Goal: Task Accomplishment & Management: Manage account settings

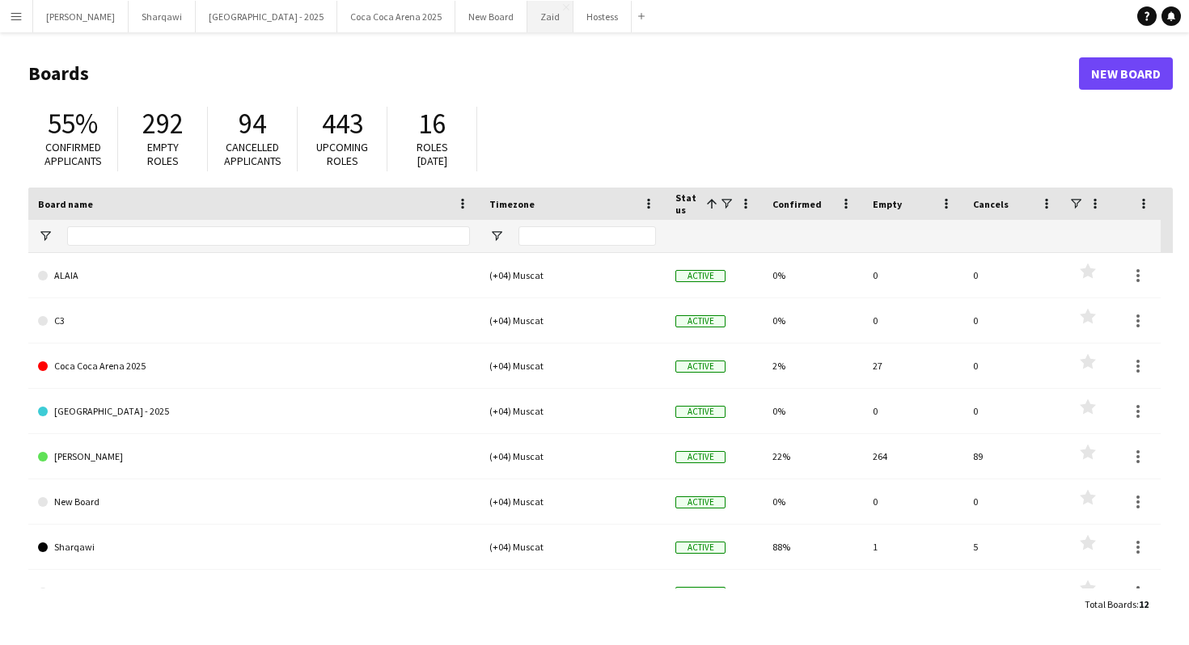
click at [527, 23] on button "Zaid Close" at bounding box center [550, 17] width 46 height 32
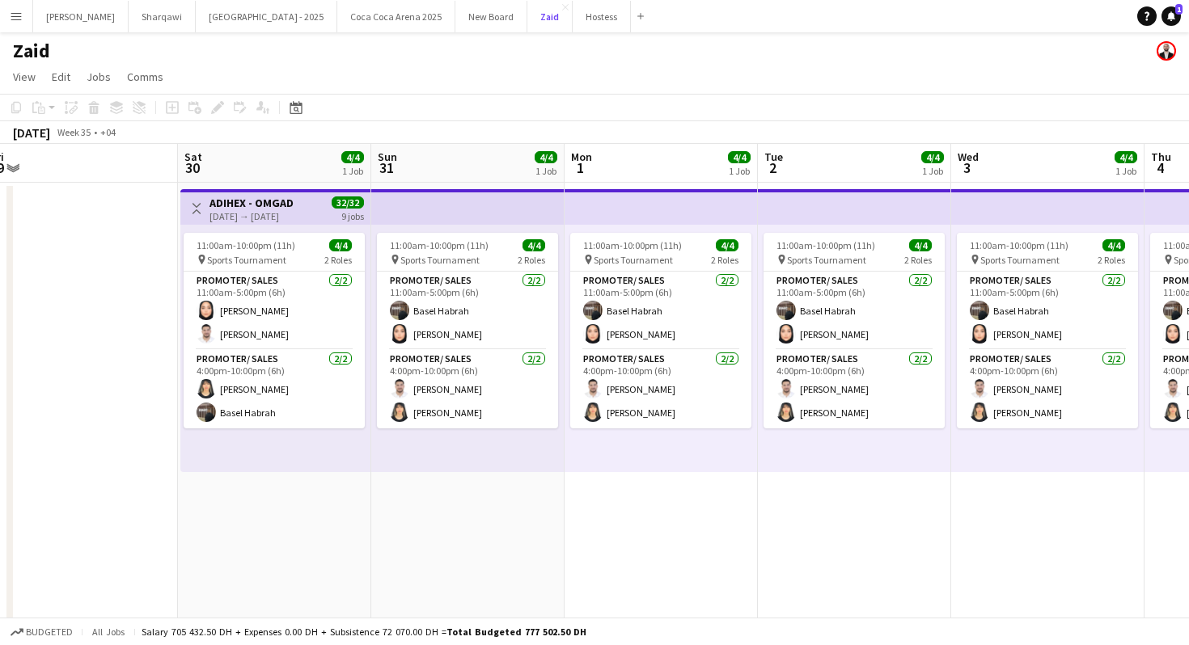
scroll to position [0, 593]
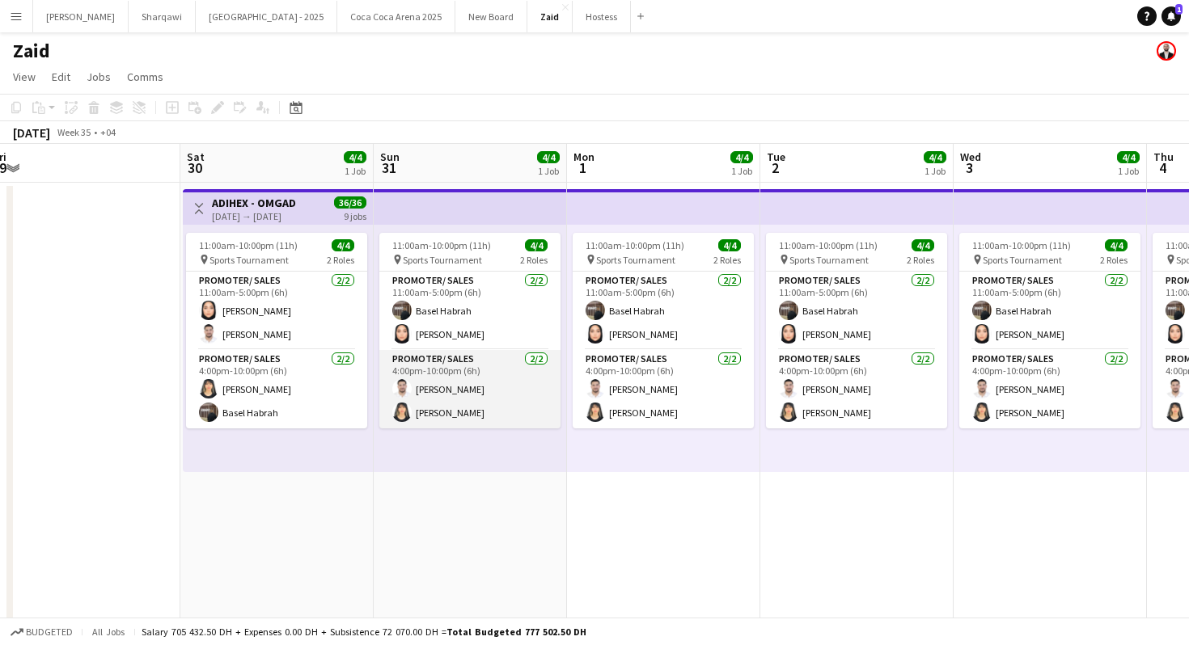
click at [420, 368] on app-card-role "Promoter/ Sales [DATE] 4:00pm-10:00pm (6h) [PERSON_NAME]" at bounding box center [469, 389] width 181 height 78
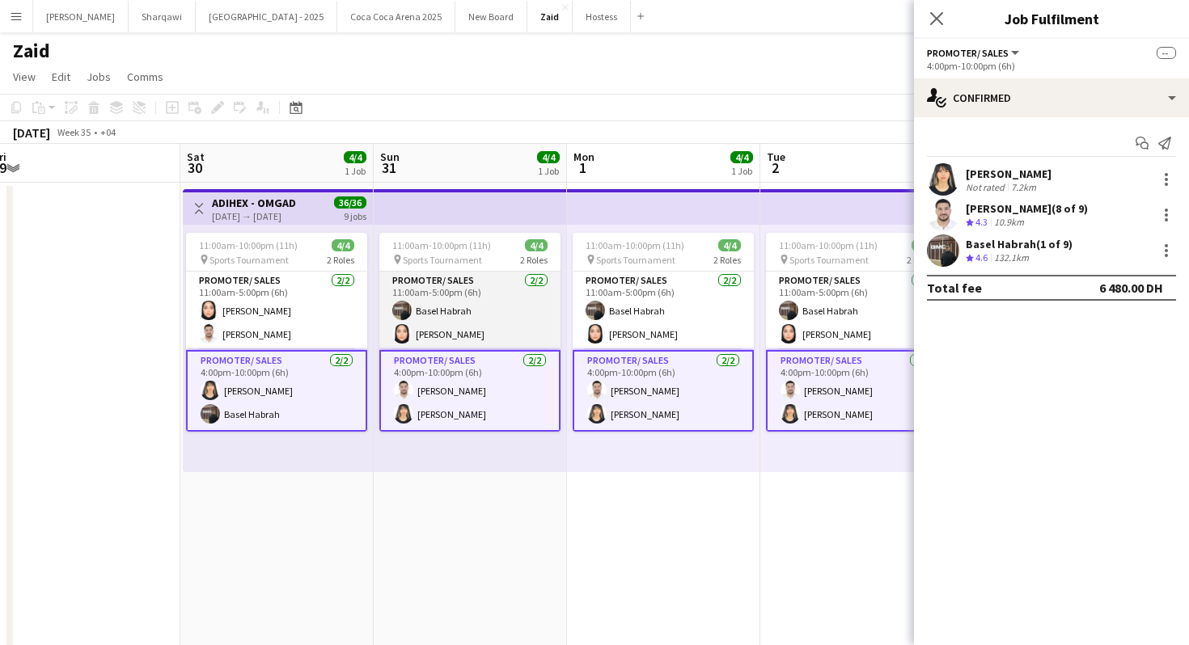
click at [518, 335] on app-card-role "Promoter/ Sales [DATE] 11:00am-5:00pm (6h) Basel [PERSON_NAME]" at bounding box center [469, 311] width 181 height 78
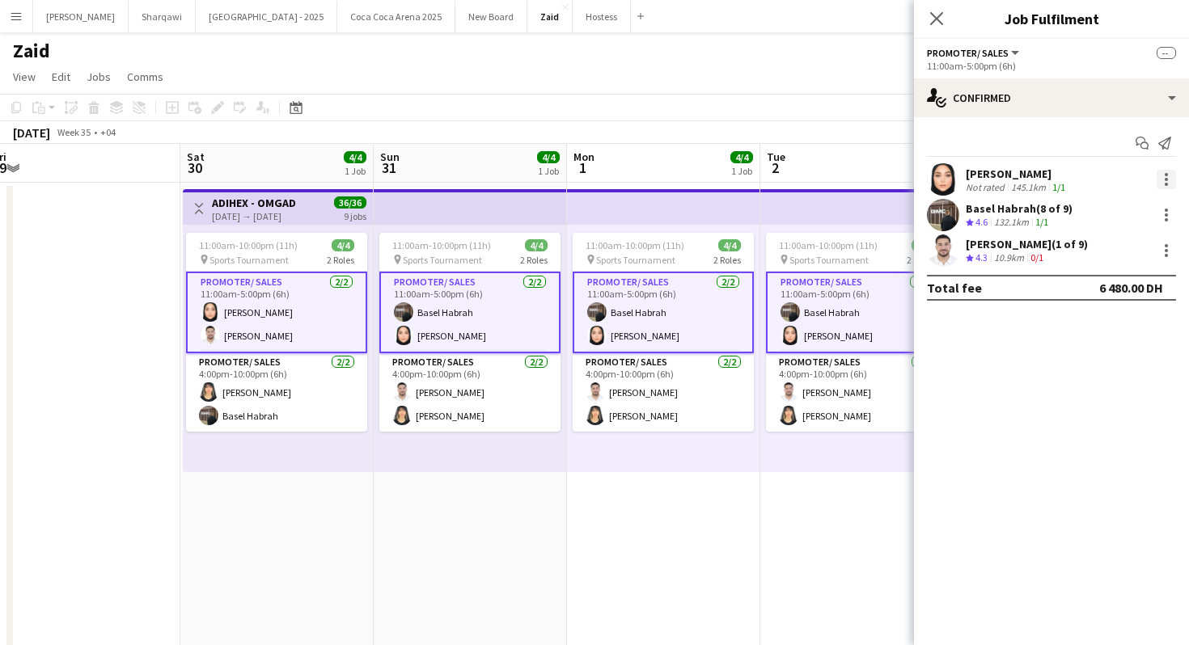
click at [1169, 187] on div at bounding box center [1165, 179] width 19 height 19
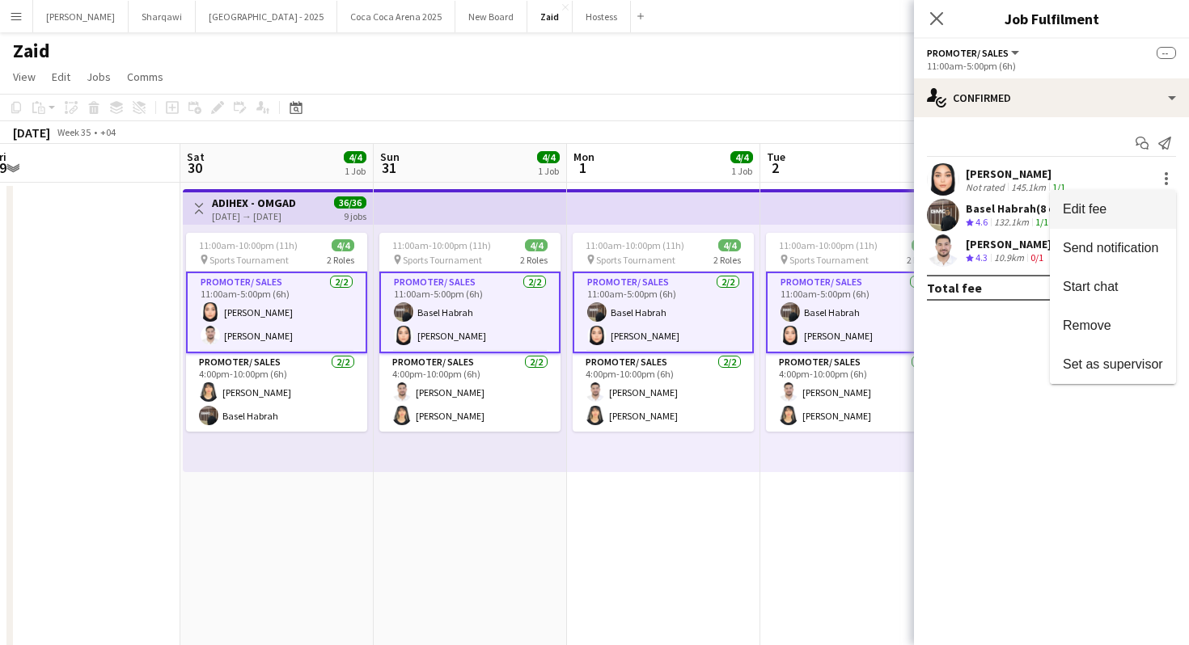
click at [1144, 203] on span "Edit fee" at bounding box center [1113, 209] width 100 height 15
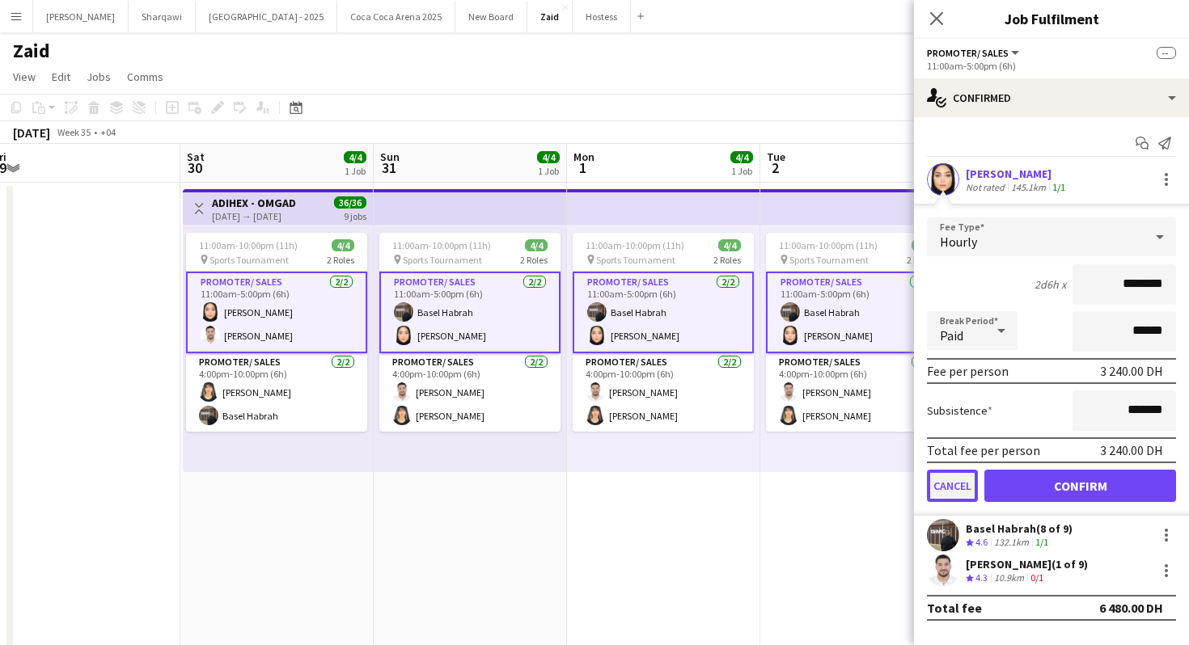
click at [951, 477] on button "Cancel" at bounding box center [952, 486] width 51 height 32
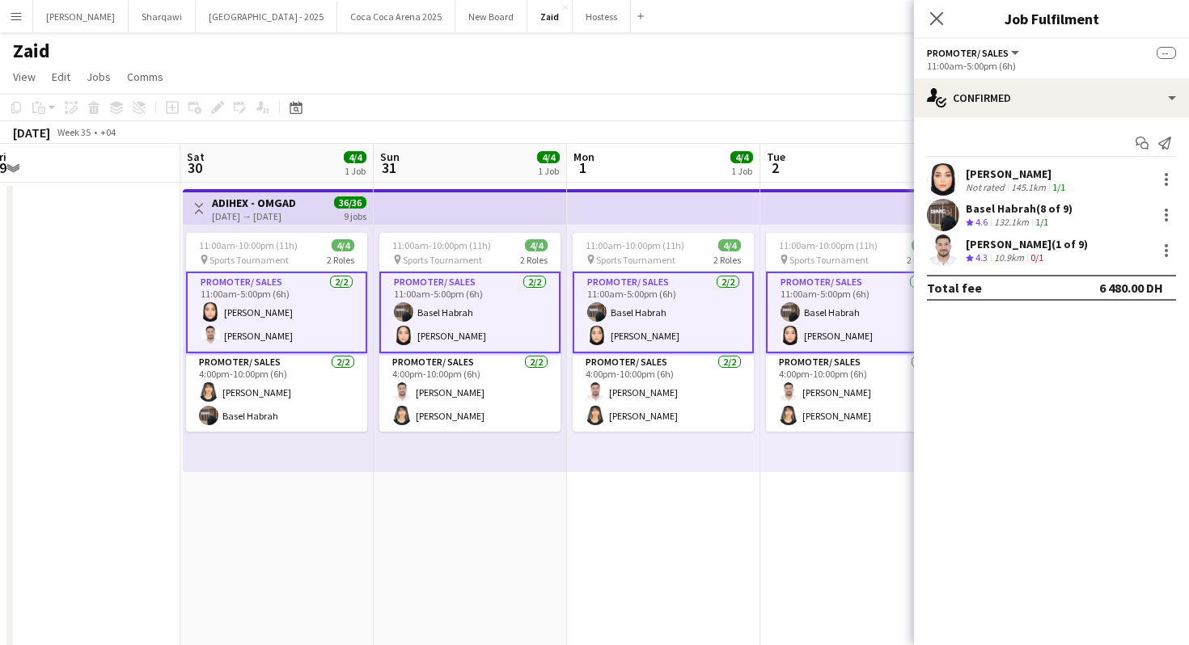
click at [693, 117] on app-toolbar "Copy Paste Paste Command V Paste with crew Command Shift V Paste linked Job [GE…" at bounding box center [594, 107] width 1189 height 27
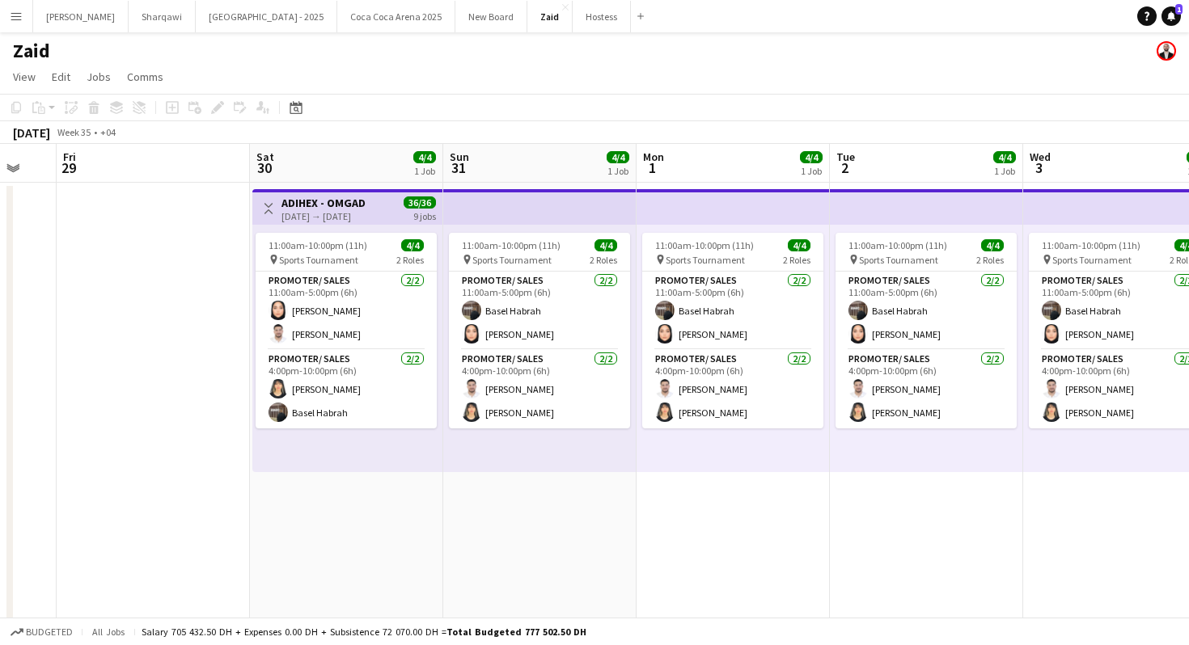
scroll to position [0, 505]
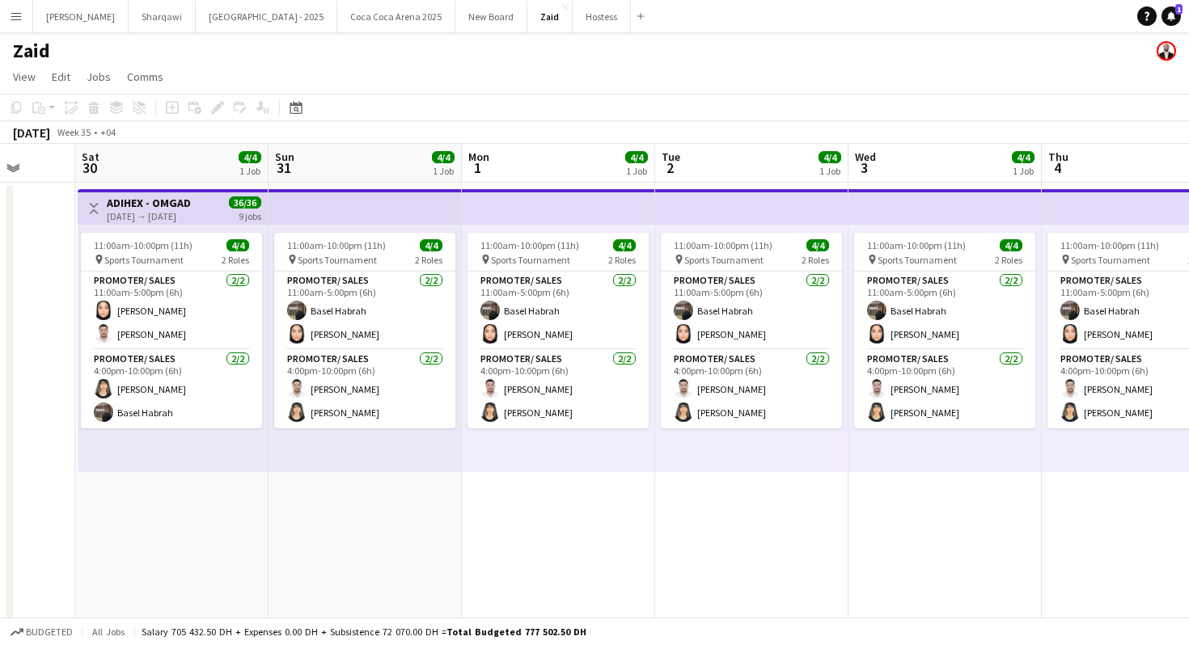
click at [479, 191] on app-top-bar at bounding box center [558, 207] width 193 height 36
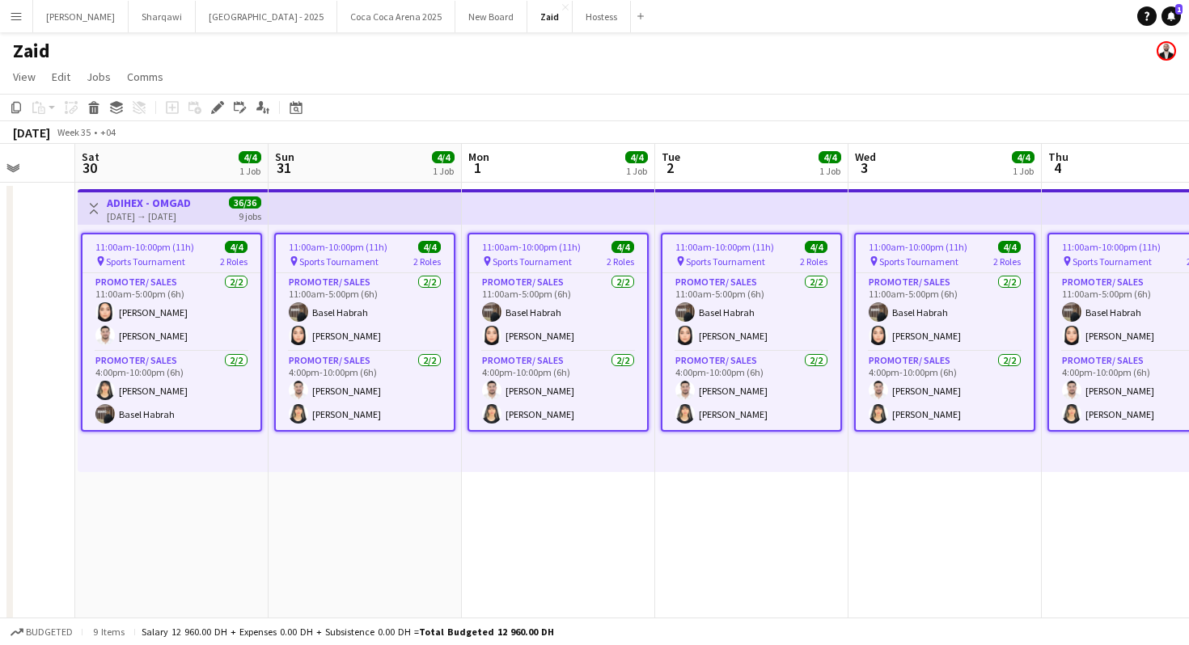
click at [224, 202] on div "Toggle View ADIHEX - OMGAD [DATE] → [DATE] 36/36 9 jobs" at bounding box center [172, 208] width 177 height 27
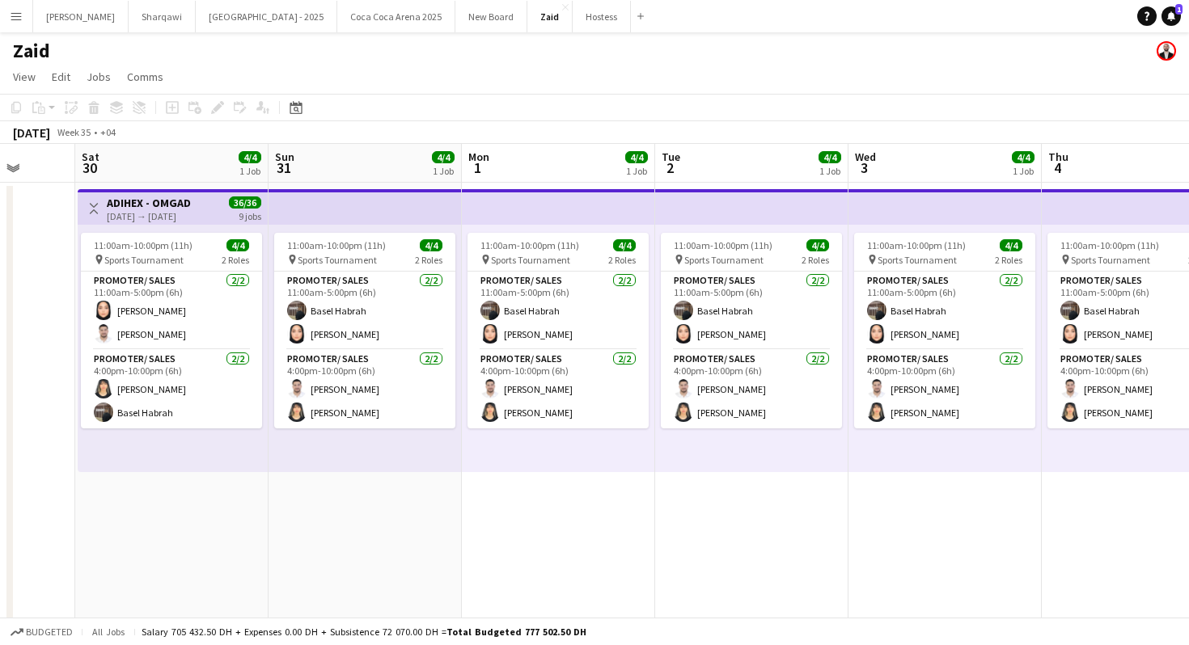
click at [353, 208] on app-top-bar at bounding box center [364, 207] width 193 height 36
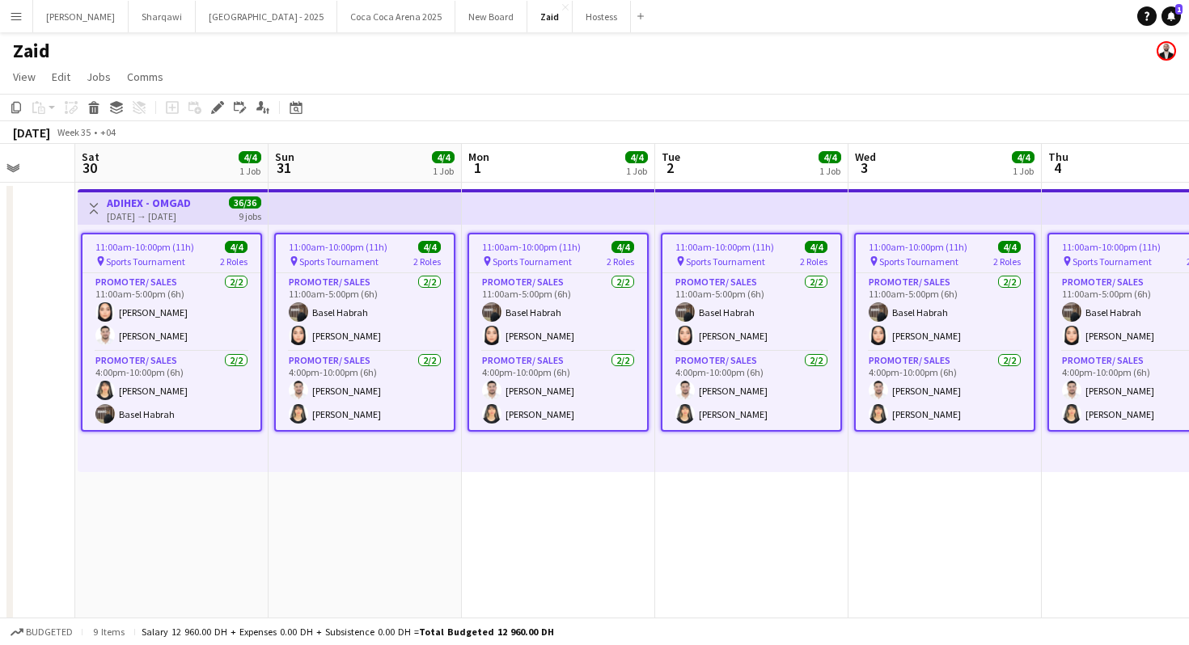
click at [509, 214] on app-top-bar at bounding box center [558, 207] width 193 height 36
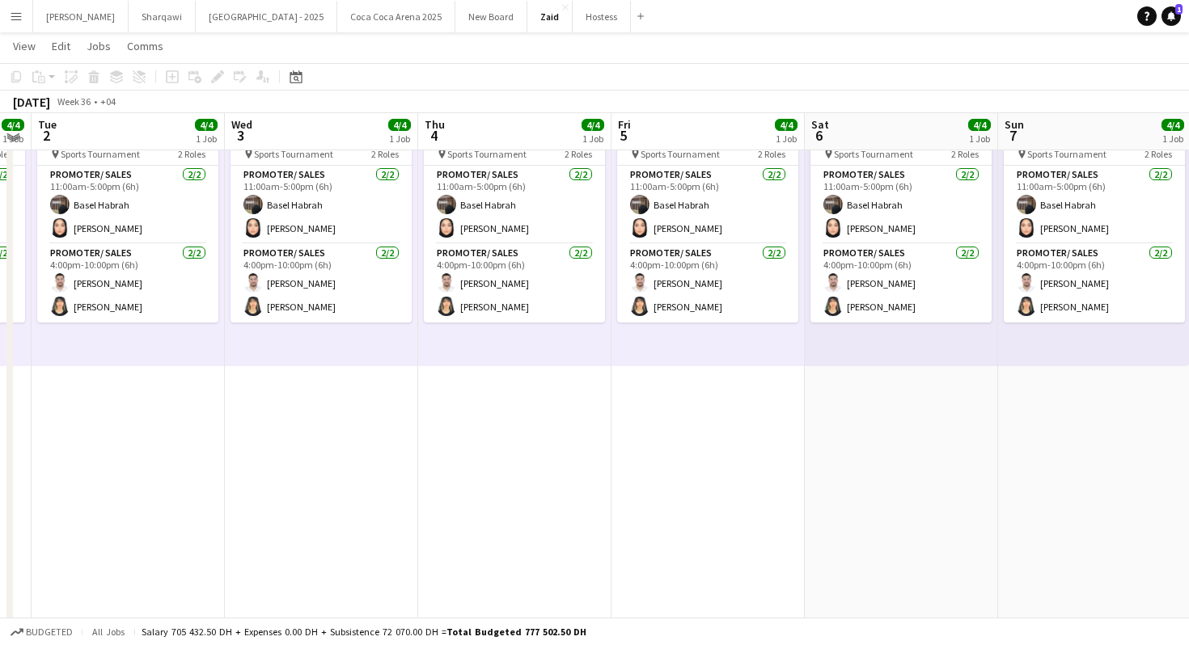
scroll to position [100, 0]
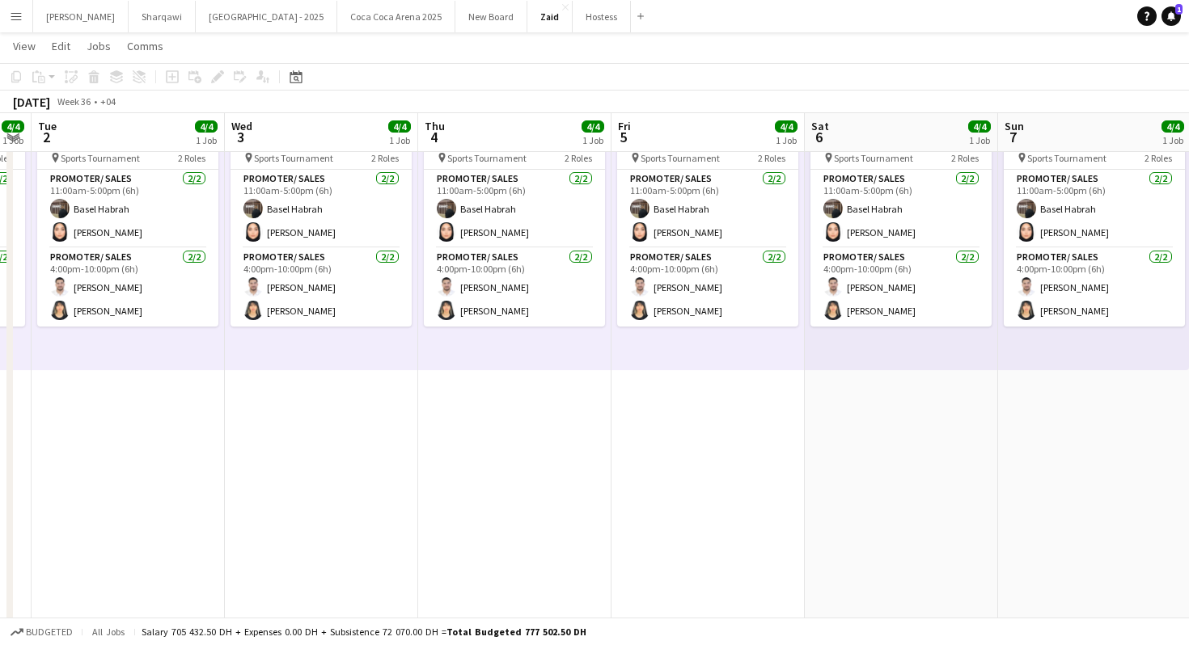
click at [509, 214] on app-card-role "Promoter/ Sales [DATE] 11:00am-5:00pm (6h) Basel [PERSON_NAME]" at bounding box center [514, 209] width 181 height 78
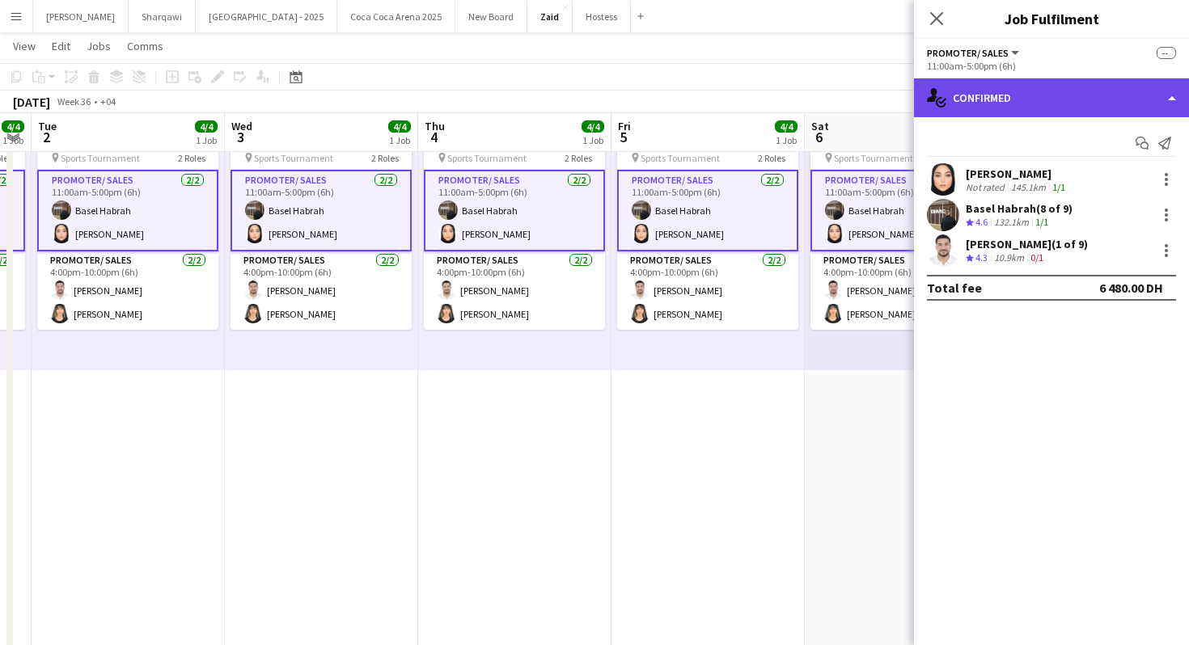
click at [1015, 82] on div "single-neutral-actions-check-2 Confirmed" at bounding box center [1051, 97] width 275 height 39
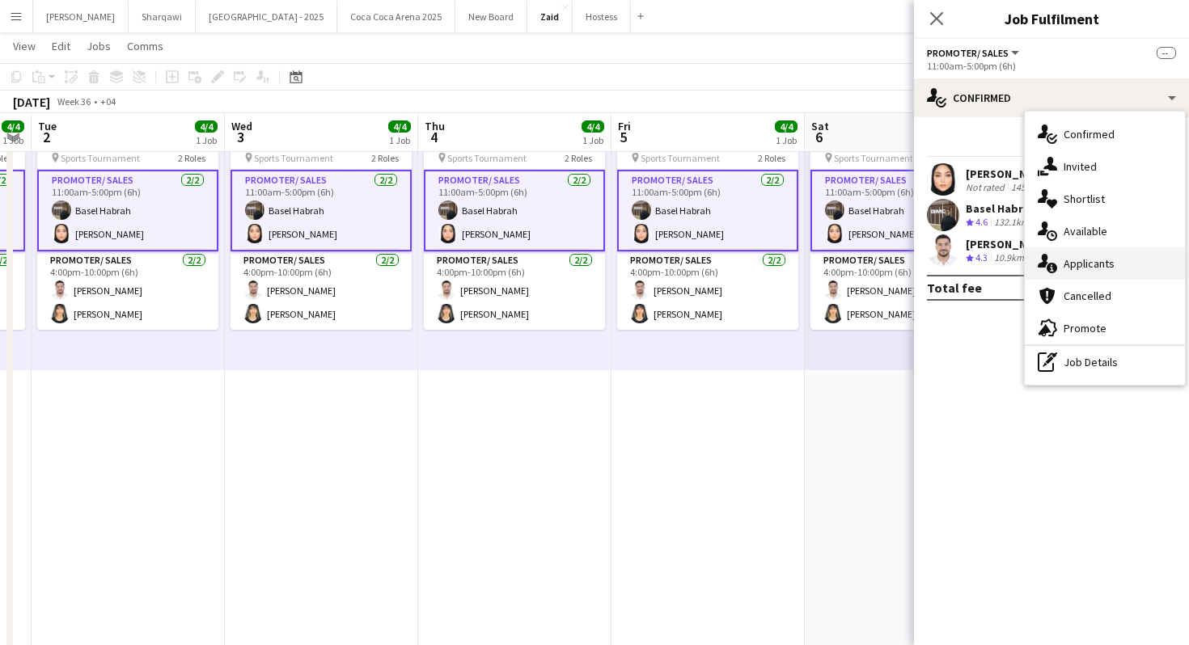
click at [1085, 247] on div "single-neutral-actions-information Applicants" at bounding box center [1105, 263] width 160 height 32
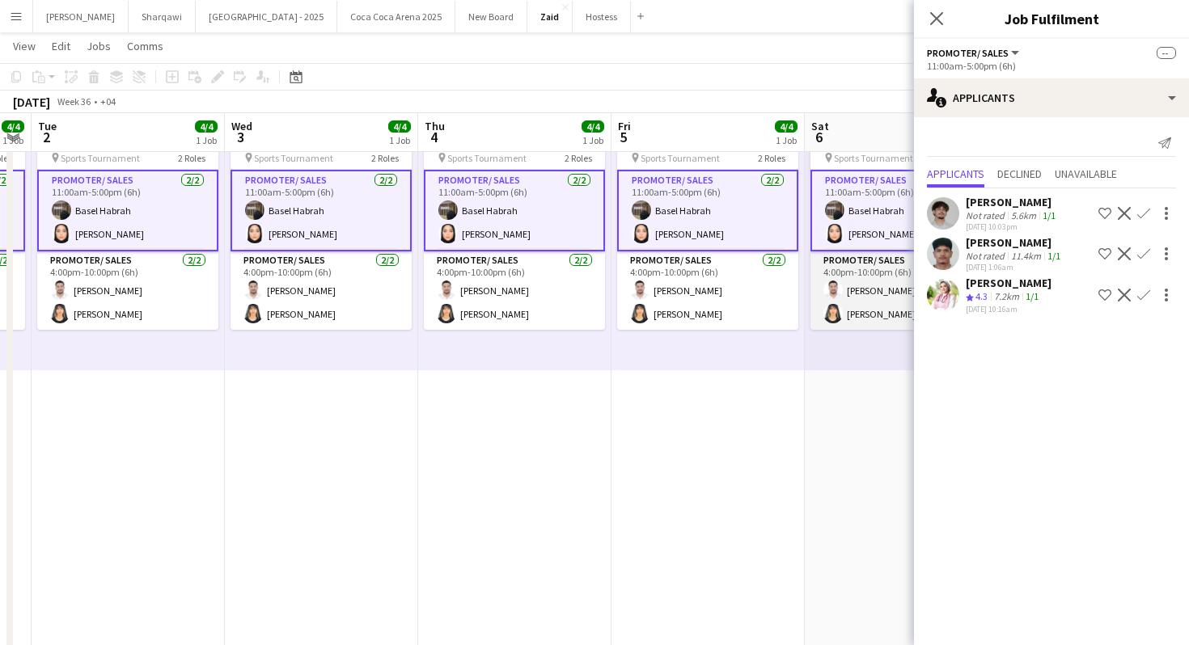
click at [830, 289] on app-user-avatar at bounding box center [832, 290] width 19 height 19
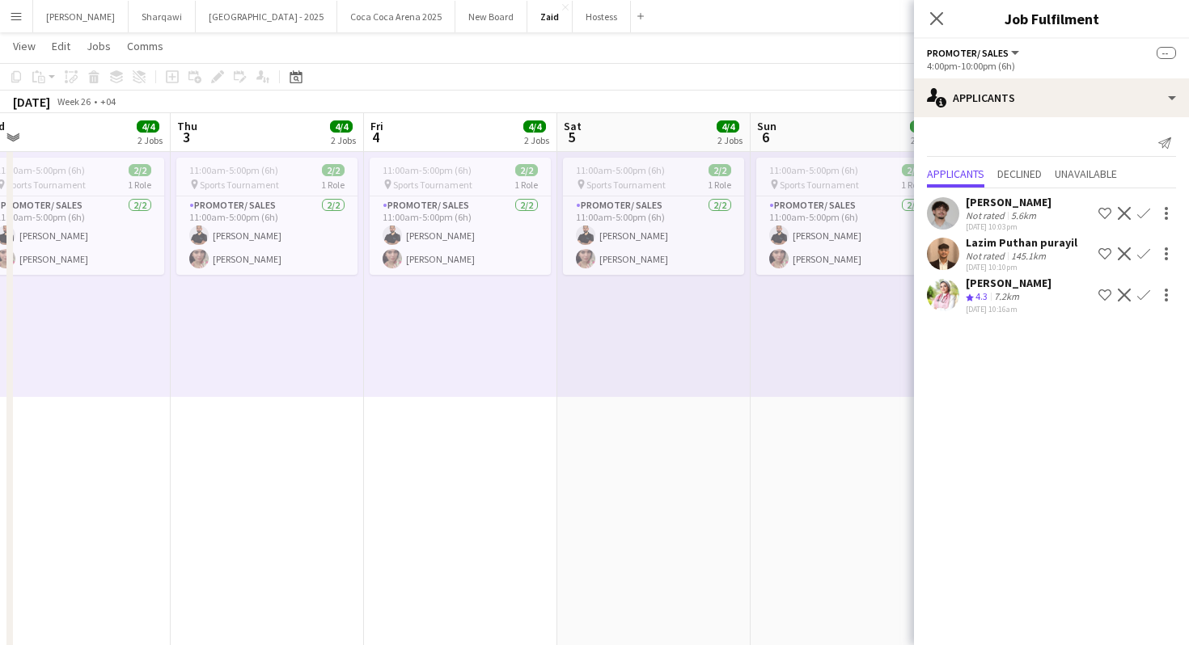
scroll to position [0, 797]
click at [618, 345] on div "11:00am-5:00pm (6h) 2/2 pin Sports Tournament 1 Role Promoter/ Sales [DATE] 11:…" at bounding box center [652, 273] width 193 height 247
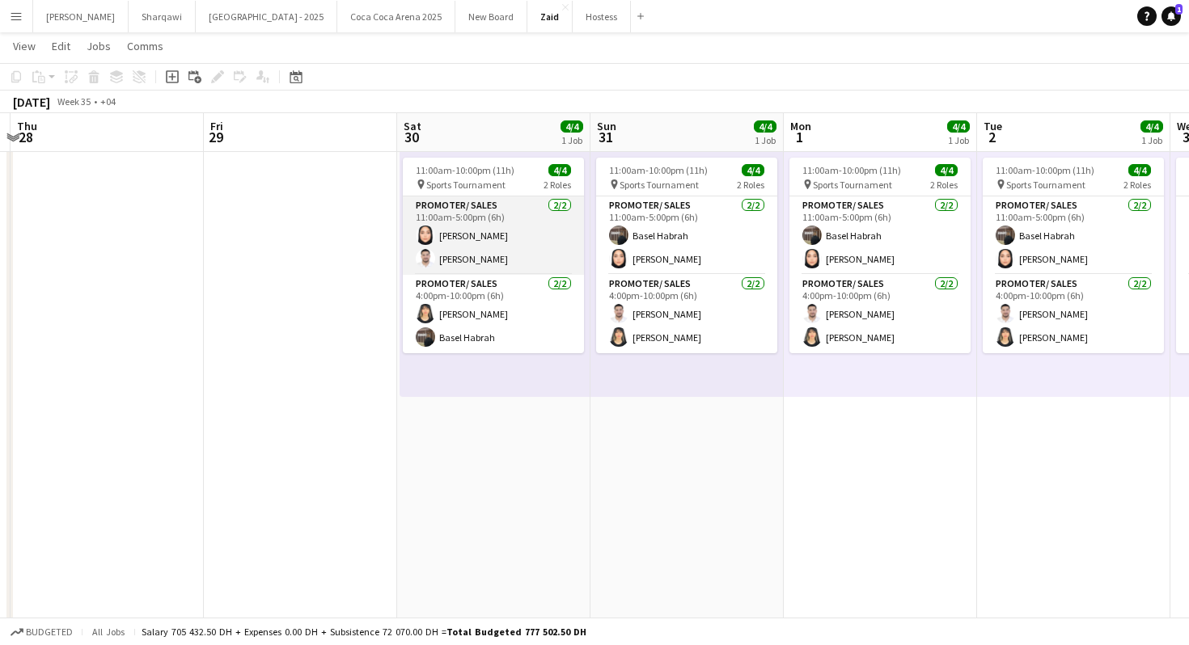
click at [513, 232] on app-card-role "Promoter/ Sales [DATE] 11:00am-5:00pm (6h) [PERSON_NAME]" at bounding box center [493, 236] width 181 height 78
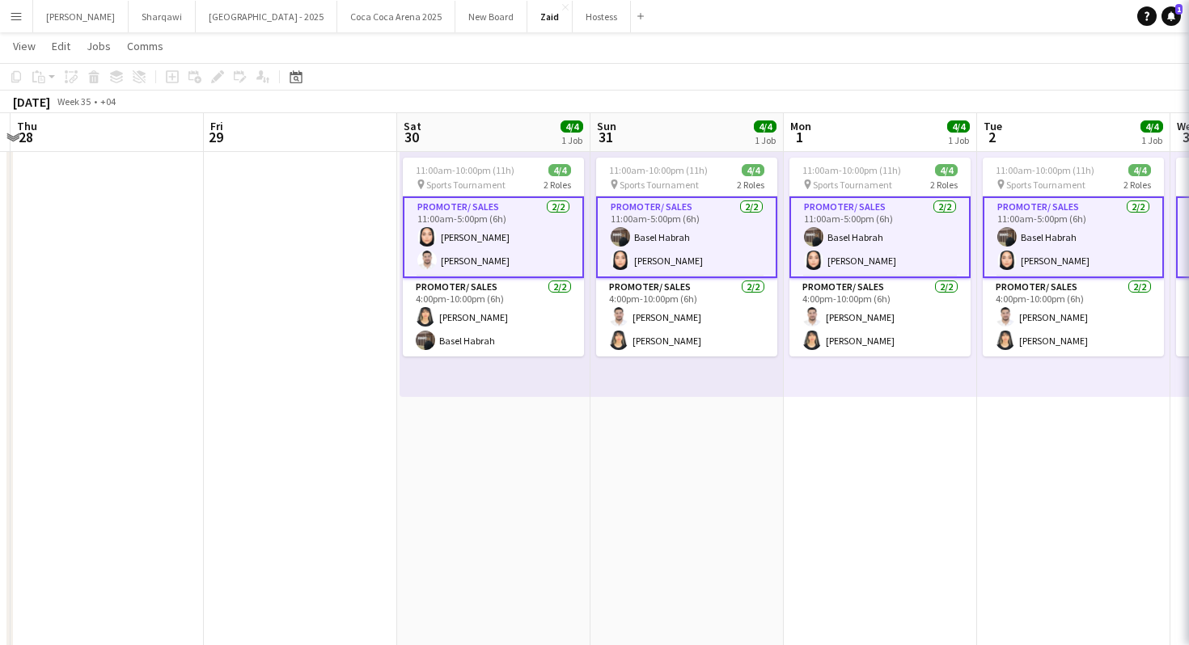
scroll to position [0, 569]
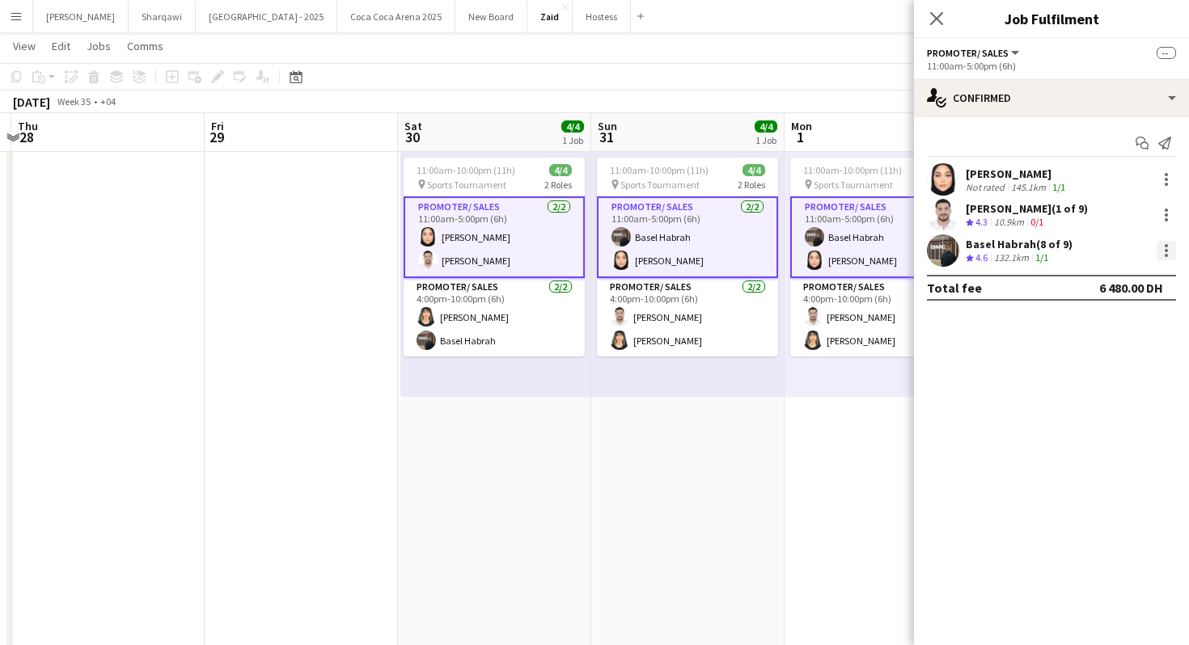
click at [1165, 251] on div at bounding box center [1166, 250] width 3 height 3
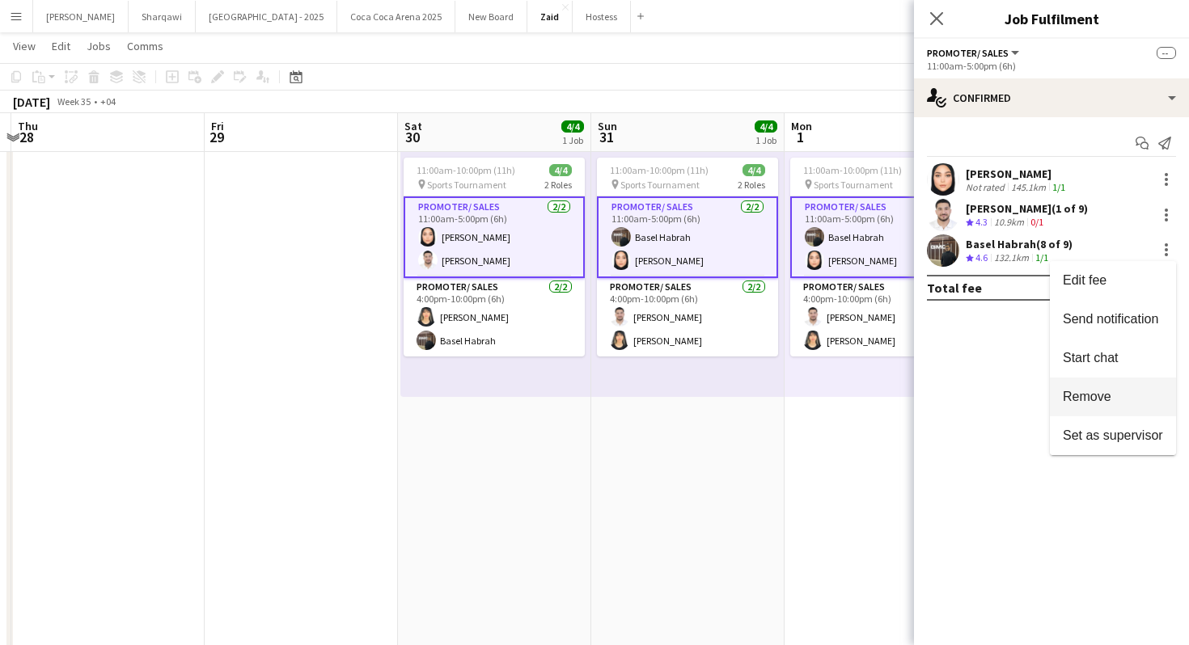
click at [1117, 388] on button "Remove" at bounding box center [1113, 397] width 126 height 39
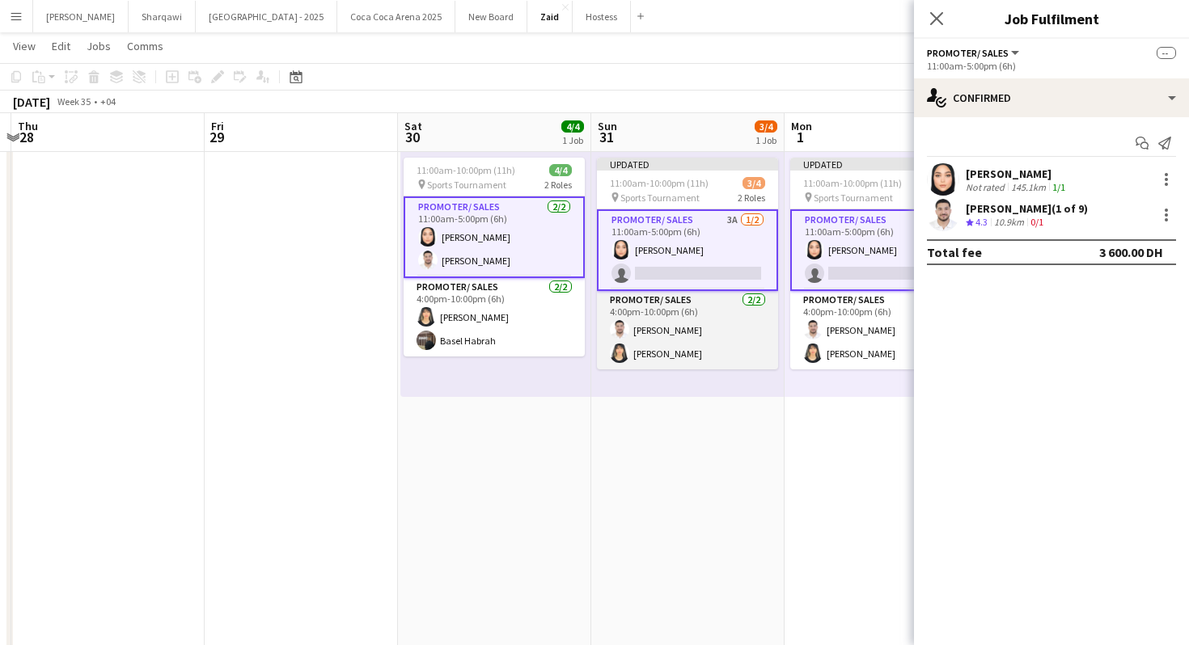
click at [666, 358] on app-card-role "Promoter/ Sales [DATE] 4:00pm-10:00pm (6h) [PERSON_NAME]" at bounding box center [687, 330] width 181 height 78
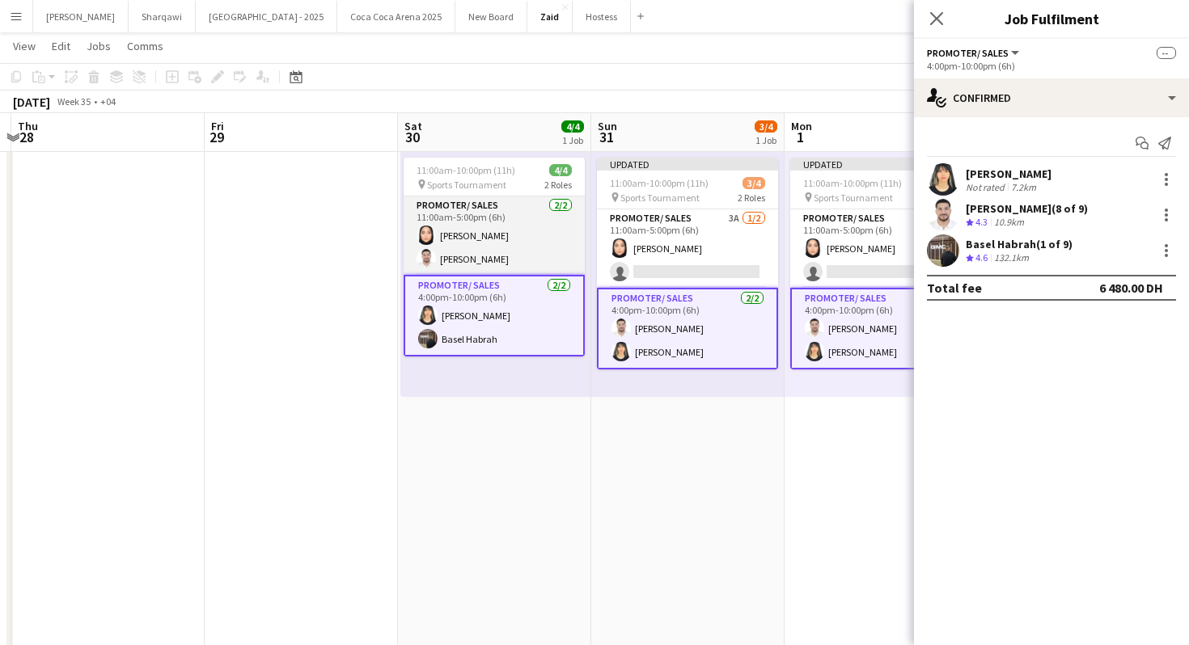
click at [578, 256] on app-card-role "Promoter/ Sales [DATE] 11:00am-5:00pm (6h) [PERSON_NAME]" at bounding box center [494, 236] width 181 height 78
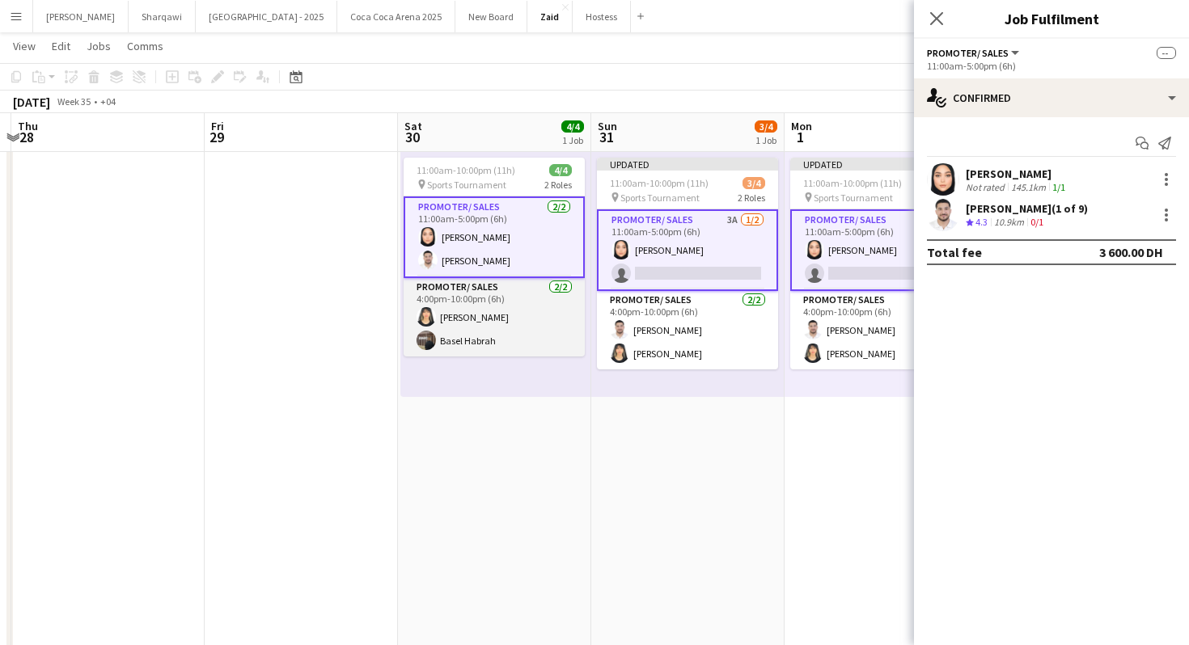
click at [556, 307] on app-card-role "Promoter/ Sales [DATE] 4:00pm-10:00pm (6h) [PERSON_NAME] Basel Habrah" at bounding box center [494, 317] width 181 height 78
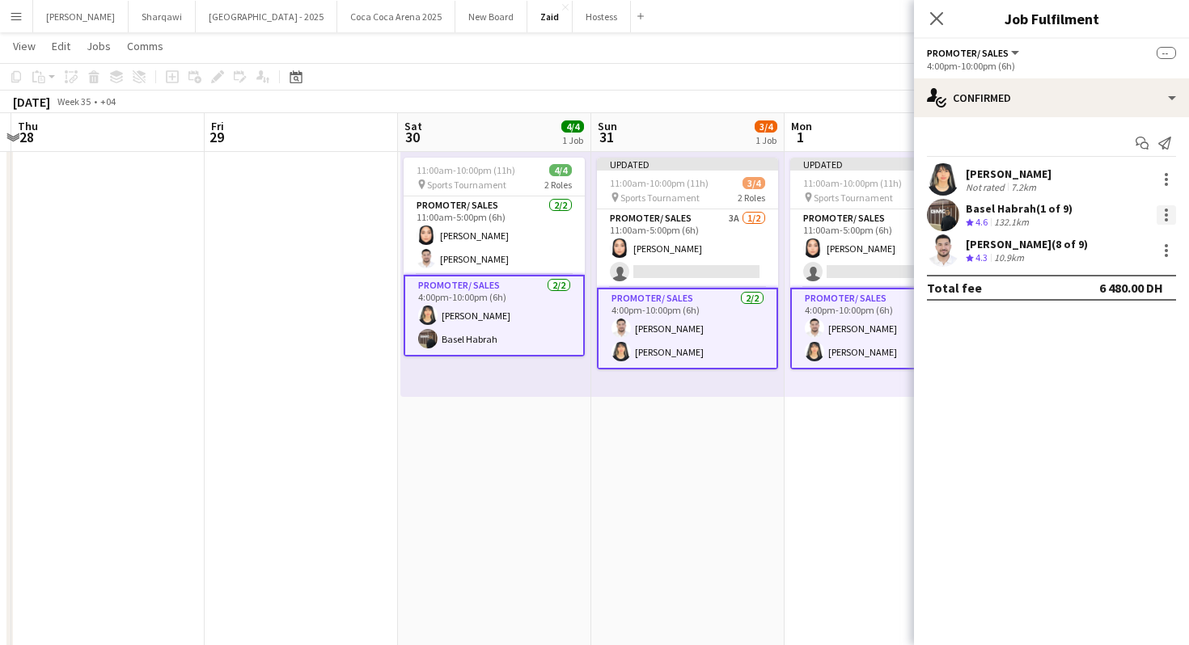
click at [1160, 213] on div at bounding box center [1165, 214] width 19 height 19
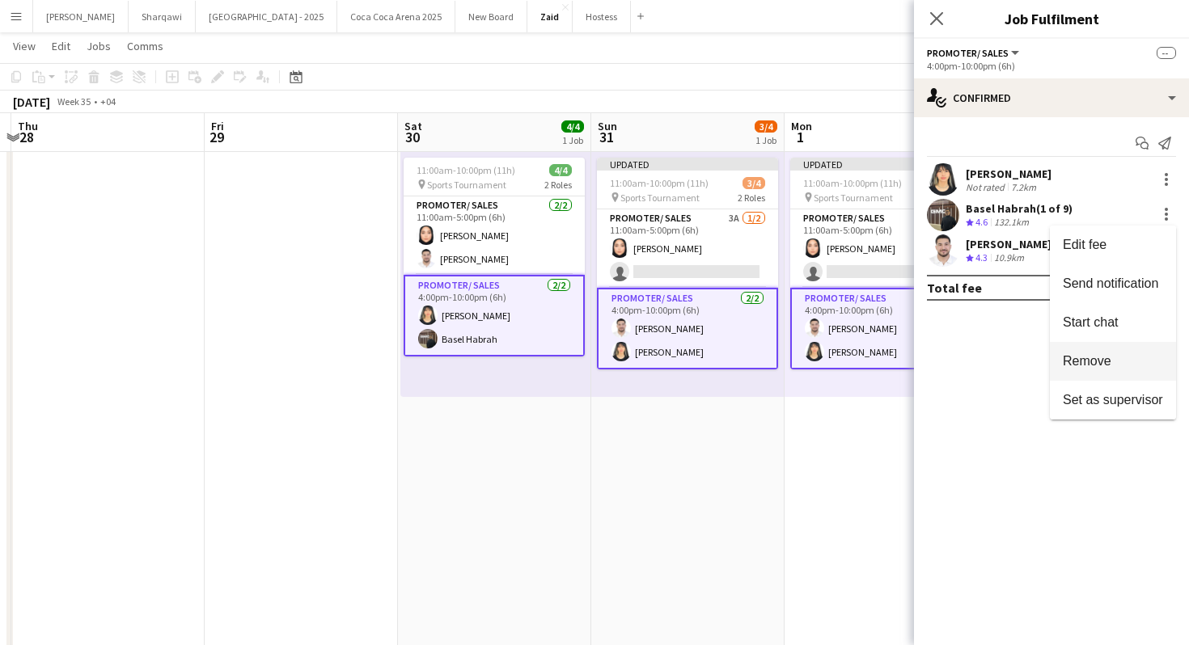
click at [1113, 362] on span "Remove" at bounding box center [1113, 361] width 100 height 15
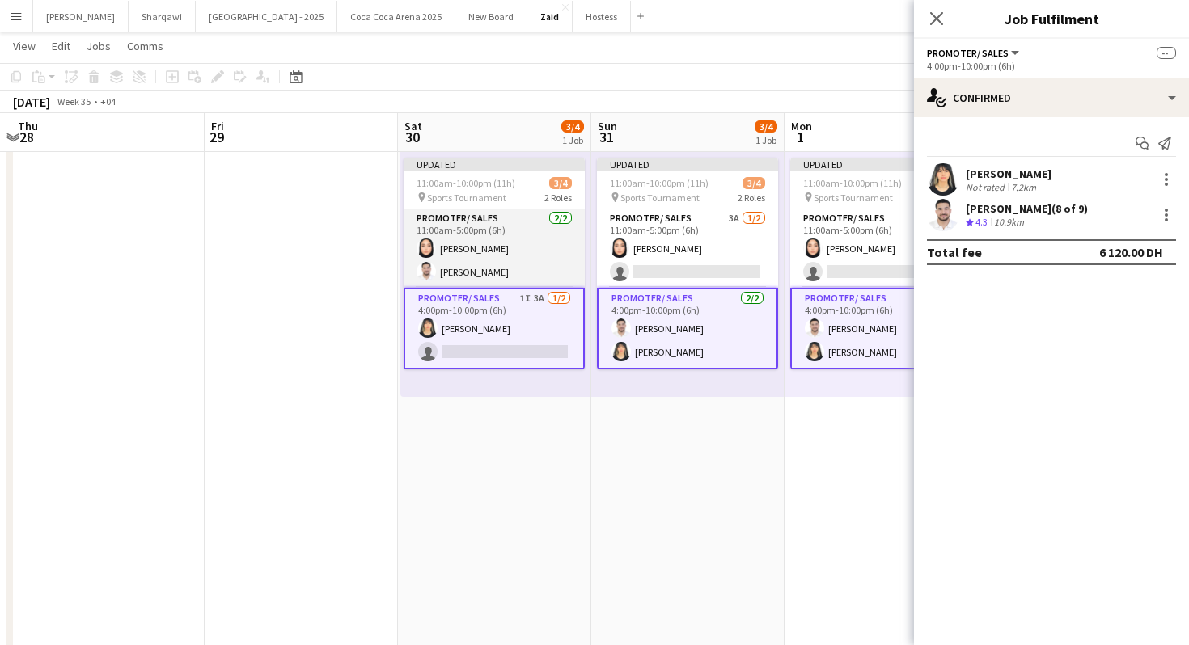
click at [559, 253] on app-card-role "Promoter/ Sales [DATE] 11:00am-5:00pm (6h) [PERSON_NAME]" at bounding box center [494, 248] width 181 height 78
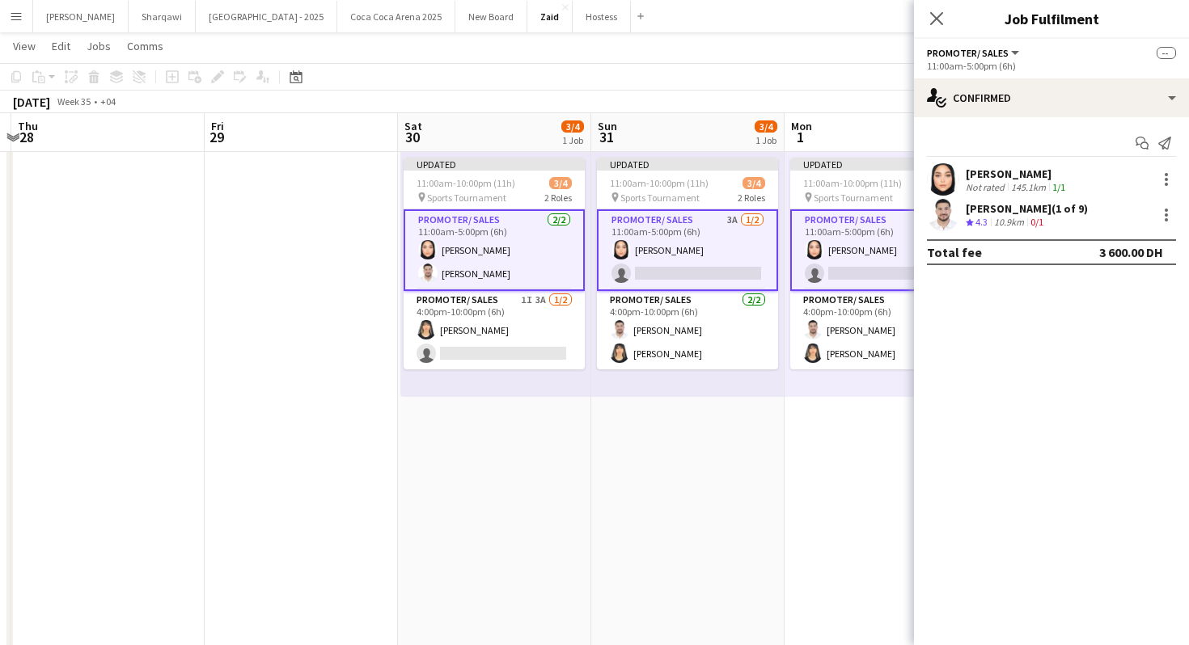
click at [1167, 203] on div "[PERSON_NAME] (1 of 9) Crew rating 4.3 10.9km 0/1" at bounding box center [1051, 215] width 275 height 32
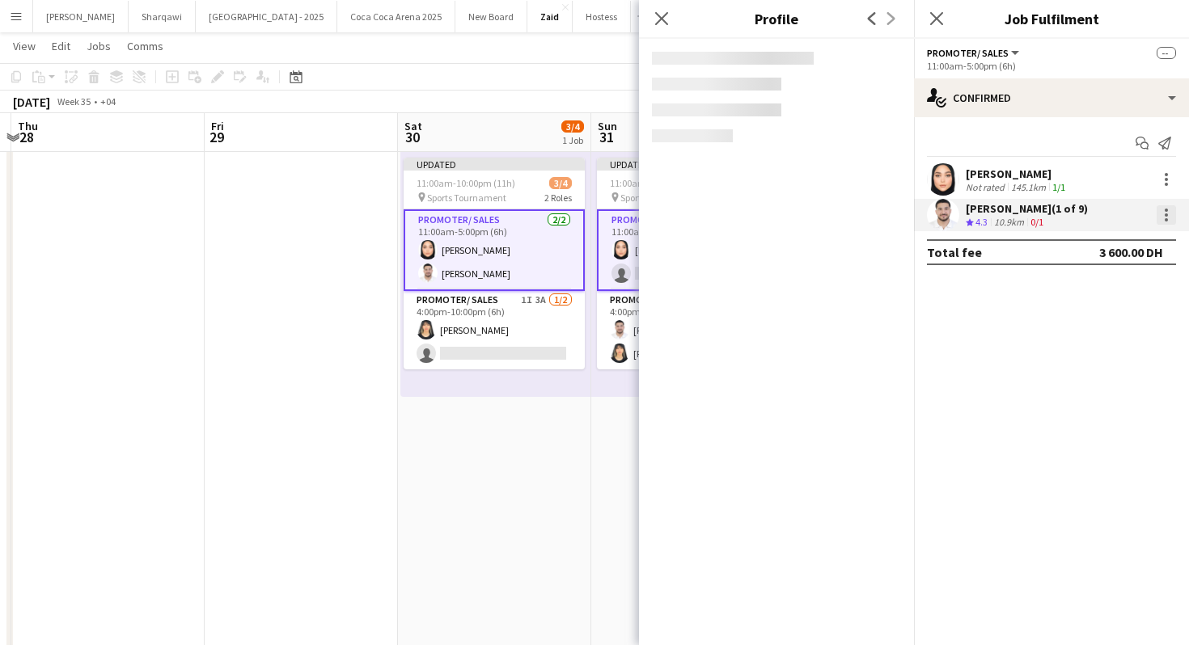
click at [1166, 217] on div at bounding box center [1165, 214] width 19 height 19
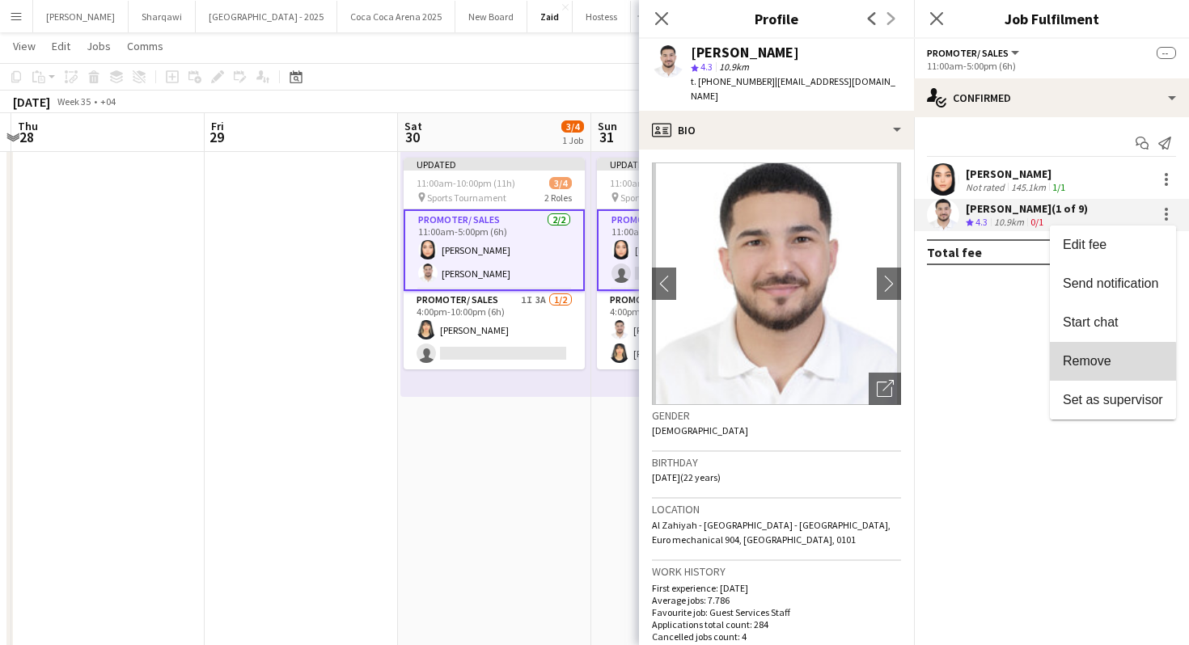
click at [1089, 373] on button "Remove" at bounding box center [1113, 361] width 126 height 39
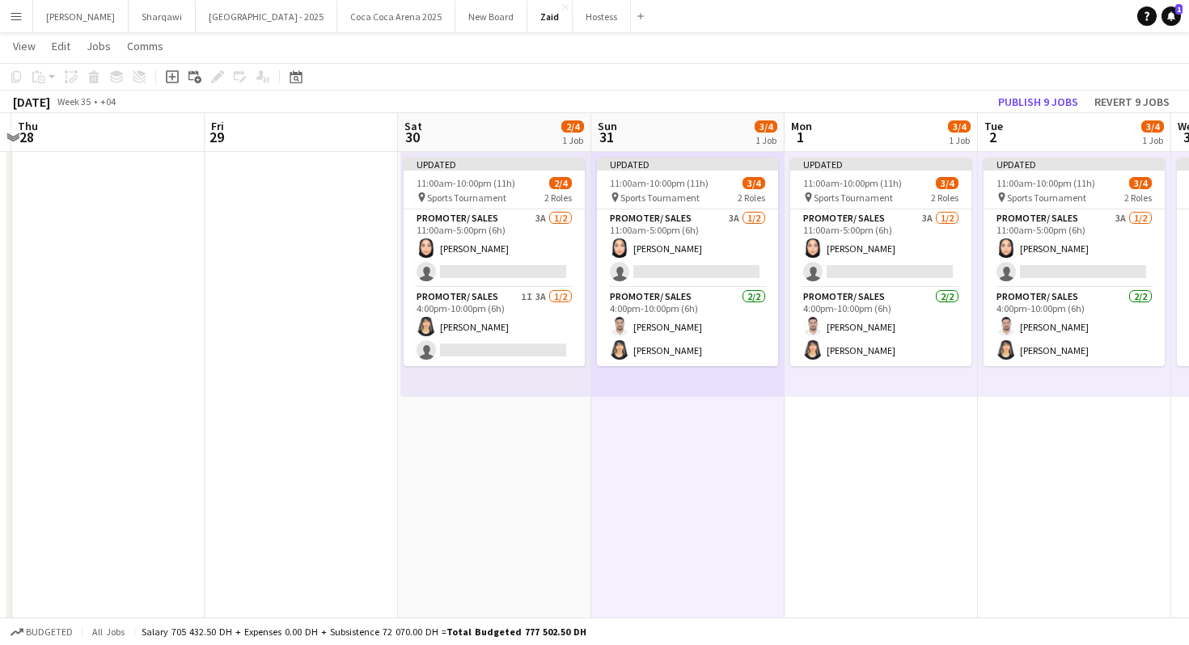
scroll to position [0, 569]
click at [1038, 99] on button "Publish 9 jobs" at bounding box center [1037, 101] width 93 height 21
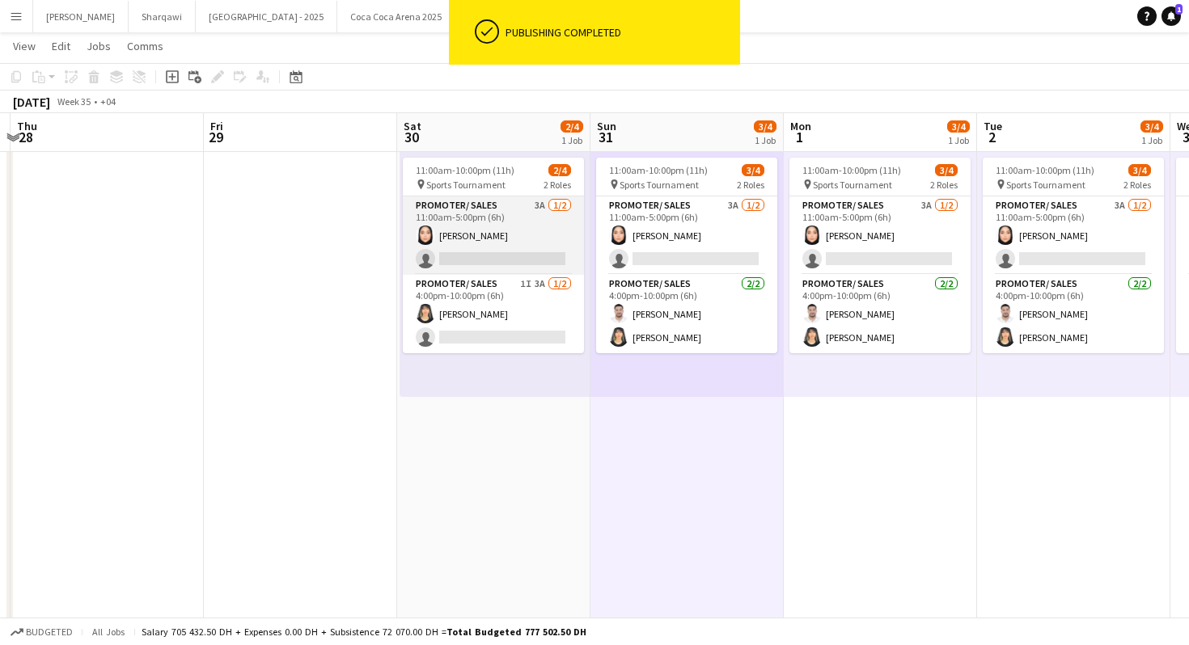
click at [535, 252] on app-card-role "Promoter/ Sales 3A [DATE] 11:00am-5:00pm (6h) [PERSON_NAME] single-neutral-acti…" at bounding box center [493, 236] width 181 height 78
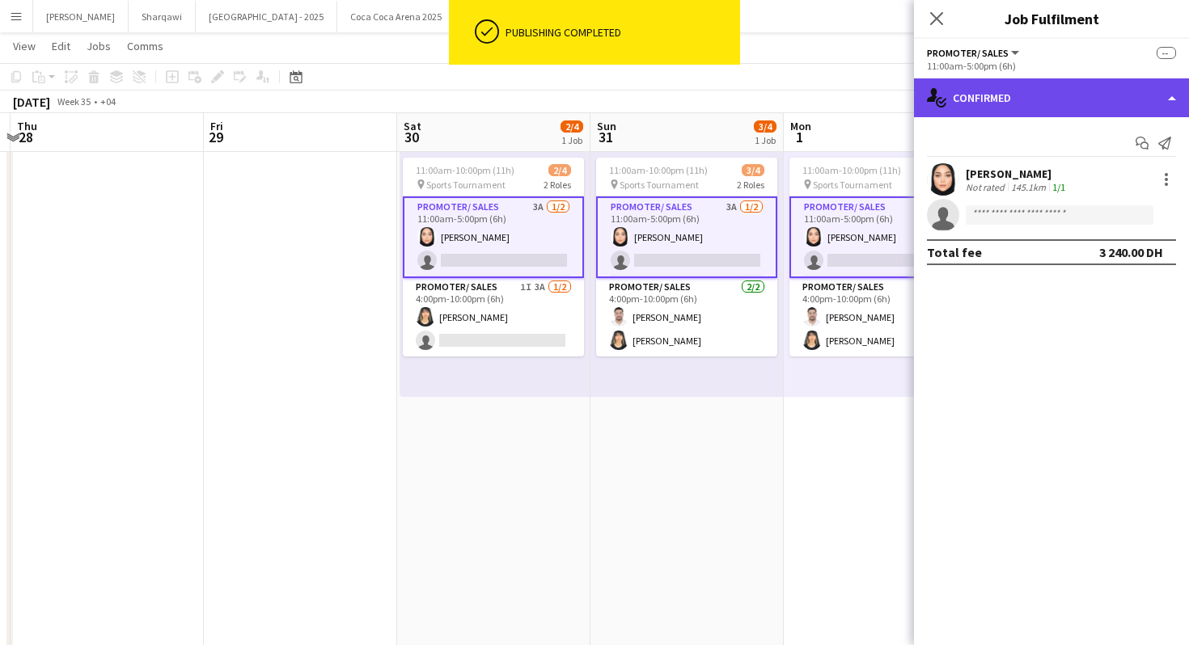
click at [1088, 101] on div "single-neutral-actions-check-2 Confirmed" at bounding box center [1051, 97] width 275 height 39
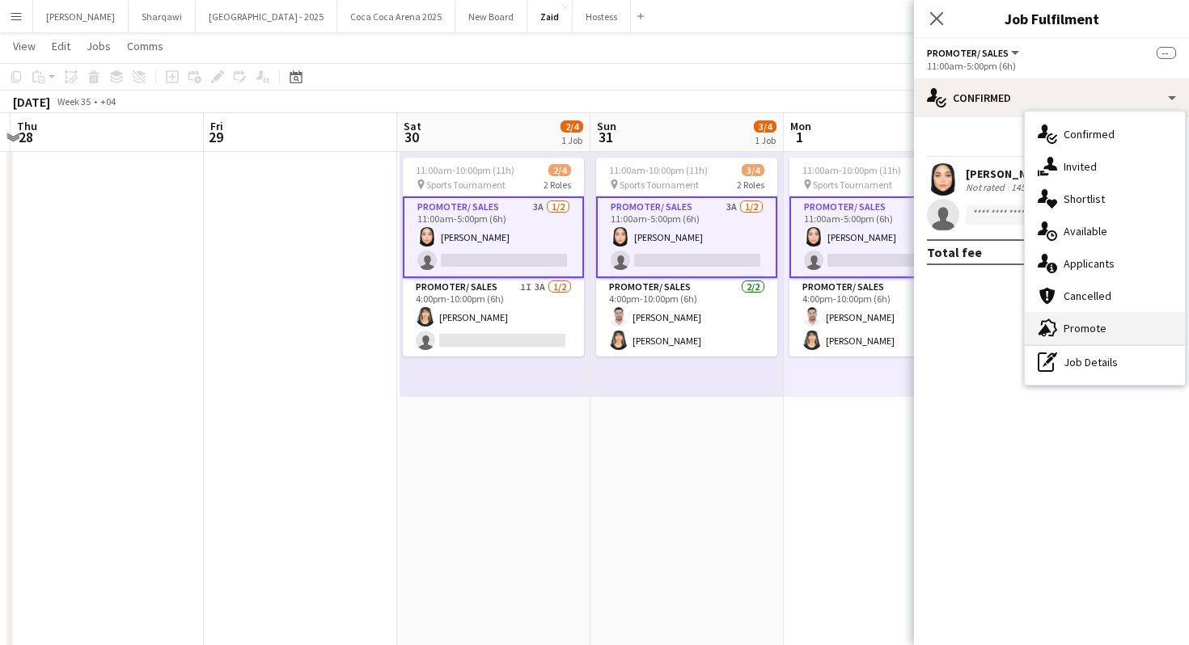
click at [1141, 325] on div "advertising-megaphone Promote" at bounding box center [1105, 328] width 160 height 32
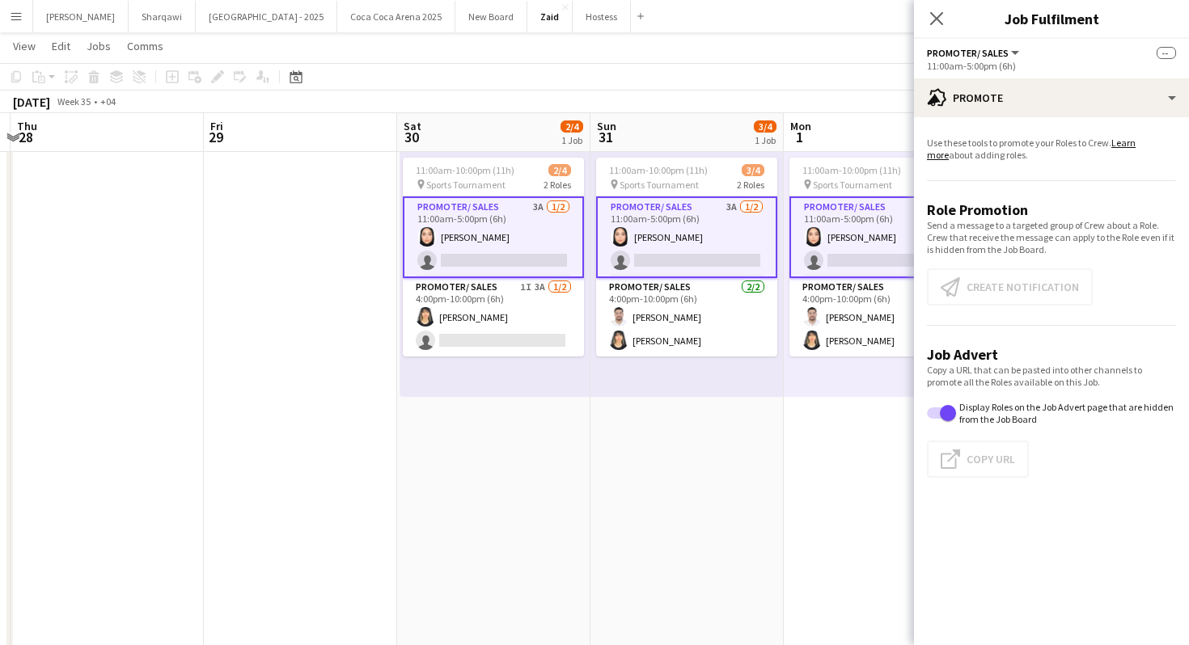
click at [523, 260] on app-card-role "Promoter/ Sales 3A [DATE] 11:00am-5:00pm (6h) [PERSON_NAME] single-neutral-acti…" at bounding box center [493, 238] width 181 height 82
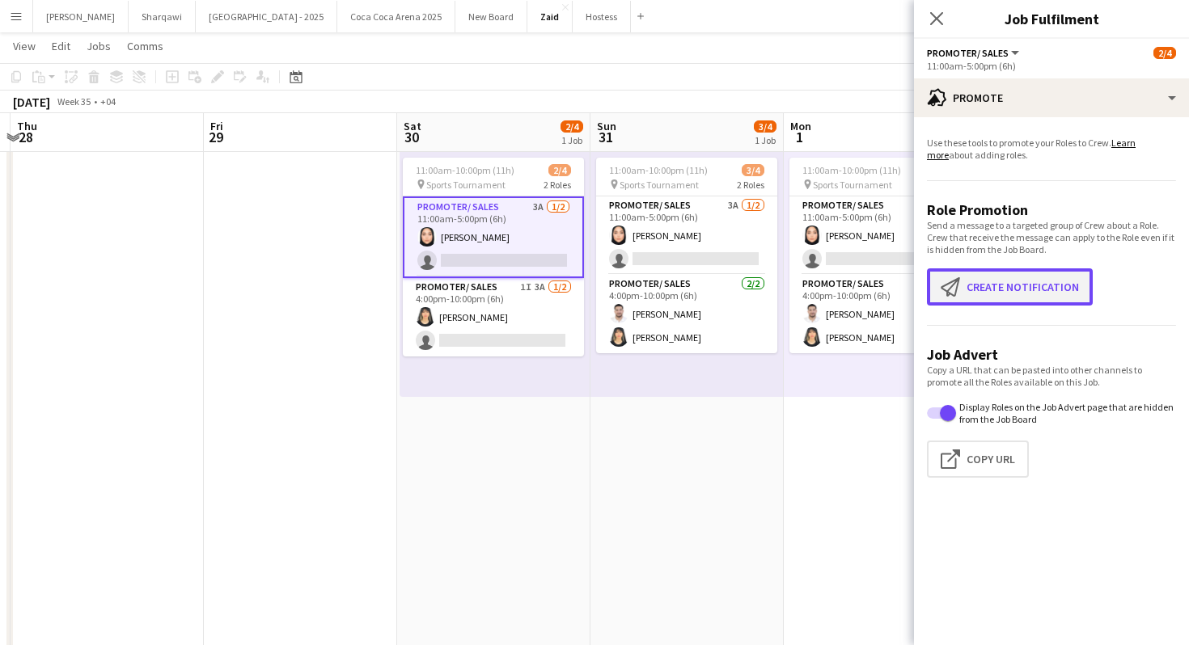
click at [1023, 288] on button "Create notification Create notification" at bounding box center [1010, 286] width 166 height 37
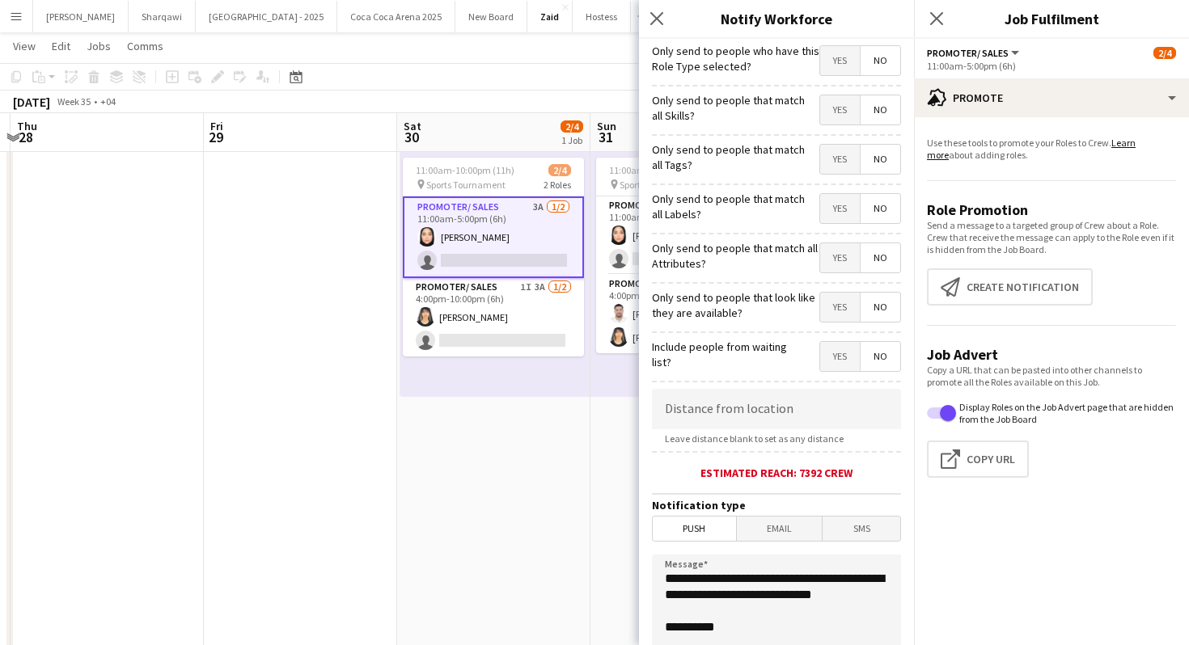
click at [826, 304] on span "Yes" at bounding box center [840, 307] width 40 height 29
click at [840, 260] on span "Yes" at bounding box center [840, 257] width 40 height 29
click at [840, 198] on span "Yes" at bounding box center [840, 208] width 40 height 29
click at [843, 147] on span "Yes" at bounding box center [840, 159] width 40 height 29
click at [839, 114] on span "Yes" at bounding box center [840, 109] width 40 height 29
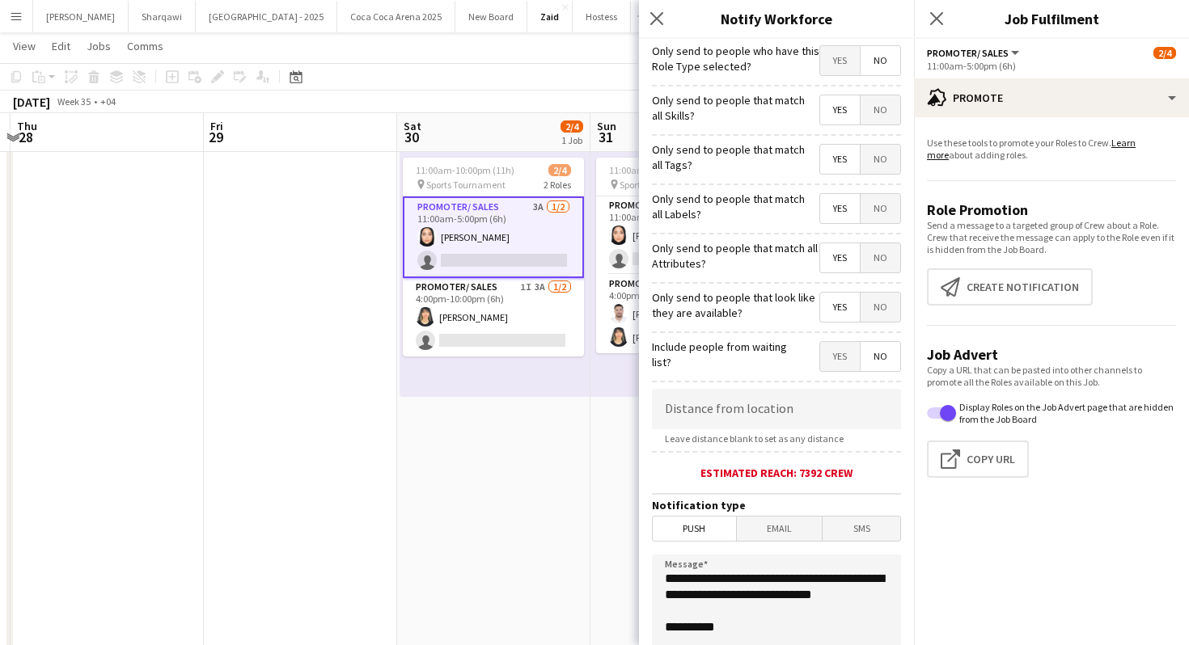
click at [839, 63] on span "Yes" at bounding box center [840, 60] width 40 height 29
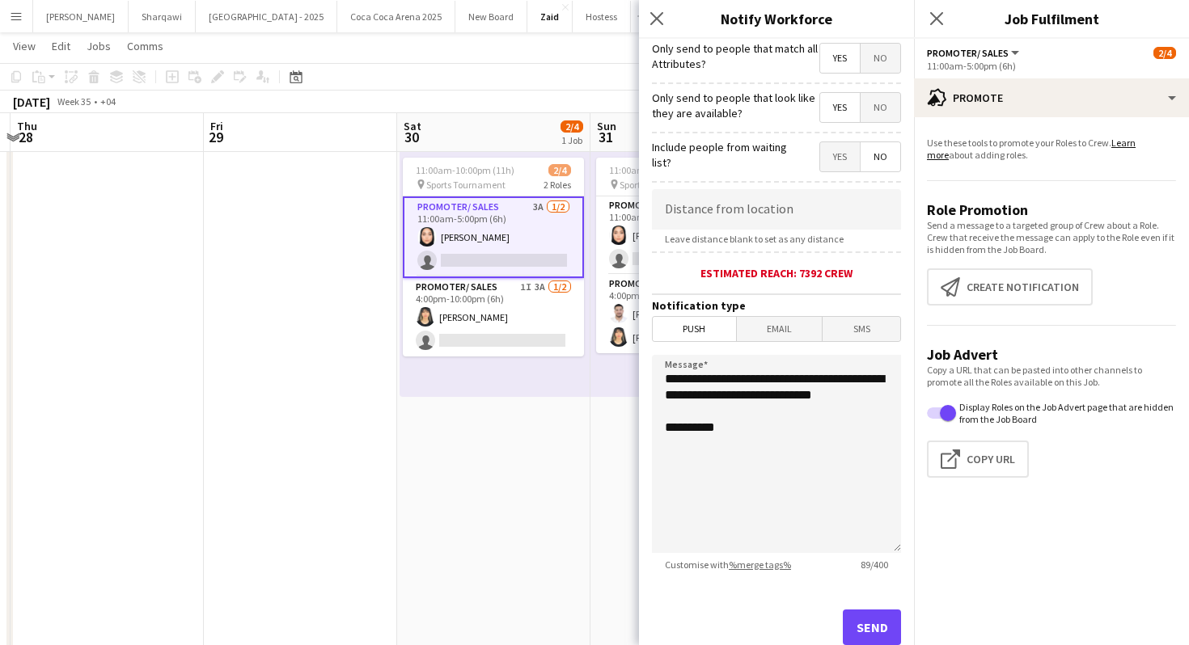
scroll to position [248, 0]
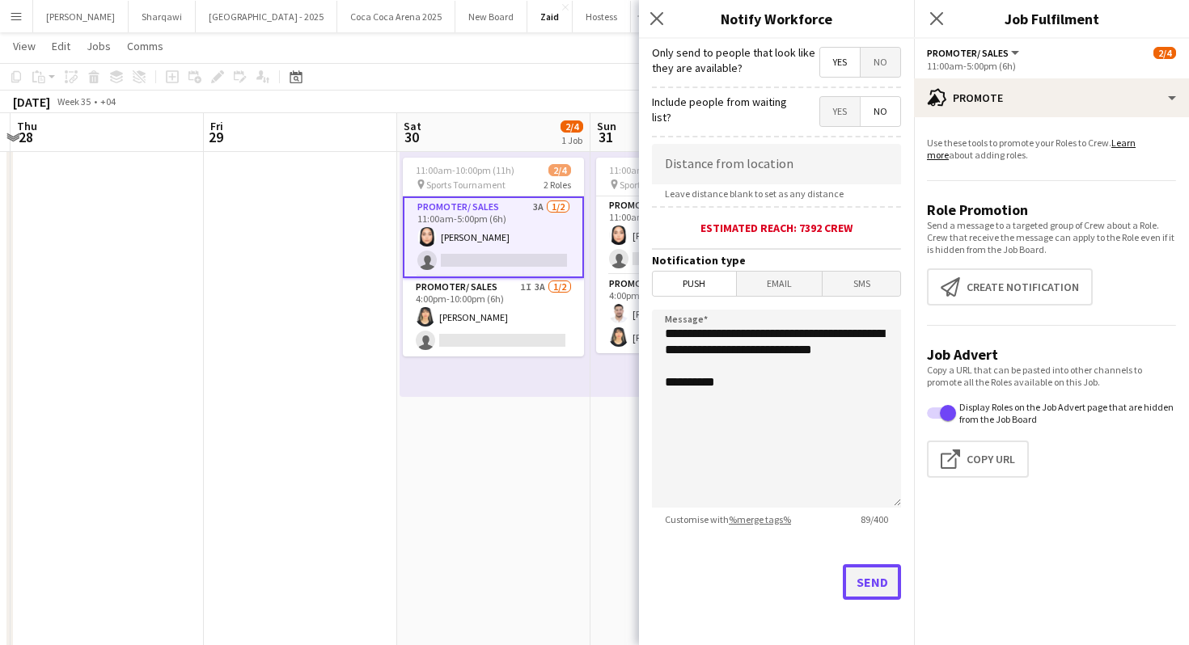
click at [877, 592] on button "Send" at bounding box center [872, 582] width 58 height 36
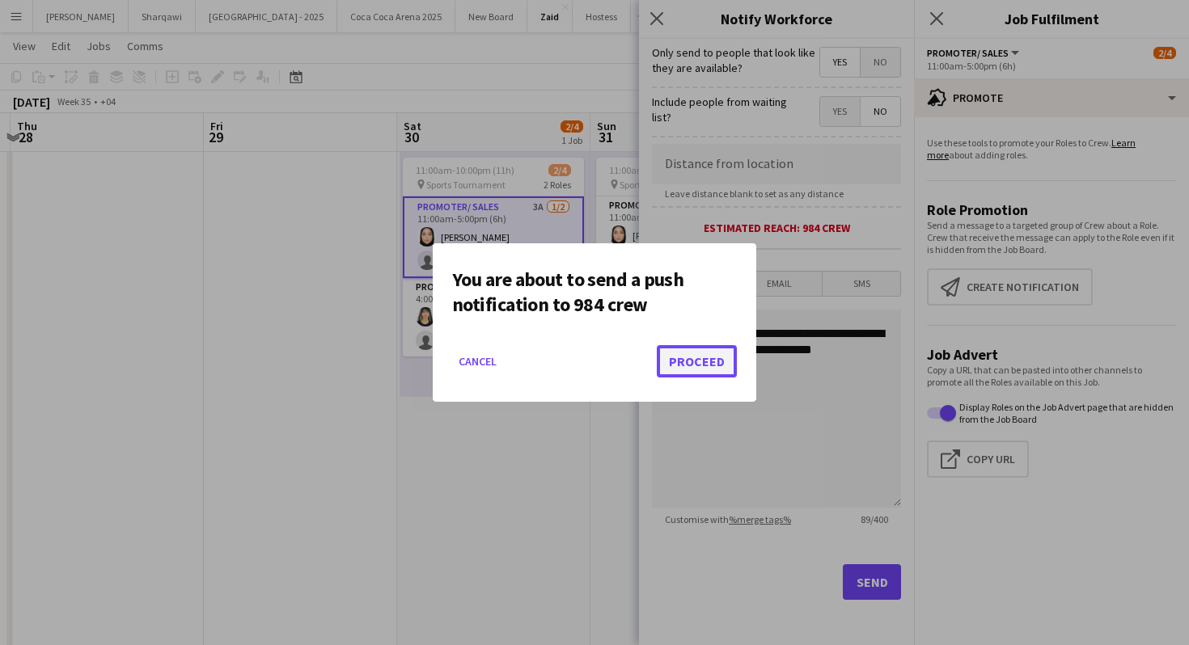
click at [712, 361] on button "Proceed" at bounding box center [697, 361] width 80 height 32
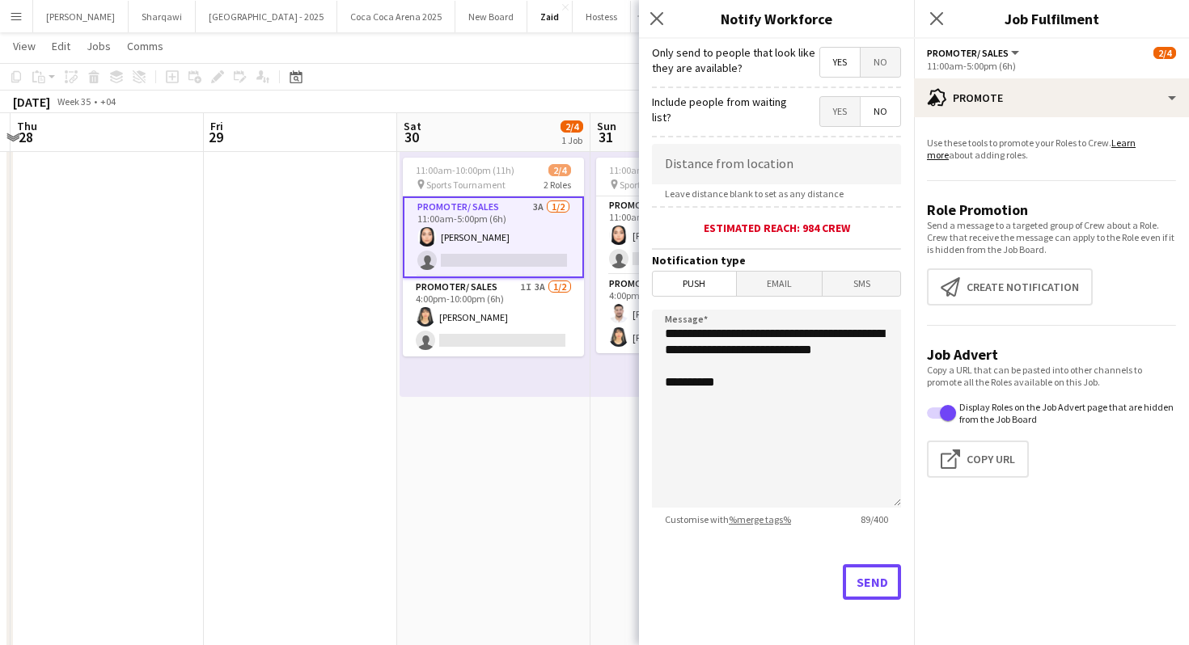
scroll to position [74, 0]
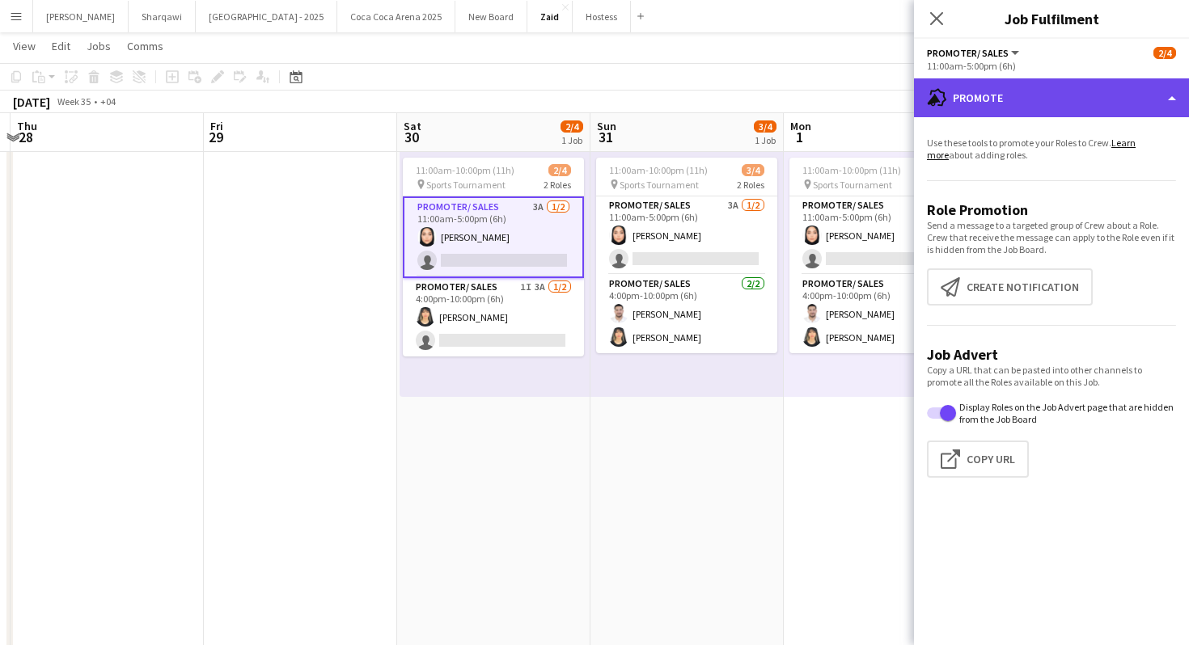
click at [1089, 103] on div "advertising-megaphone Promote" at bounding box center [1051, 97] width 275 height 39
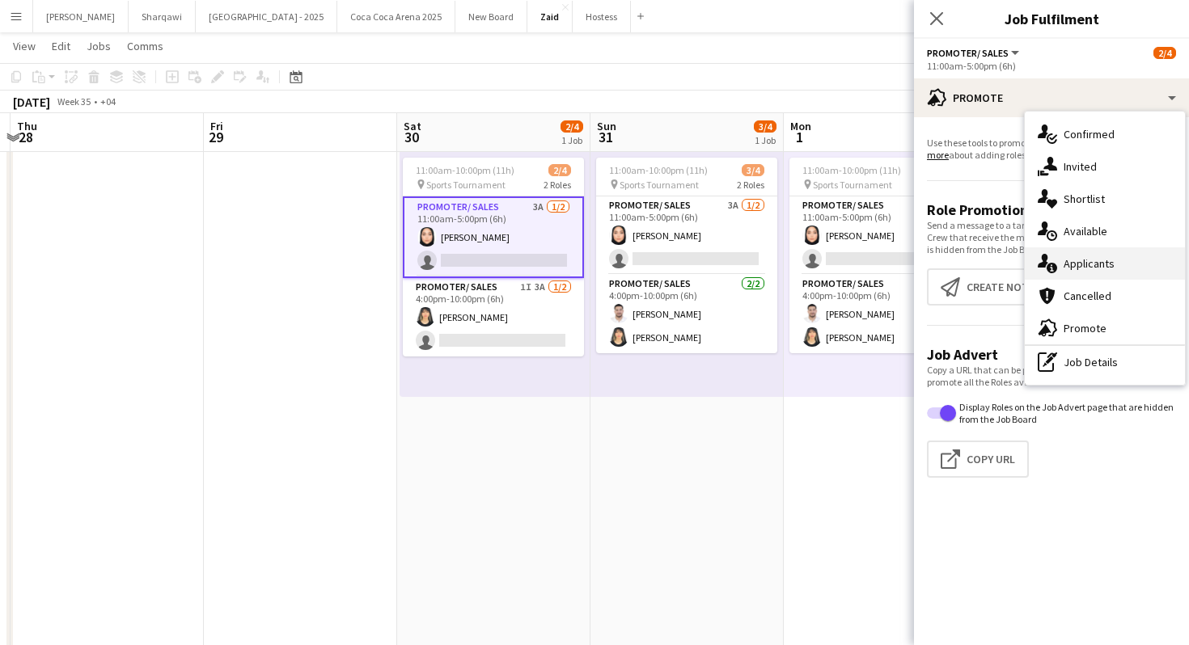
click at [1131, 255] on div "single-neutral-actions-information Applicants" at bounding box center [1105, 263] width 160 height 32
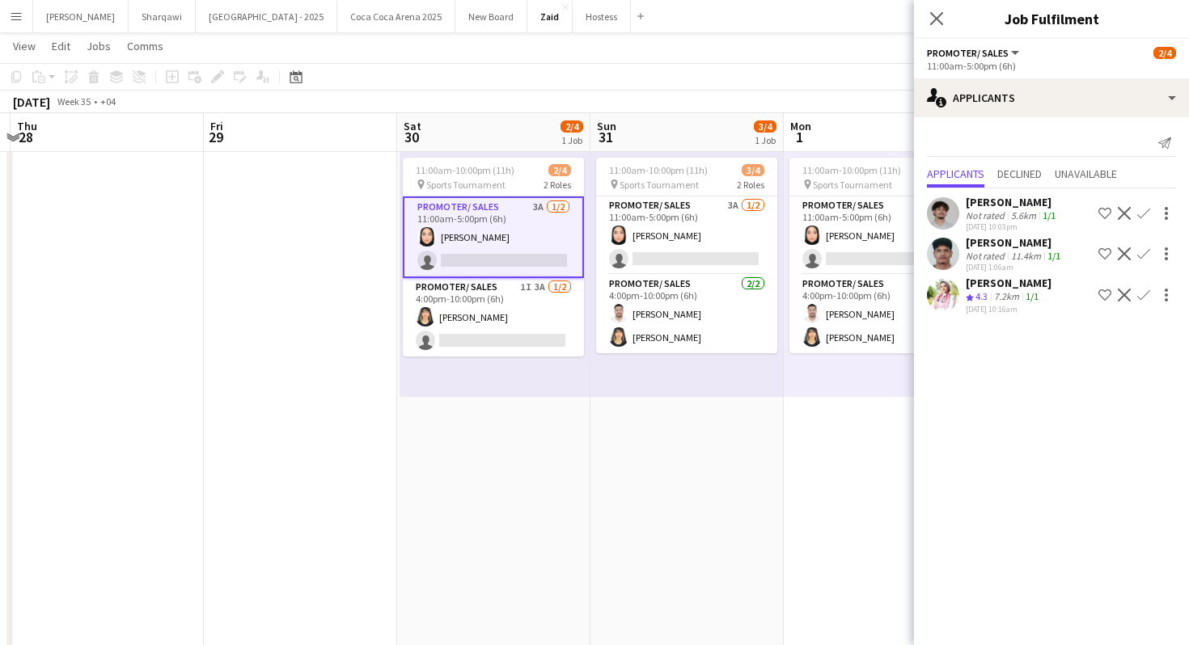
click at [1021, 296] on div "7.2km" at bounding box center [1007, 297] width 32 height 14
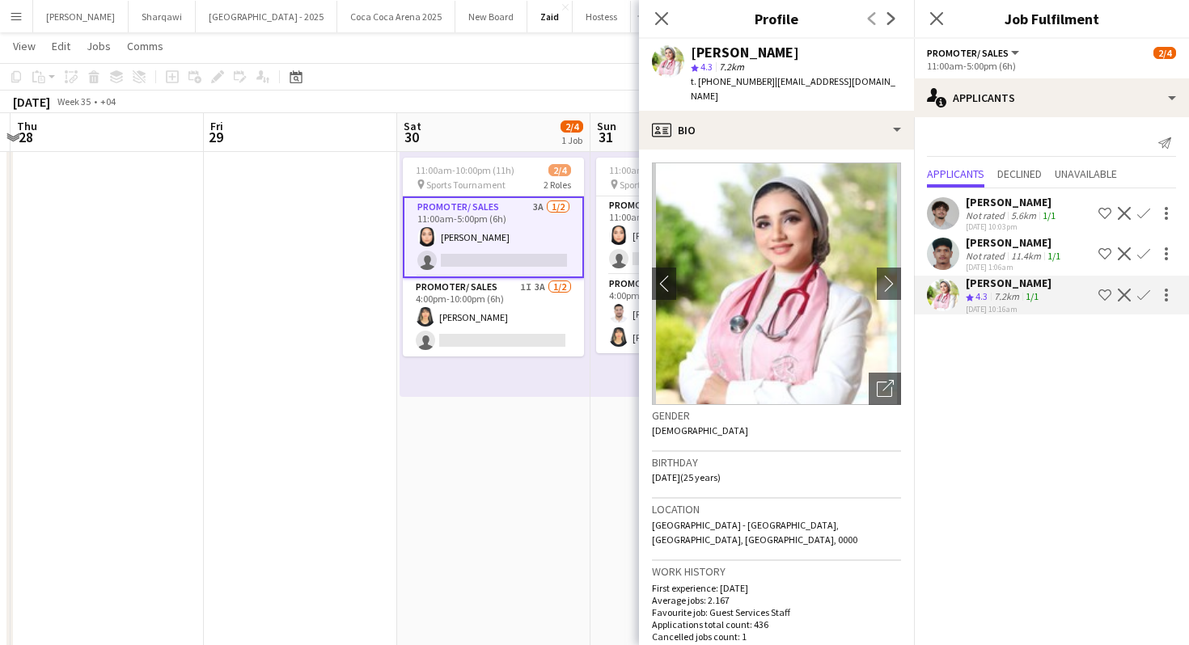
click at [1052, 223] on div "[DATE] 10:03pm" at bounding box center [1012, 227] width 93 height 11
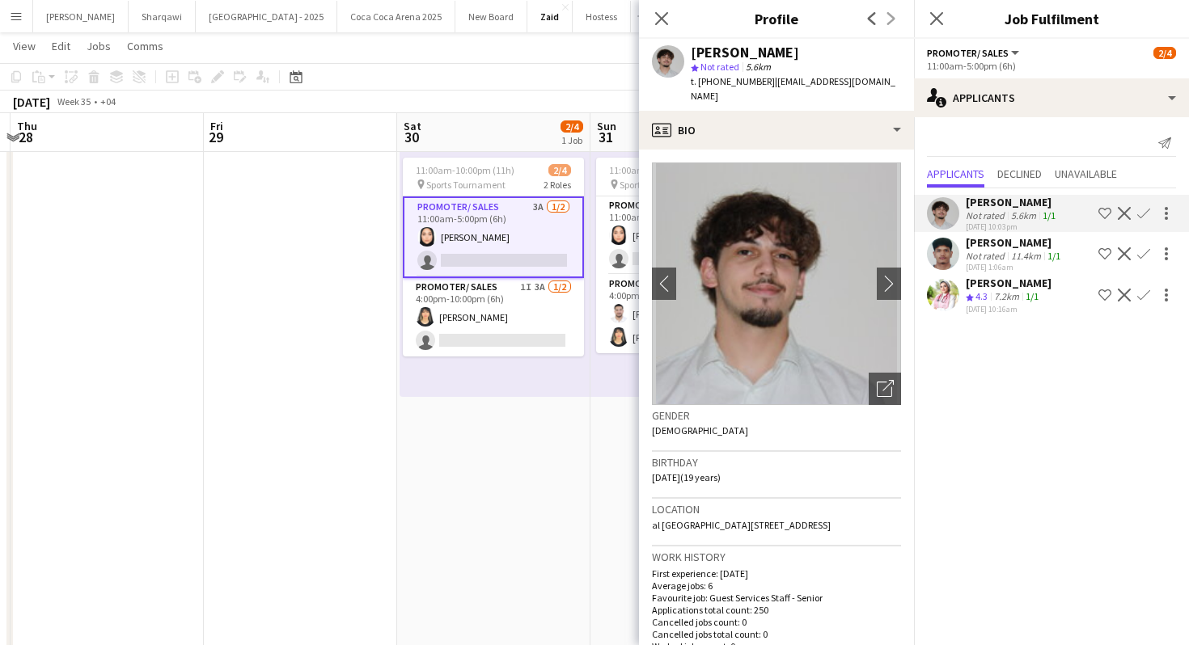
click at [1054, 248] on div "[PERSON_NAME]" at bounding box center [1015, 242] width 98 height 15
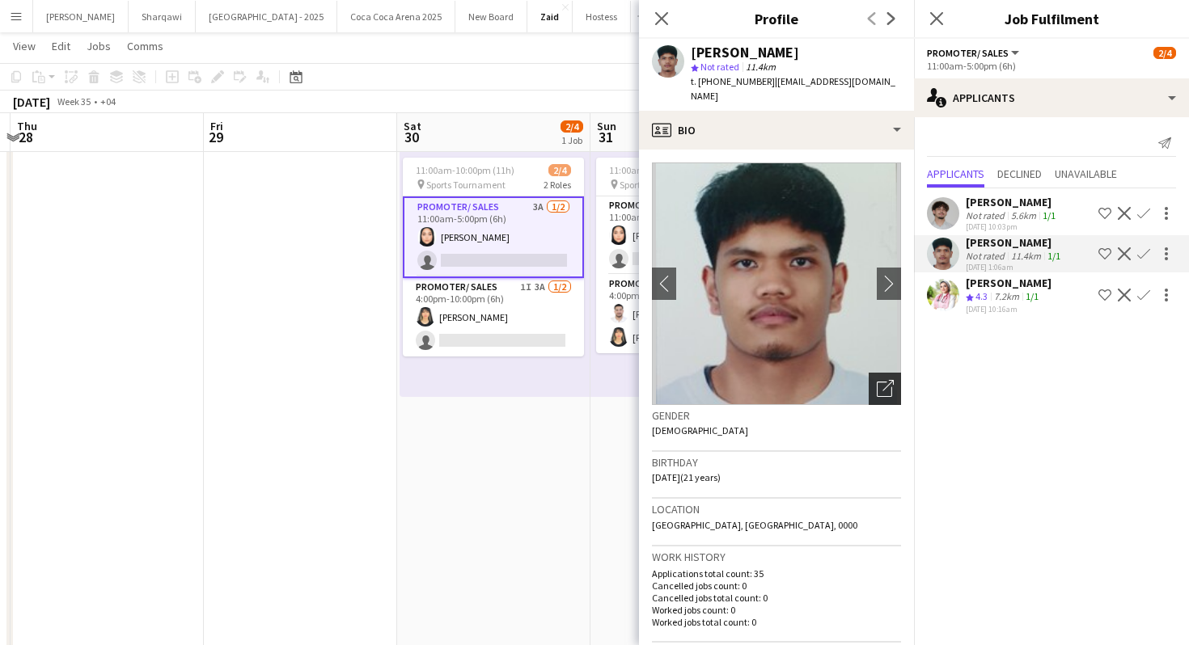
click at [889, 380] on icon "Open photos pop-in" at bounding box center [885, 388] width 17 height 17
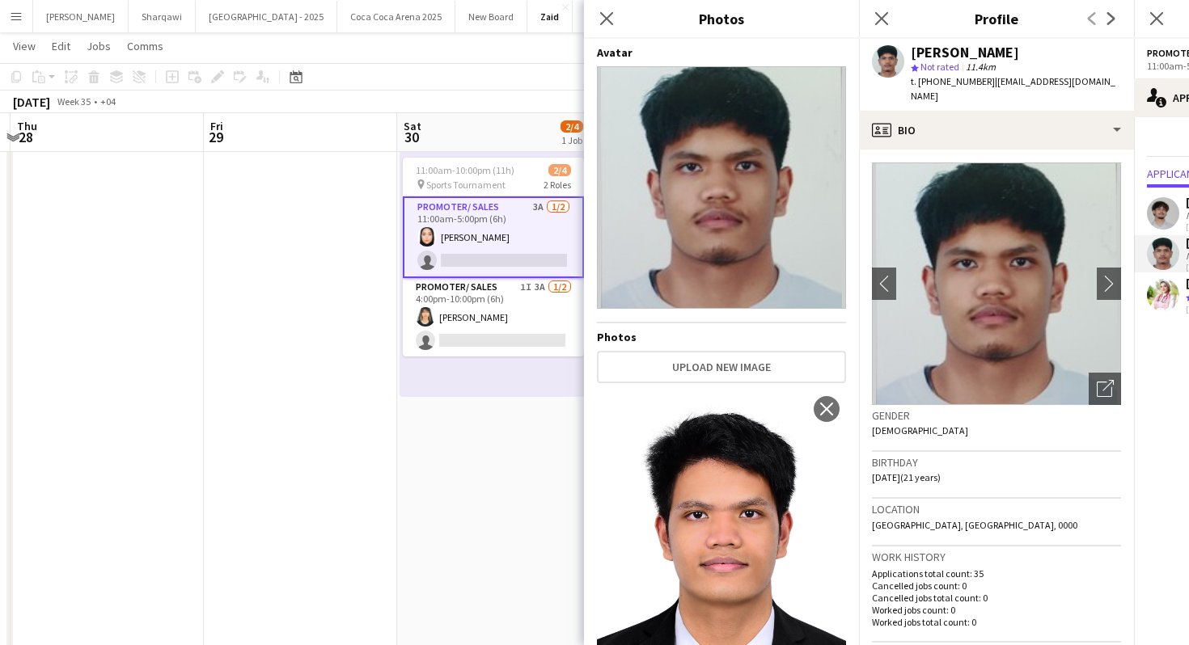
scroll to position [391, 0]
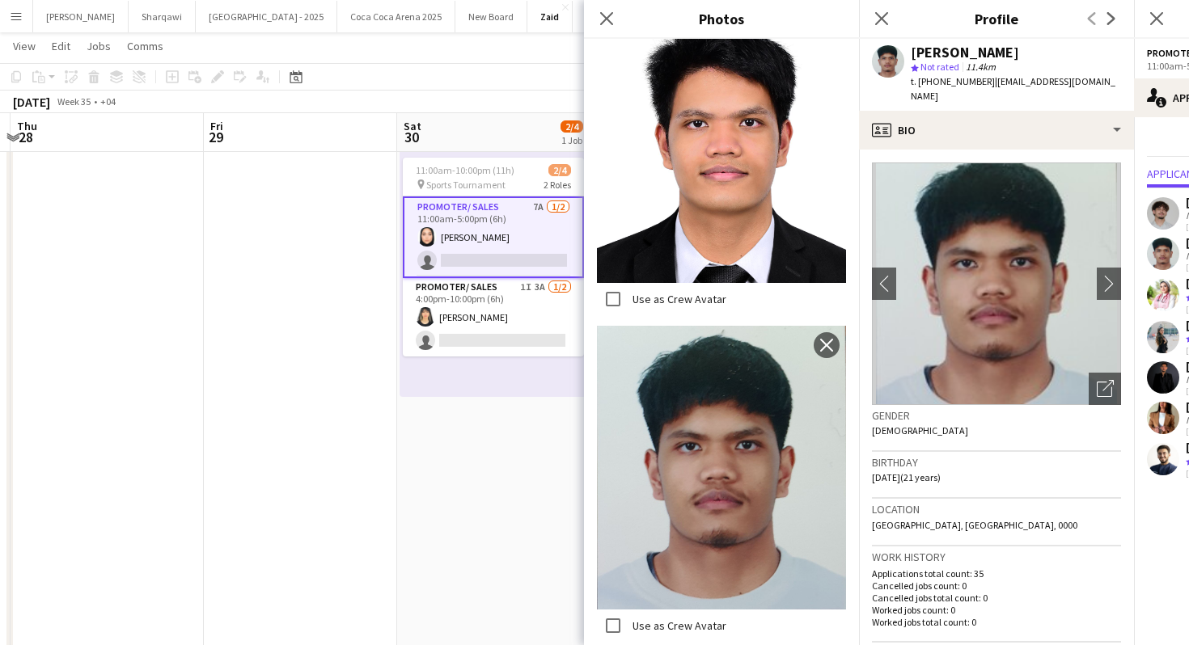
click at [1176, 426] on app-user-avatar at bounding box center [1163, 418] width 32 height 32
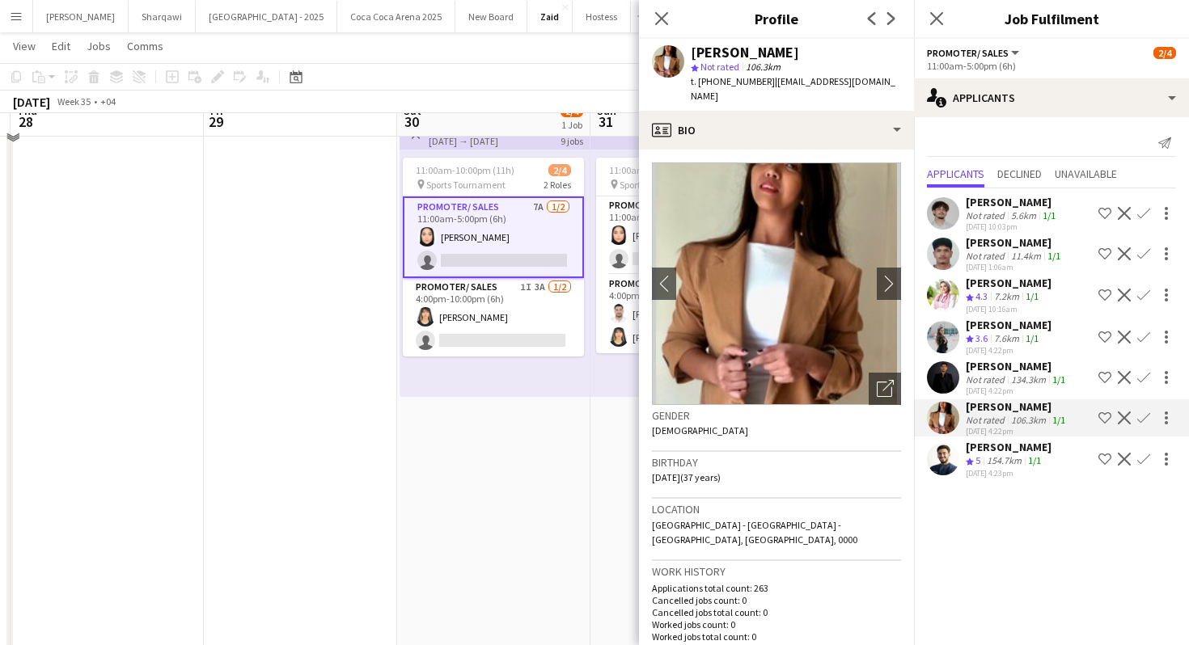
scroll to position [48, 0]
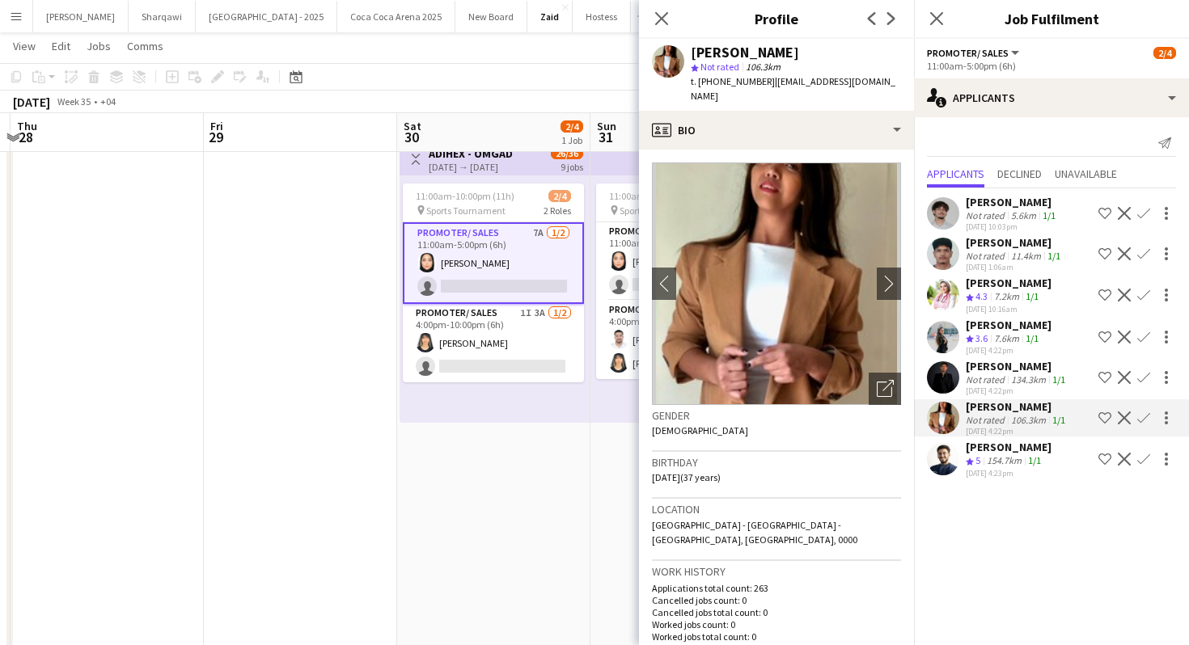
click at [1017, 322] on div "[PERSON_NAME]" at bounding box center [1009, 325] width 86 height 15
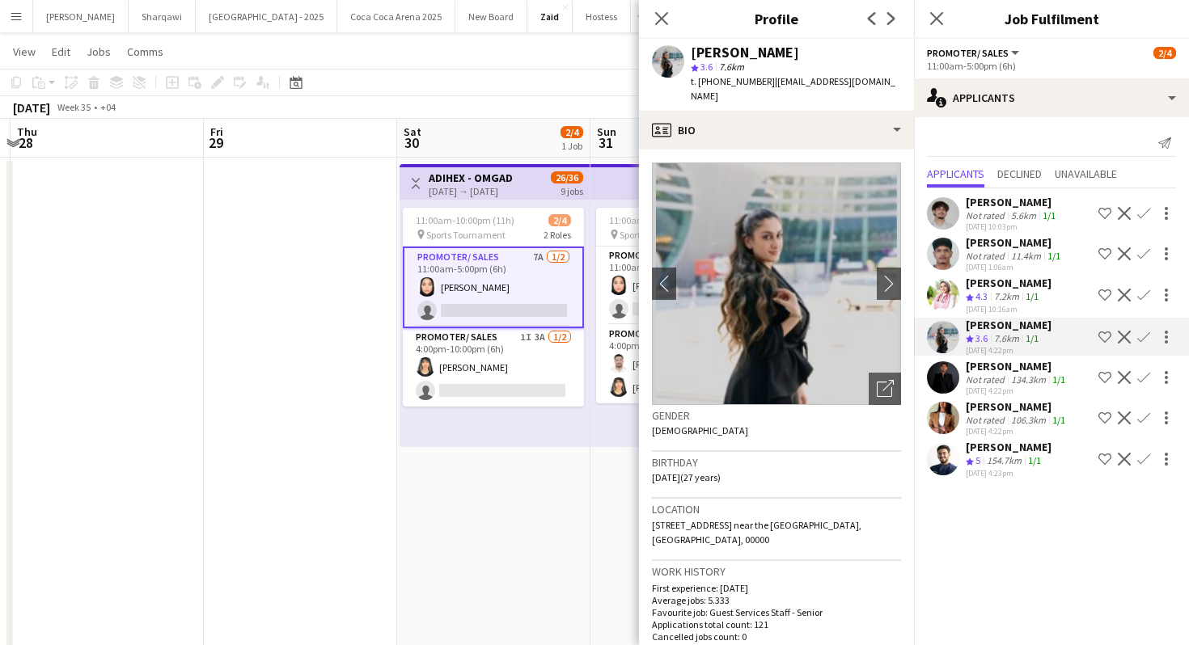
scroll to position [0, 0]
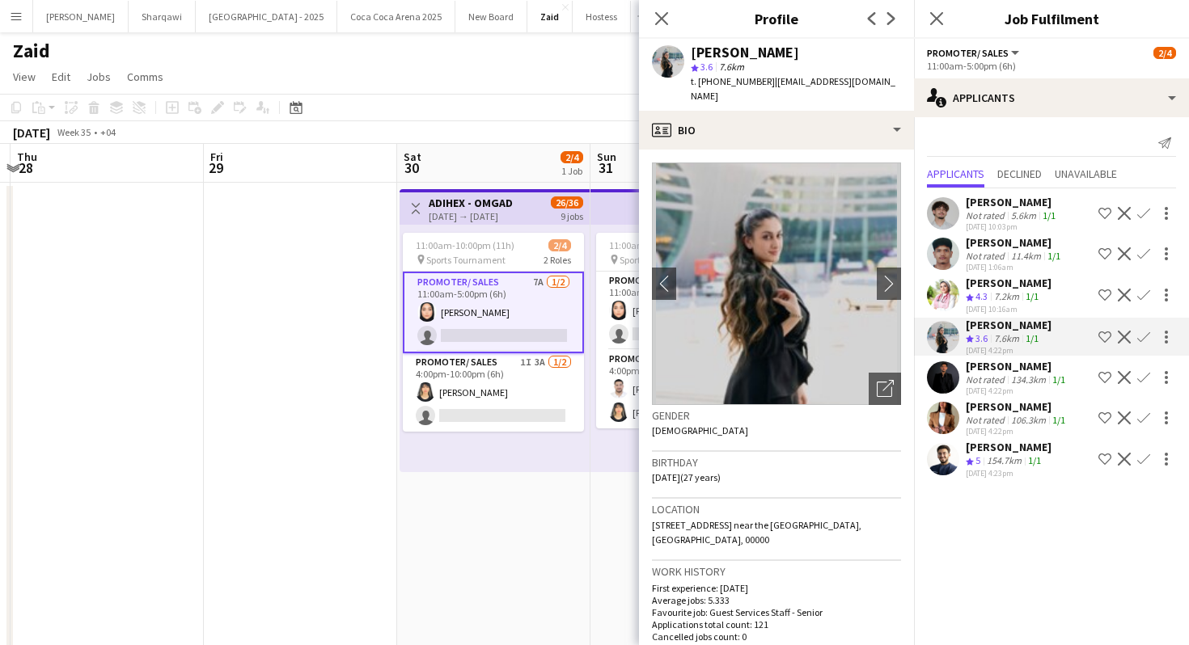
click at [1000, 294] on div "7.2km" at bounding box center [1007, 297] width 32 height 14
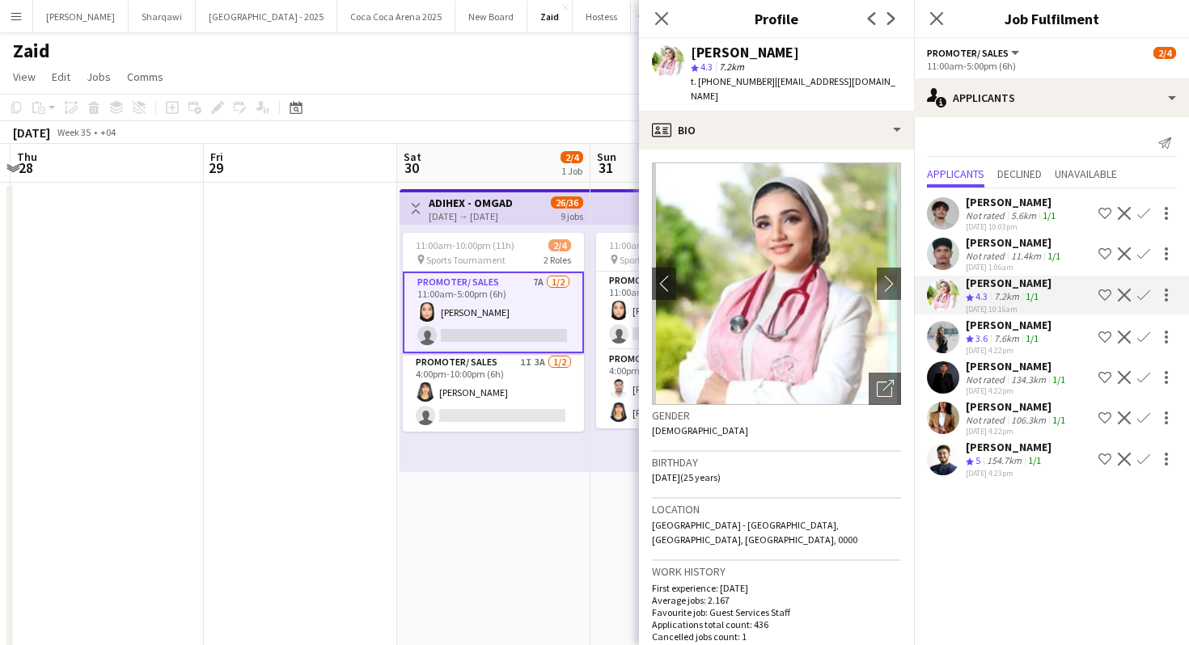
click at [1024, 372] on div "[PERSON_NAME]" at bounding box center [1017, 366] width 103 height 15
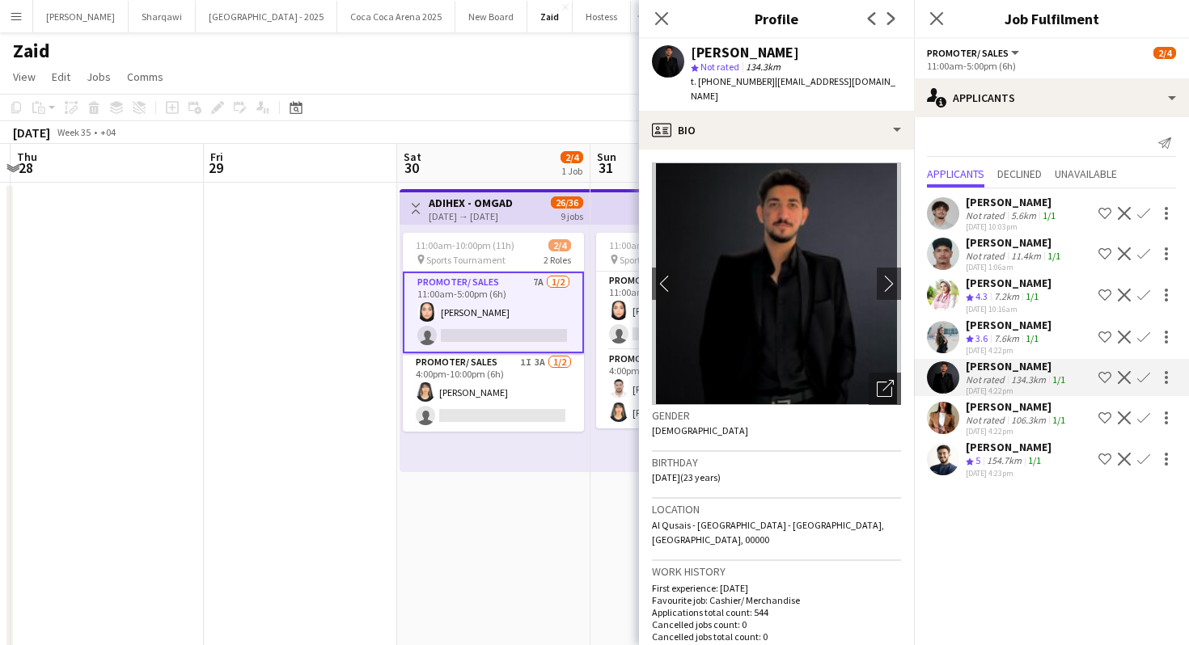
click at [1036, 414] on div "[PERSON_NAME]" at bounding box center [1017, 406] width 103 height 15
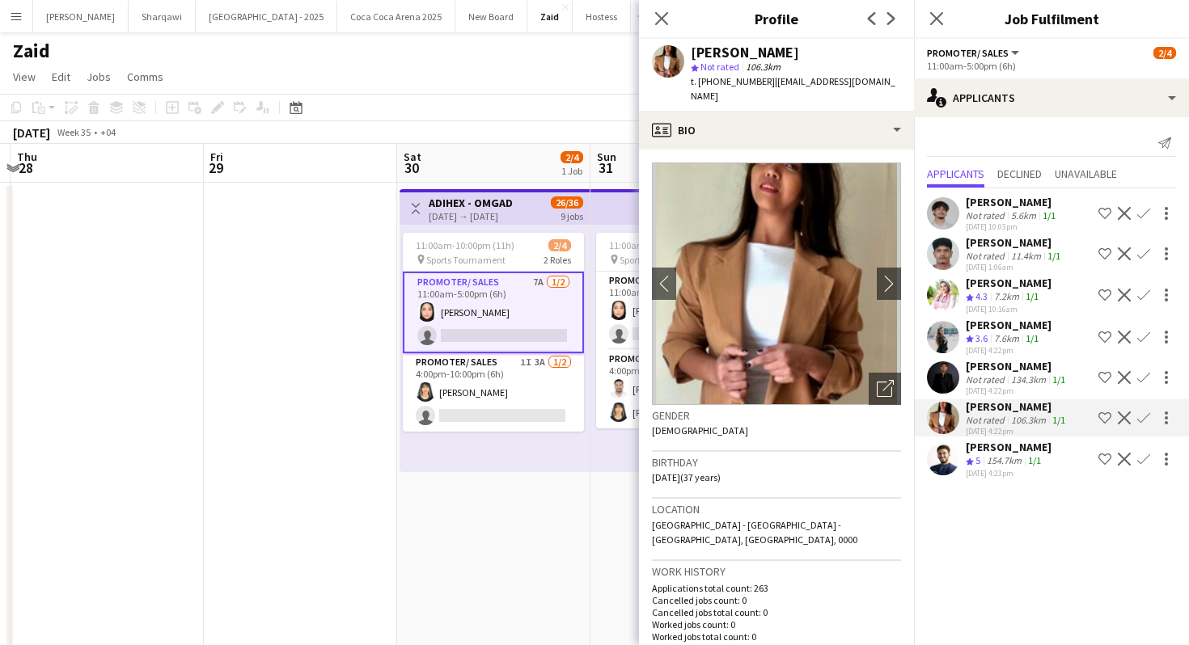
click at [1032, 467] on app-skills-label "1/1" at bounding box center [1034, 460] width 13 height 12
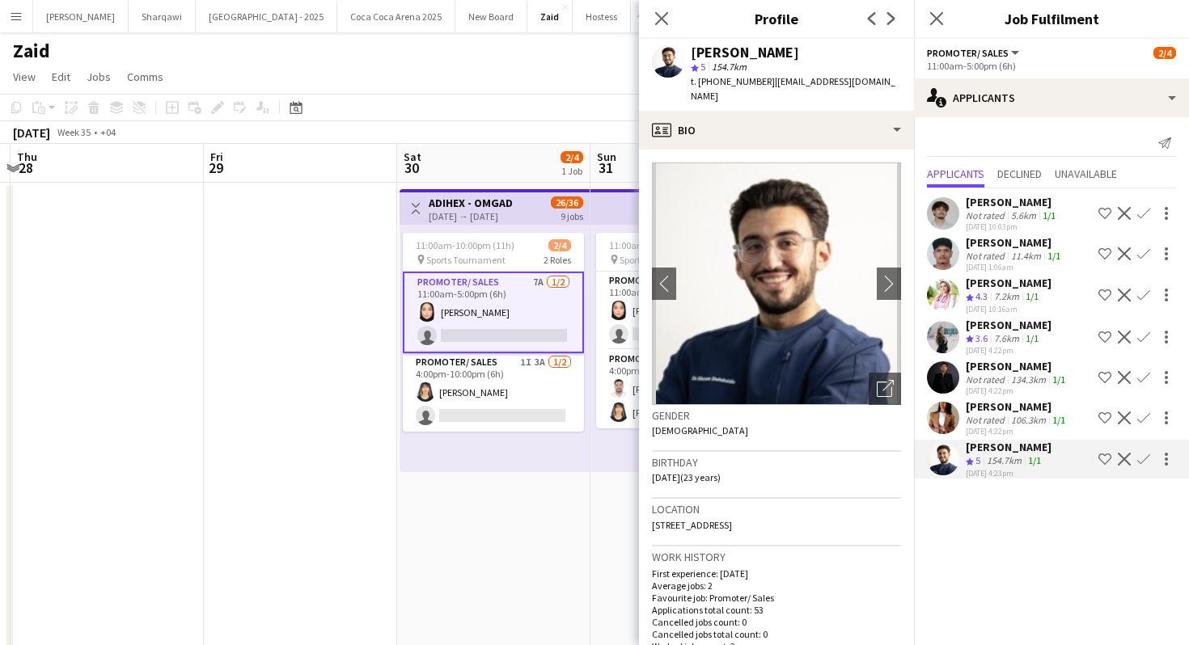
click at [535, 467] on div "11:00am-10:00pm (11h) 2/4 pin Sports Tournament 2 Roles Promoter/ Sales 7A [DAT…" at bounding box center [494, 348] width 190 height 247
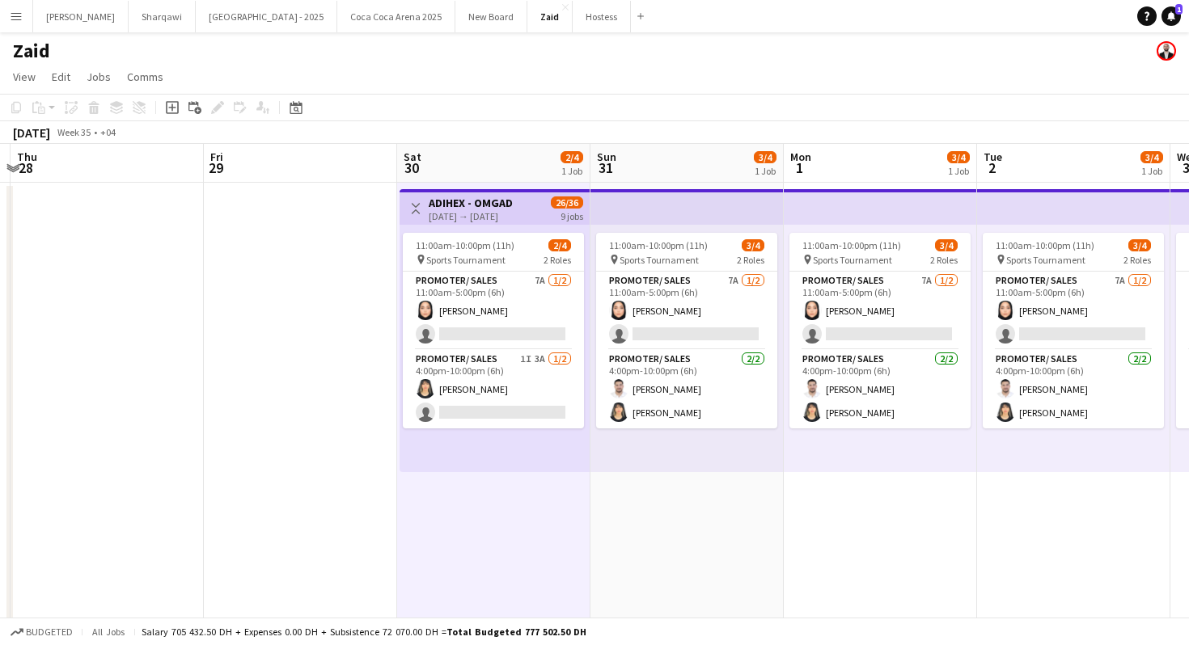
scroll to position [0, 725]
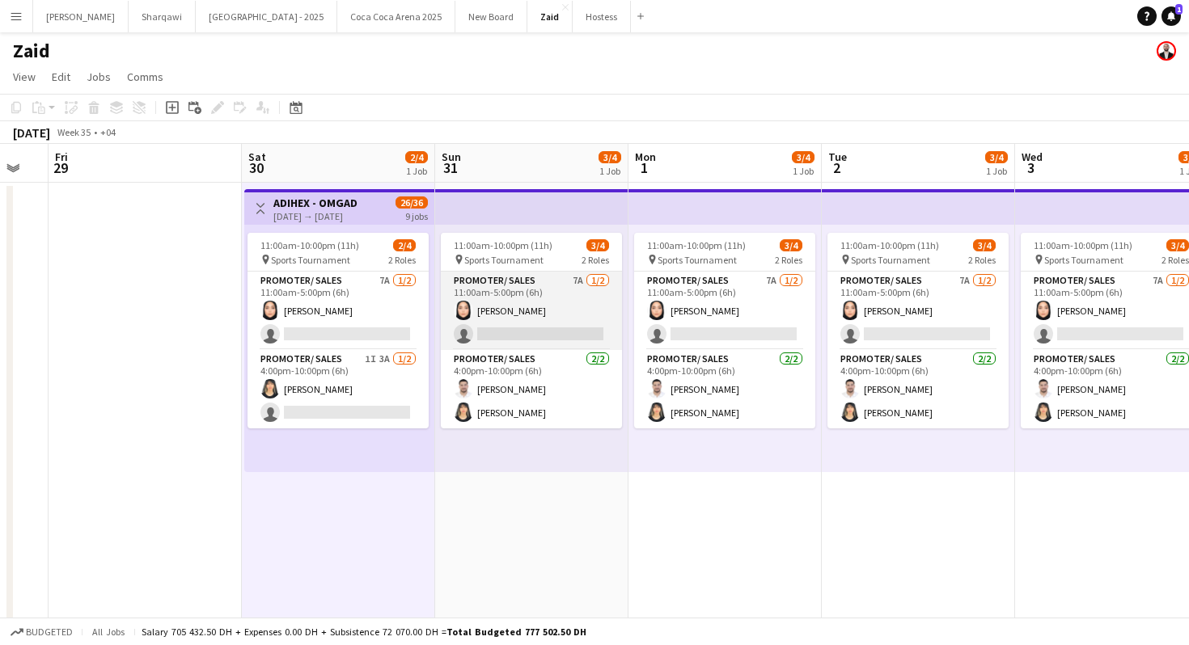
click at [573, 326] on app-card-role "Promoter/ Sales 7A [DATE] 11:00am-5:00pm (6h) [PERSON_NAME] single-neutral-acti…" at bounding box center [531, 311] width 181 height 78
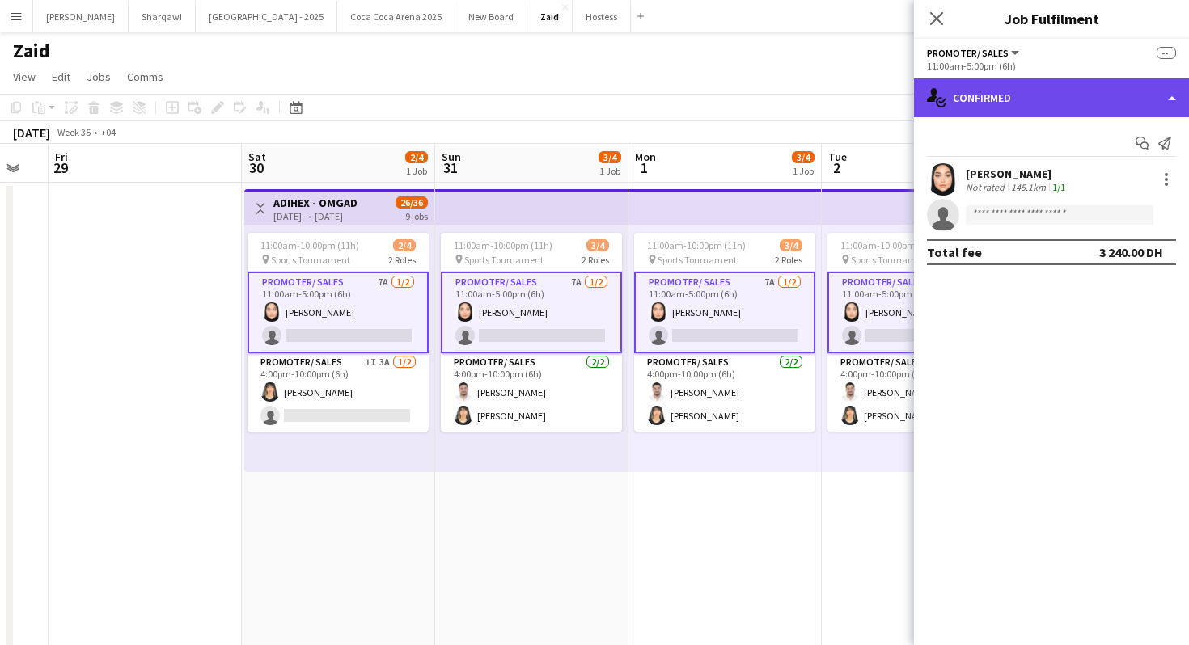
click at [1007, 80] on div "single-neutral-actions-check-2 Confirmed" at bounding box center [1051, 97] width 275 height 39
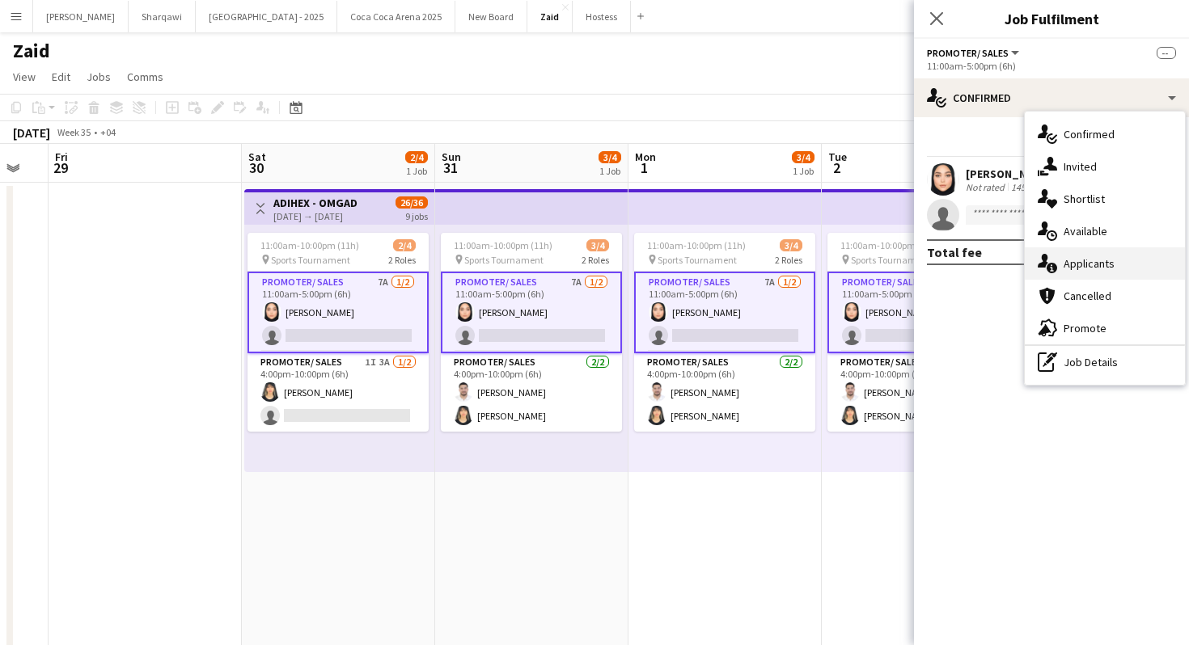
click at [1134, 270] on div "single-neutral-actions-information Applicants" at bounding box center [1105, 263] width 160 height 32
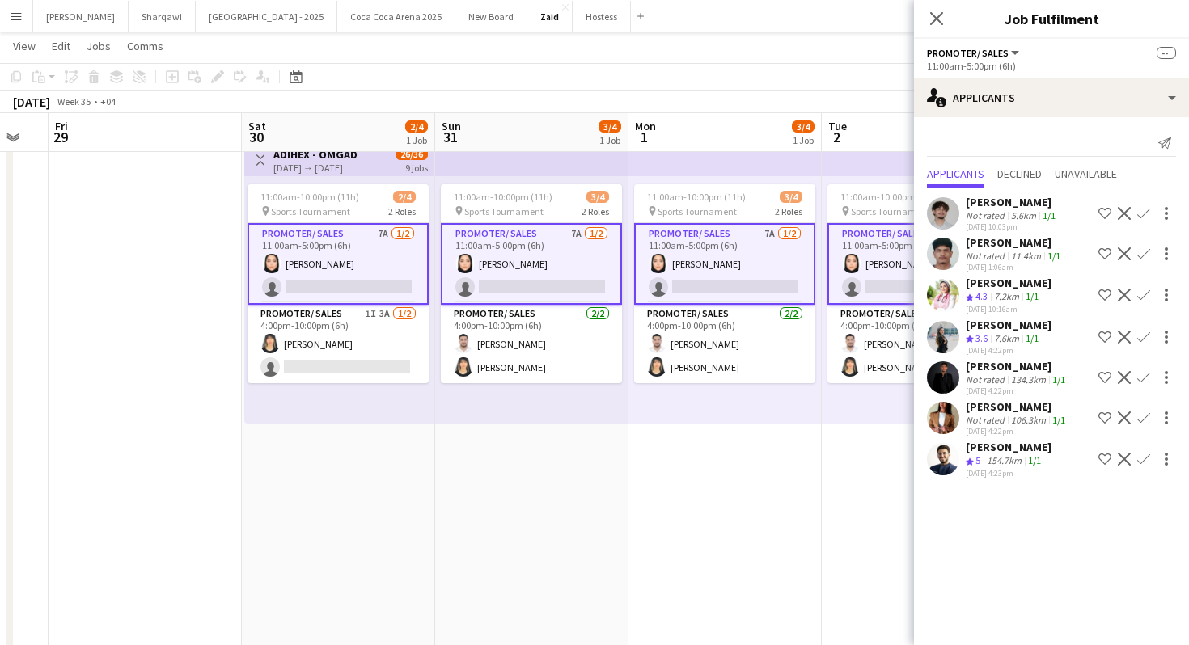
scroll to position [0, 0]
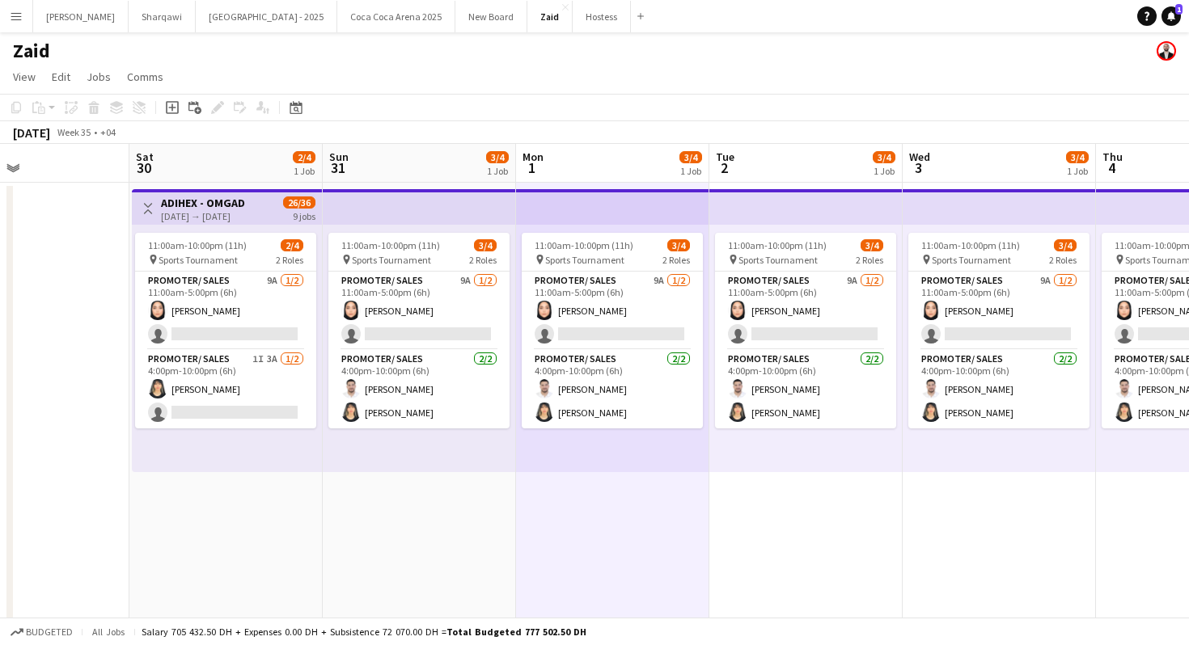
scroll to position [0, 659]
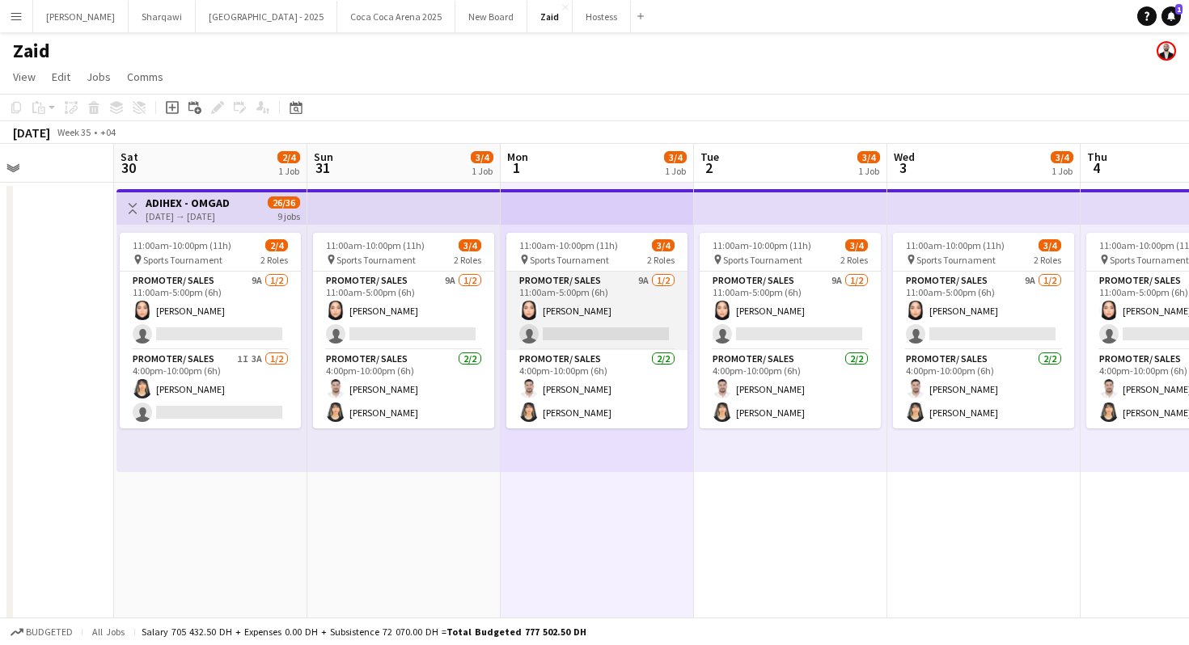
click at [554, 312] on app-card-role "Promoter/ Sales 9A [DATE] 11:00am-5:00pm (6h) [PERSON_NAME] single-neutral-acti…" at bounding box center [596, 311] width 181 height 78
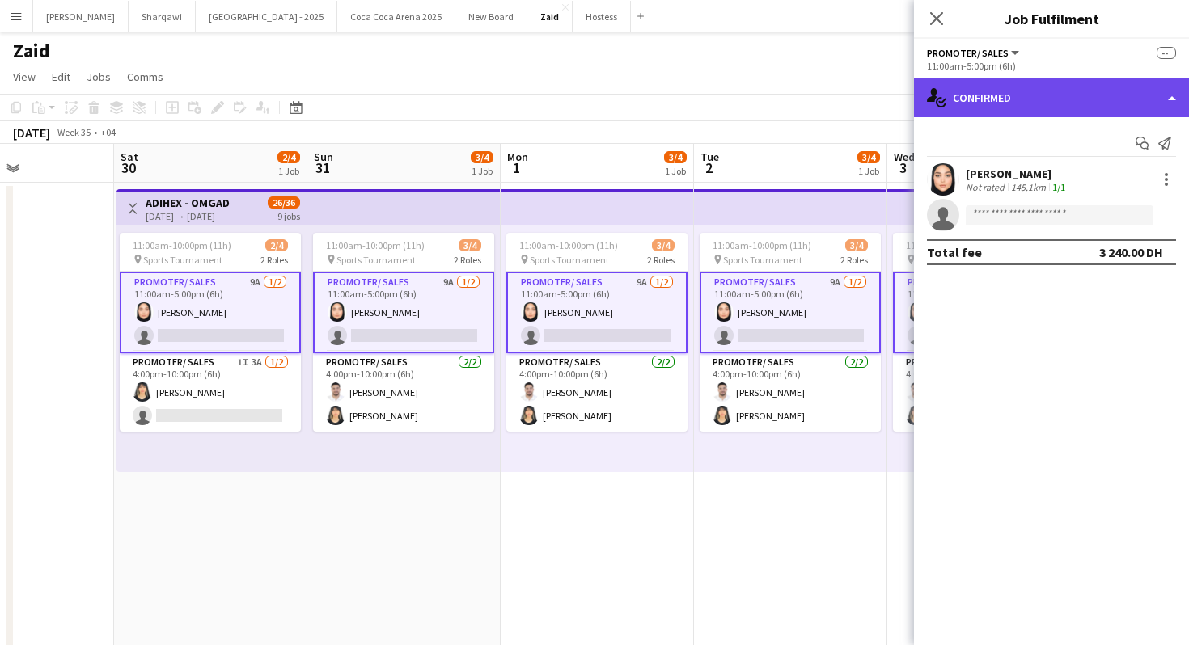
click at [1089, 112] on div "single-neutral-actions-check-2 Confirmed" at bounding box center [1051, 97] width 275 height 39
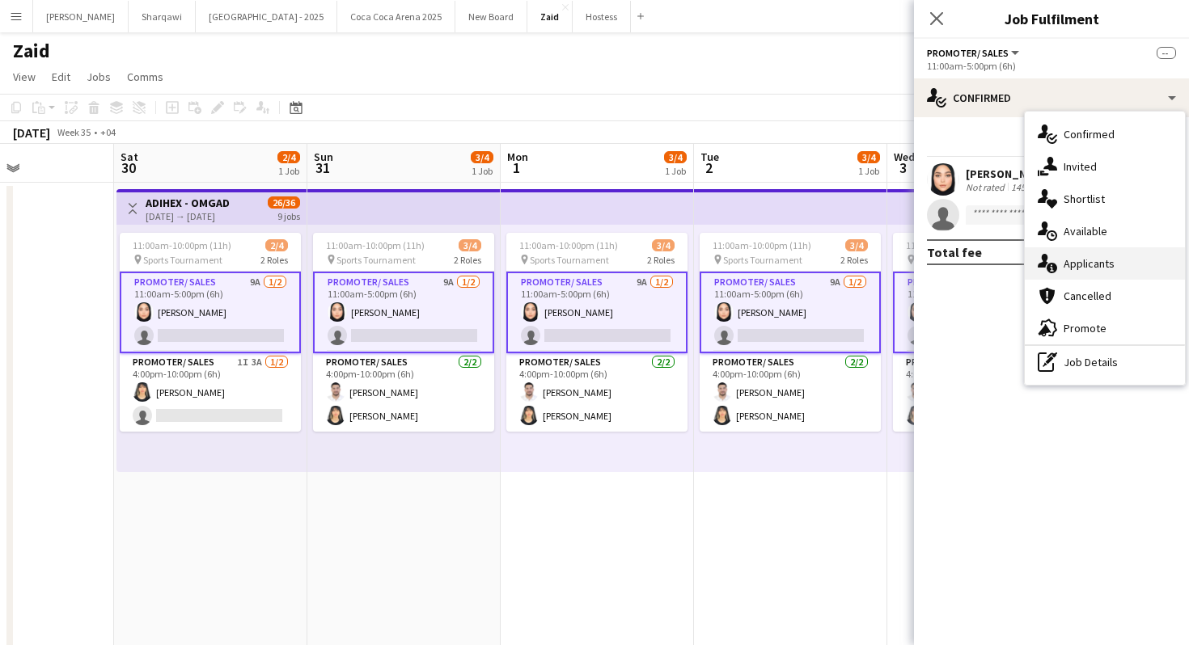
click at [1130, 271] on div "single-neutral-actions-information Applicants" at bounding box center [1105, 263] width 160 height 32
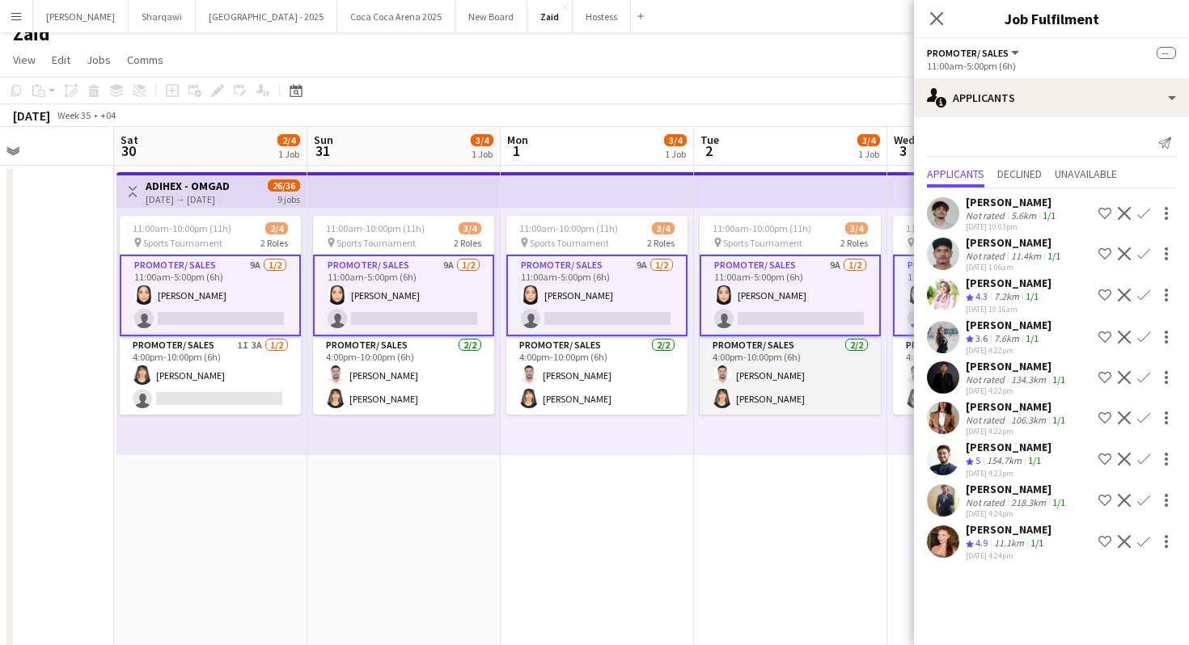
scroll to position [0, 0]
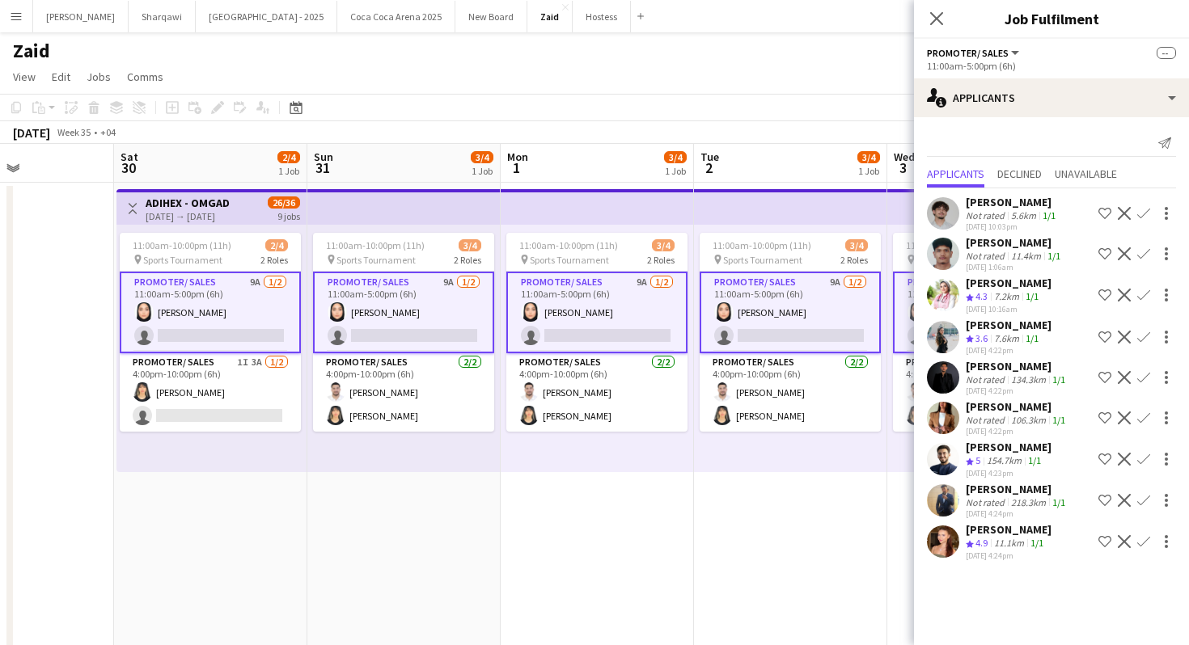
click at [1013, 550] on div "11.1km" at bounding box center [1009, 544] width 36 height 14
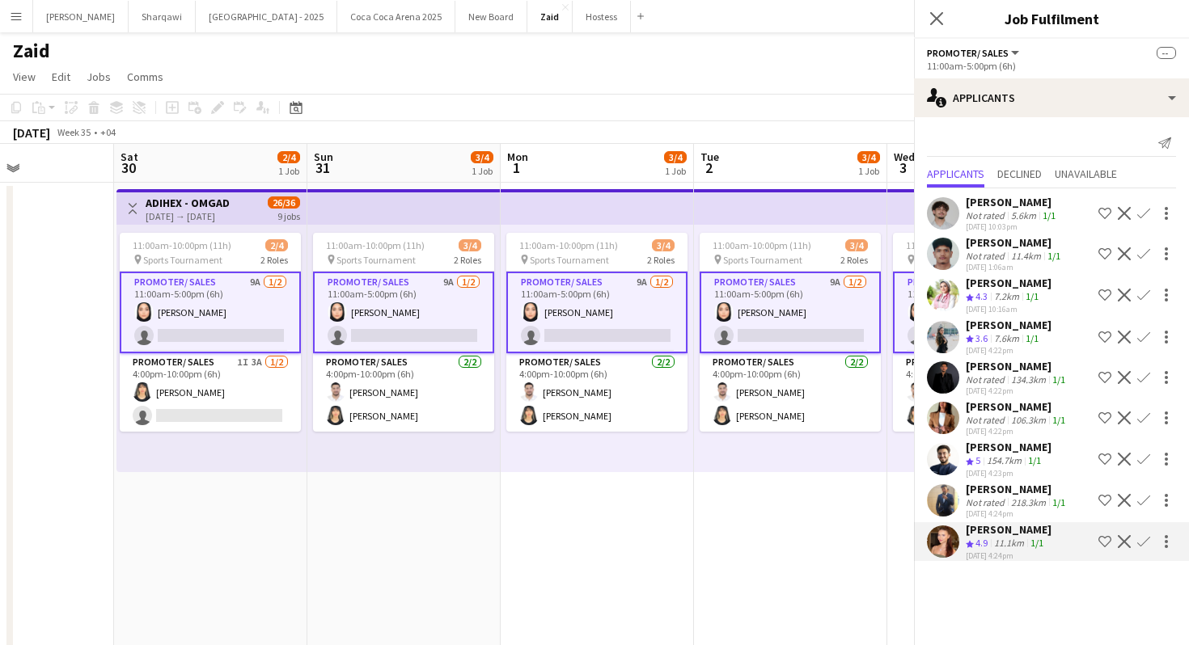
click at [1012, 509] on div "218.3km" at bounding box center [1028, 503] width 41 height 12
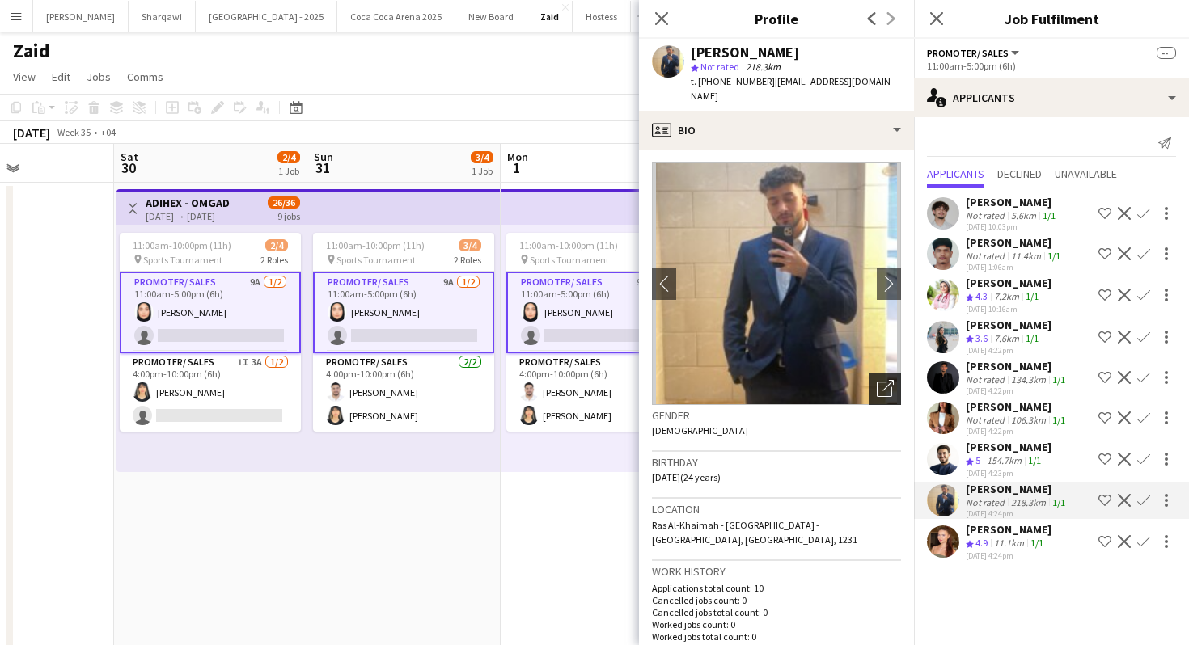
click at [895, 373] on div "Open photos pop-in" at bounding box center [885, 389] width 32 height 32
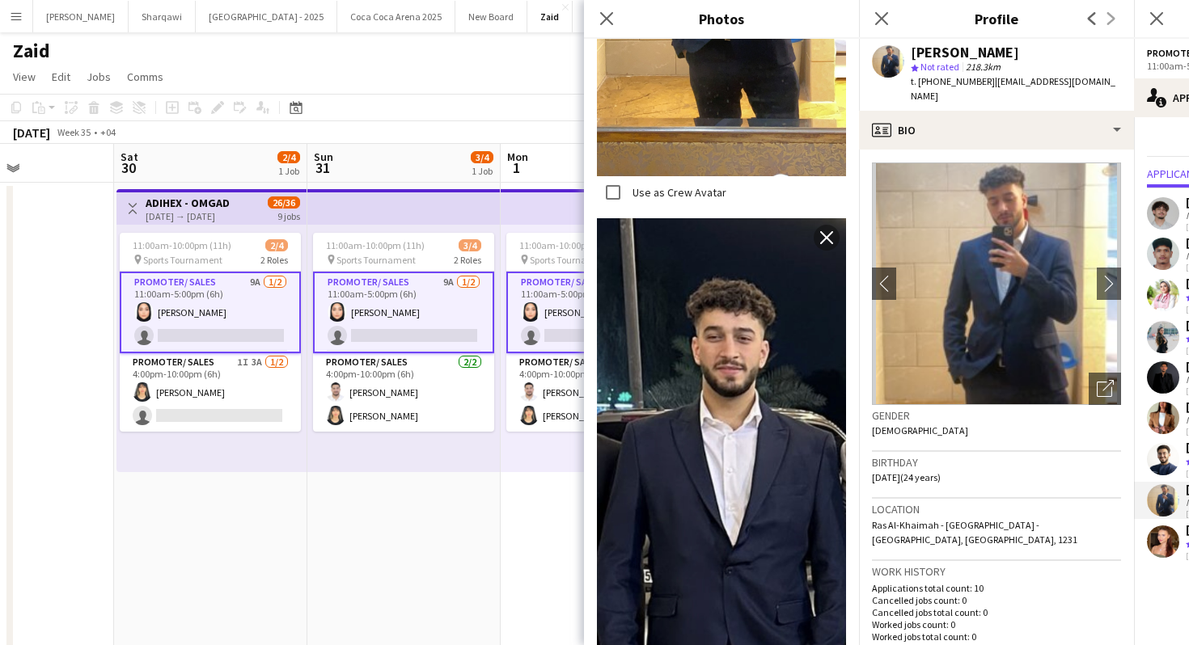
scroll to position [795, 0]
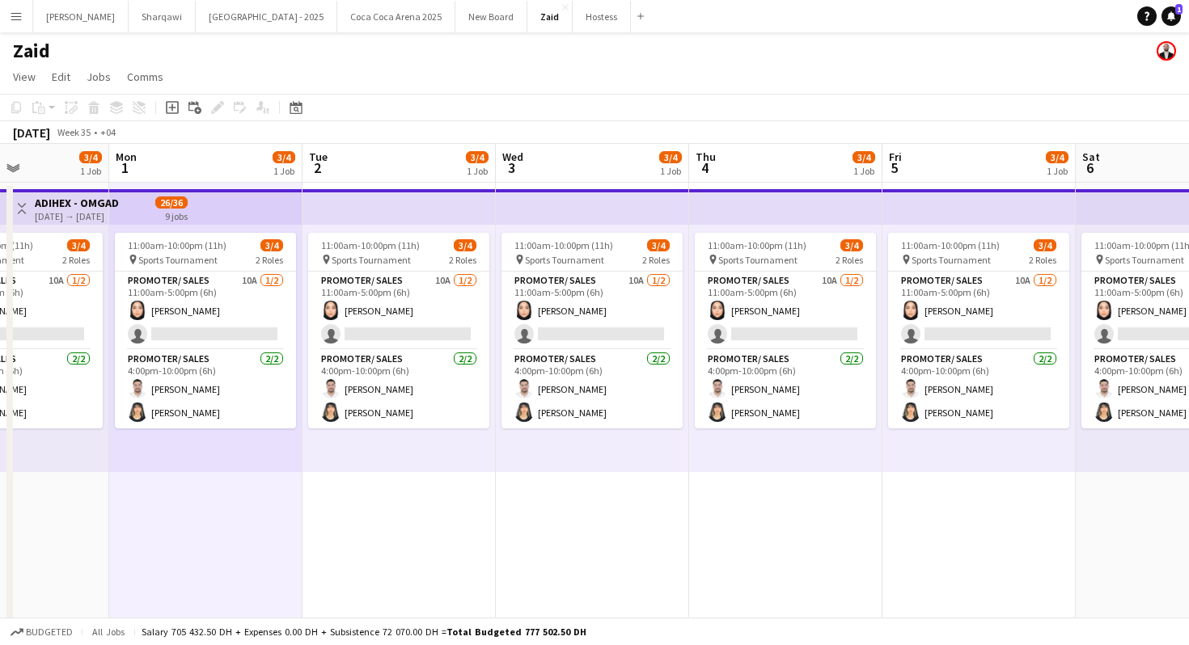
scroll to position [0, 668]
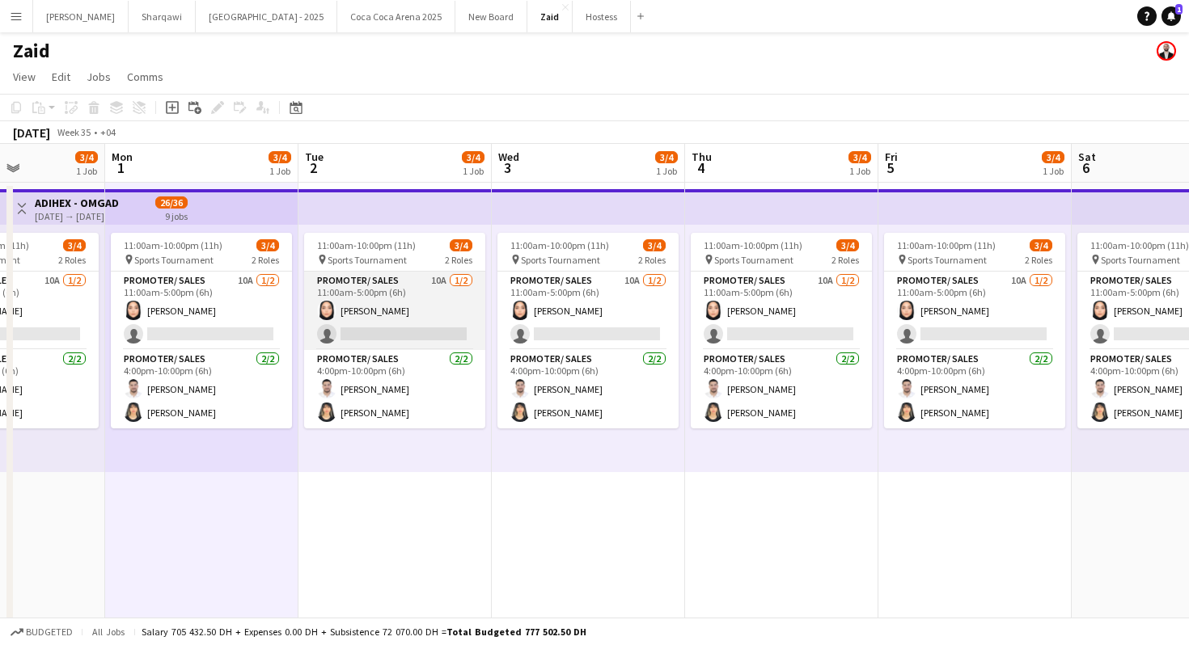
click at [423, 294] on app-card-role "Promoter/ Sales 10A [DATE] 11:00am-5:00pm (6h) [PERSON_NAME] single-neutral-act…" at bounding box center [394, 311] width 181 height 78
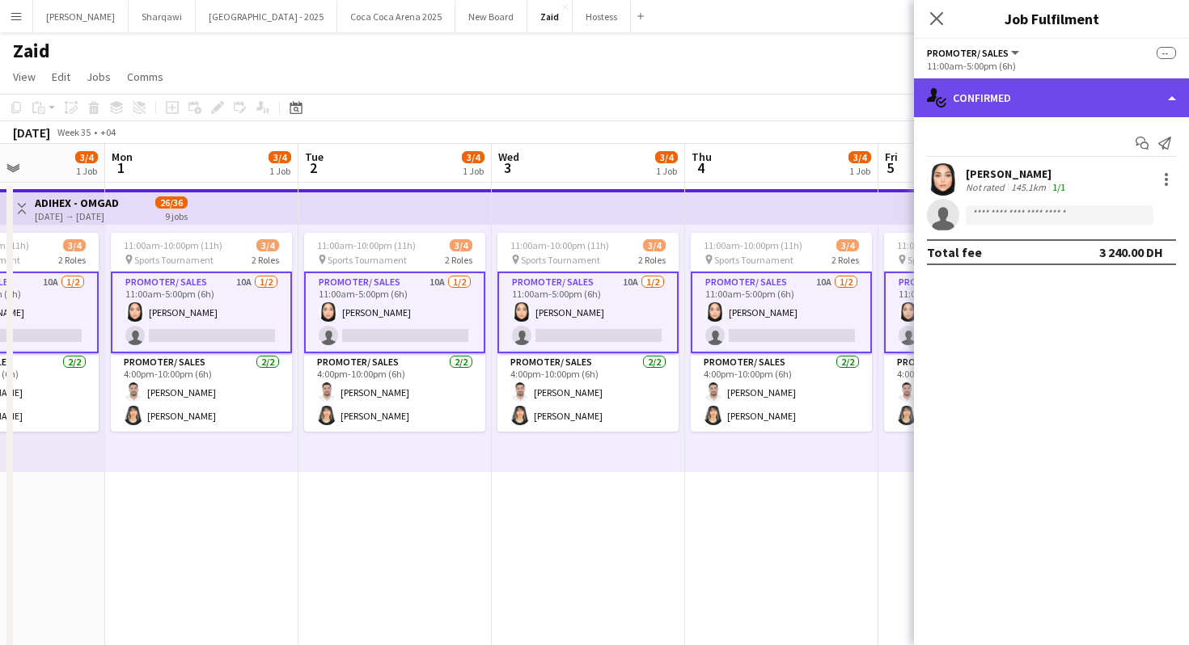
click at [1089, 96] on div "single-neutral-actions-check-2 Confirmed" at bounding box center [1051, 97] width 275 height 39
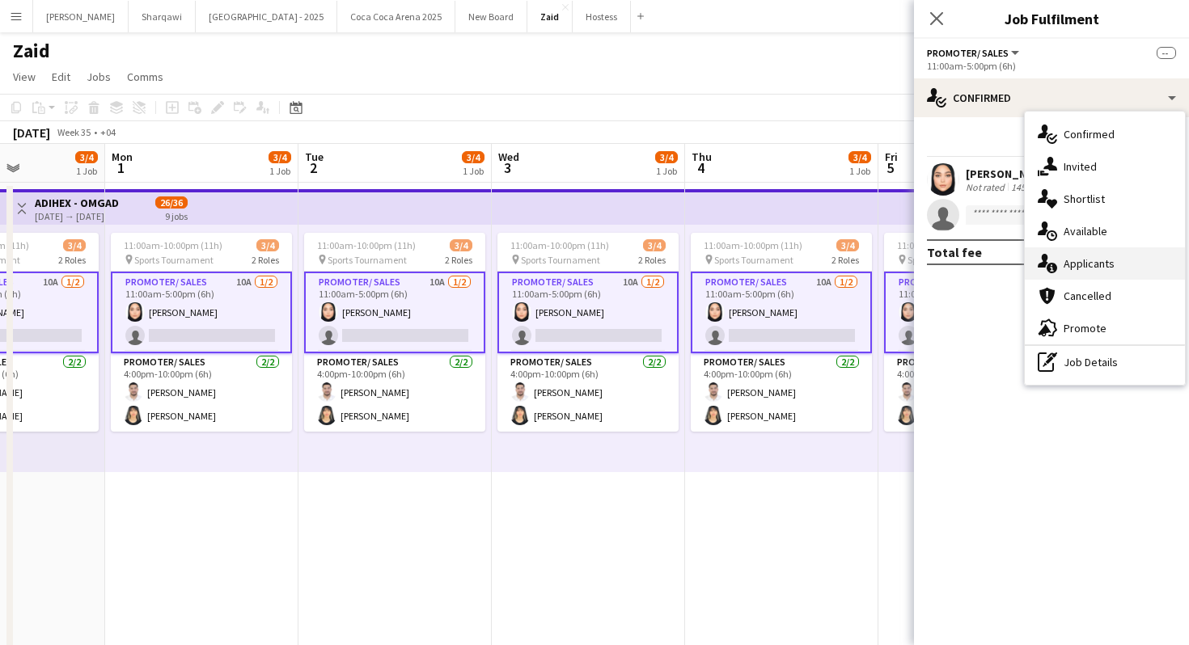
click at [1123, 257] on div "single-neutral-actions-information Applicants" at bounding box center [1105, 263] width 160 height 32
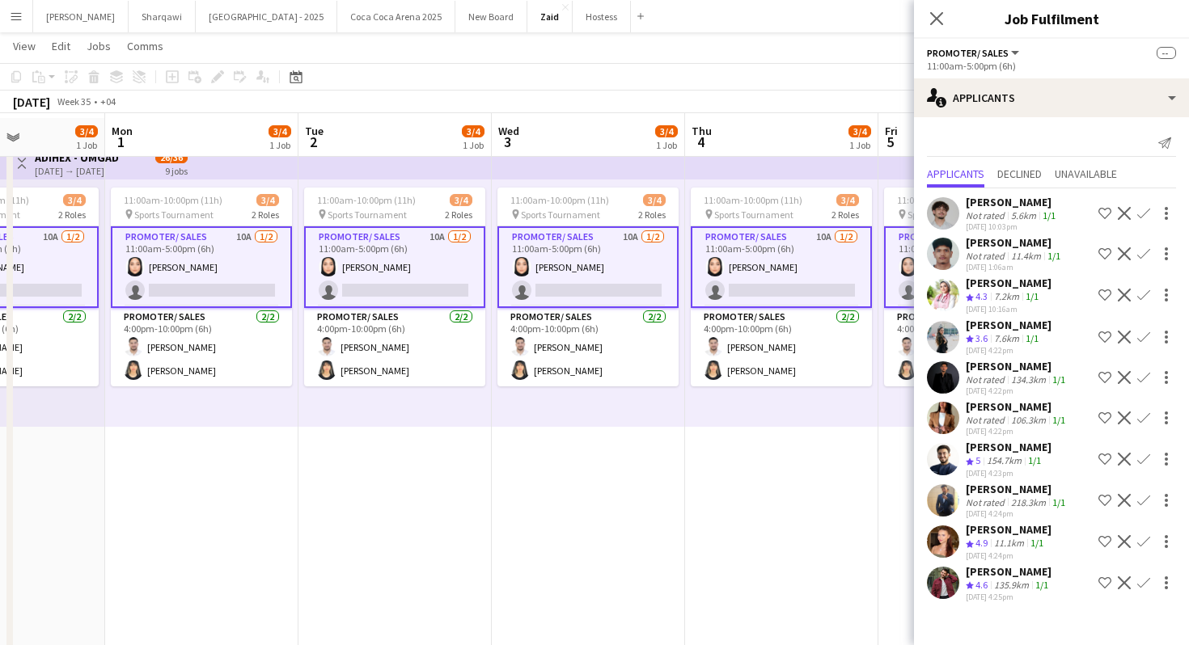
scroll to position [49, 0]
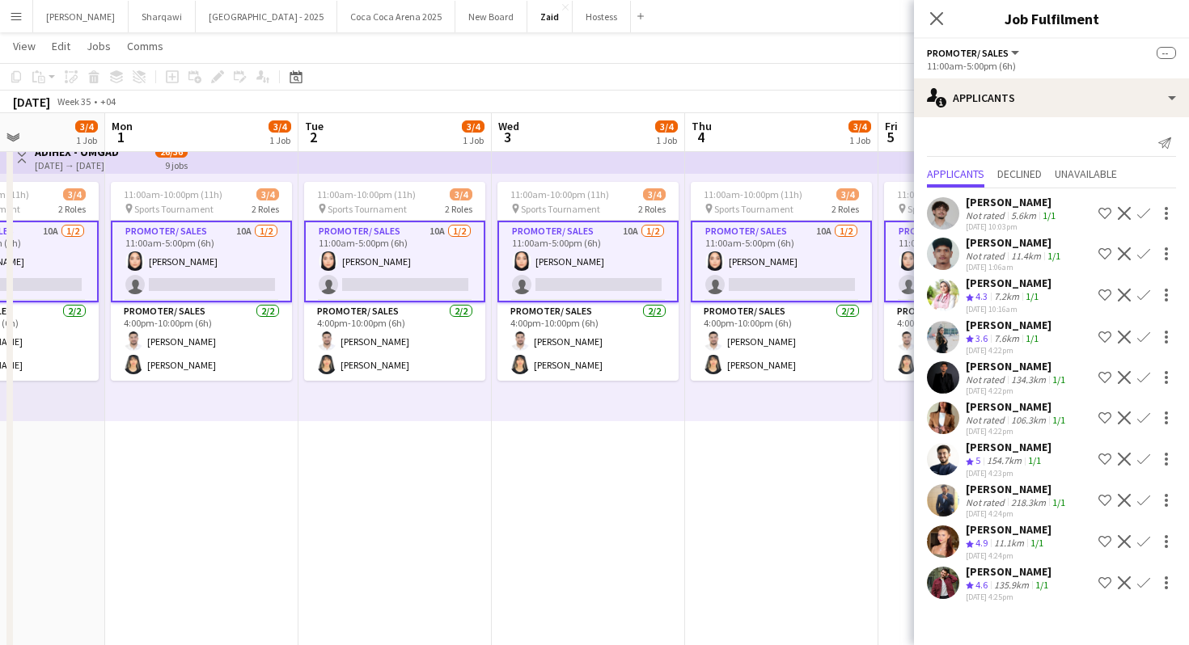
click at [1019, 537] on div "[PERSON_NAME]" at bounding box center [1009, 529] width 86 height 15
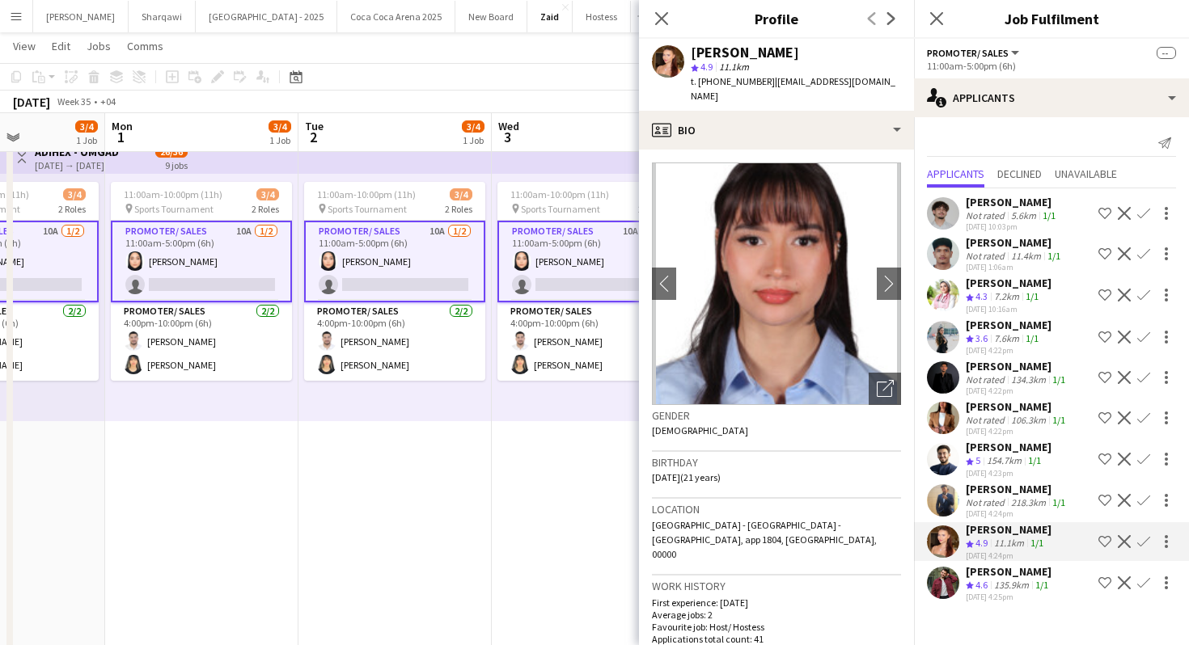
click at [1030, 497] on div "[PERSON_NAME]" at bounding box center [1017, 489] width 103 height 15
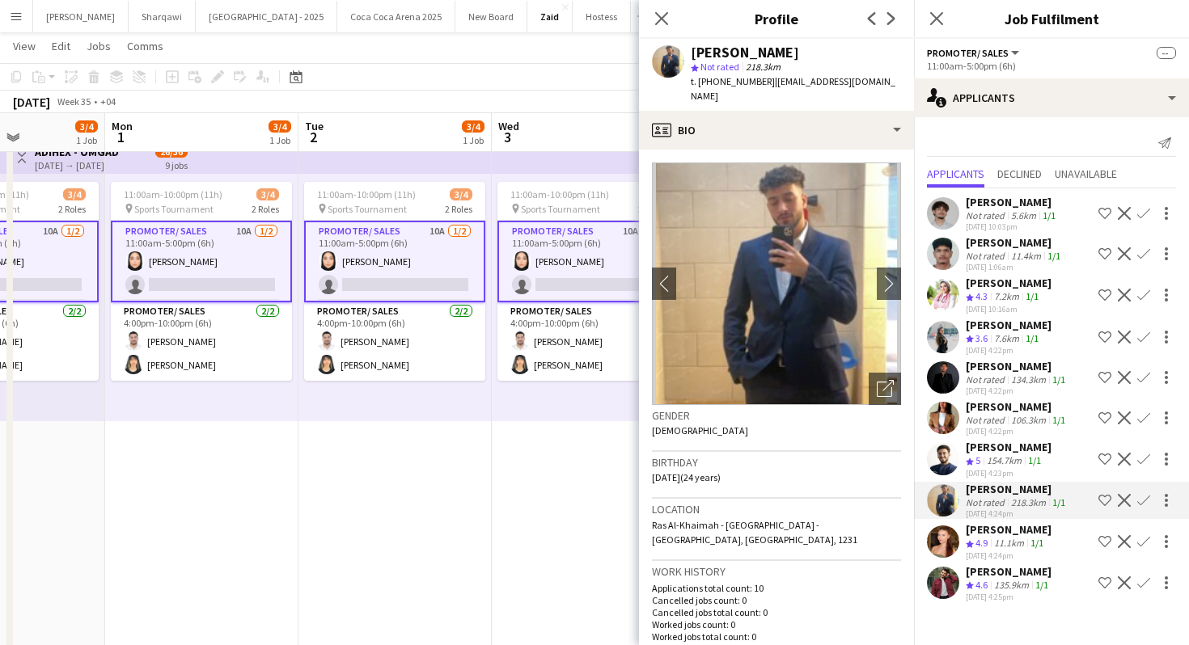
click at [1039, 467] on app-skills-label "1/1" at bounding box center [1034, 460] width 13 height 12
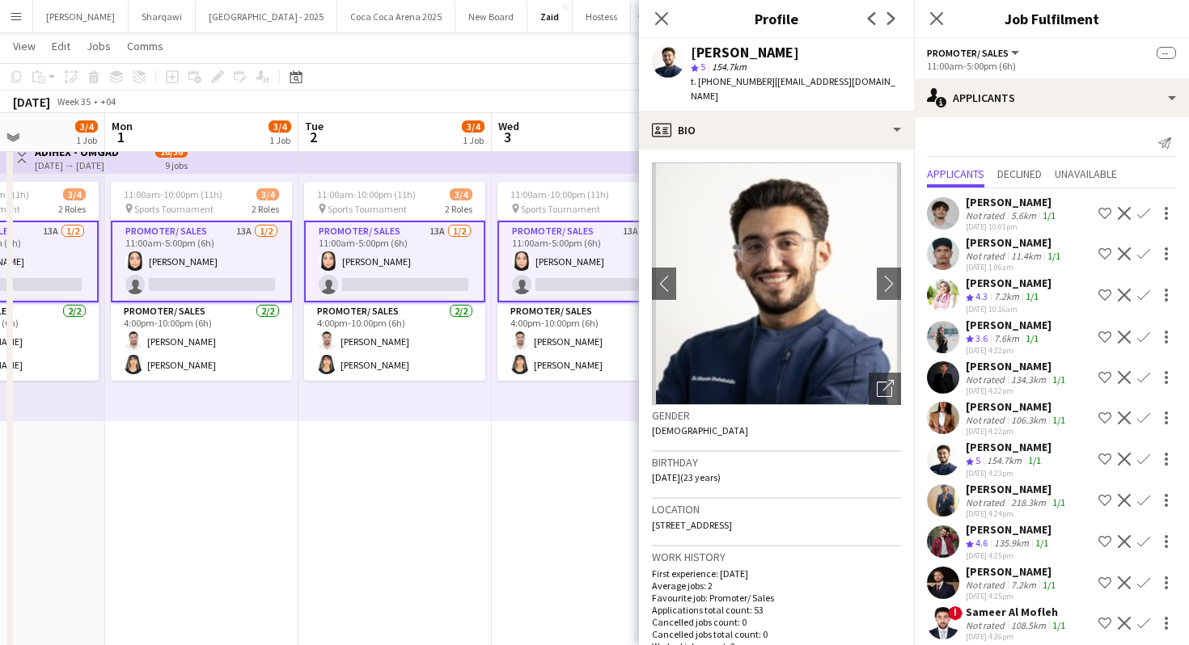
scroll to position [66, 0]
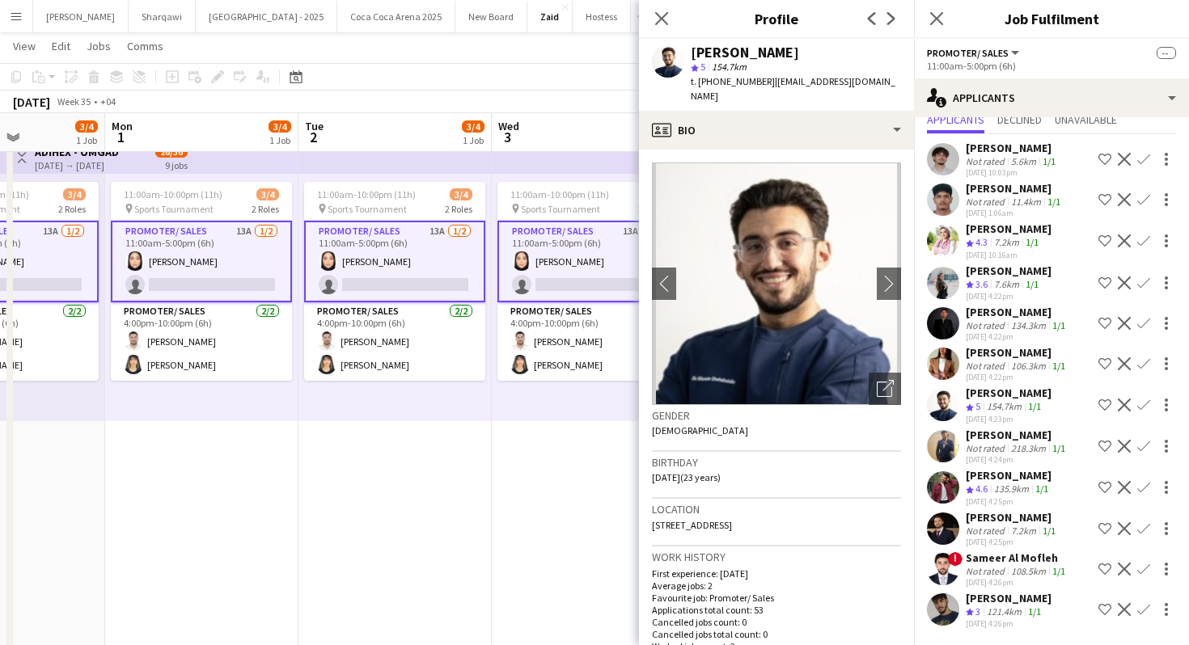
click at [1030, 517] on div "[PERSON_NAME]" at bounding box center [1012, 517] width 93 height 15
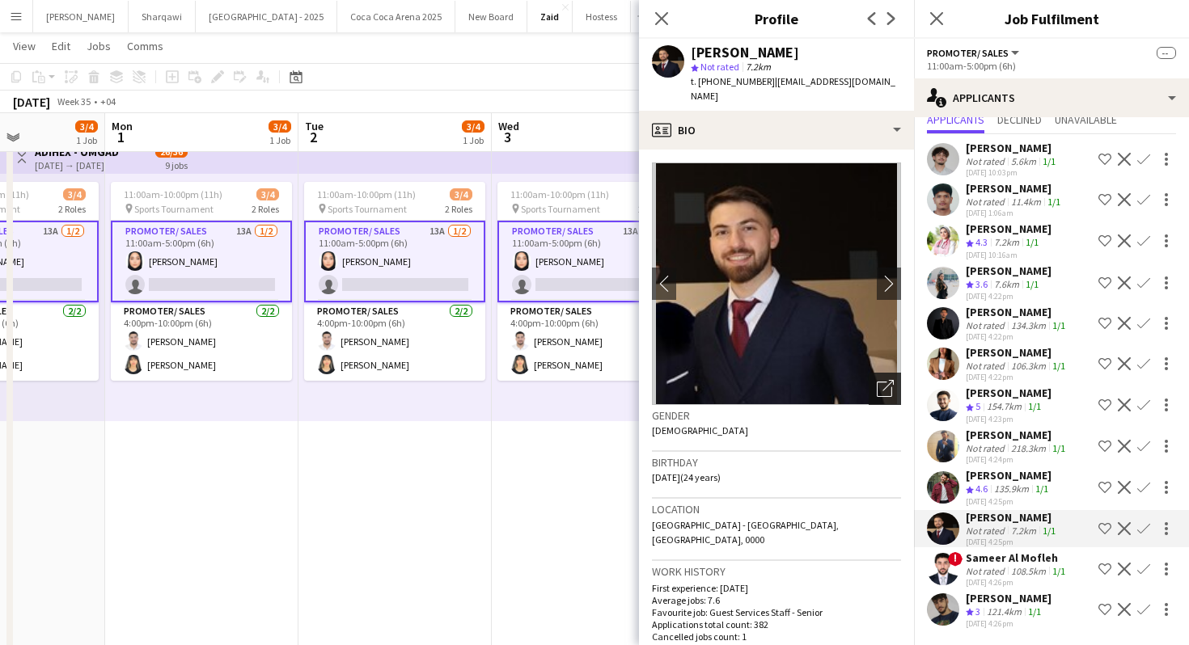
click at [887, 373] on div "Open photos pop-in" at bounding box center [885, 389] width 32 height 32
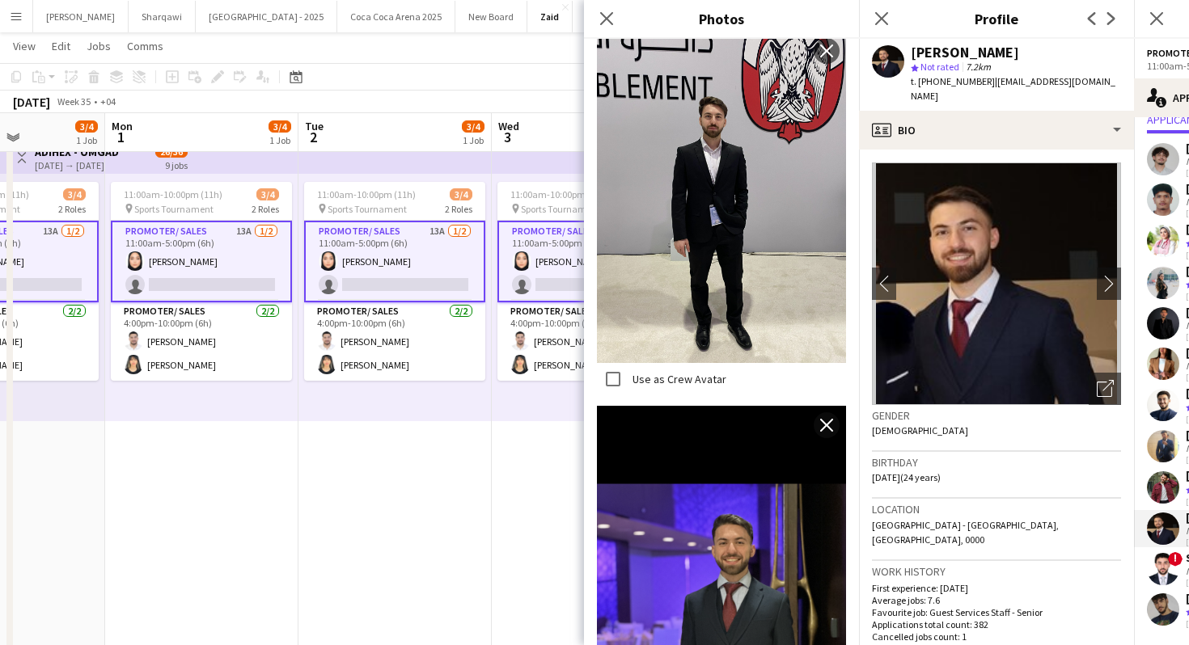
scroll to position [1888, 0]
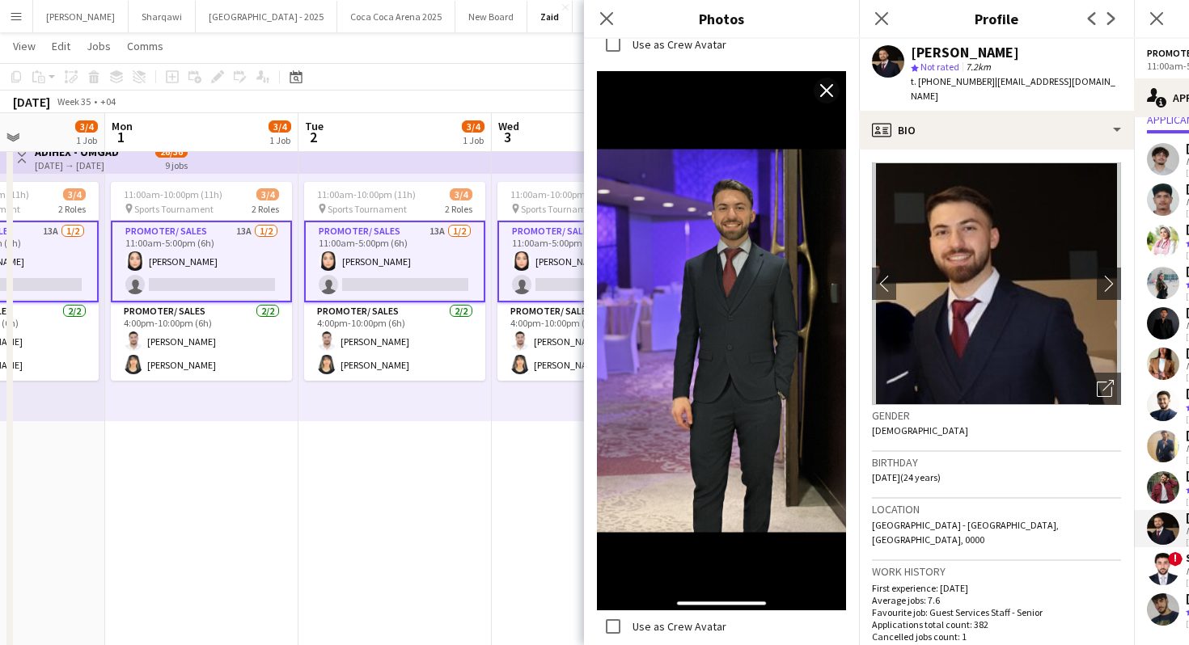
click at [1018, 499] on div "Location [GEOGRAPHIC_DATA] - [GEOGRAPHIC_DATA], [GEOGRAPHIC_DATA], 0000" at bounding box center [996, 530] width 249 height 62
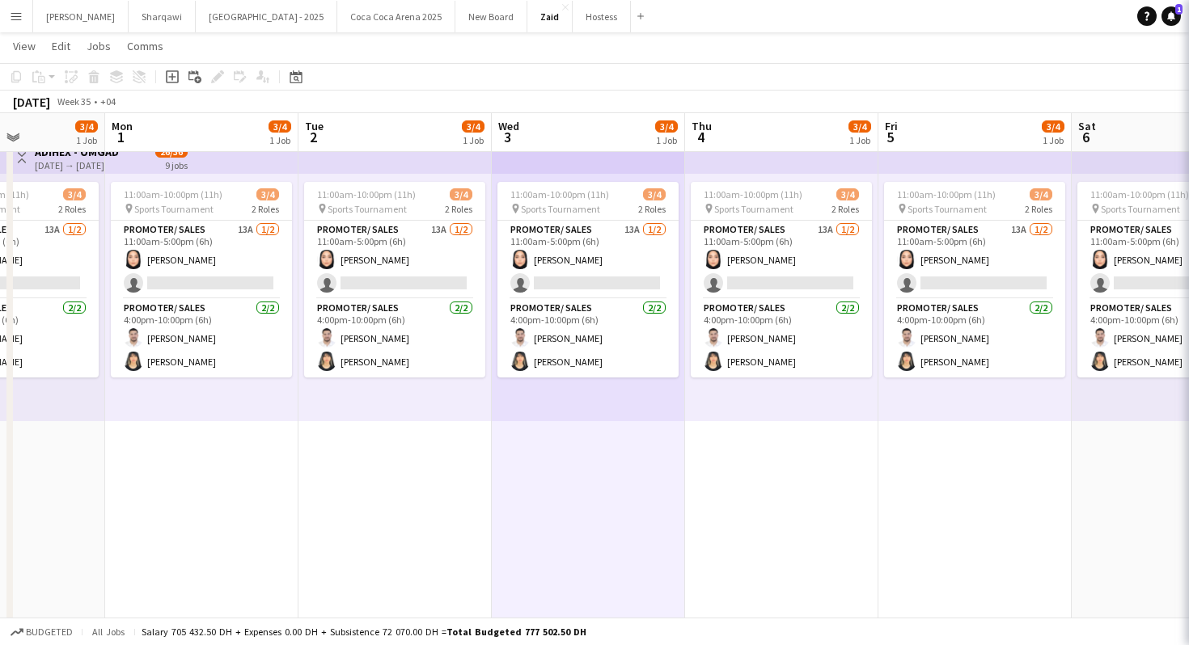
scroll to position [0, 0]
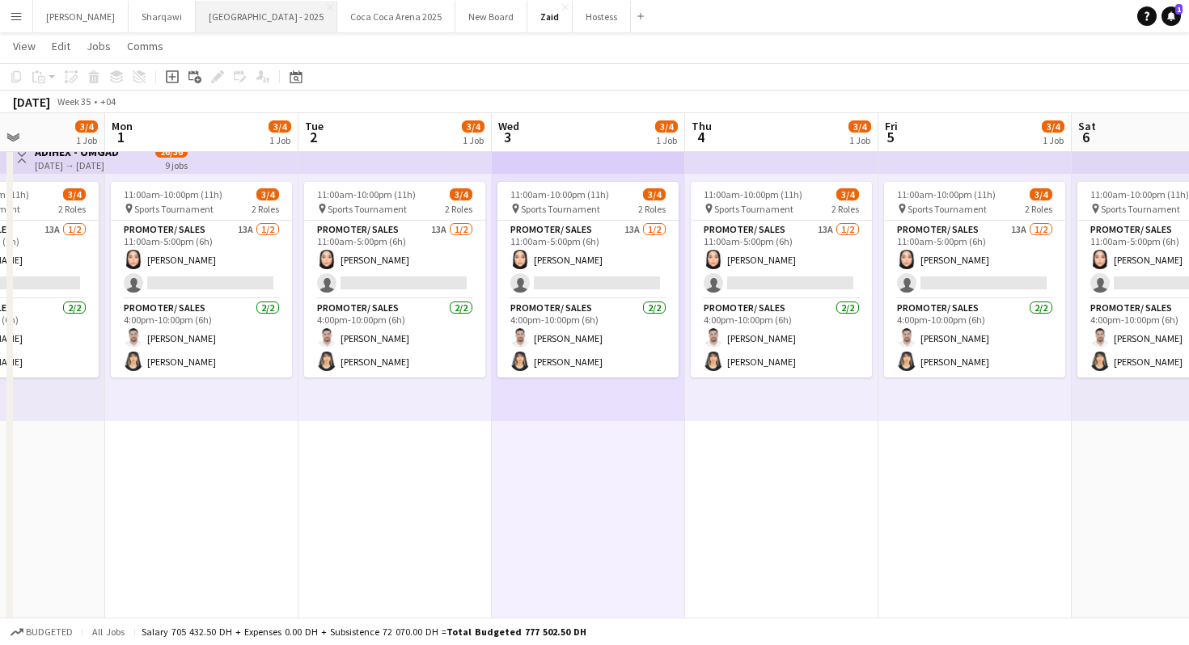
click at [196, 26] on button "[GEOGRAPHIC_DATA] - 2025 Close" at bounding box center [267, 17] width 142 height 32
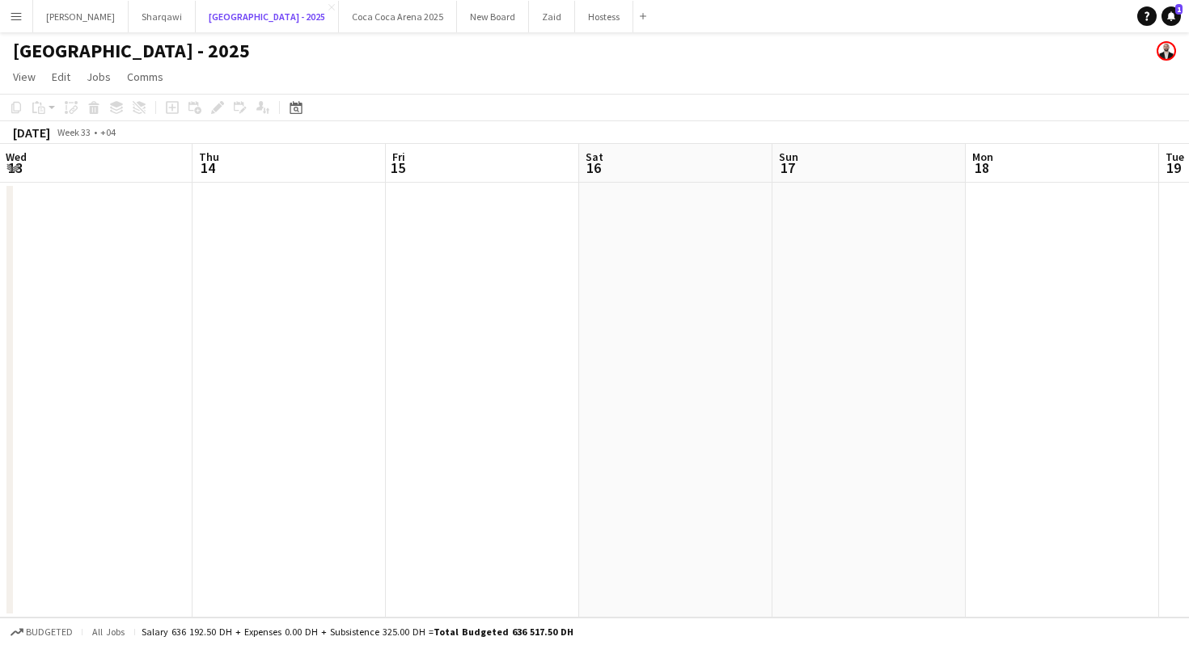
scroll to position [0, 386]
click at [529, 13] on button "Zaid Close" at bounding box center [552, 17] width 46 height 32
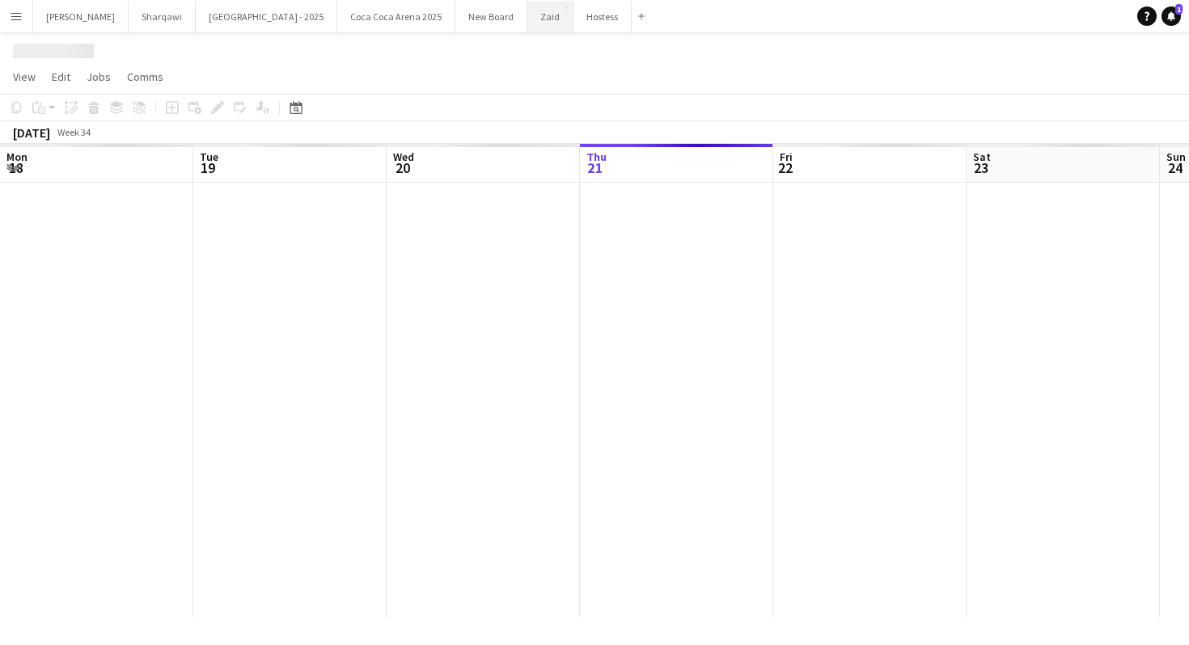
scroll to position [0, 387]
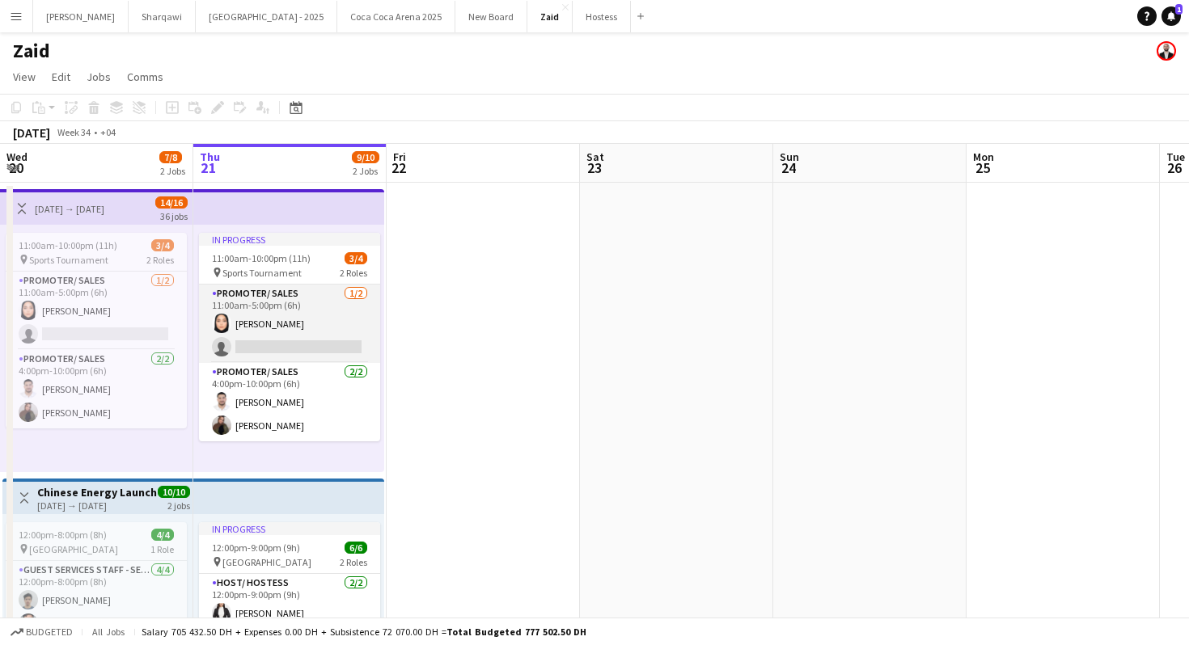
click at [349, 321] on app-card-role "Promoter/ Sales [DATE] 11:00am-5:00pm (6h) [PERSON_NAME] single-neutral-actions" at bounding box center [289, 324] width 181 height 78
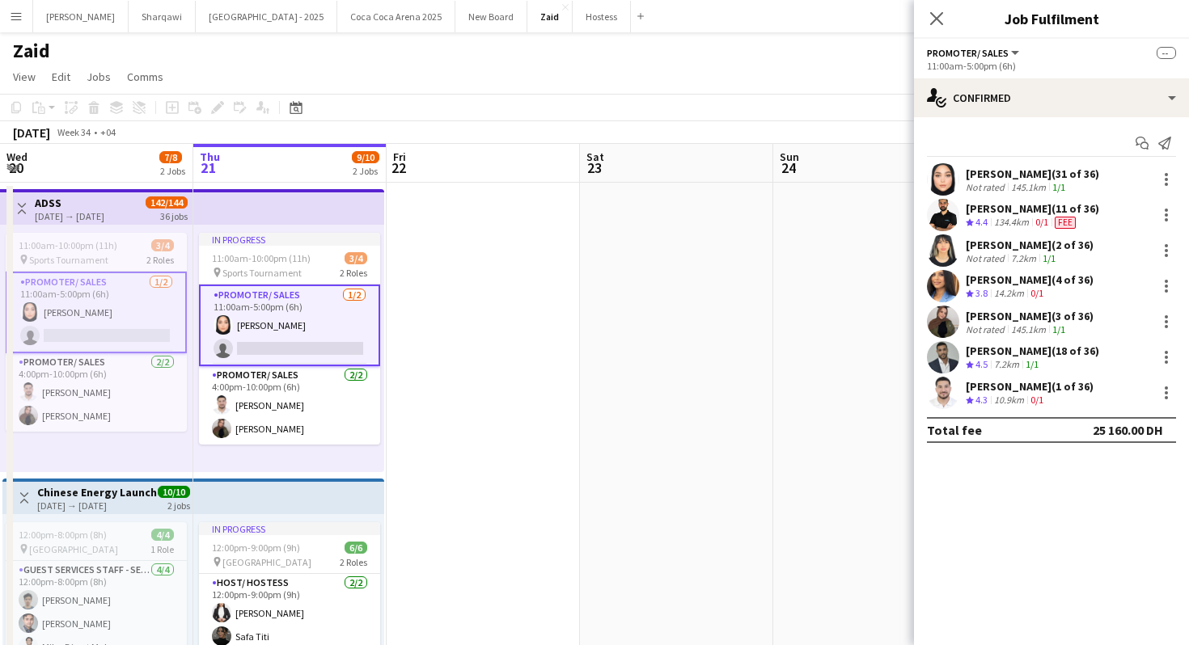
click at [733, 400] on app-date-cell at bounding box center [676, 548] width 193 height 731
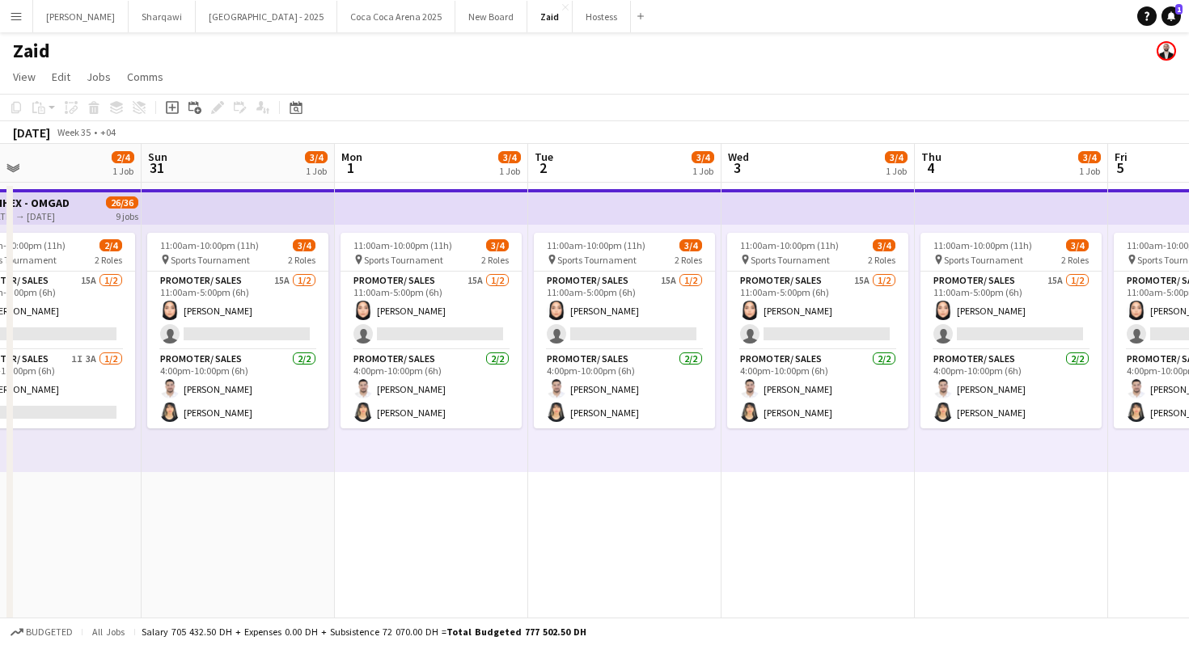
scroll to position [0, 577]
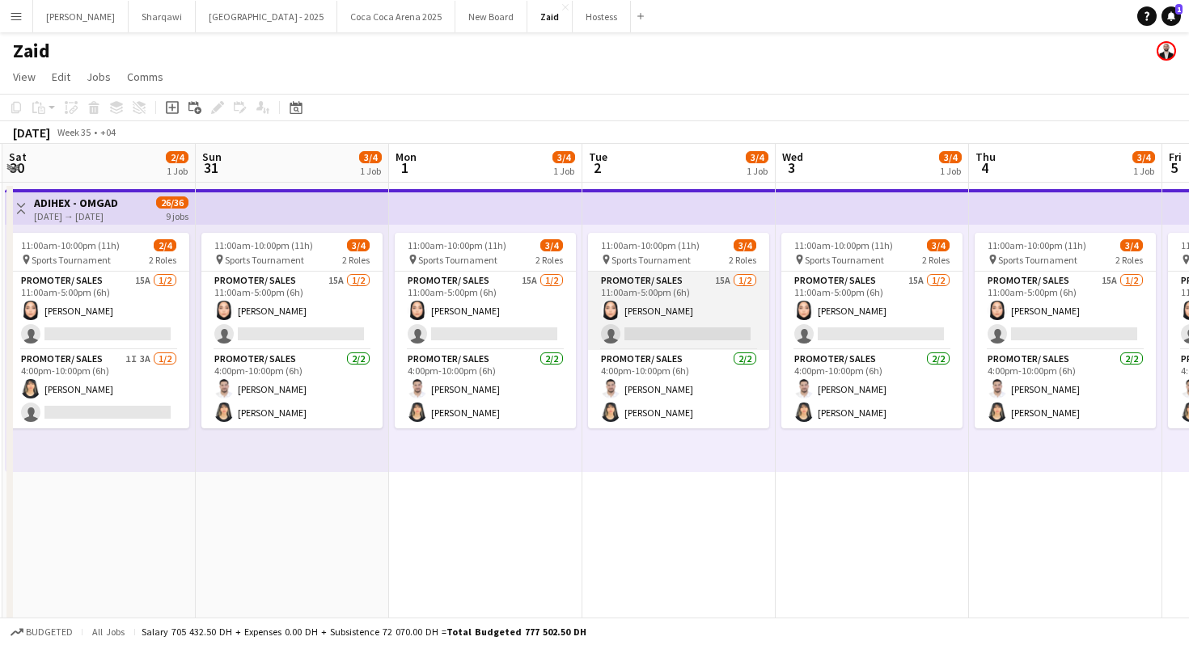
click at [719, 338] on app-card-role "Promoter/ Sales 15A [DATE] 11:00am-5:00pm (6h) [PERSON_NAME] single-neutral-act…" at bounding box center [678, 311] width 181 height 78
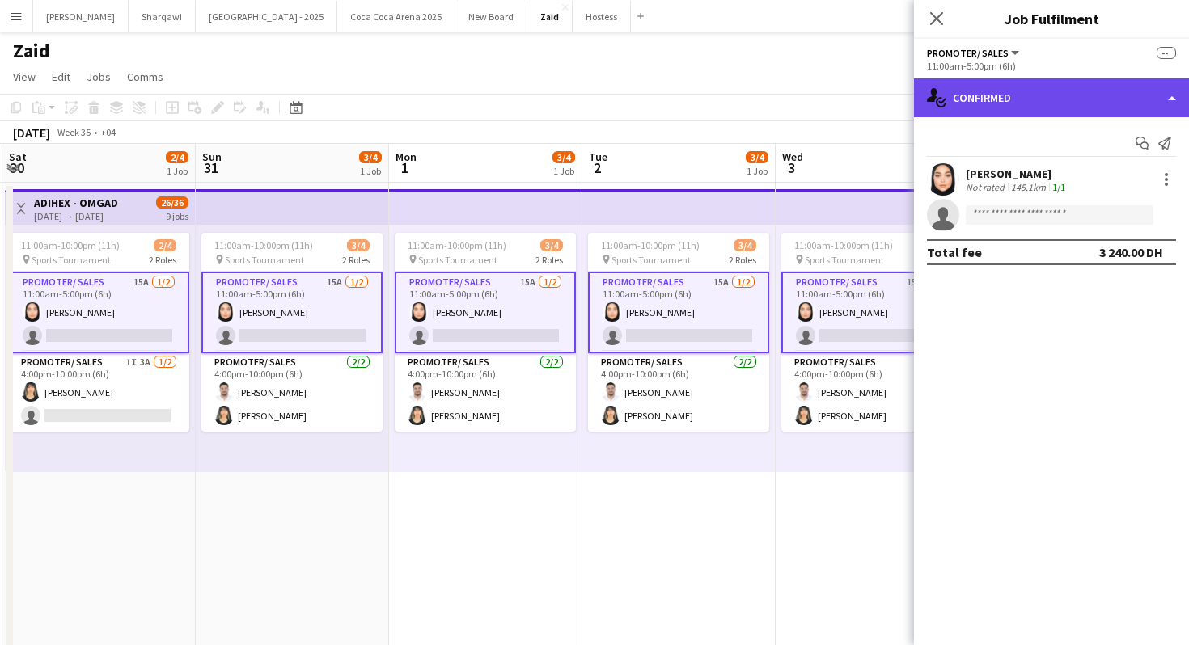
click at [1069, 100] on div "single-neutral-actions-check-2 Confirmed" at bounding box center [1051, 97] width 275 height 39
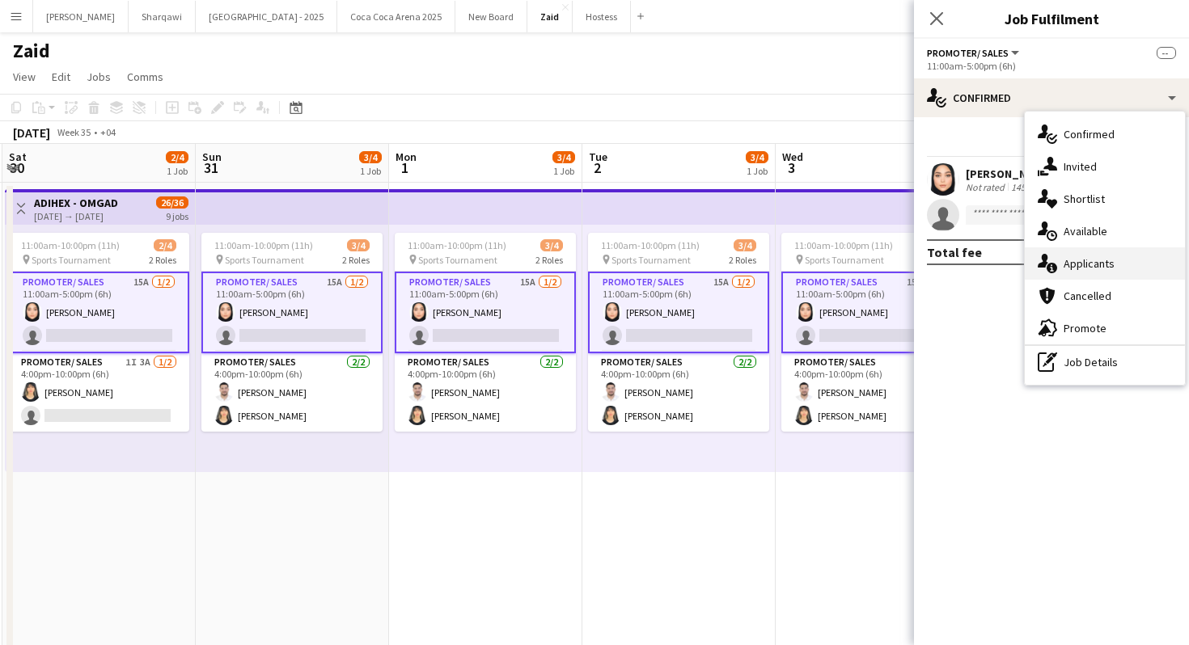
click at [1132, 257] on div "single-neutral-actions-information Applicants" at bounding box center [1105, 263] width 160 height 32
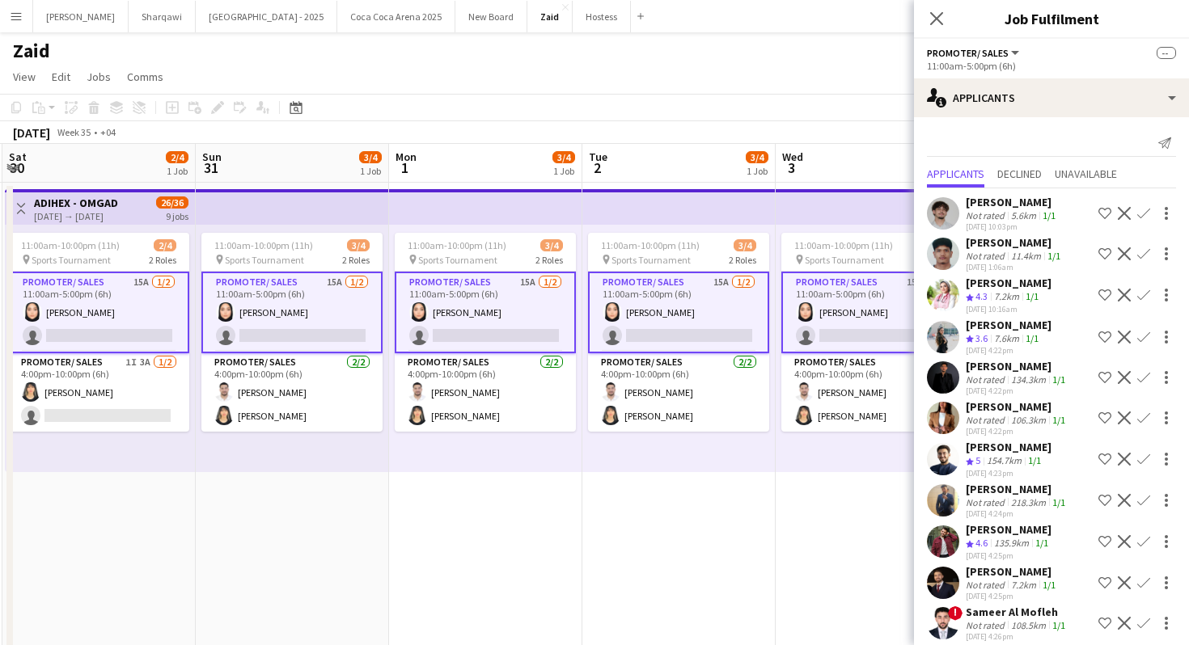
scroll to position [189, 0]
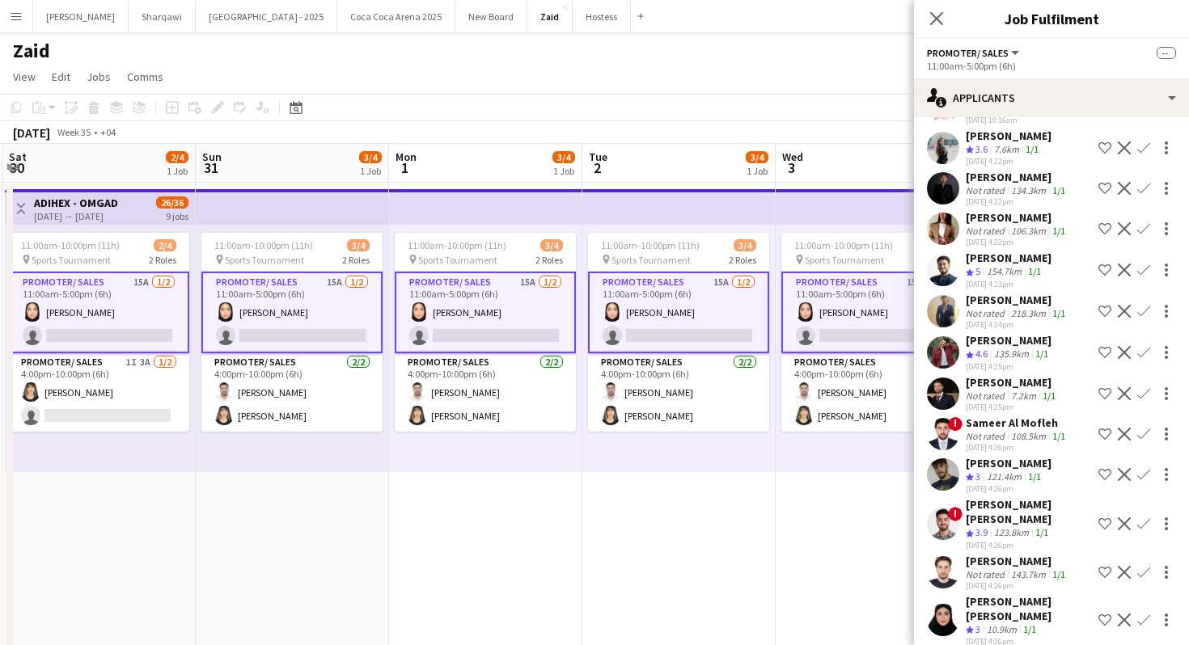
click at [1019, 550] on div "Sultan fowzi Not rated 5.6km 1/1 [DATE] 10:03pm Shortlist crew Decline Confirm …" at bounding box center [1051, 324] width 275 height 651
click at [1014, 531] on div "123.8km" at bounding box center [1011, 533] width 41 height 14
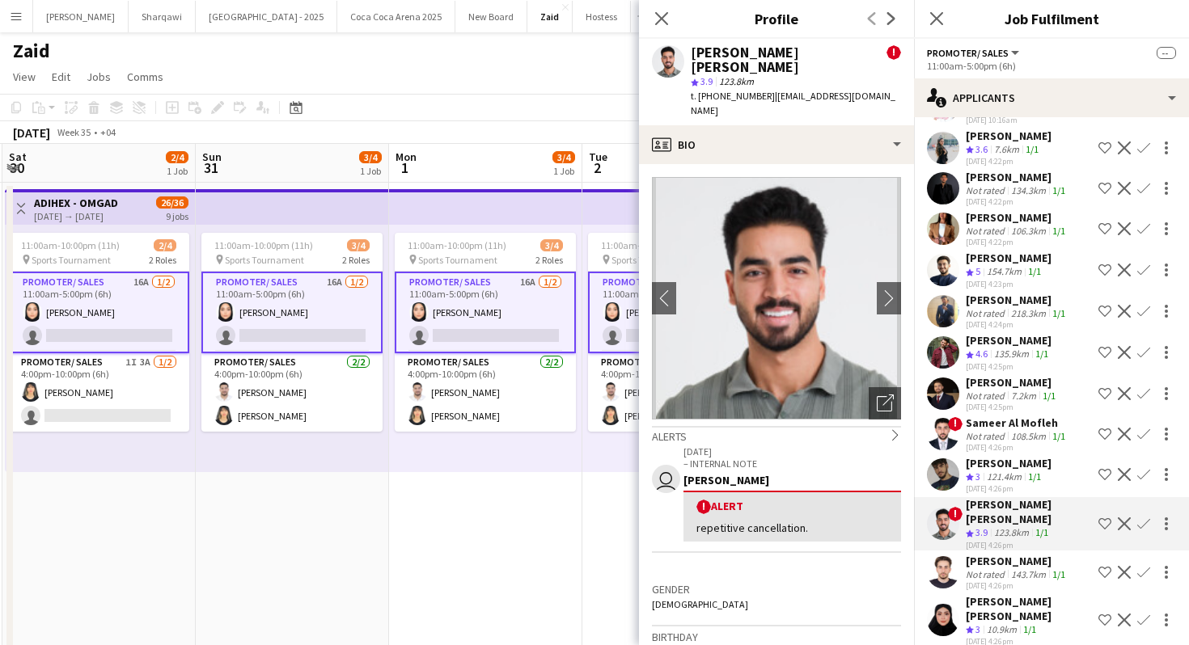
scroll to position [230, 0]
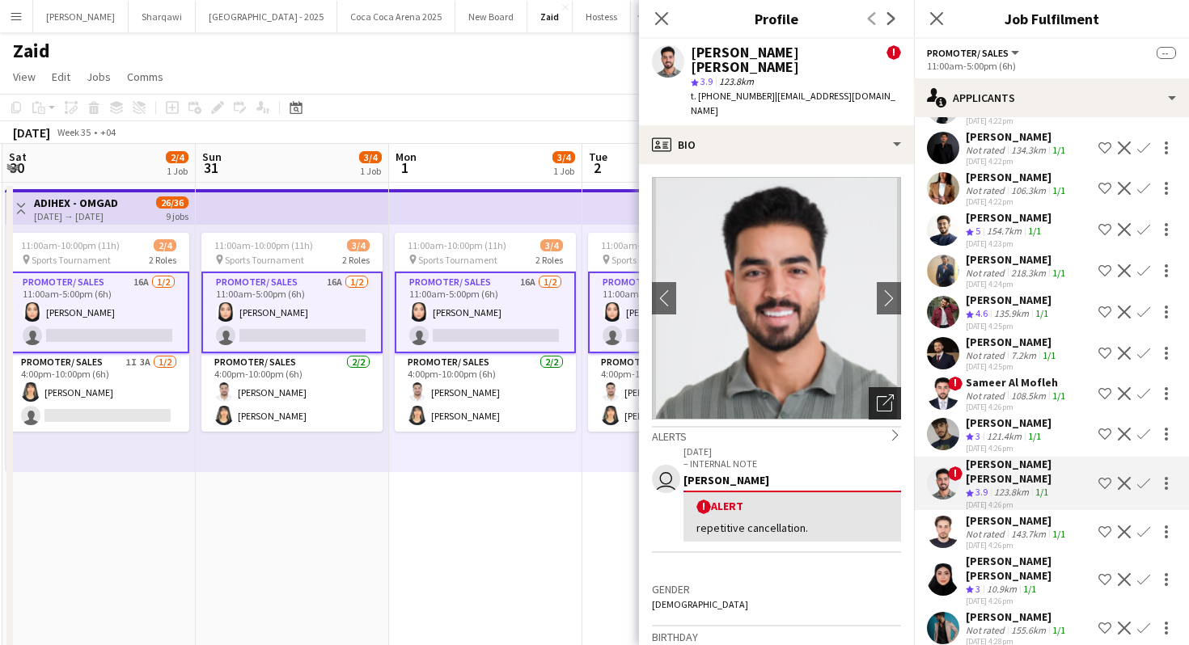
click at [881, 395] on icon "Open photos pop-in" at bounding box center [885, 403] width 17 height 17
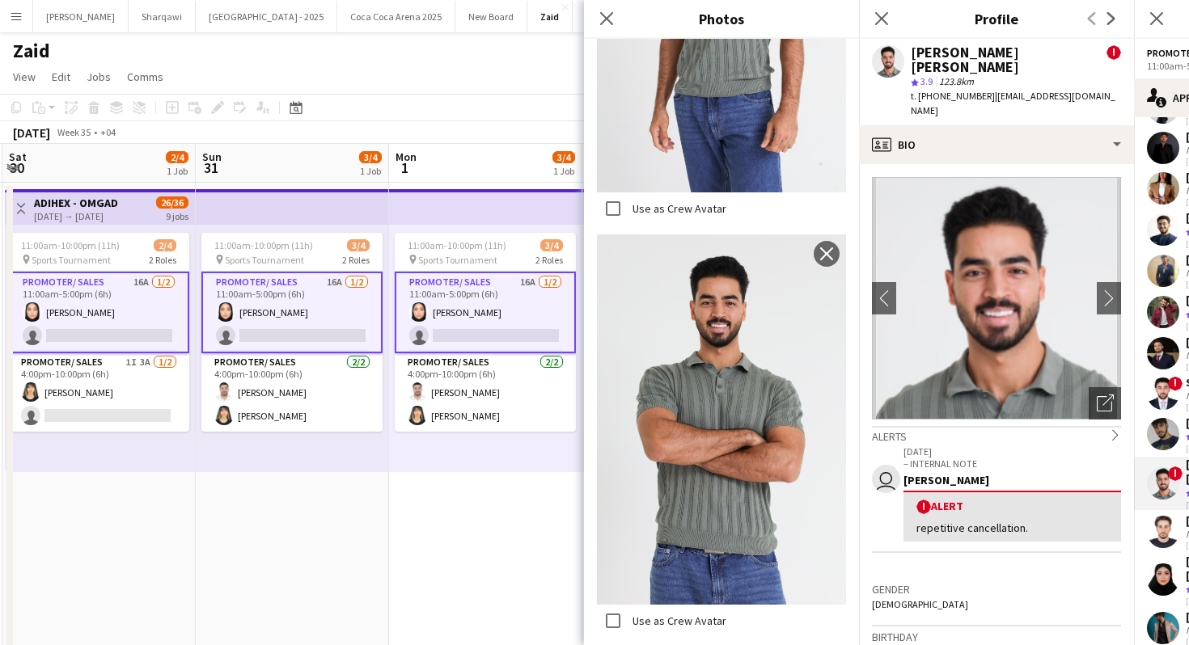
scroll to position [1840, 0]
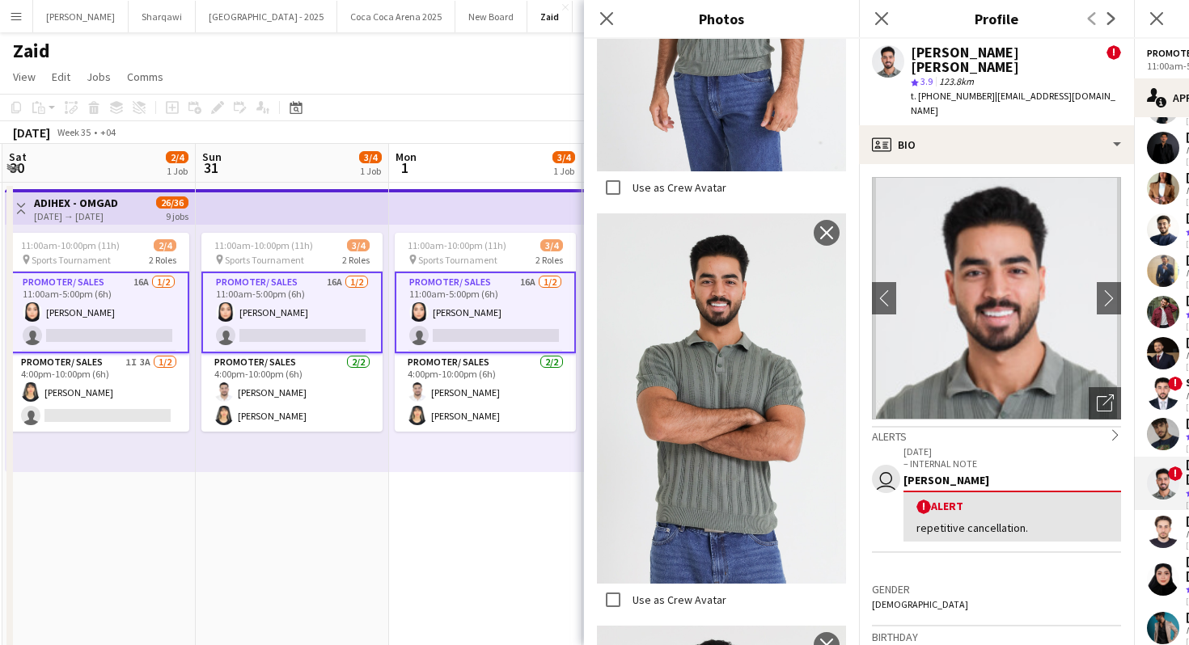
click at [1038, 526] on div "user [DATE] – INTERNAL NOTE [PERSON_NAME] ! Alert repetitive cancellation." at bounding box center [996, 511] width 249 height 135
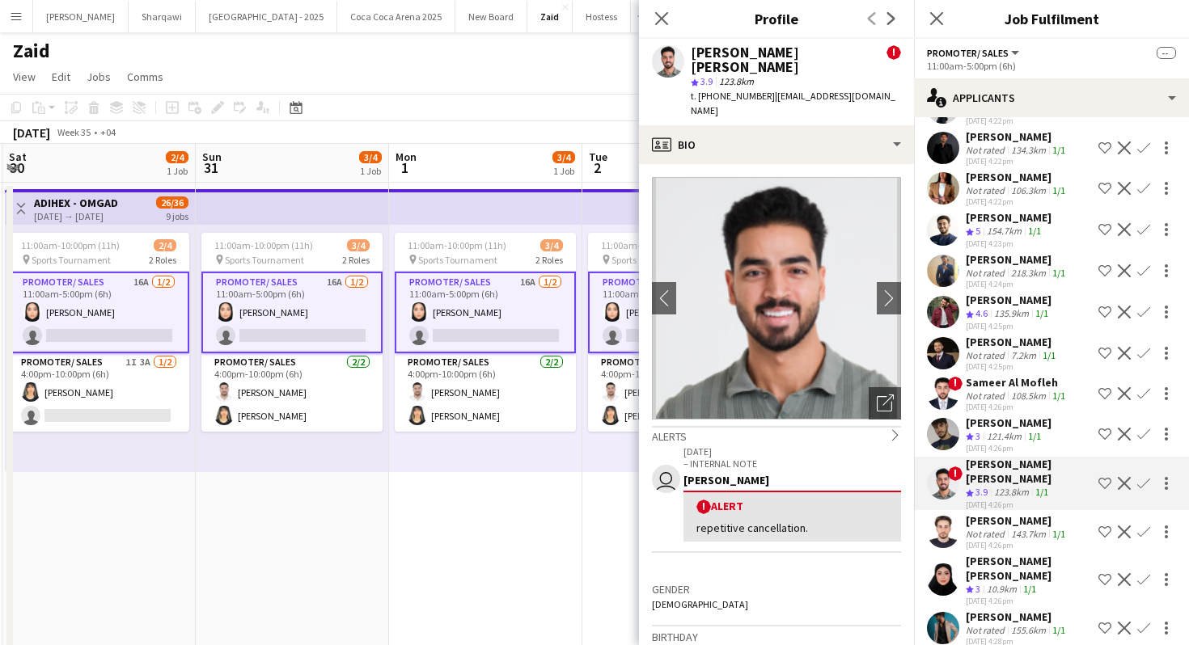
click at [1027, 610] on div "[PERSON_NAME]" at bounding box center [1017, 617] width 103 height 15
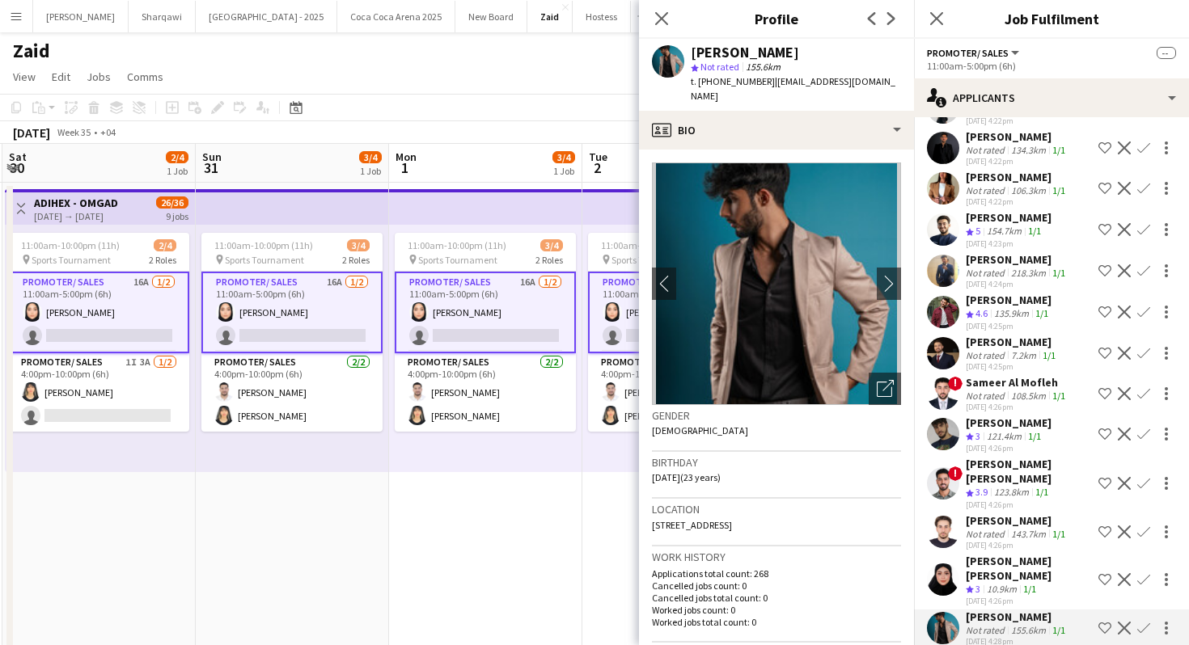
click at [1020, 444] on div "121.4km" at bounding box center [1003, 437] width 41 height 14
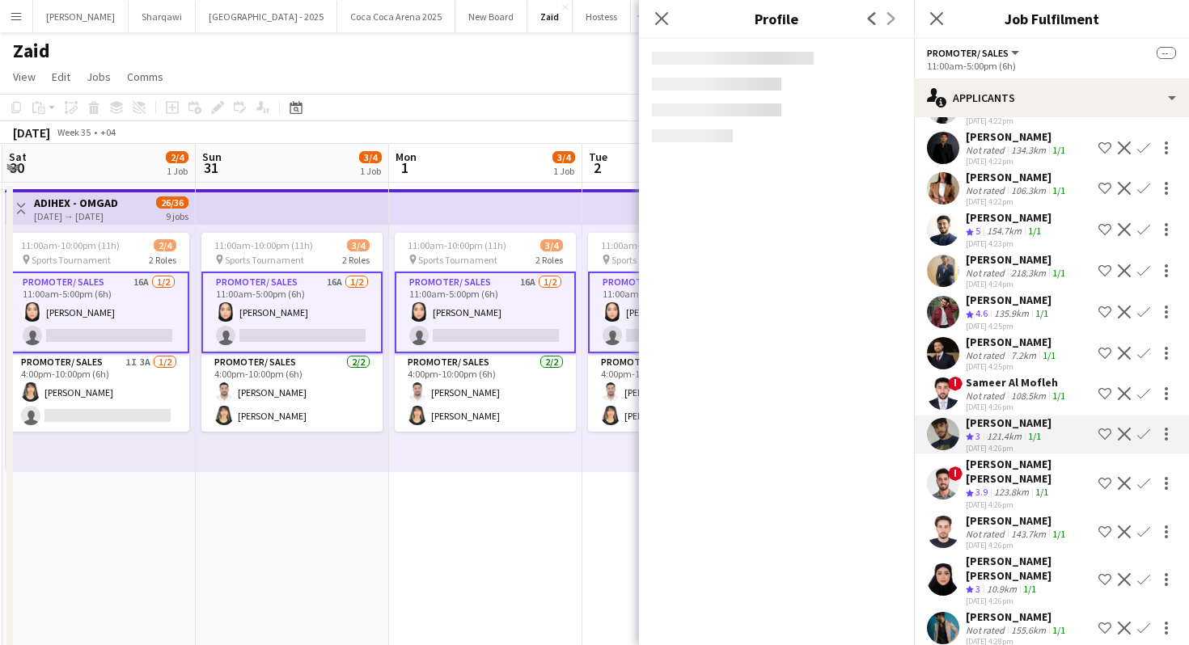
click at [1001, 390] on div "Sameer Al Mofleh" at bounding box center [1017, 382] width 103 height 15
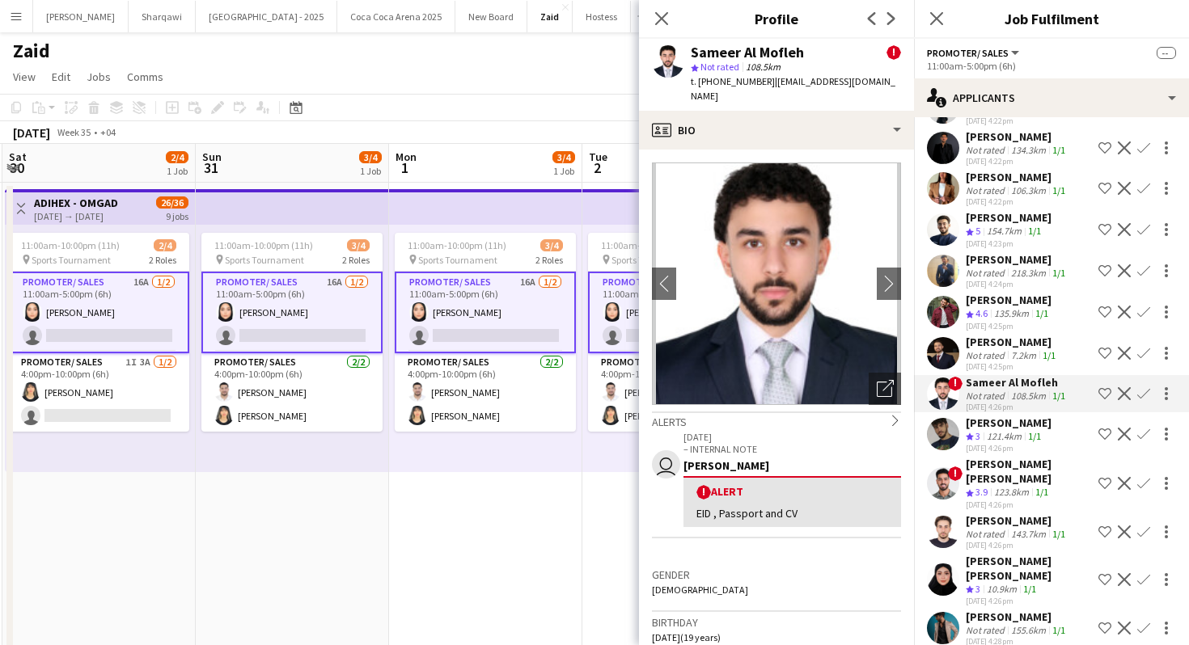
click at [981, 349] on div "[PERSON_NAME]" at bounding box center [1012, 342] width 93 height 15
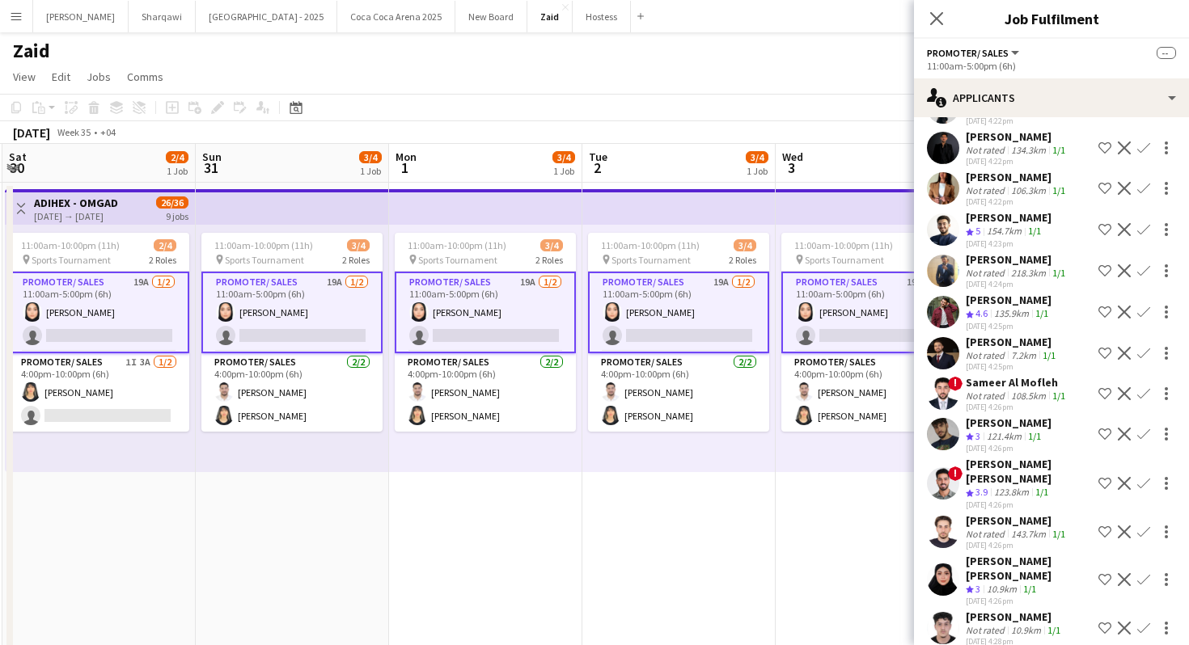
scroll to position [351, 0]
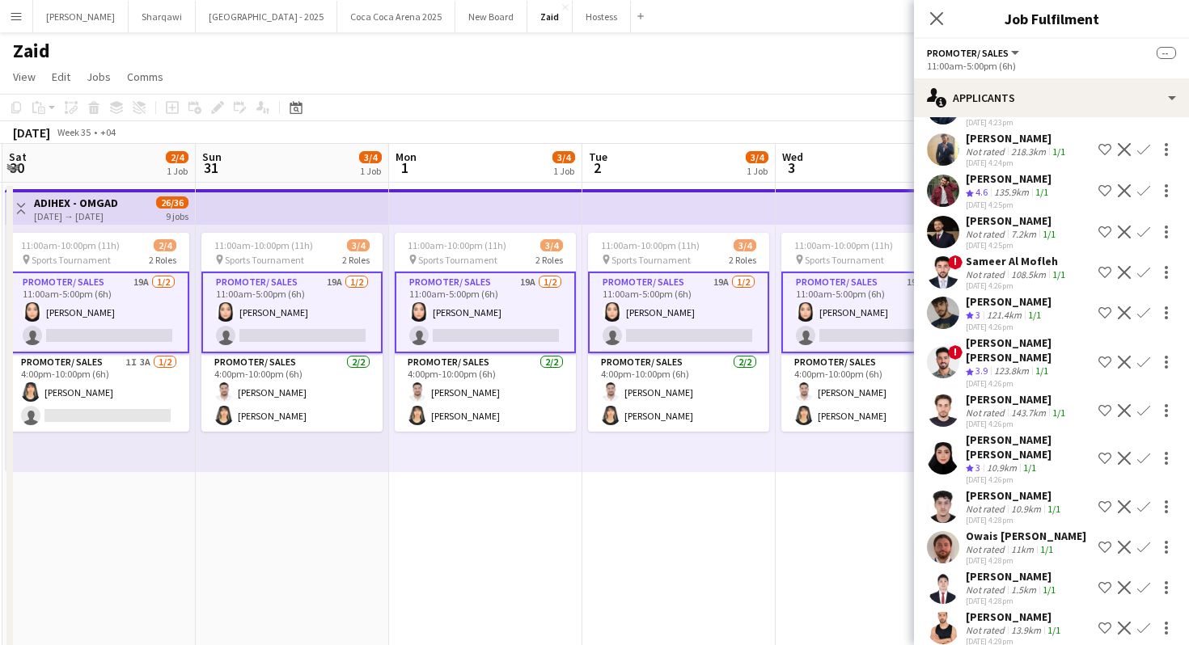
click at [1012, 624] on div "13.9km" at bounding box center [1026, 630] width 36 height 12
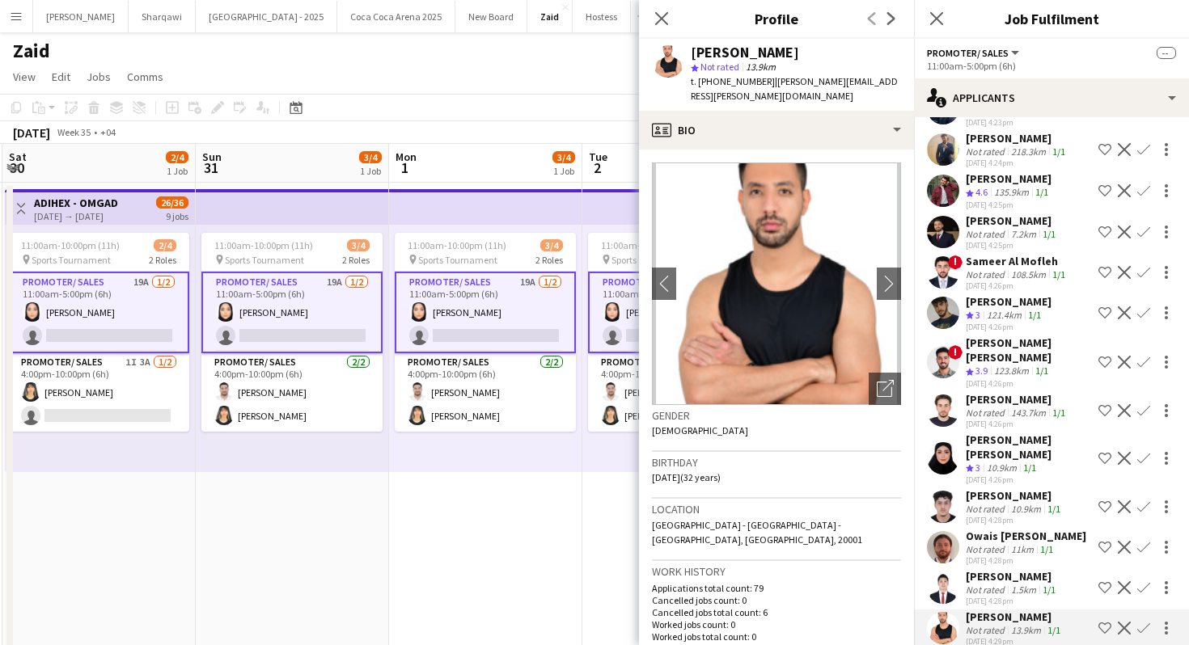
click at [1035, 584] on div "1.5km" at bounding box center [1024, 590] width 32 height 12
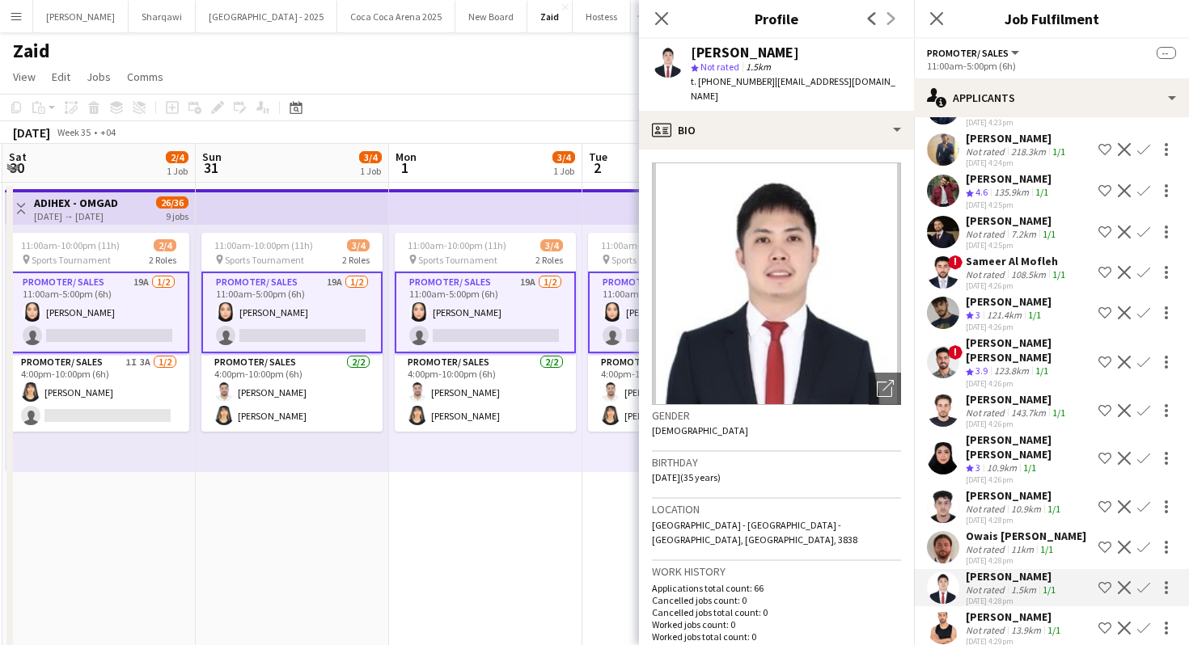
click at [1025, 543] on div "11km" at bounding box center [1022, 549] width 29 height 12
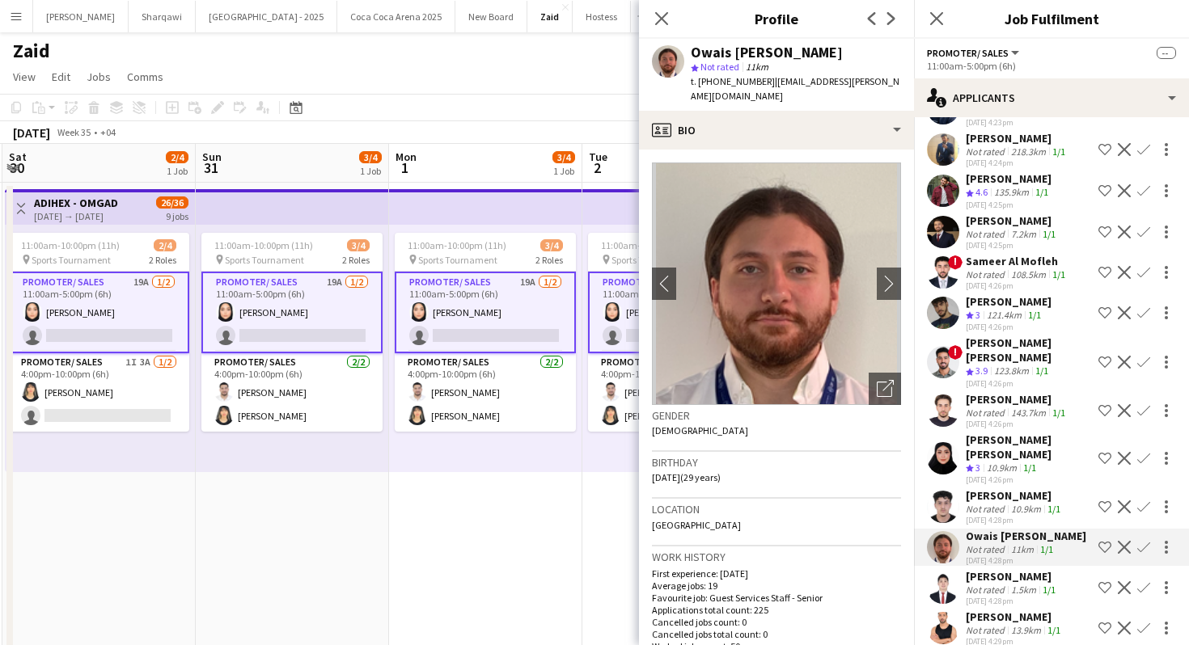
click at [1016, 503] on div "10.9km" at bounding box center [1026, 509] width 36 height 12
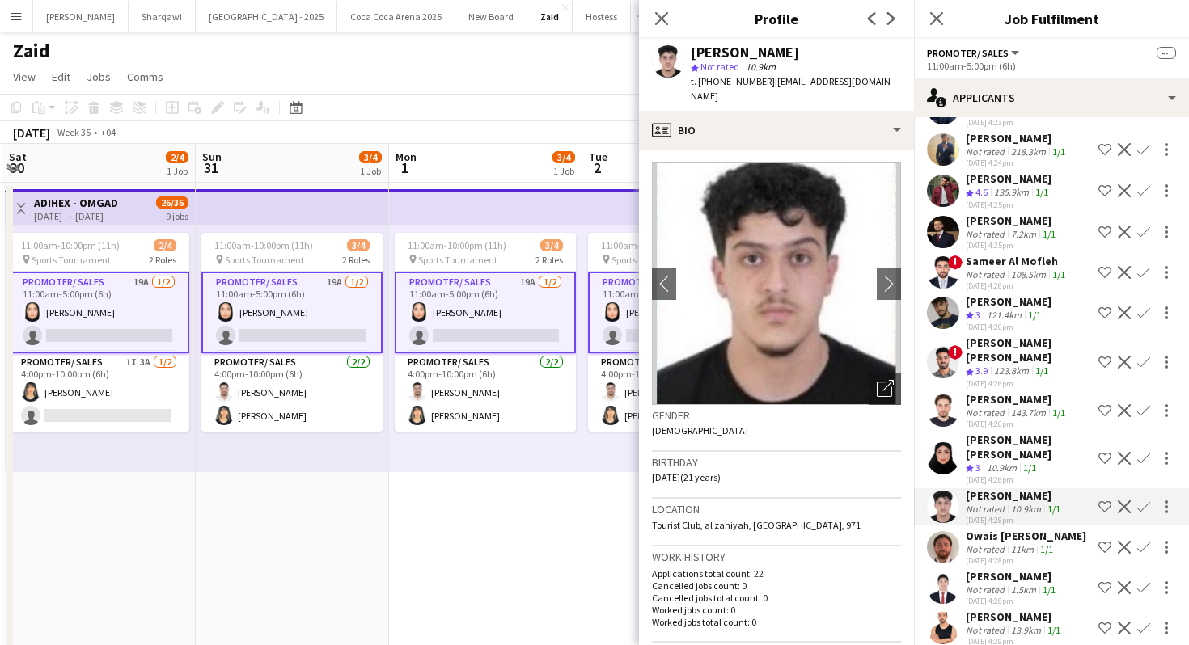
click at [1012, 462] on div "10.9km" at bounding box center [1001, 469] width 36 height 14
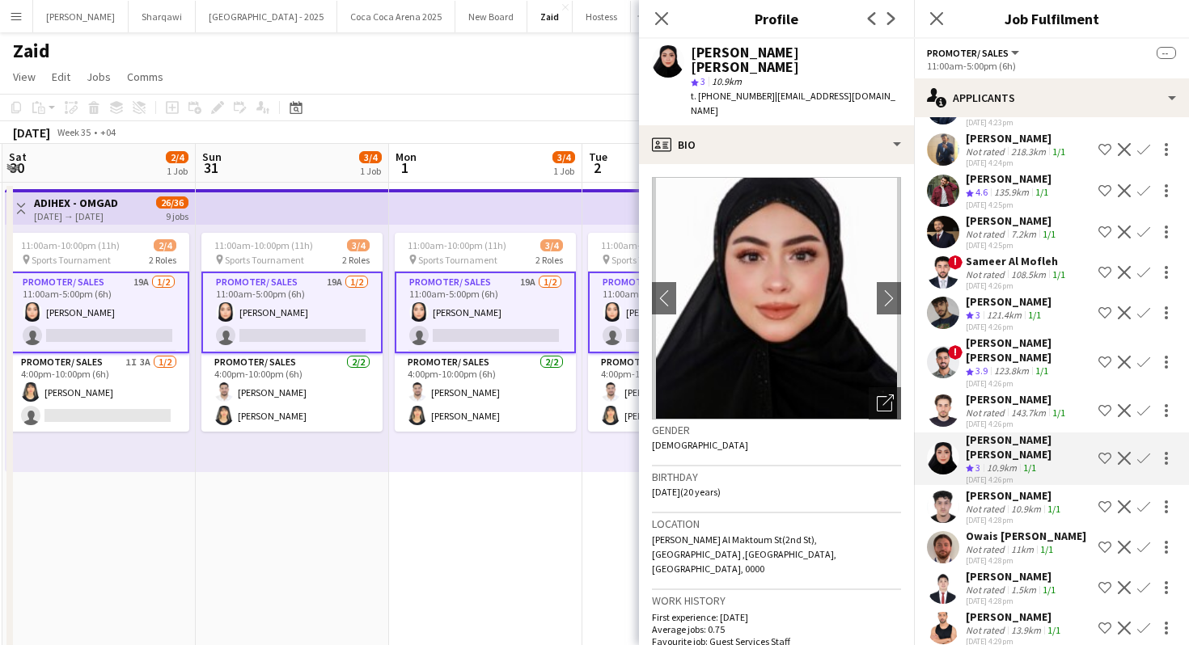
click at [1026, 419] on div "[DATE] 4:26pm" at bounding box center [1017, 424] width 103 height 11
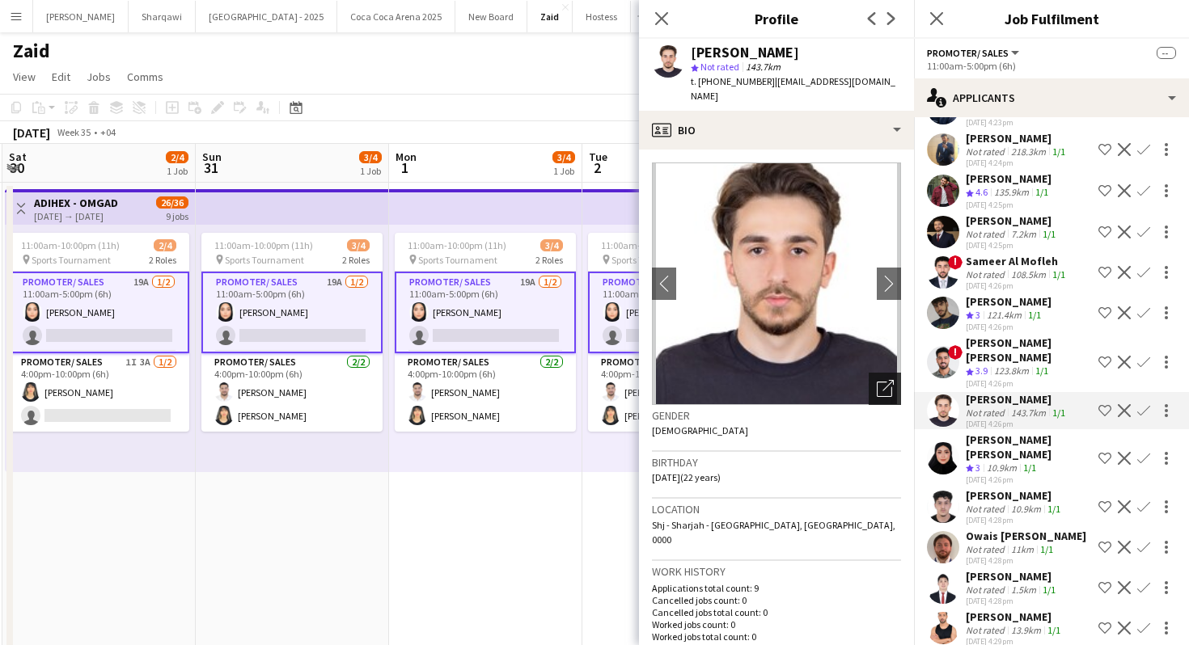
click at [894, 373] on div "Open photos pop-in" at bounding box center [885, 389] width 32 height 32
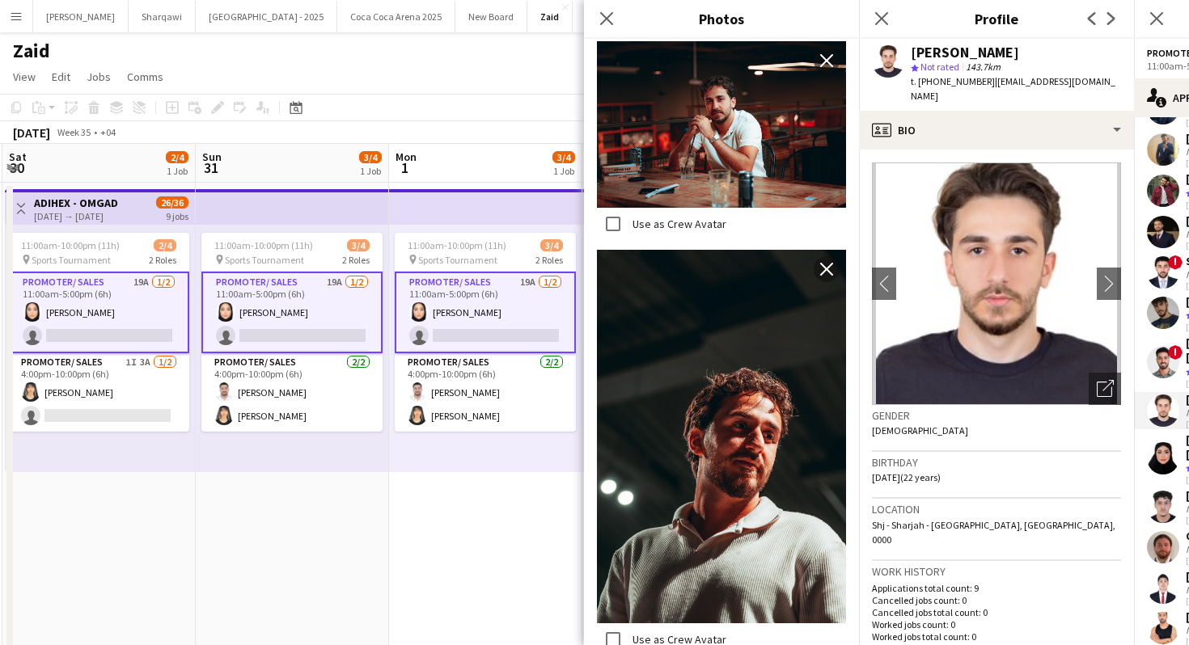
scroll to position [689, 0]
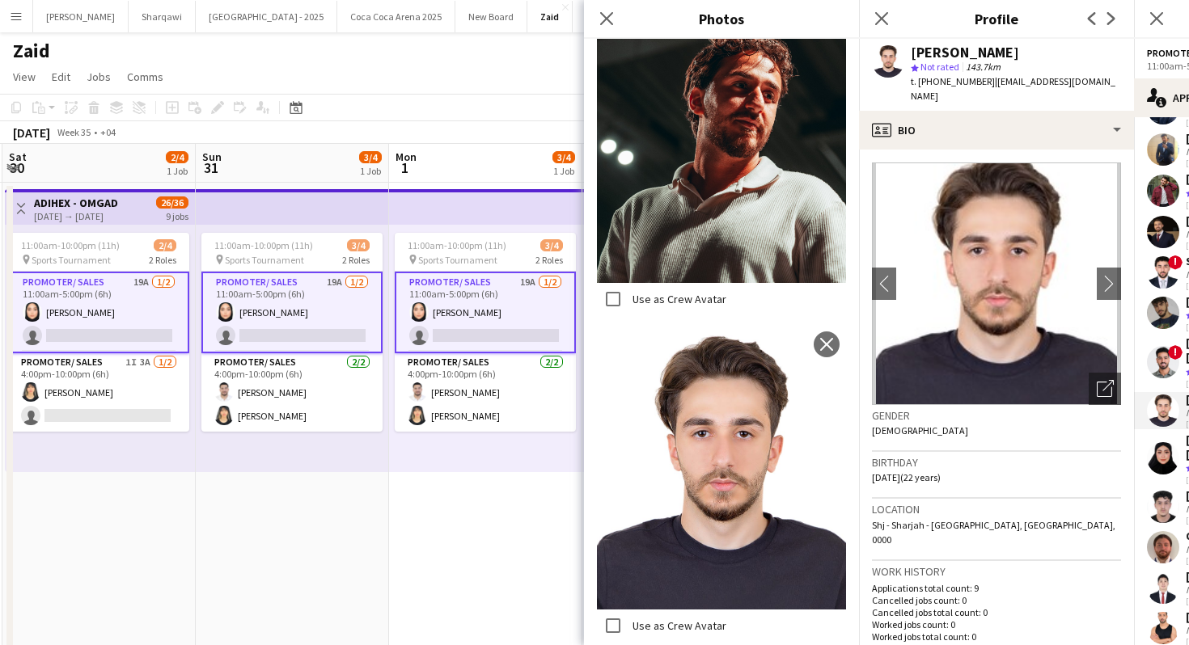
click at [979, 499] on div "Location Shj - [GEOGRAPHIC_DATA] - [GEOGRAPHIC_DATA], [GEOGRAPHIC_DATA], 0000" at bounding box center [996, 530] width 249 height 62
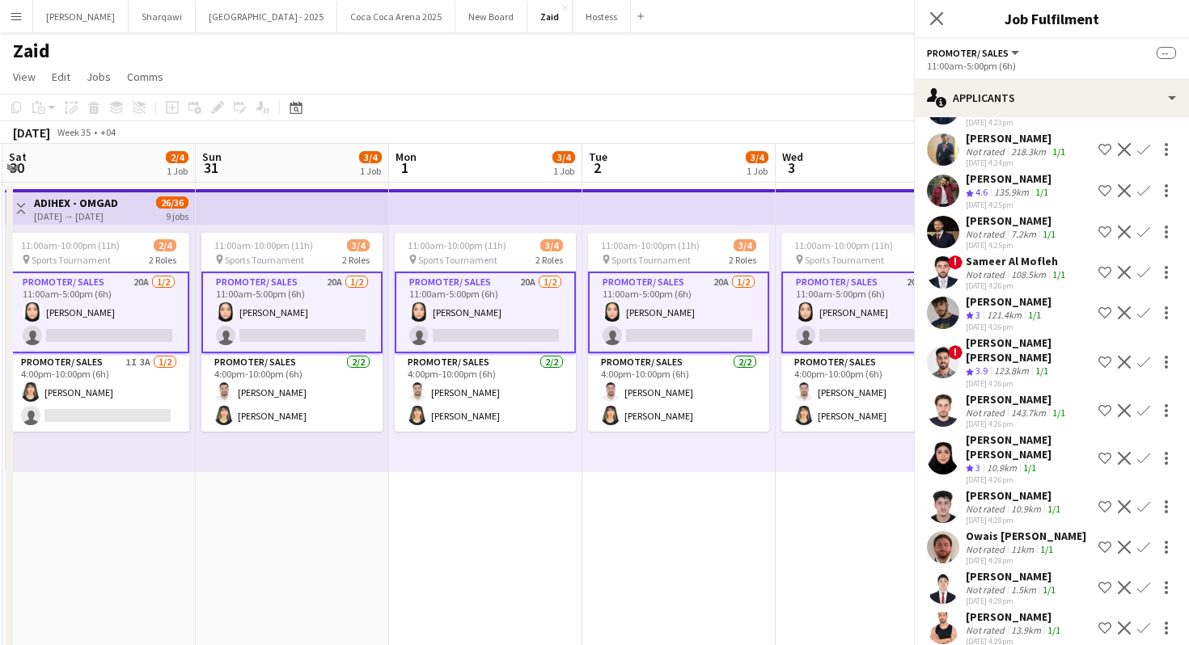
click at [1025, 240] on div "7.2km" at bounding box center [1024, 234] width 32 height 12
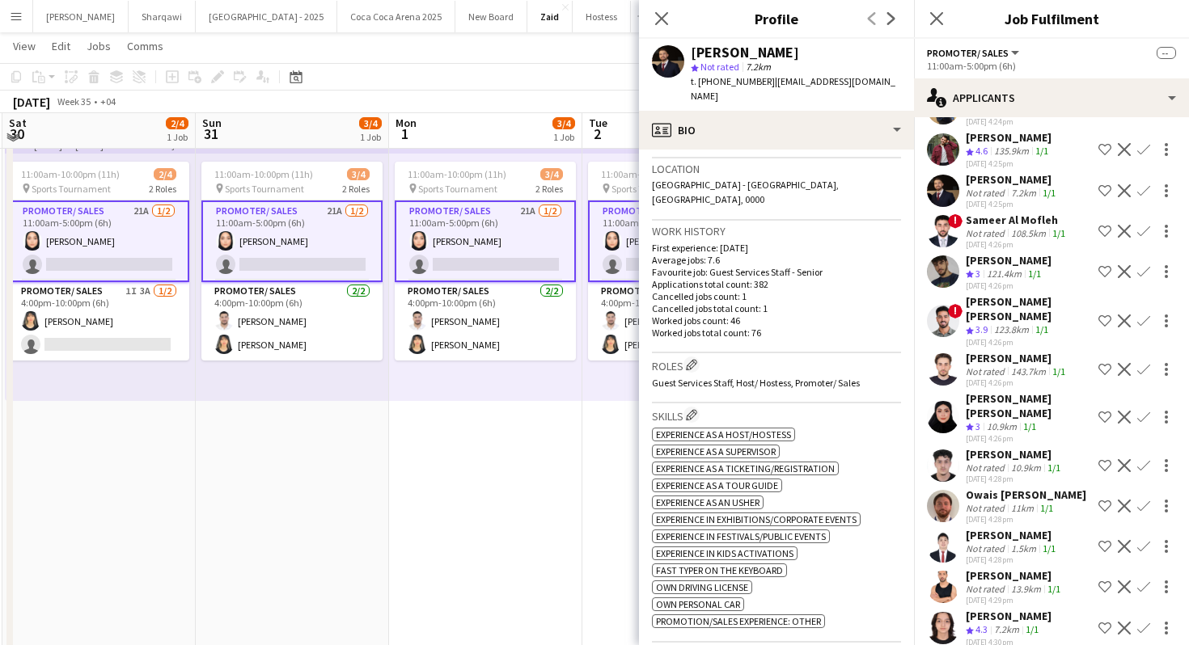
scroll to position [87, 0]
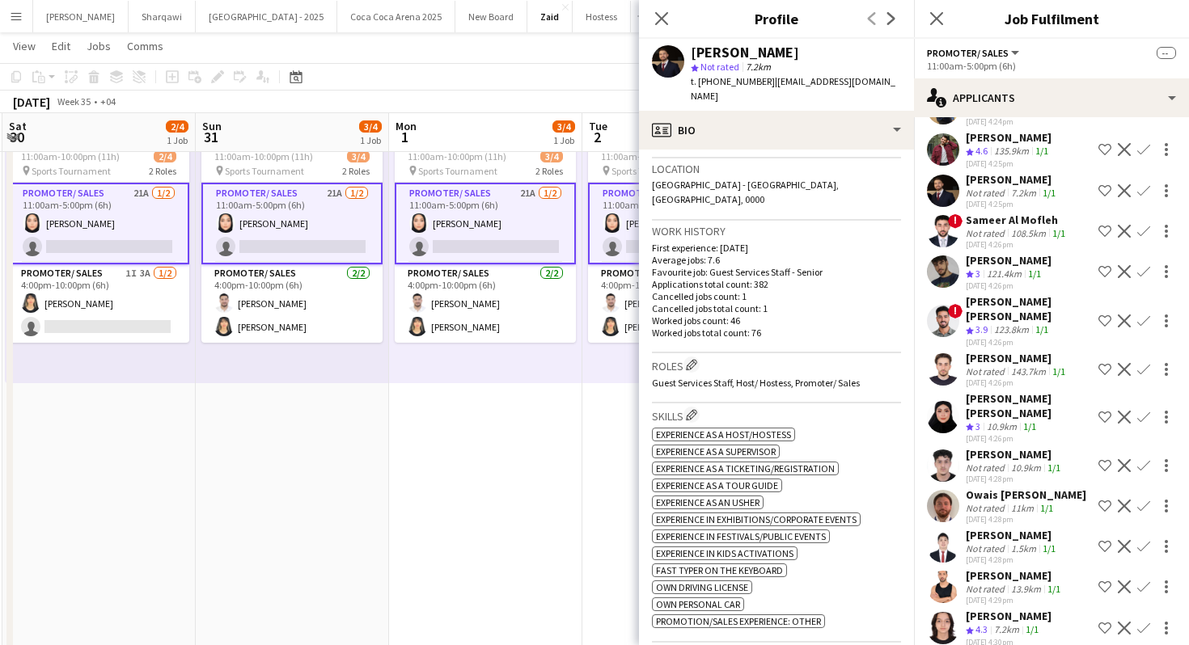
click at [1011, 609] on div "[PERSON_NAME]" at bounding box center [1009, 616] width 86 height 15
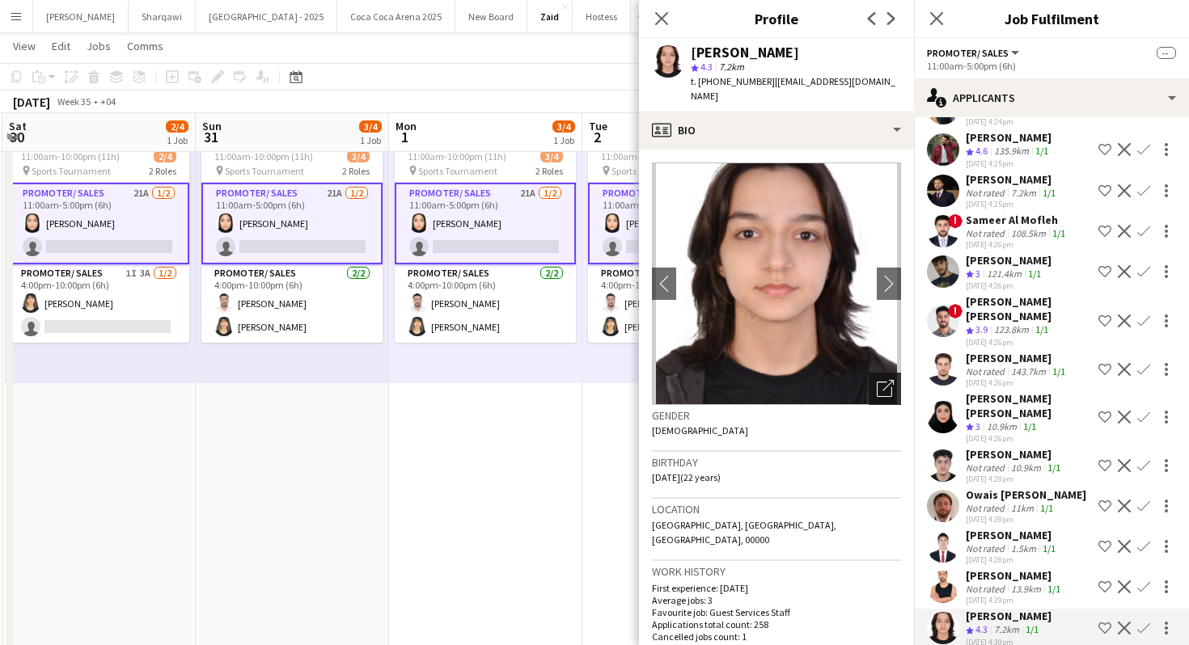
click at [882, 380] on icon "Open photos pop-in" at bounding box center [885, 388] width 17 height 17
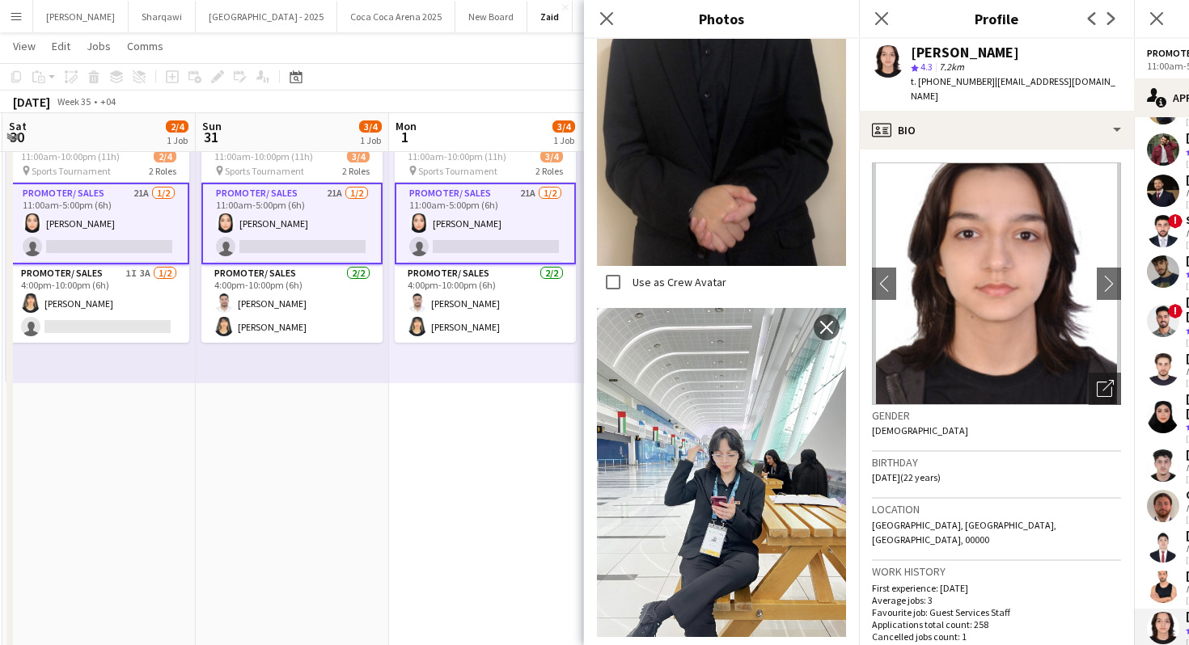
scroll to position [556, 0]
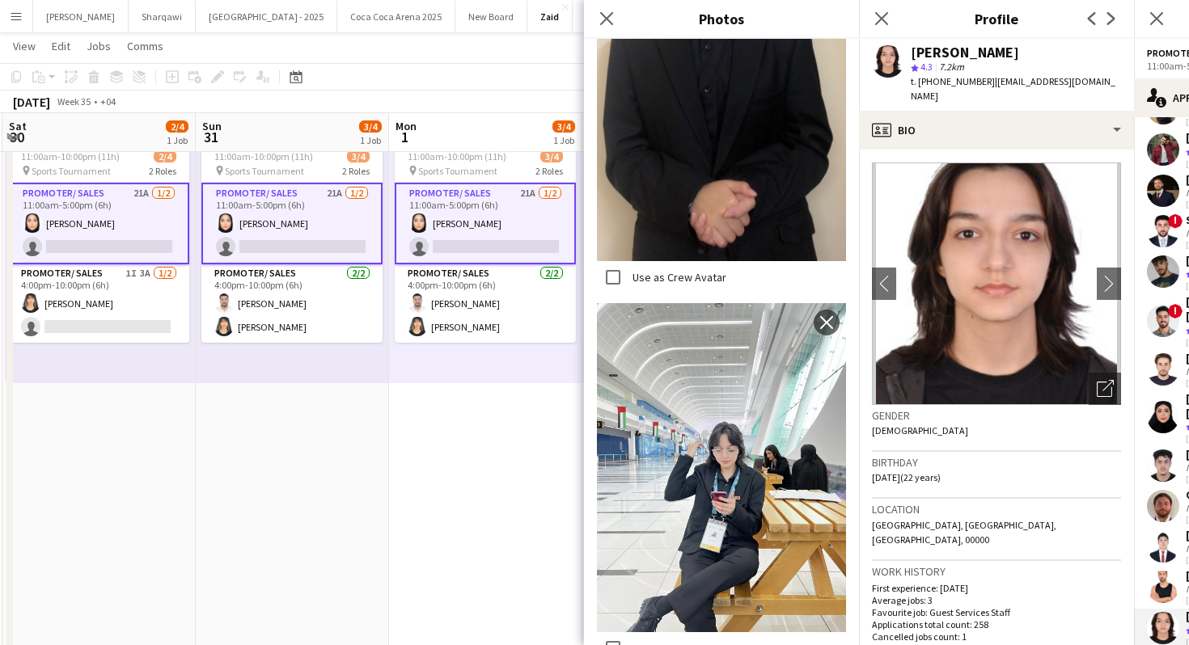
click at [1012, 429] on div "Gender [DEMOGRAPHIC_DATA]" at bounding box center [996, 428] width 249 height 47
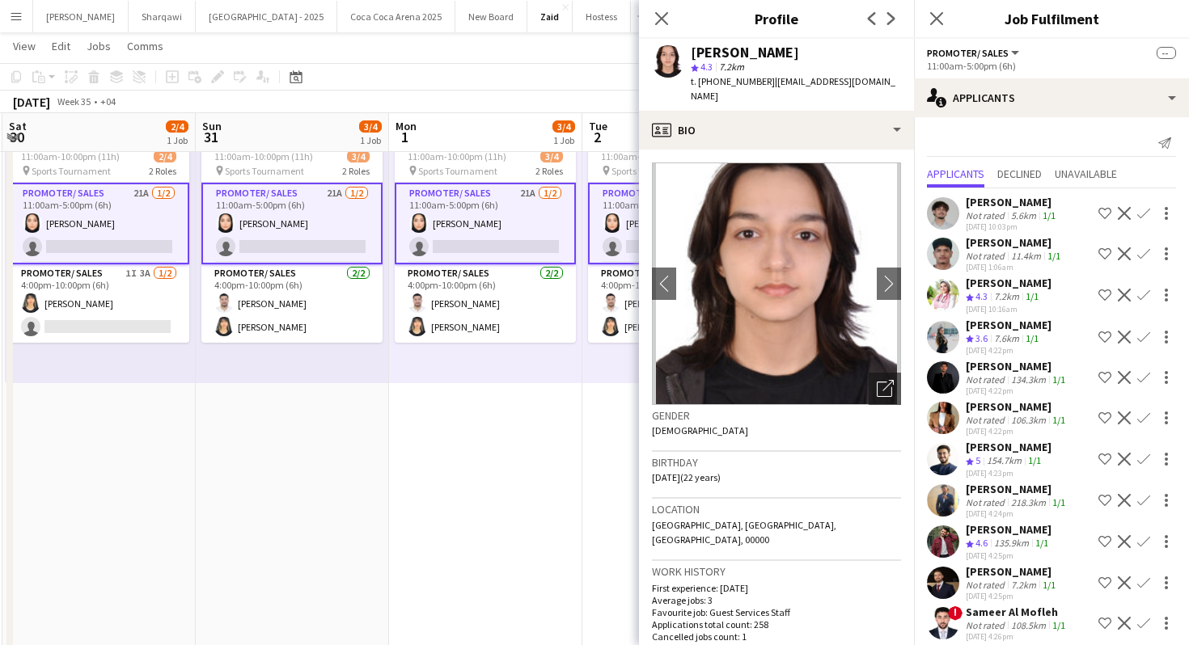
scroll to position [0, 0]
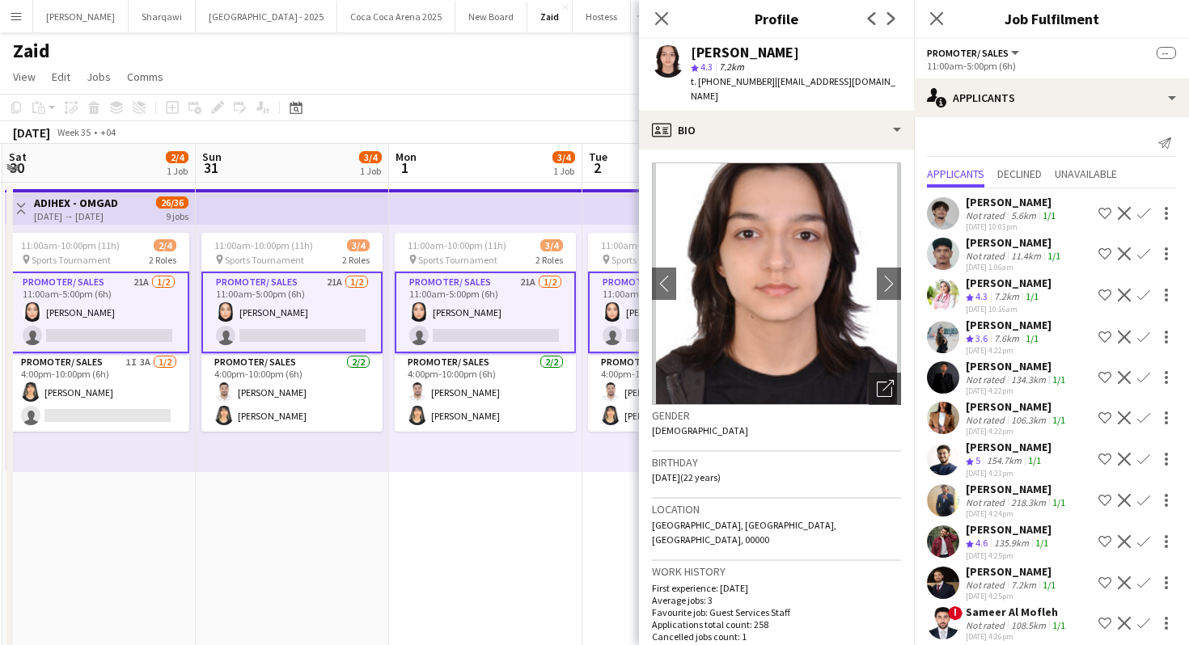
click at [1023, 509] on div "218.3km" at bounding box center [1028, 503] width 41 height 12
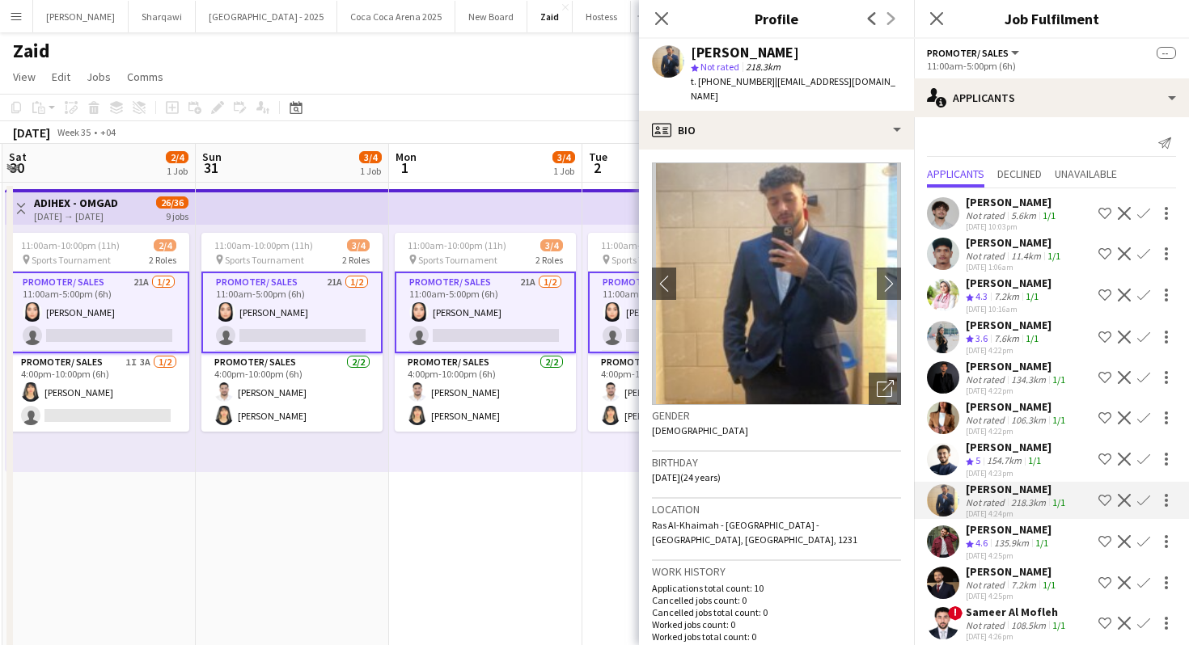
click at [1002, 479] on div "[DATE] 4:23pm" at bounding box center [1009, 473] width 86 height 11
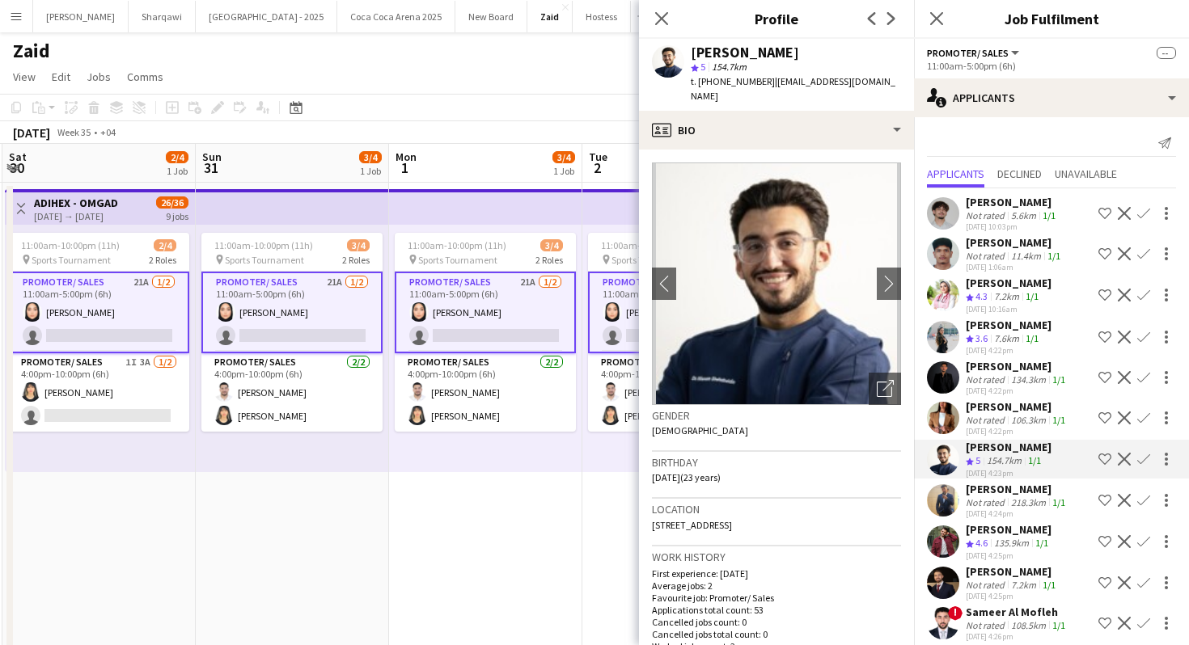
click at [987, 437] on div "[DATE] 4:22pm" at bounding box center [1017, 431] width 103 height 11
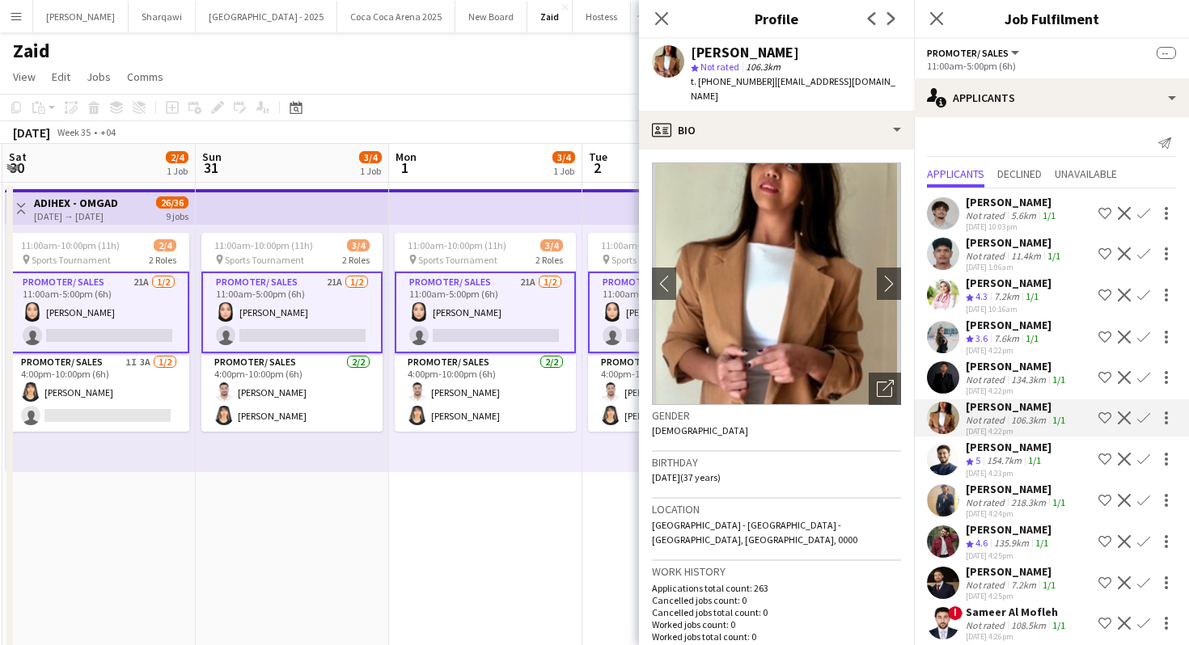
click at [974, 374] on div "[PERSON_NAME]" at bounding box center [1017, 366] width 103 height 15
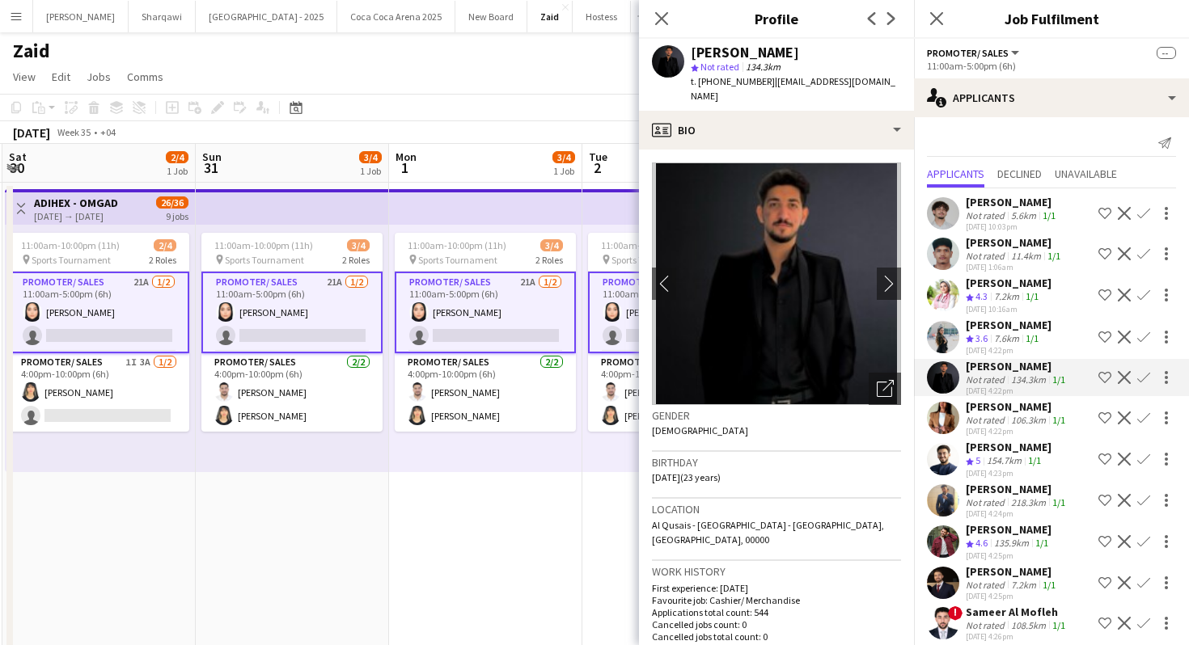
click at [974, 374] on div "[PERSON_NAME]" at bounding box center [1017, 366] width 103 height 15
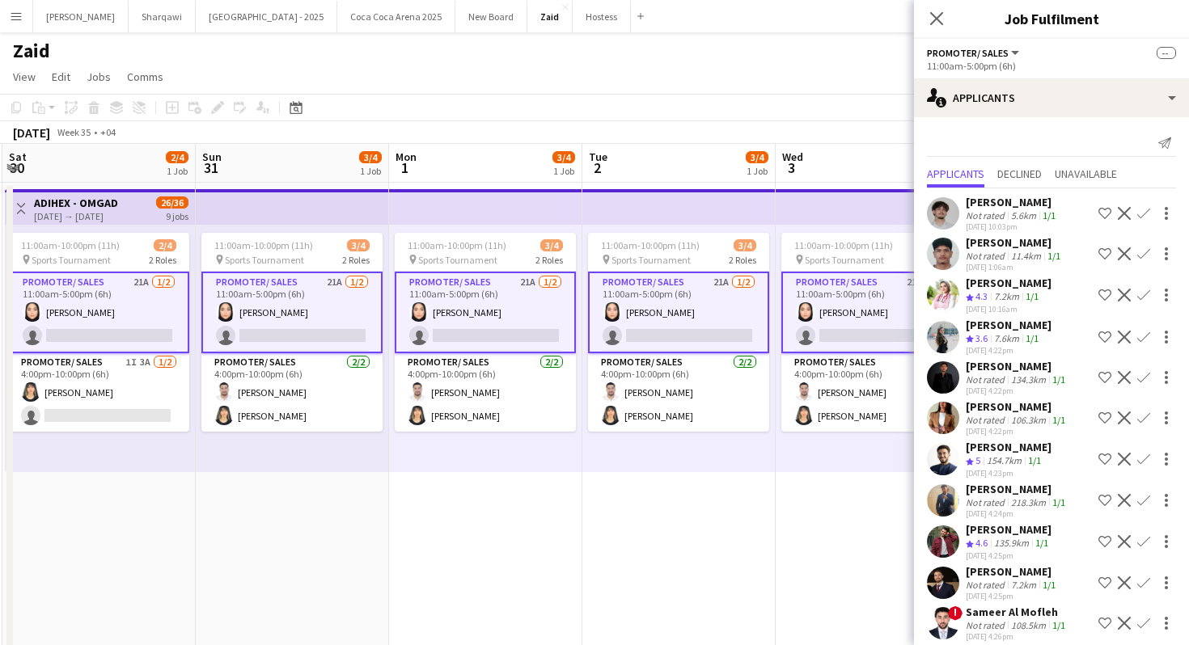
scroll to position [392, 0]
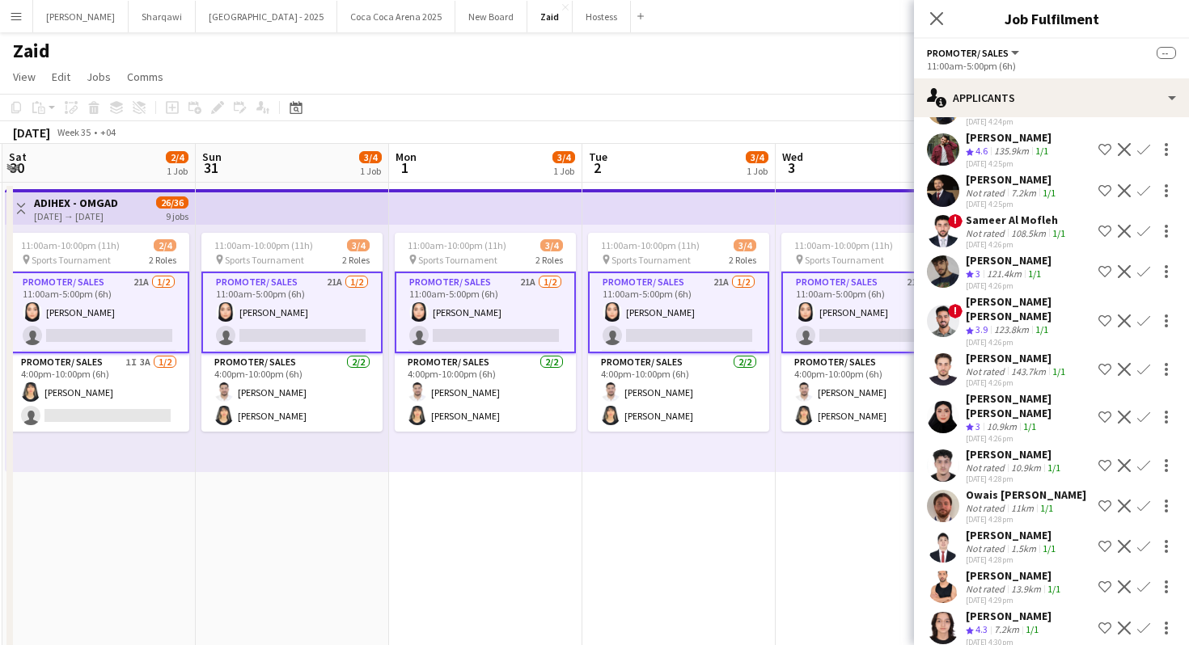
click at [1046, 595] on div "[DATE] 4:29pm" at bounding box center [1015, 600] width 98 height 11
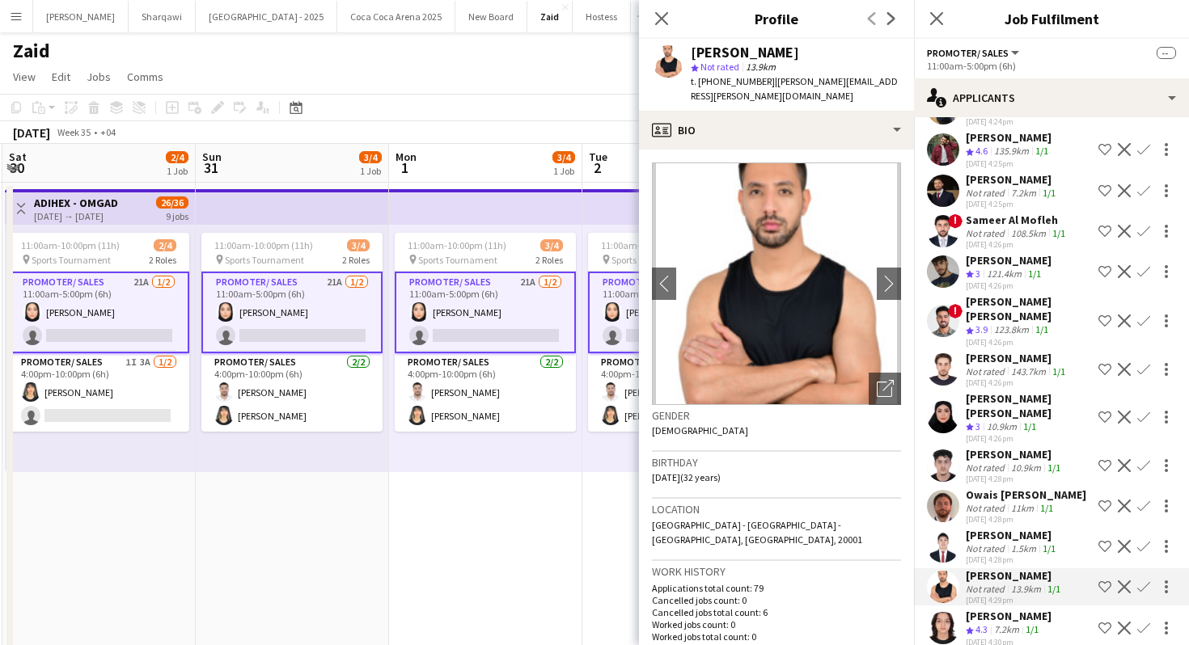
click at [1041, 555] on div "[DATE] 4:28pm" at bounding box center [1012, 560] width 93 height 11
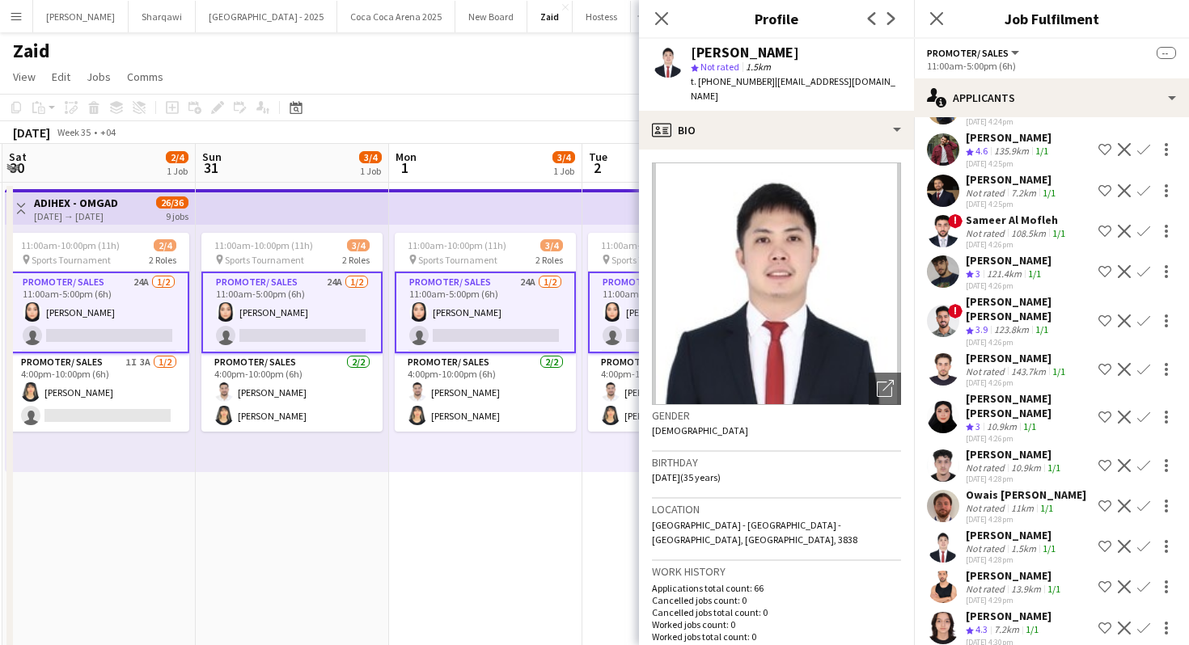
scroll to position [557, 0]
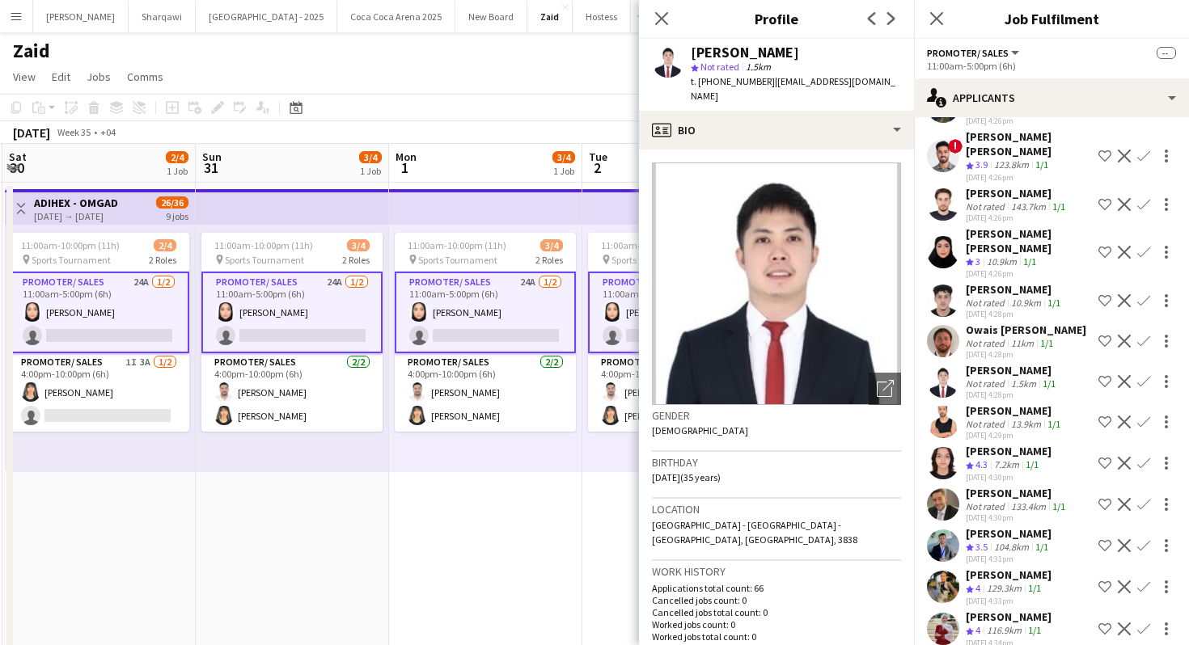
click at [1012, 541] on div "104.8km" at bounding box center [1011, 548] width 41 height 14
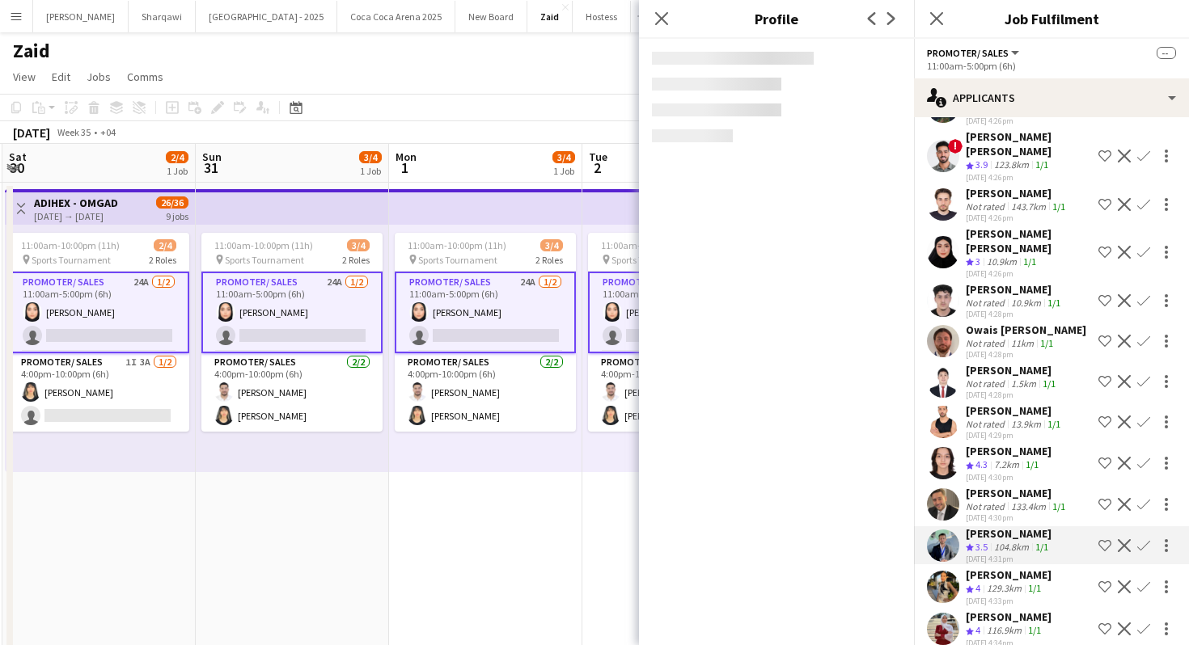
click at [1036, 486] on div "[PERSON_NAME]" at bounding box center [1017, 493] width 103 height 15
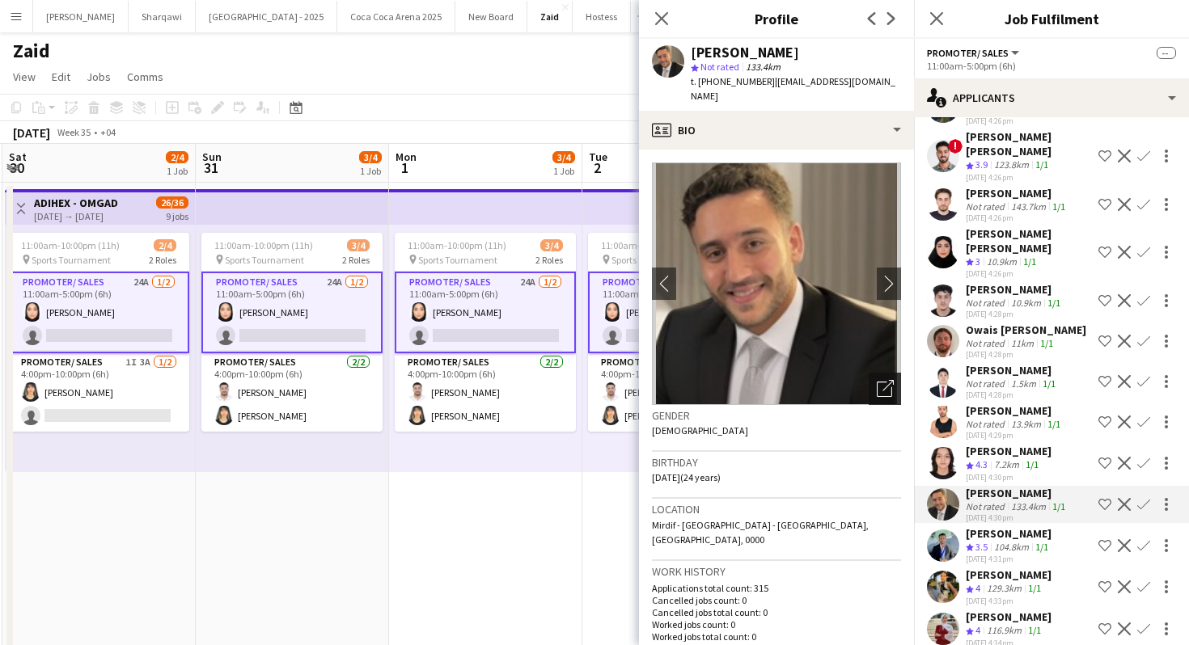
click at [895, 384] on div "Open photos pop-in" at bounding box center [885, 389] width 32 height 32
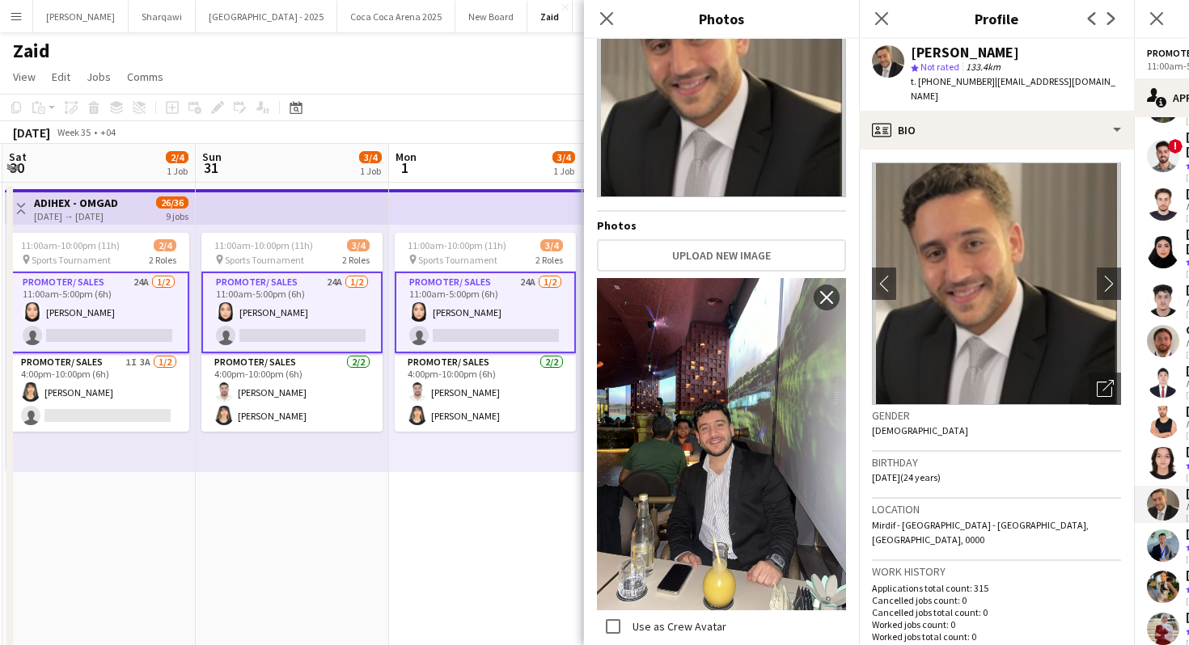
scroll to position [118, 0]
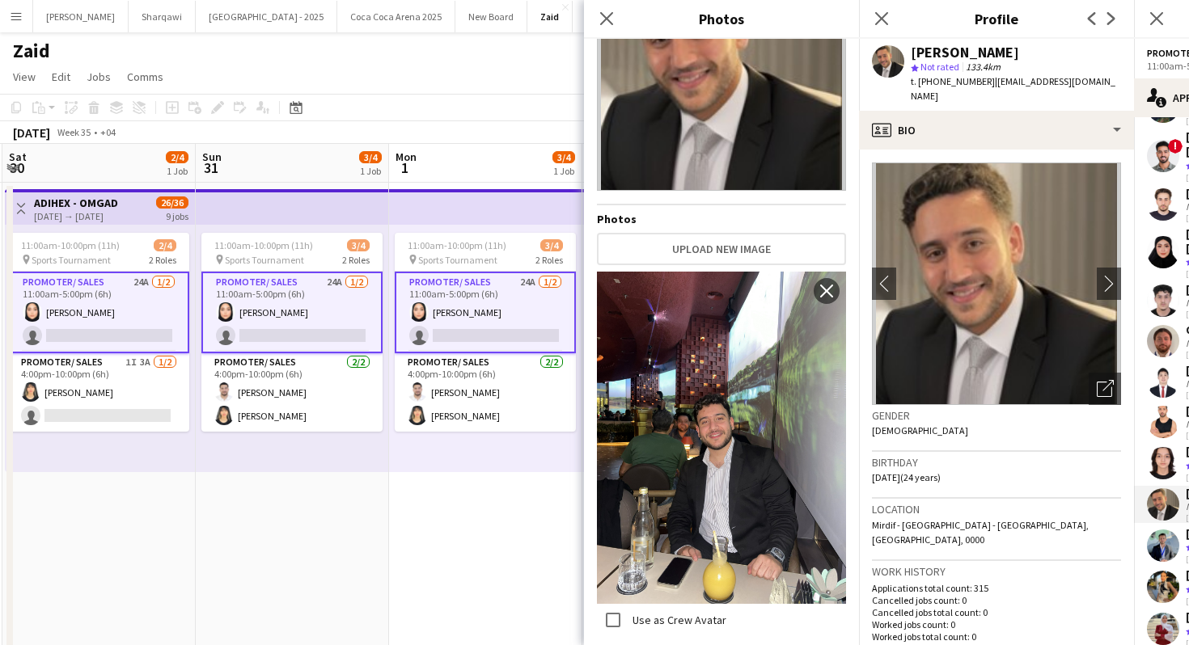
click at [940, 417] on h3 "Gender" at bounding box center [996, 415] width 249 height 15
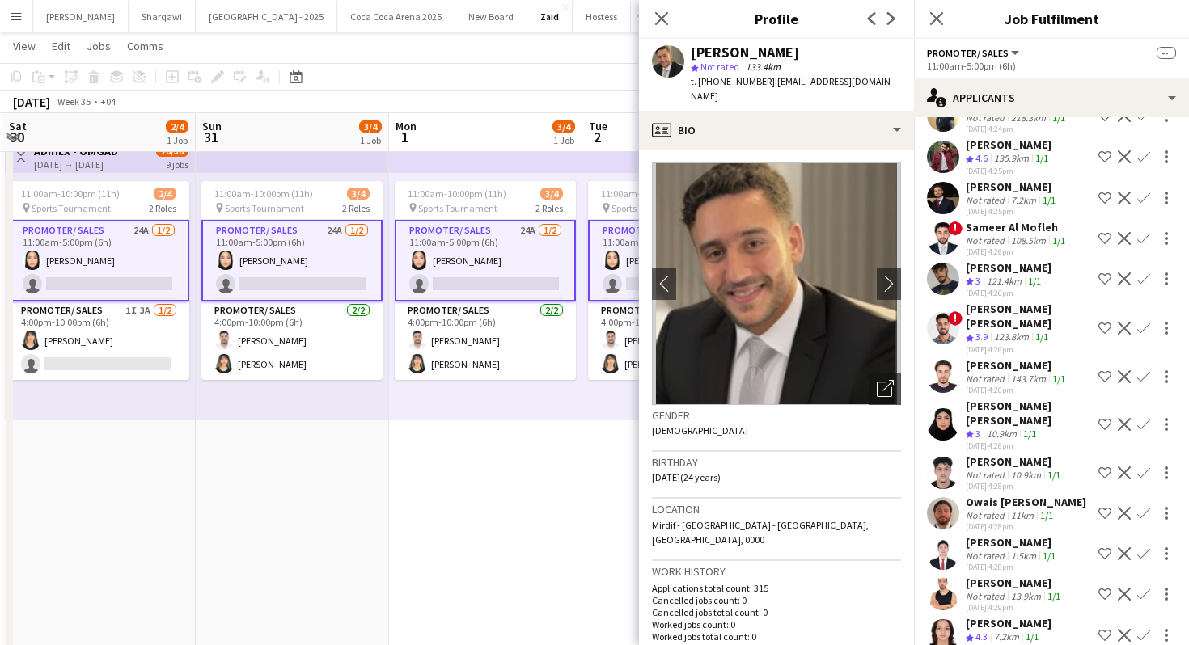
scroll to position [382, 0]
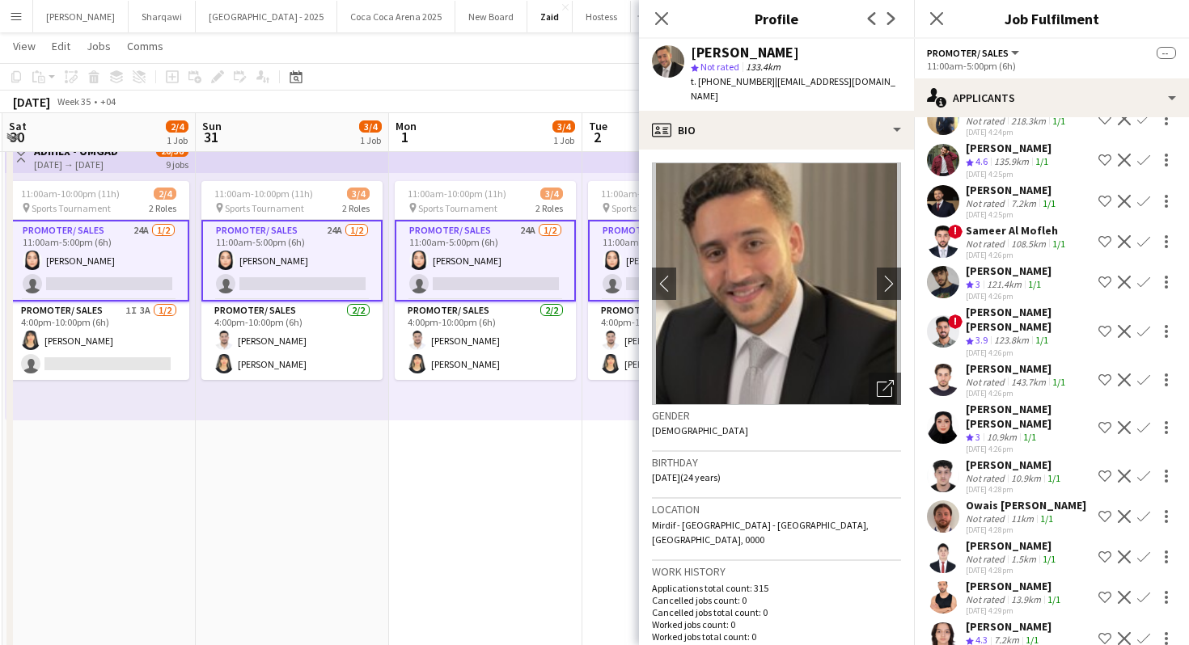
click at [1022, 376] on div "143.7km" at bounding box center [1028, 382] width 41 height 12
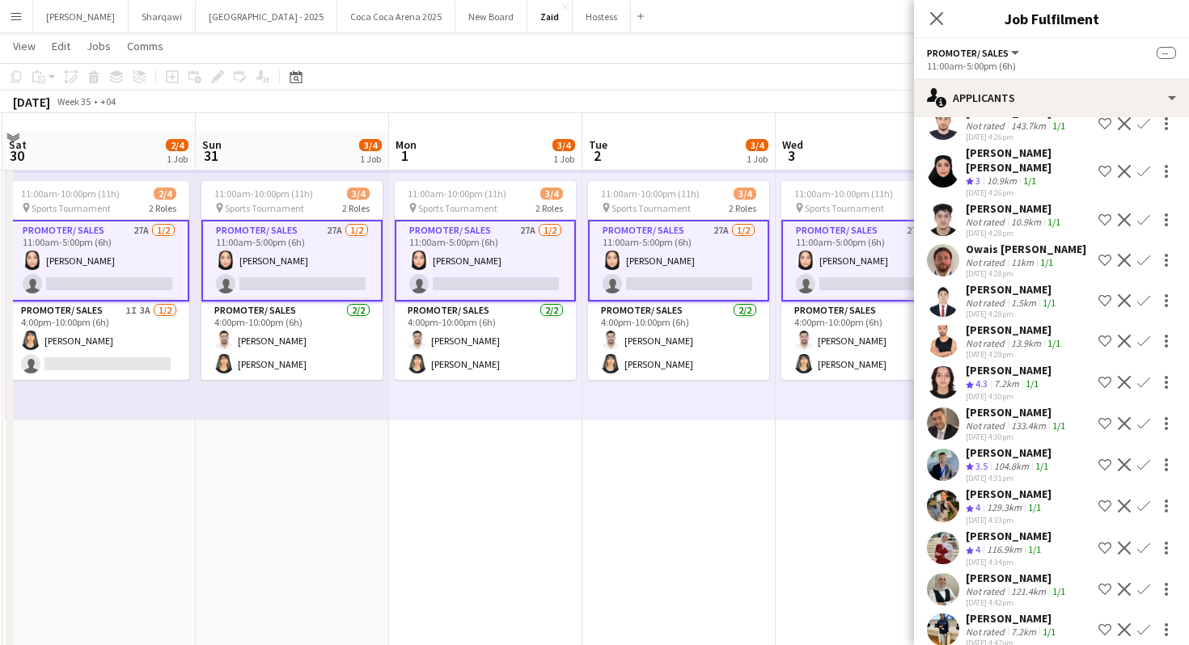
scroll to position [78, 0]
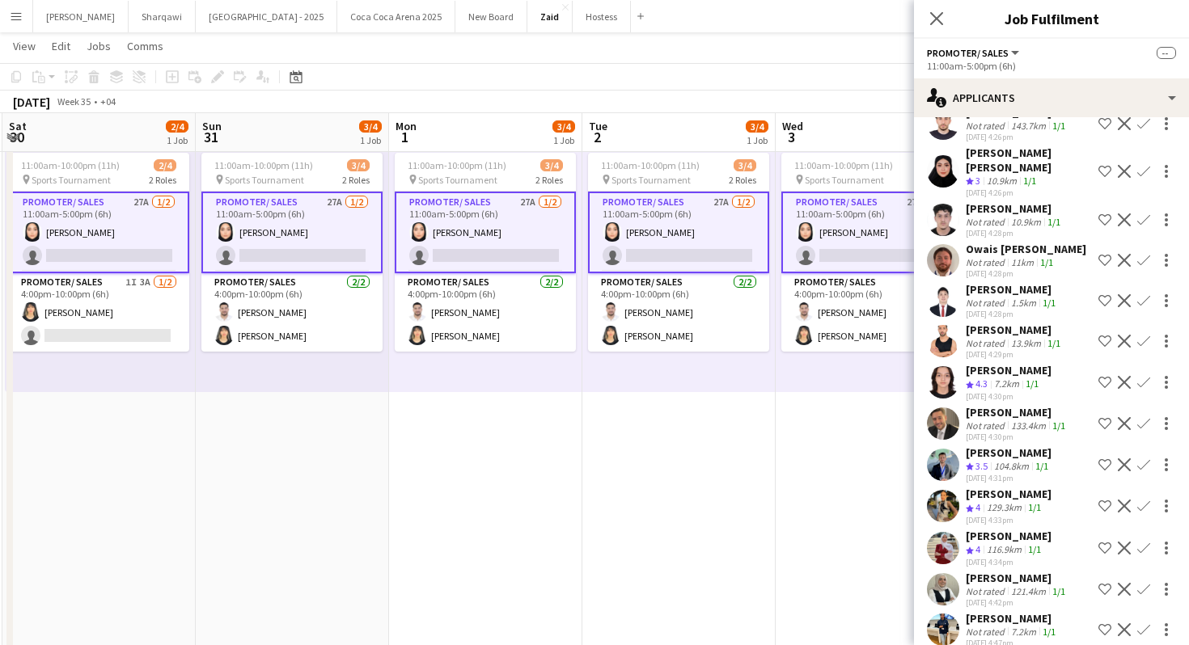
click at [1042, 585] on div "121.4km" at bounding box center [1028, 591] width 41 height 12
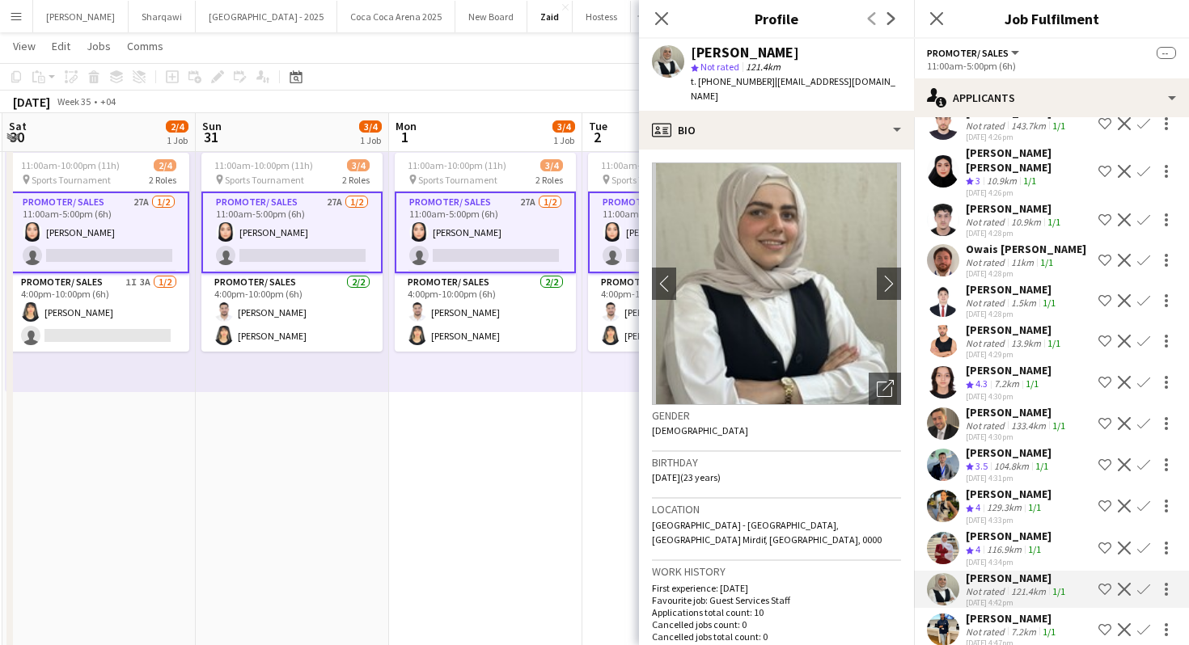
click at [1042, 460] on app-skills-label "1/1" at bounding box center [1041, 466] width 13 height 12
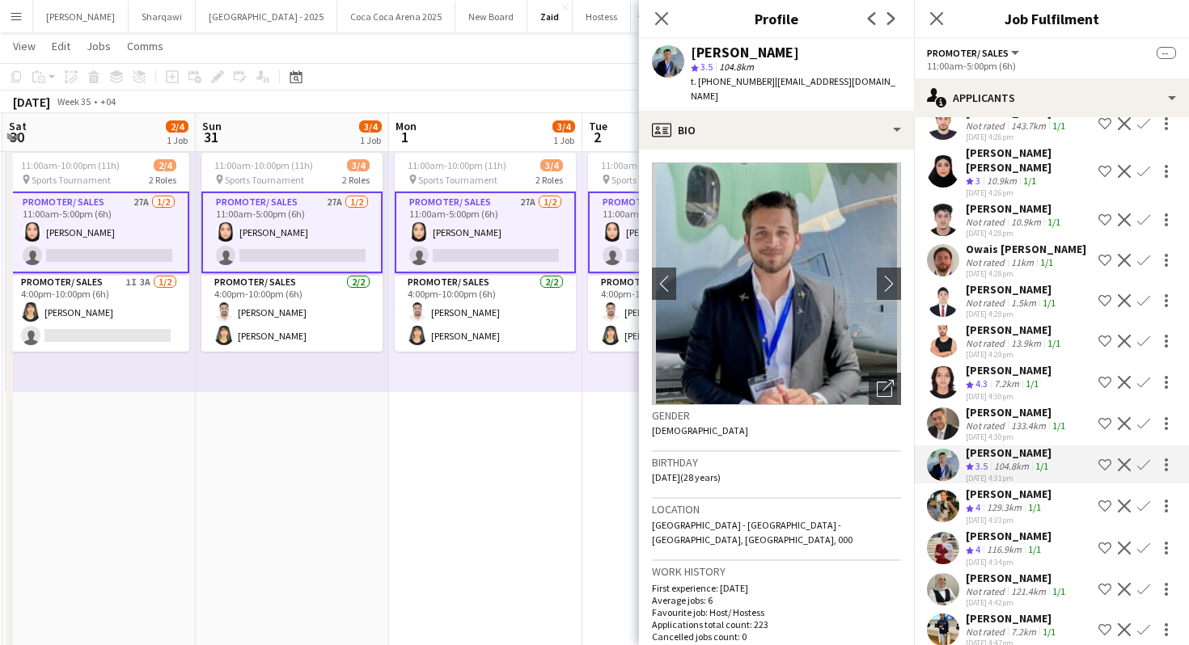
click at [1042, 432] on div "[DATE] 4:30pm" at bounding box center [1017, 437] width 103 height 11
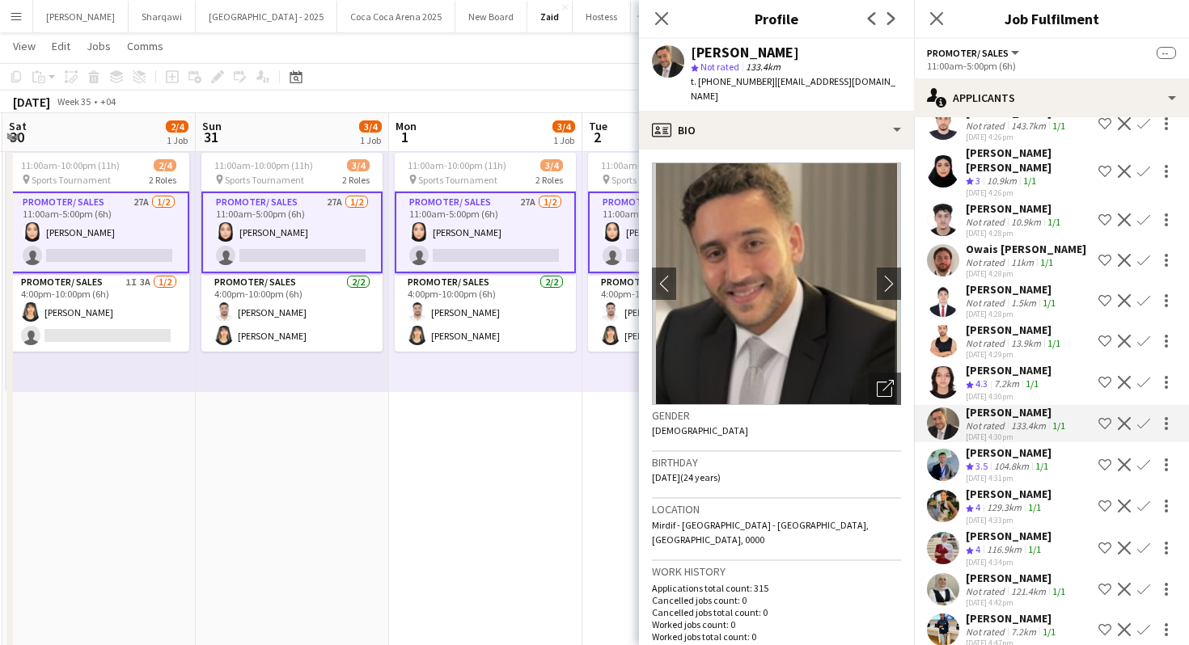
click at [1013, 501] on div "129.3km" at bounding box center [1003, 508] width 41 height 14
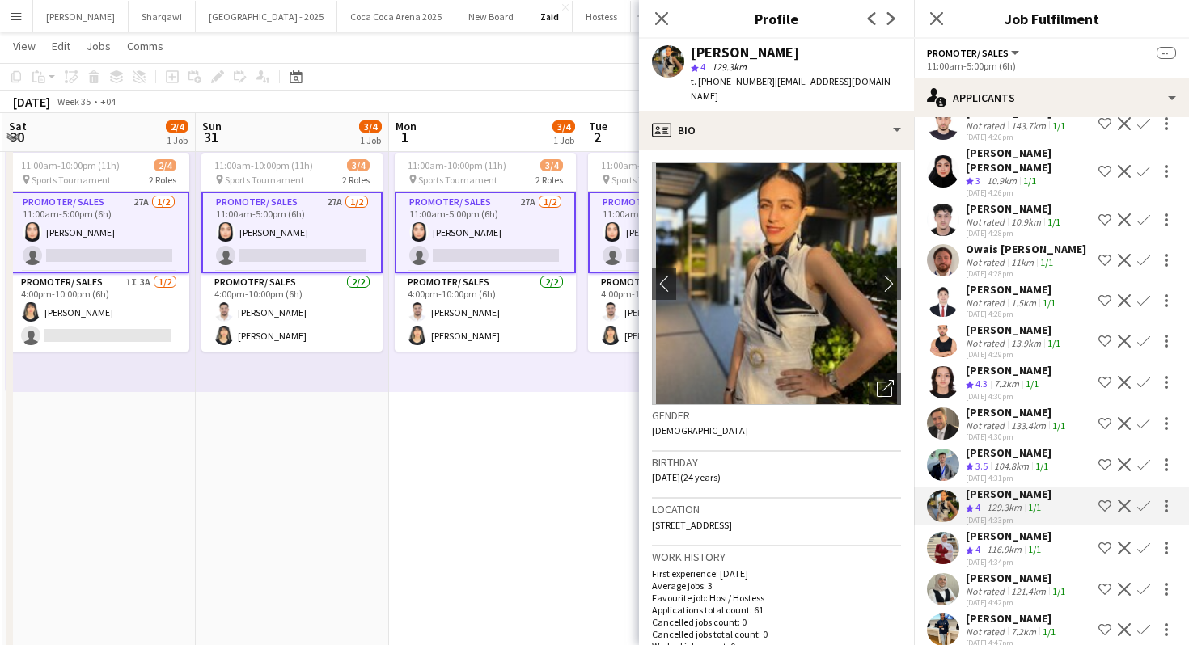
click at [1007, 543] on div "116.9km" at bounding box center [1003, 550] width 41 height 14
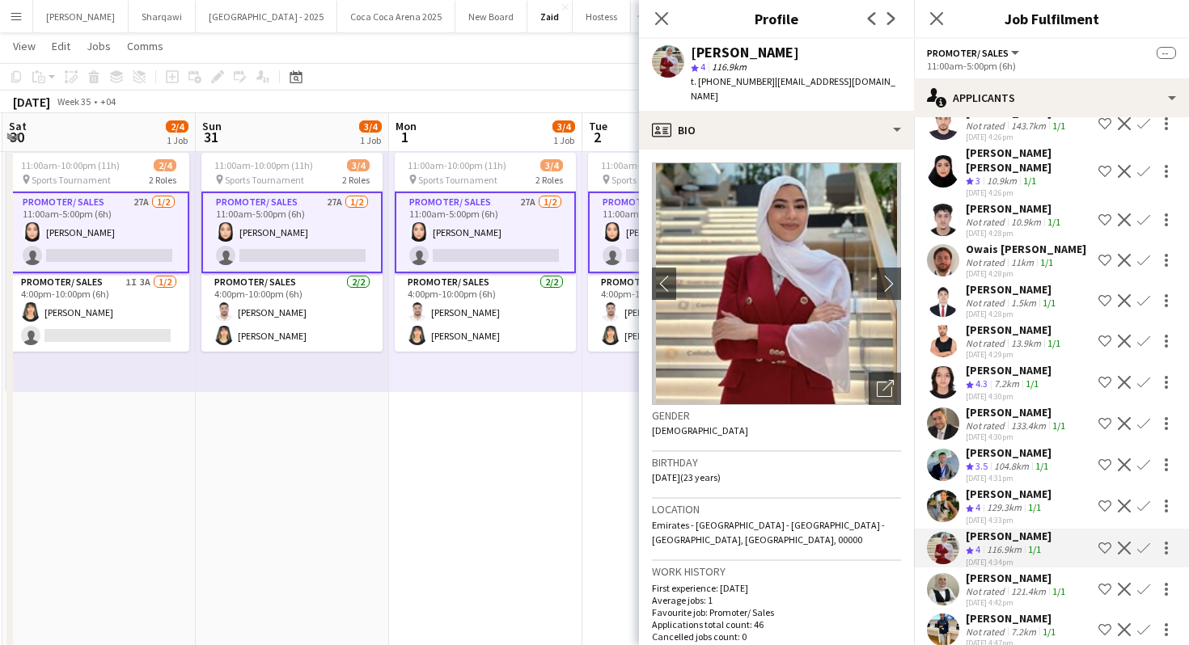
click at [1005, 571] on div "[PERSON_NAME]" at bounding box center [1017, 578] width 103 height 15
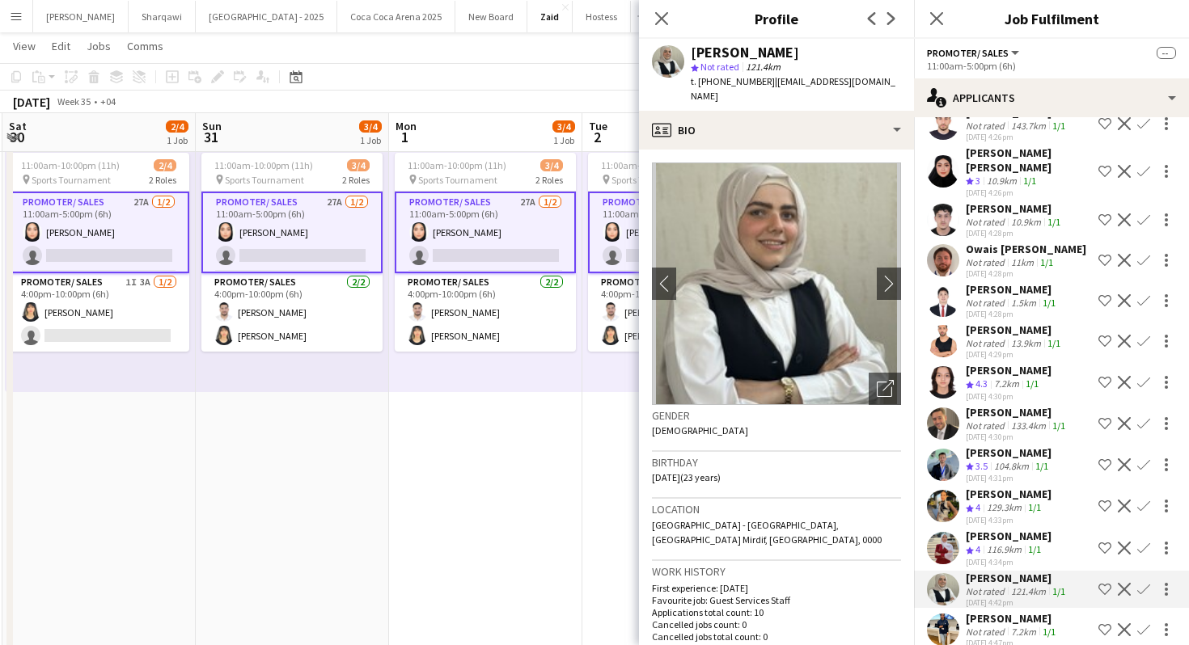
click at [997, 611] on div "[PERSON_NAME]" at bounding box center [1012, 618] width 93 height 15
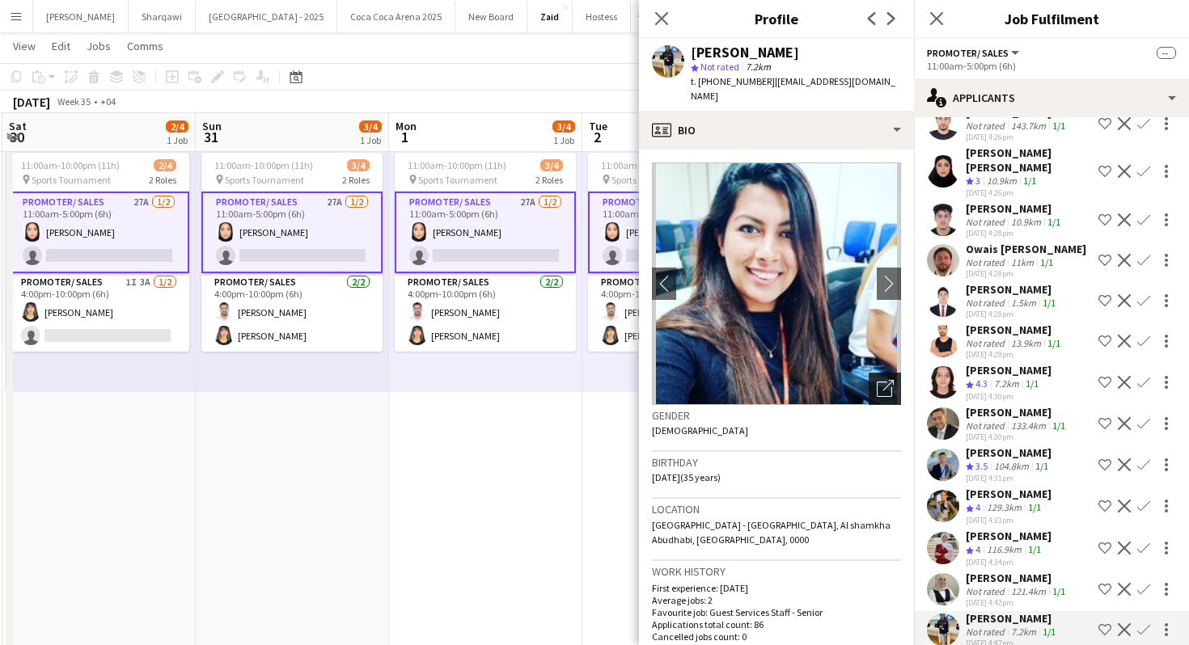
click at [886, 373] on div "Open photos pop-in" at bounding box center [885, 389] width 32 height 32
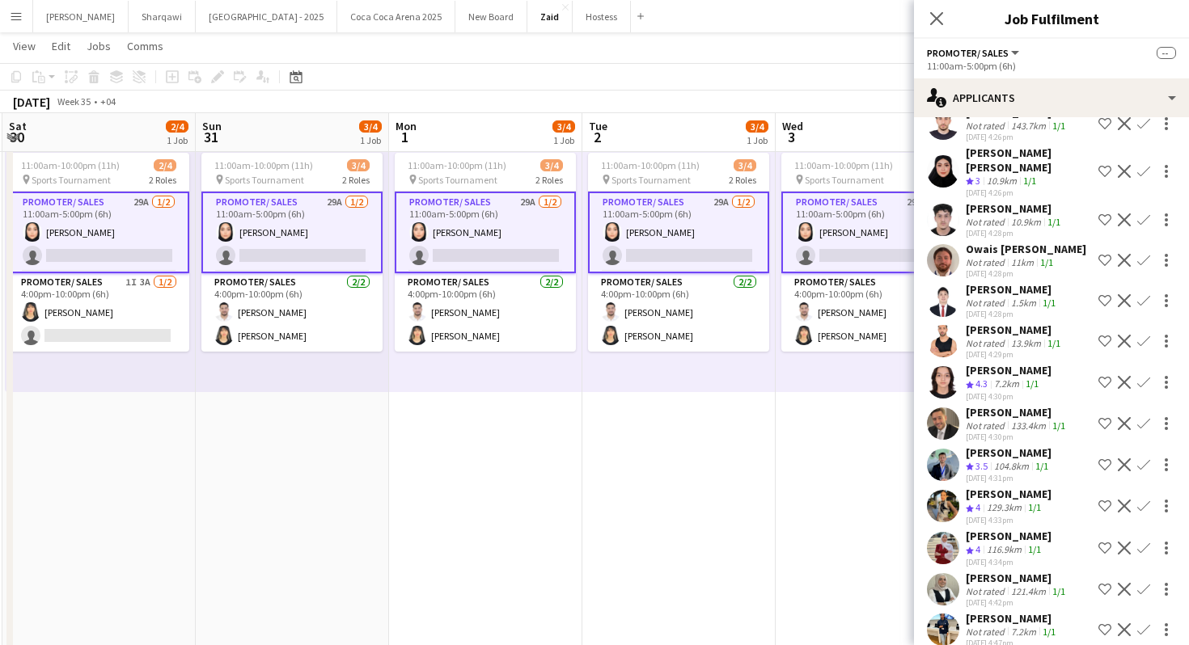
scroll to position [776, 0]
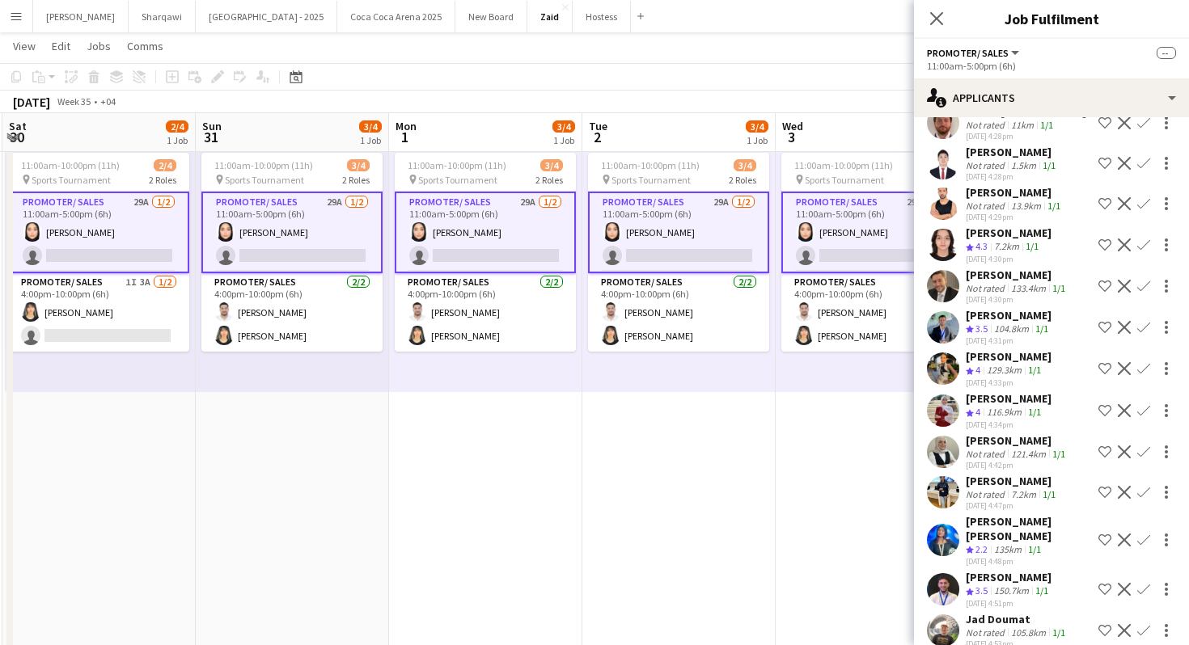
click at [985, 639] on div "[DATE] 4:53pm" at bounding box center [1017, 644] width 103 height 11
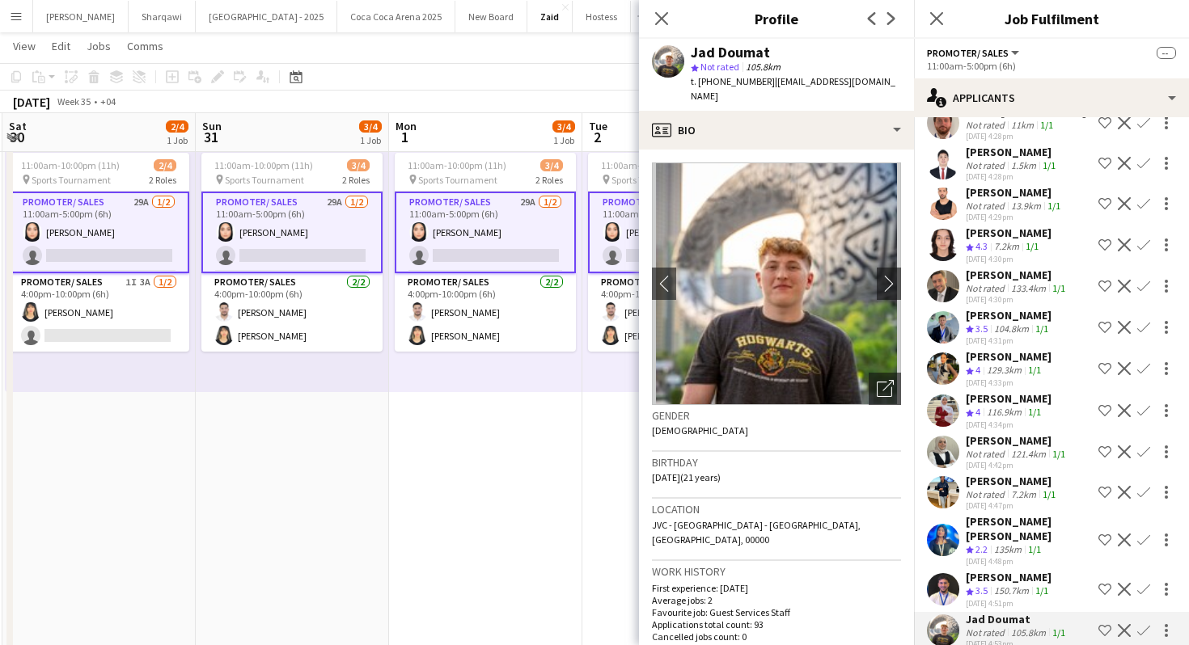
click at [1000, 585] on div "150.7km" at bounding box center [1011, 592] width 41 height 14
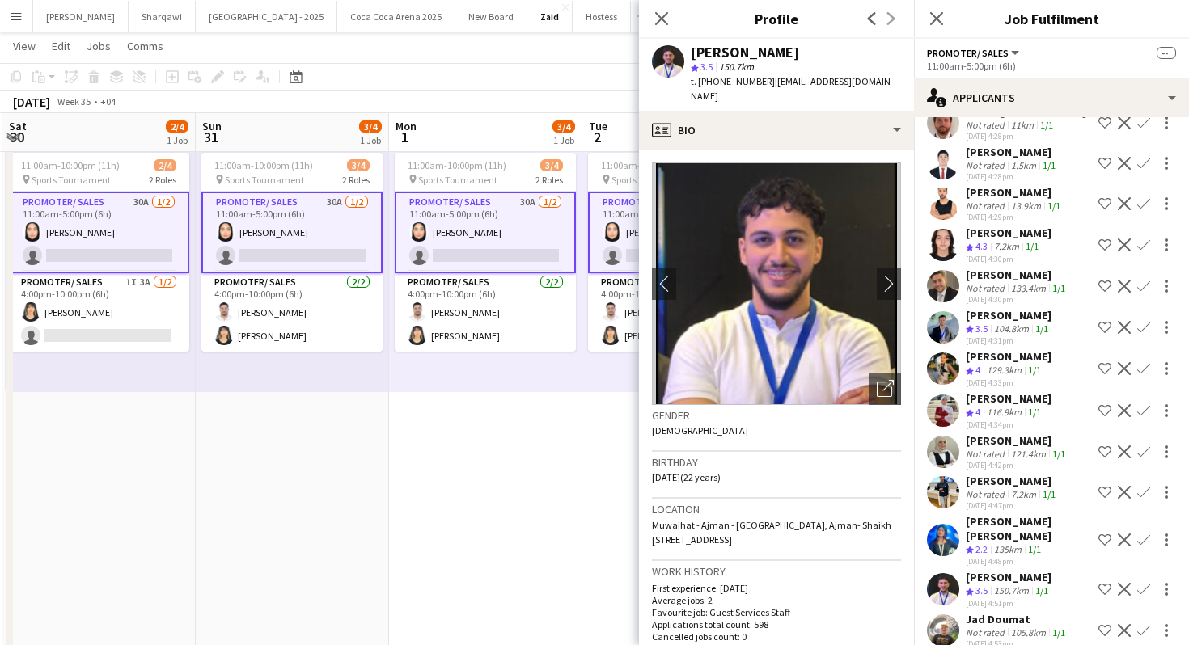
click at [1008, 516] on div "[PERSON_NAME] [PERSON_NAME]" at bounding box center [1029, 528] width 126 height 29
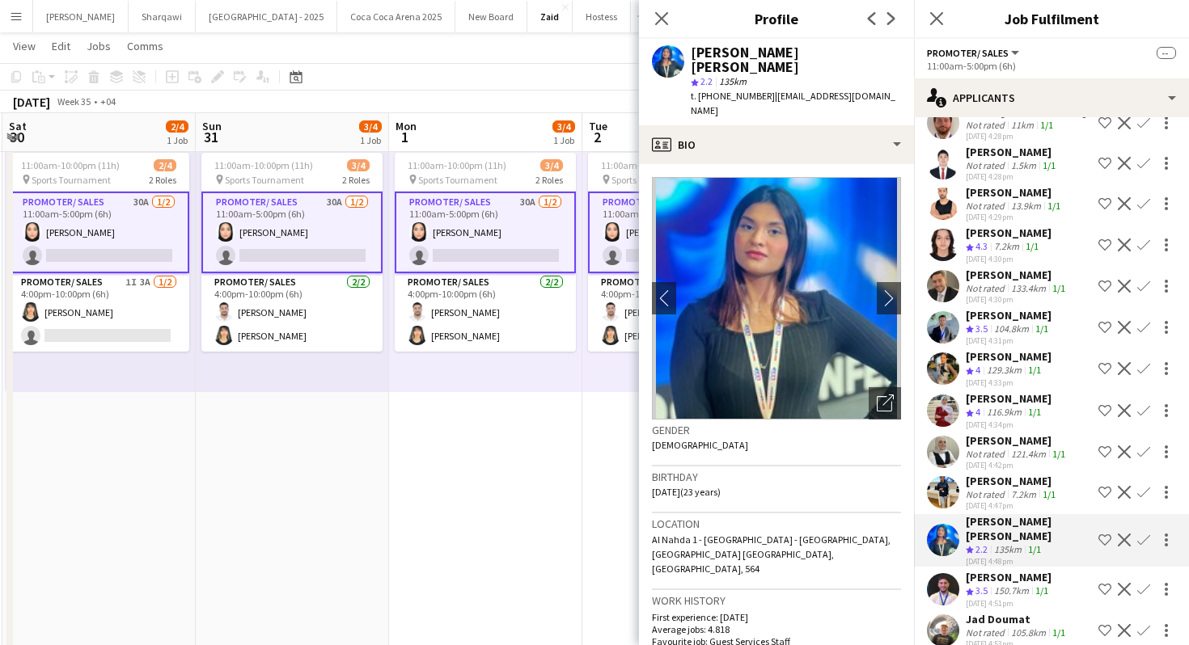
click at [1002, 488] on div "Not rated" at bounding box center [987, 494] width 42 height 12
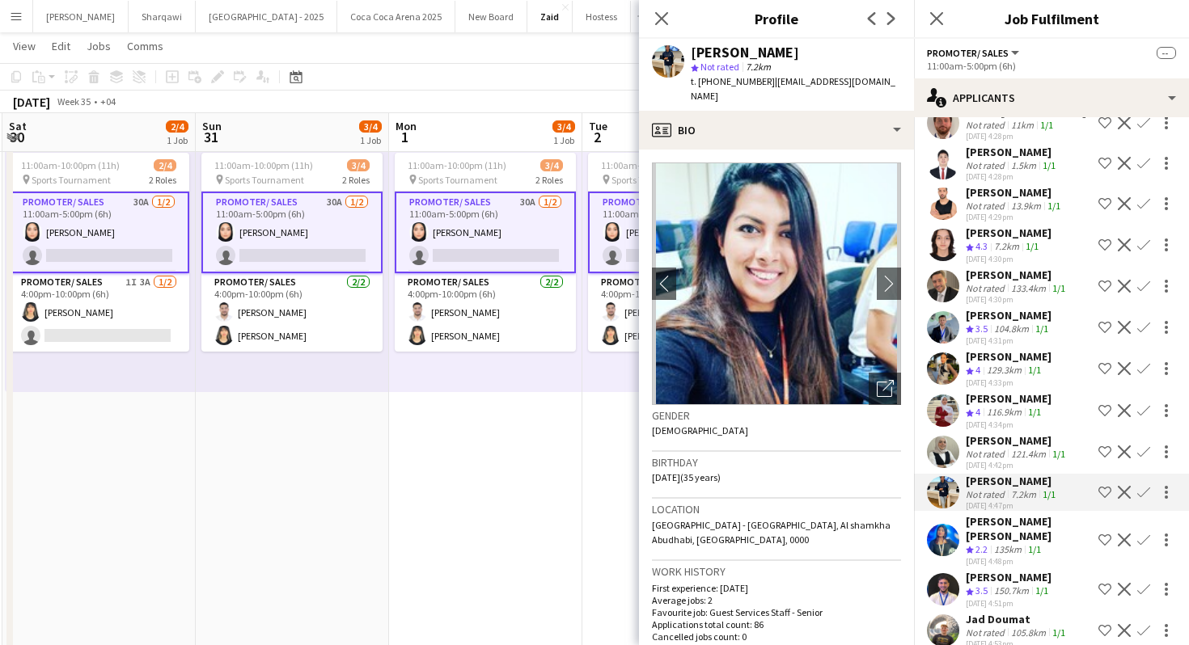
click at [1013, 543] on div "135km" at bounding box center [1008, 550] width 34 height 14
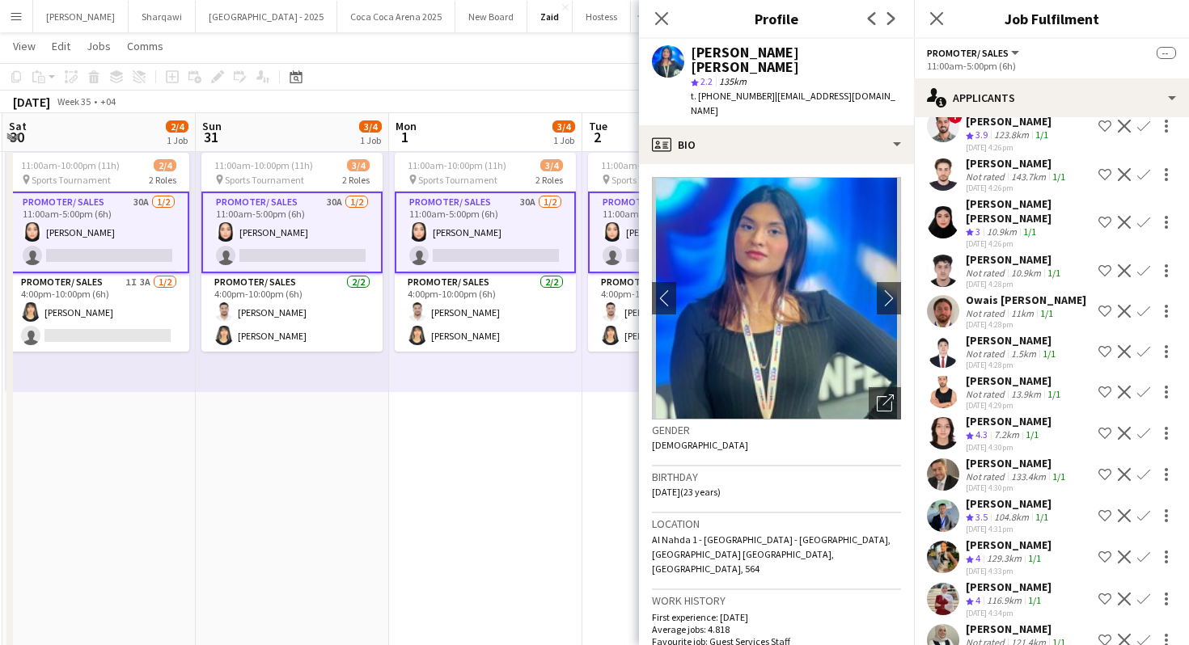
scroll to position [520, 0]
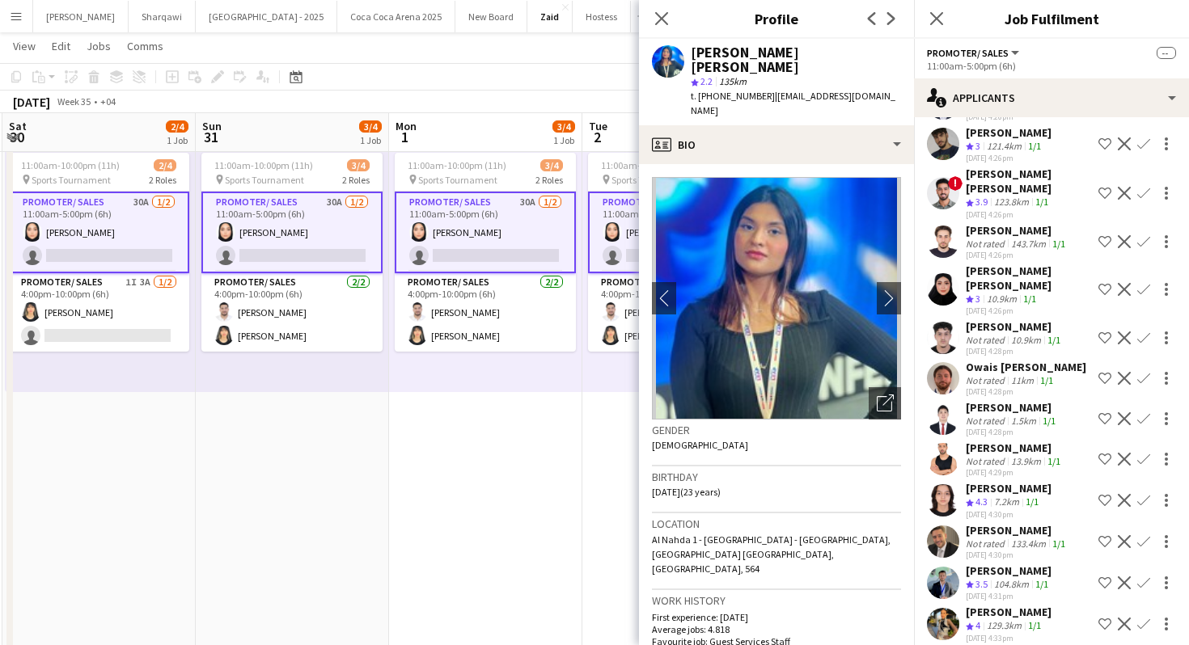
click at [999, 467] on div "[DATE] 4:29pm" at bounding box center [1015, 472] width 98 height 11
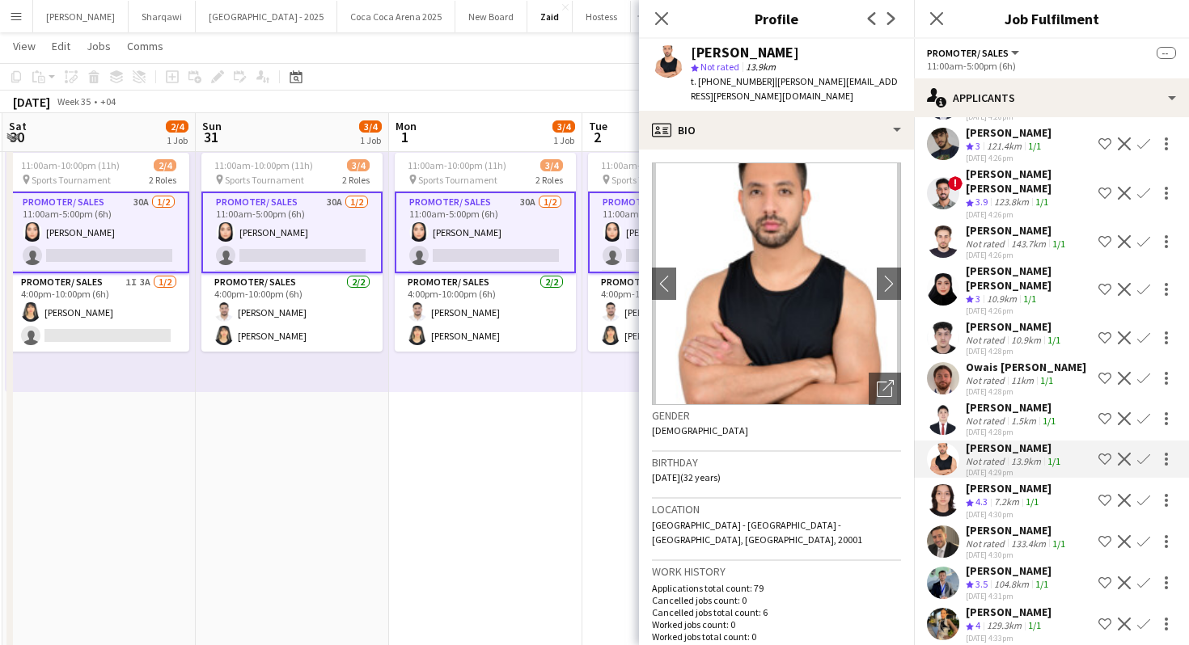
click at [996, 415] on div "Not rated" at bounding box center [987, 421] width 42 height 12
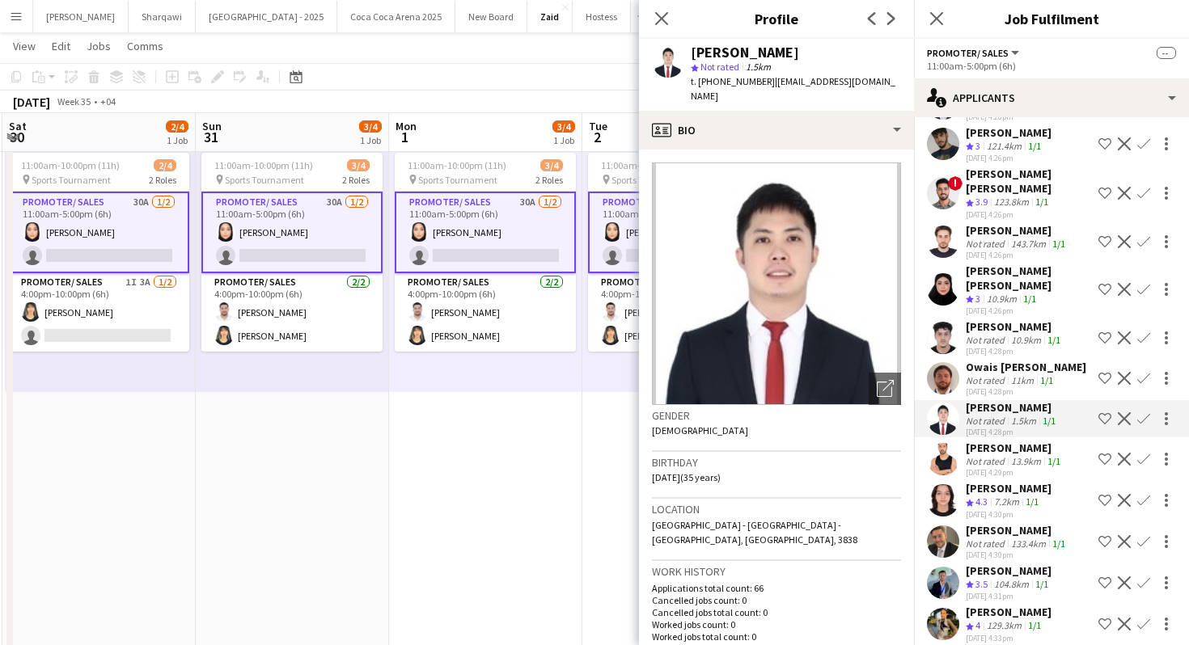
click at [989, 382] on div "Sultan fowzi Not rated 5.6km 1/1 [DATE] 10:03pm Shortlist crew Decline Confirm …" at bounding box center [1051, 288] width 275 height 1240
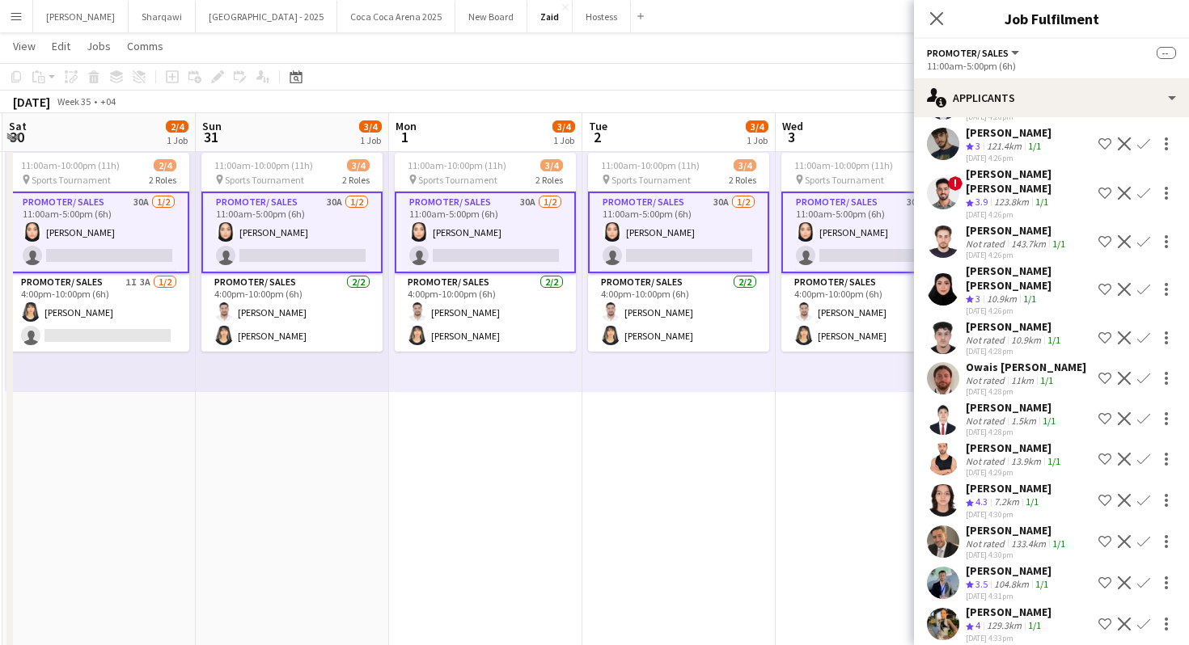
click at [985, 374] on div "Not rated" at bounding box center [987, 380] width 42 height 12
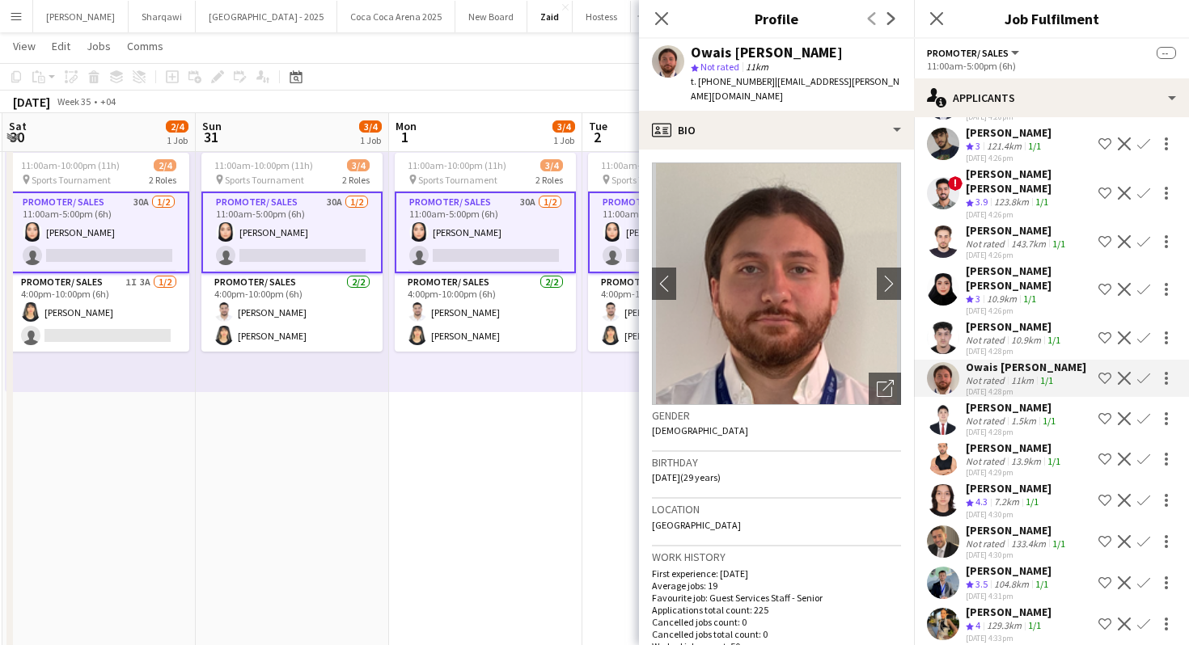
click at [987, 334] on div "Not rated" at bounding box center [987, 340] width 42 height 12
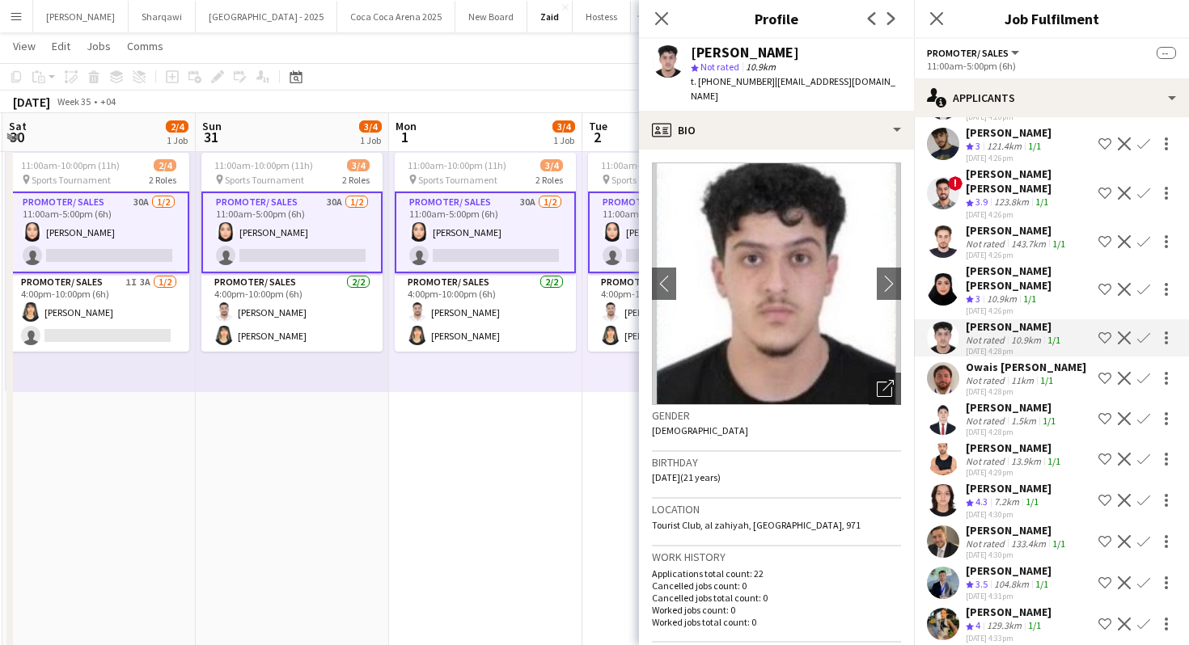
click at [987, 293] on div "10.9km" at bounding box center [1001, 300] width 36 height 14
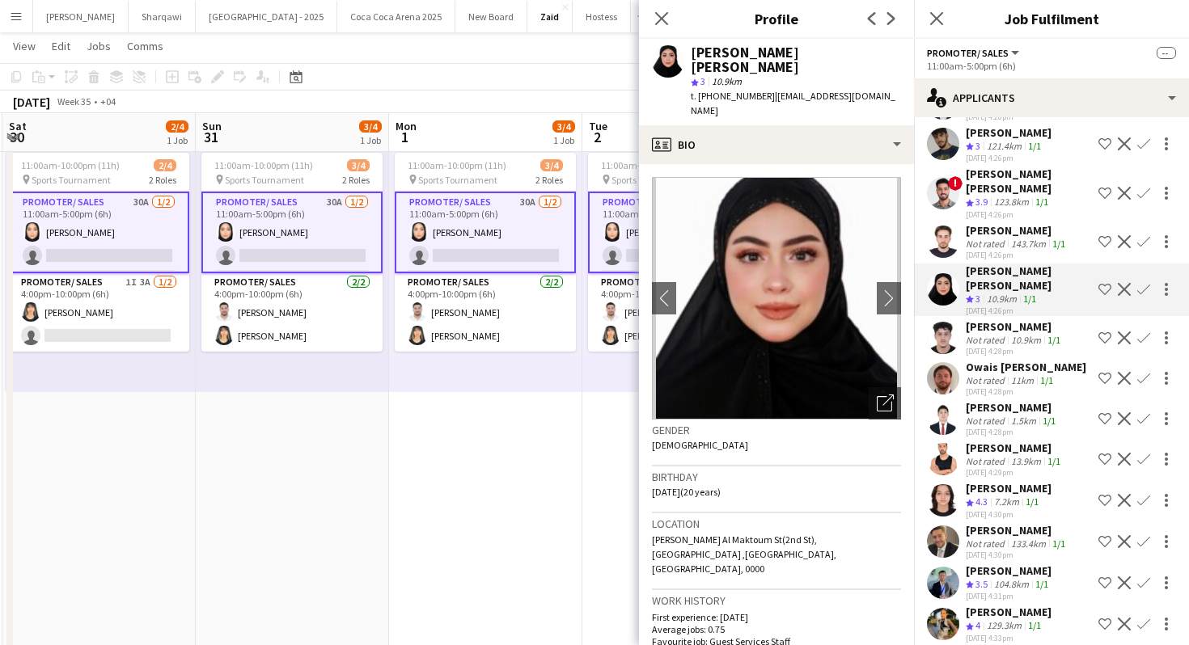
click at [978, 239] on div "Not rated" at bounding box center [987, 244] width 42 height 12
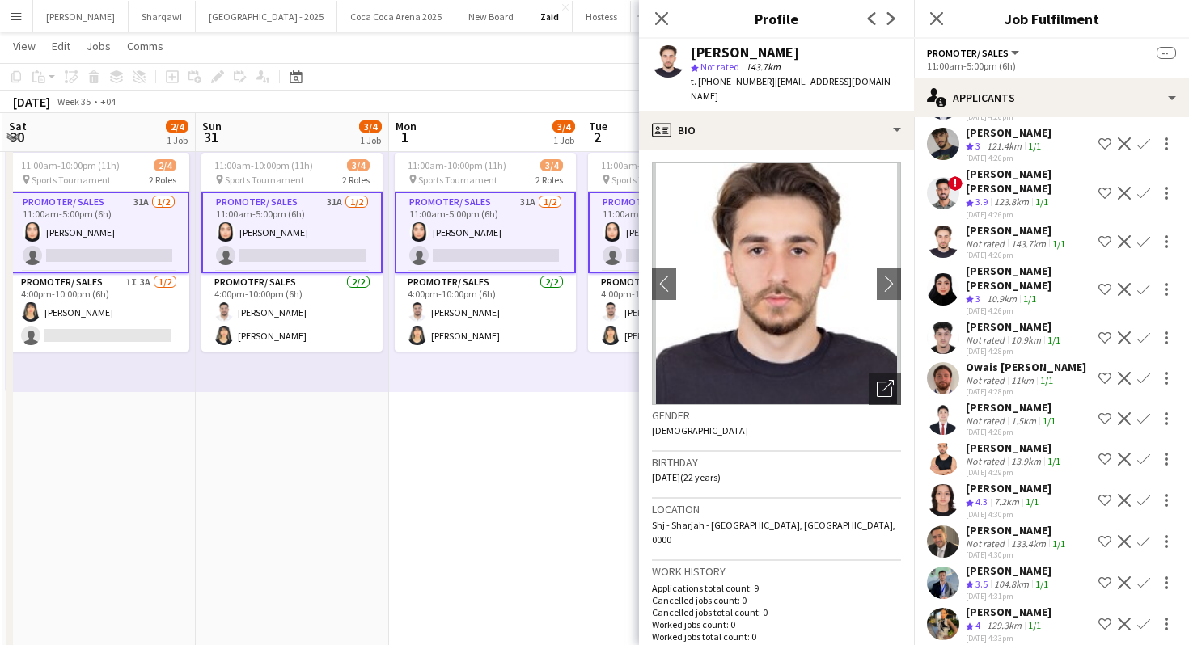
click at [977, 197] on span "3.9" at bounding box center [981, 202] width 12 height 12
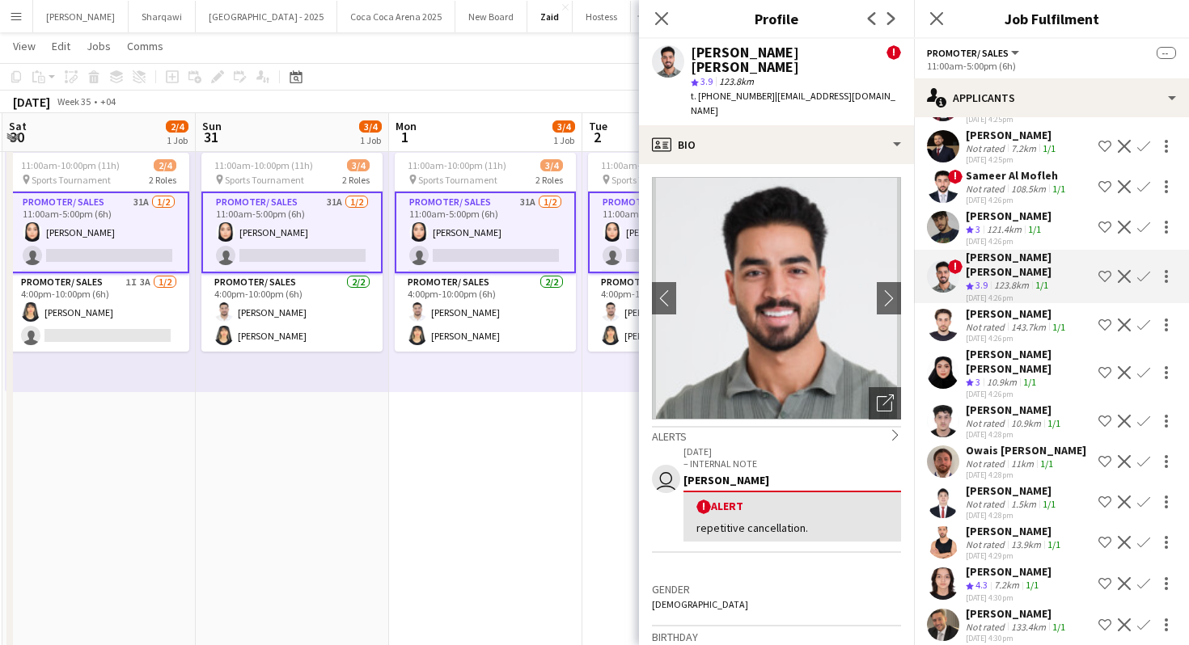
click at [977, 195] on div "Not rated" at bounding box center [987, 189] width 42 height 12
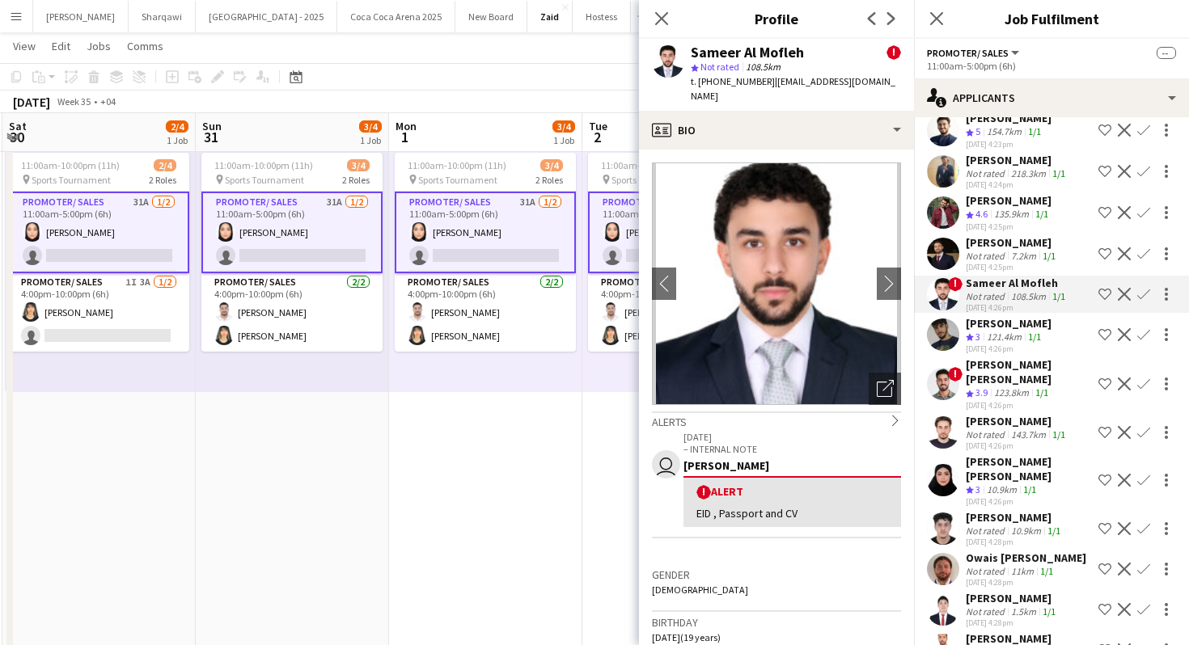
click at [977, 208] on div "[PERSON_NAME]" at bounding box center [1009, 200] width 86 height 15
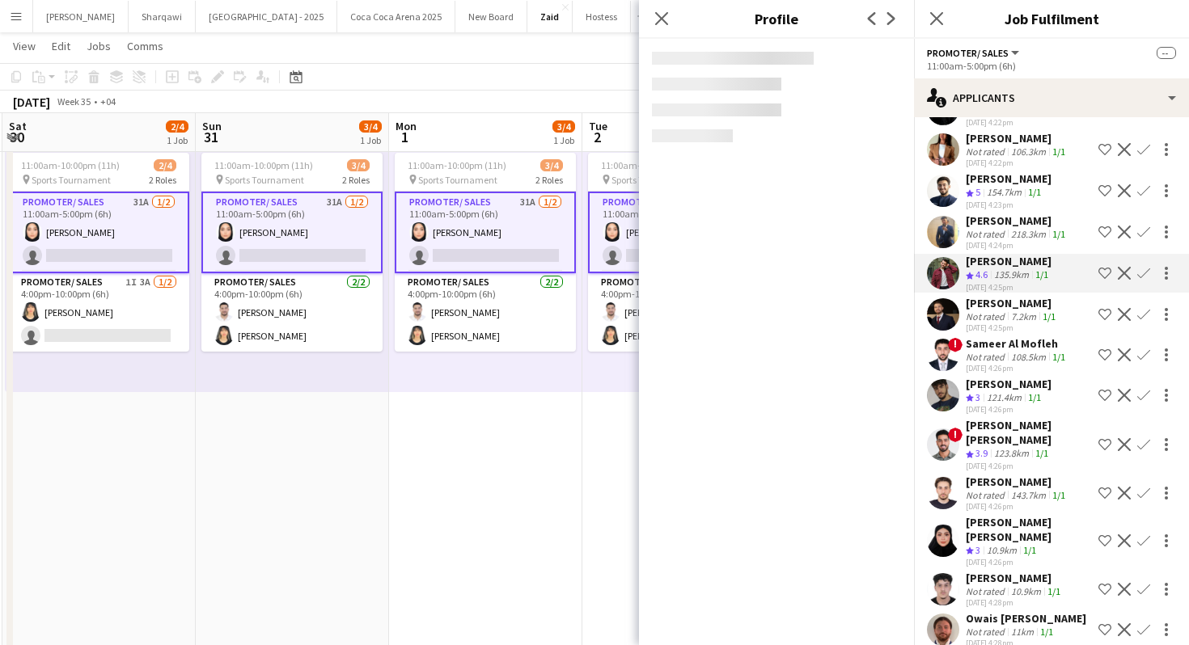
scroll to position [266, 0]
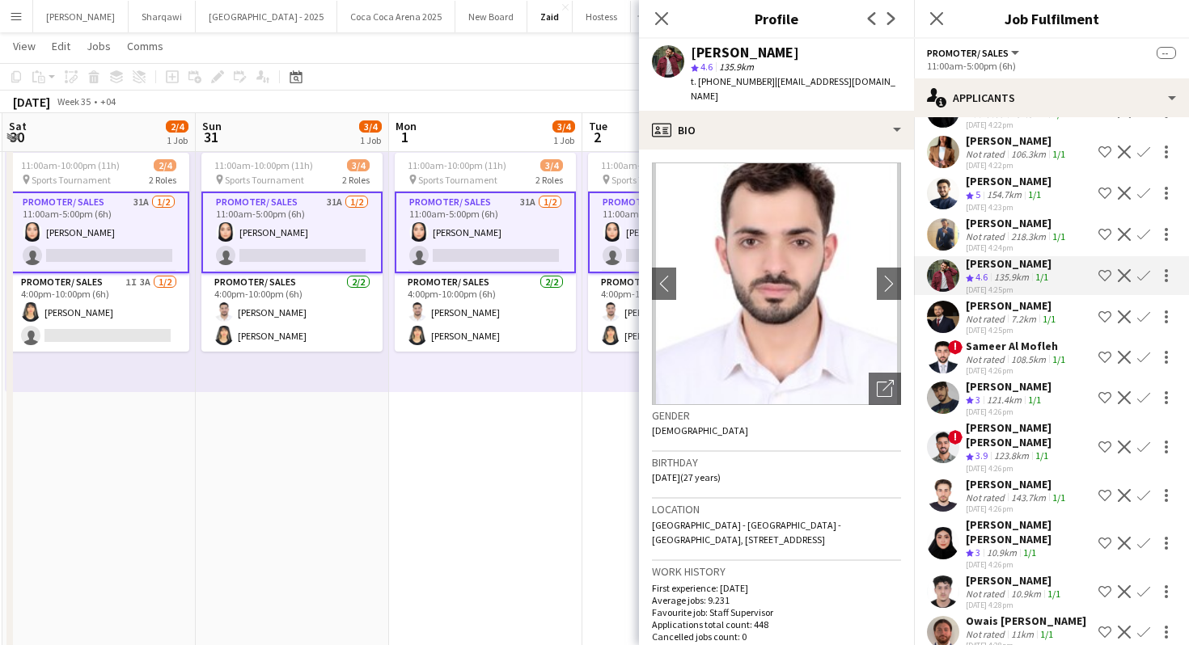
click at [977, 201] on span "5" at bounding box center [977, 194] width 5 height 12
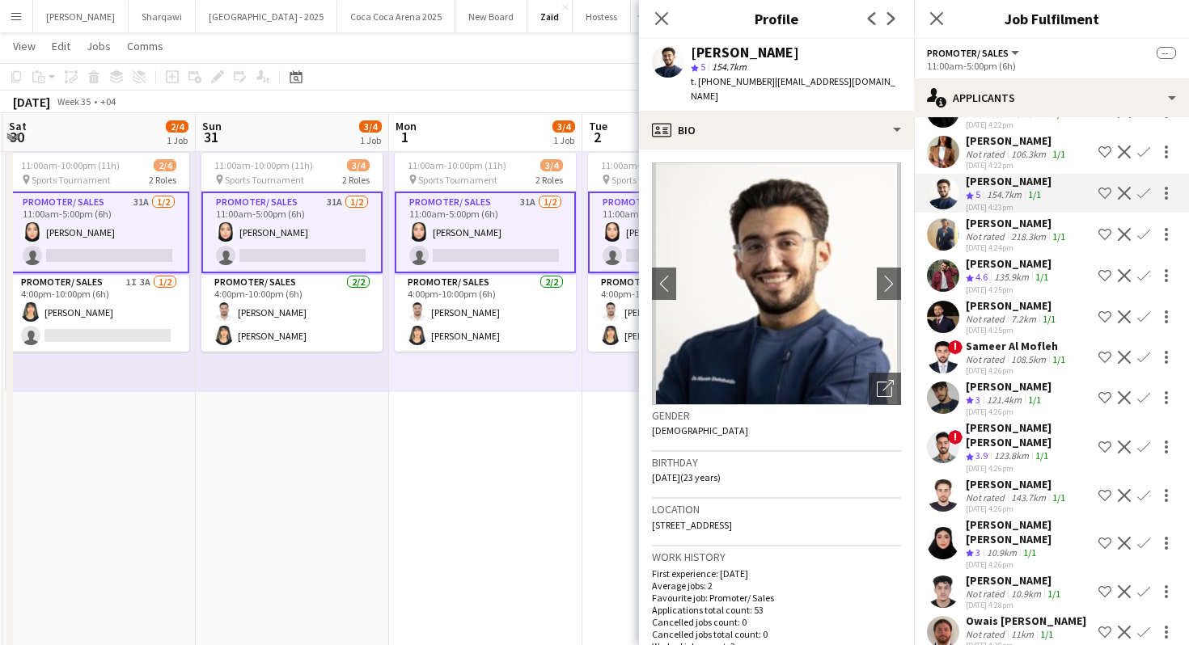
click at [984, 148] on div "[PERSON_NAME]" at bounding box center [1017, 140] width 103 height 15
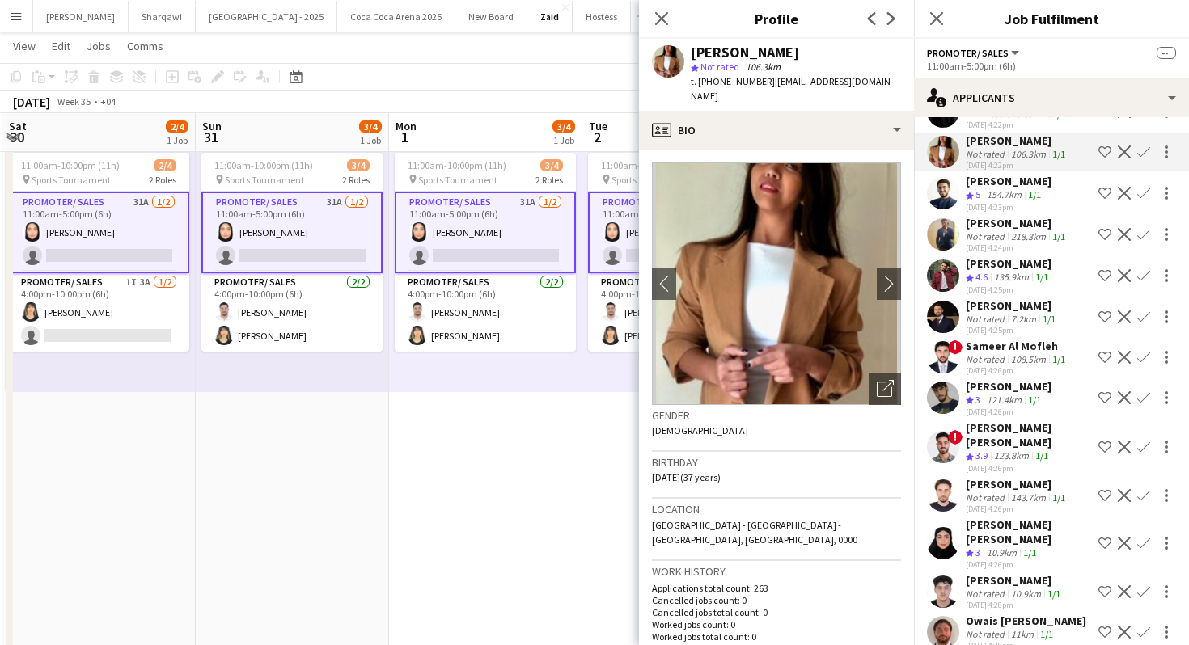
click at [983, 130] on div "[DATE] 4:22pm" at bounding box center [1017, 125] width 103 height 11
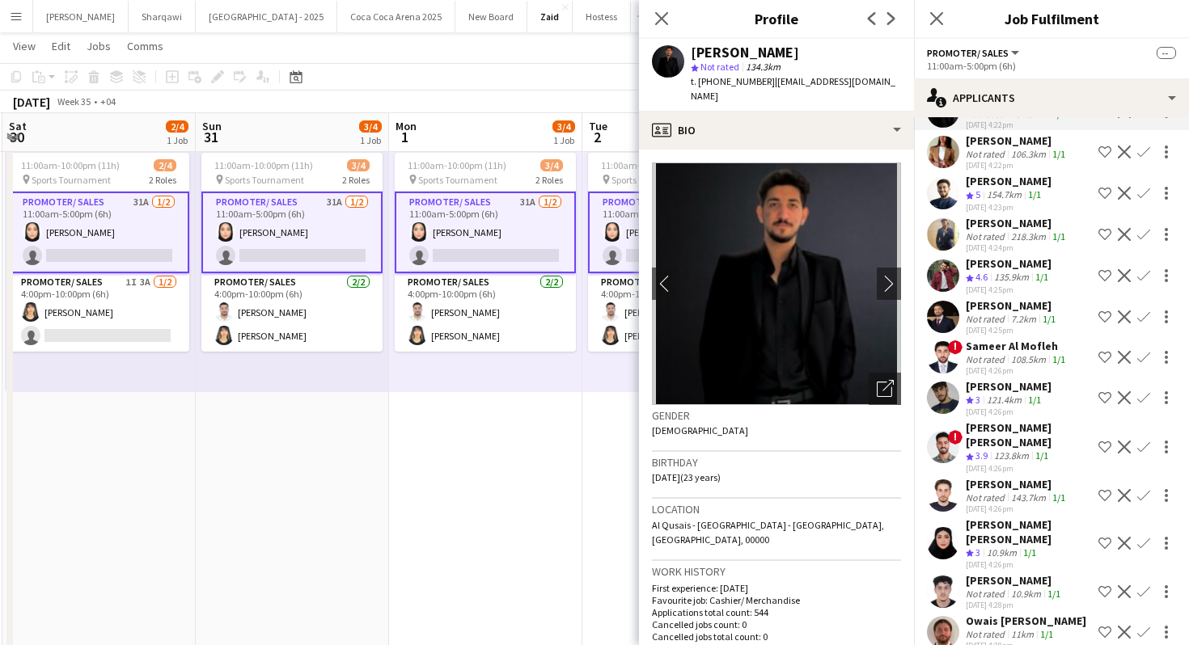
scroll to position [816, 0]
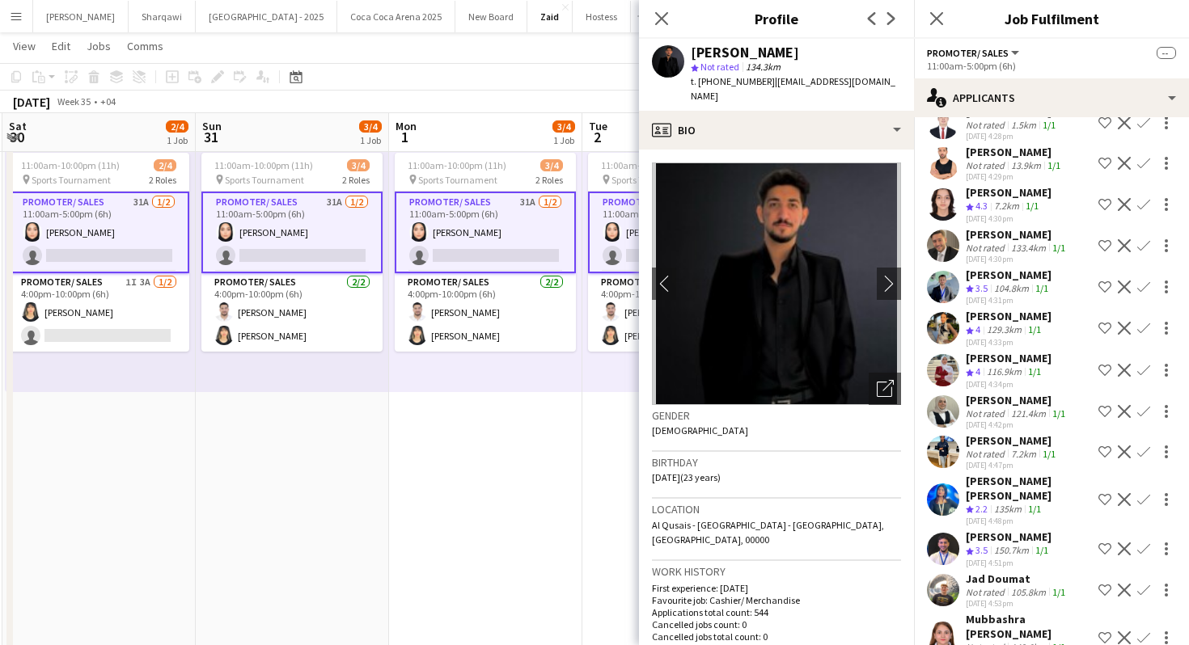
click at [1018, 598] on div "[DATE] 4:53pm" at bounding box center [1017, 603] width 103 height 11
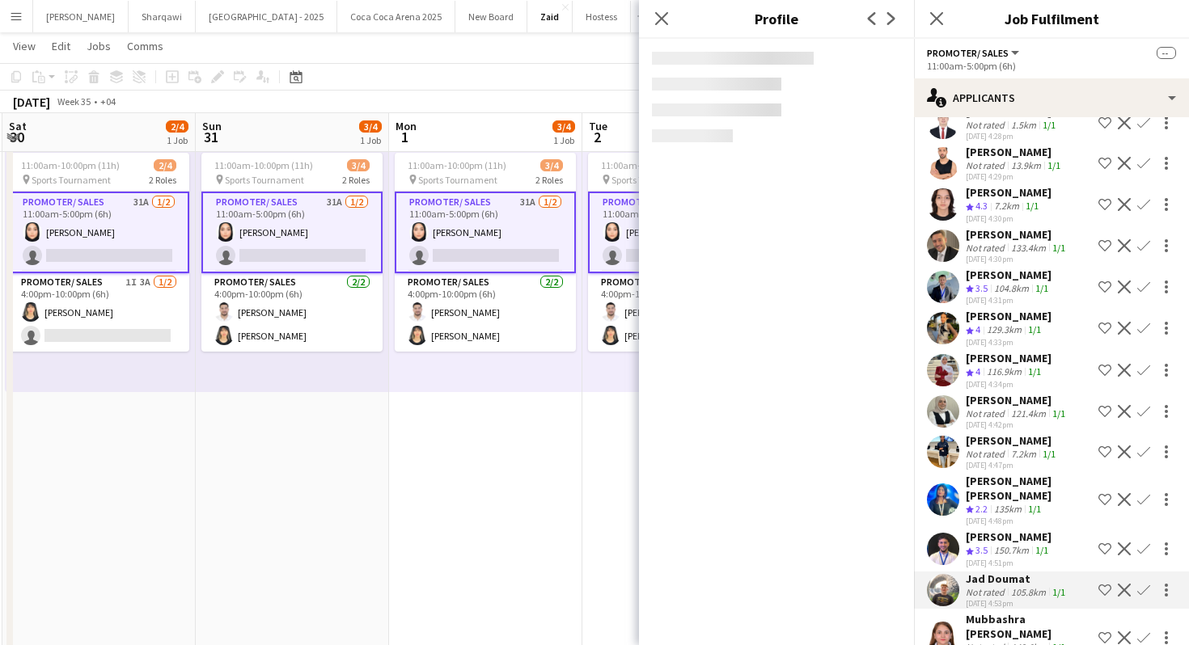
click at [1012, 544] on div "150.7km" at bounding box center [1011, 551] width 41 height 14
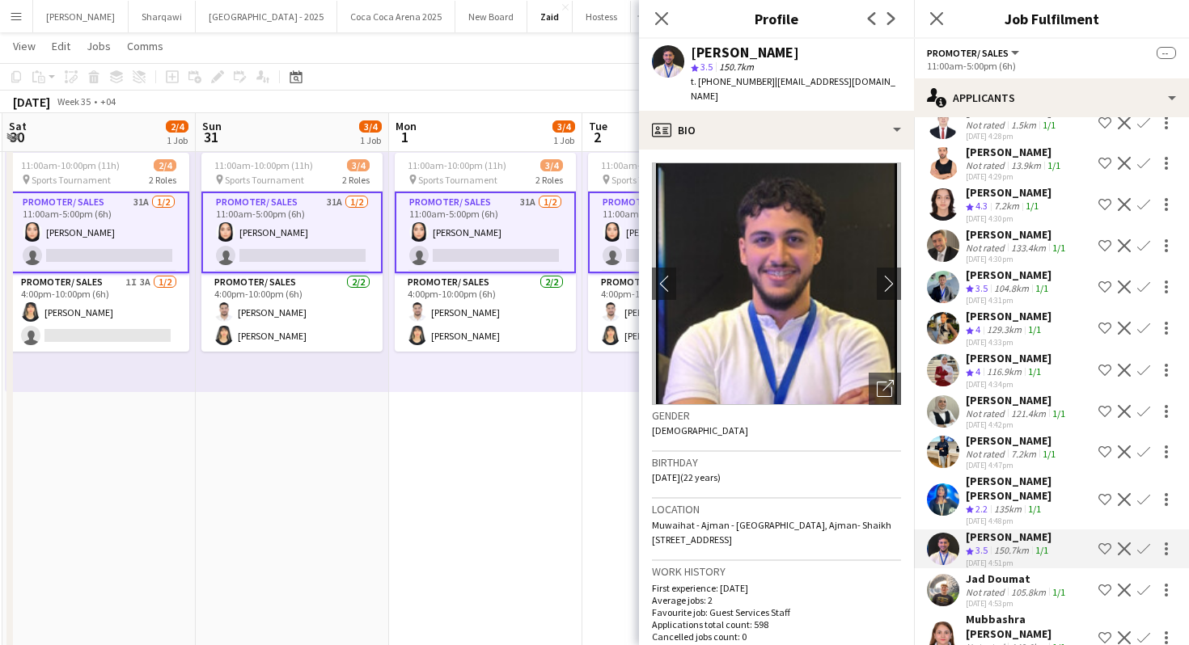
click at [1012, 516] on div "[DATE] 4:48pm" at bounding box center [1029, 521] width 126 height 11
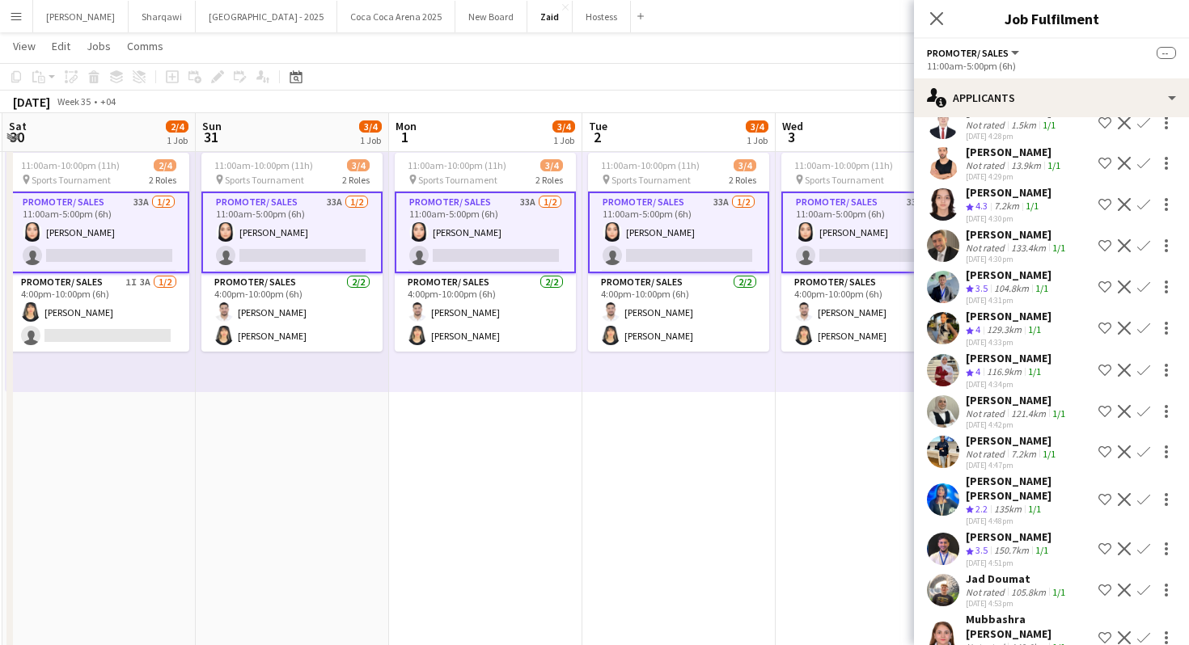
scroll to position [938, 0]
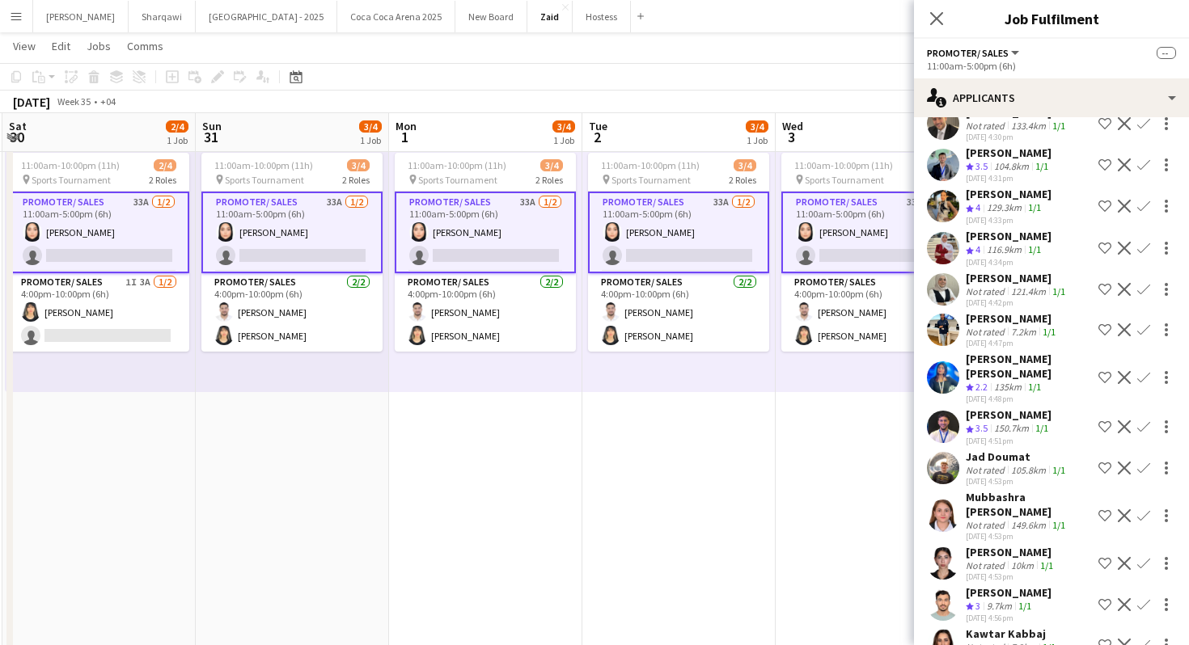
click at [1027, 641] on div "7.2km" at bounding box center [1024, 647] width 32 height 12
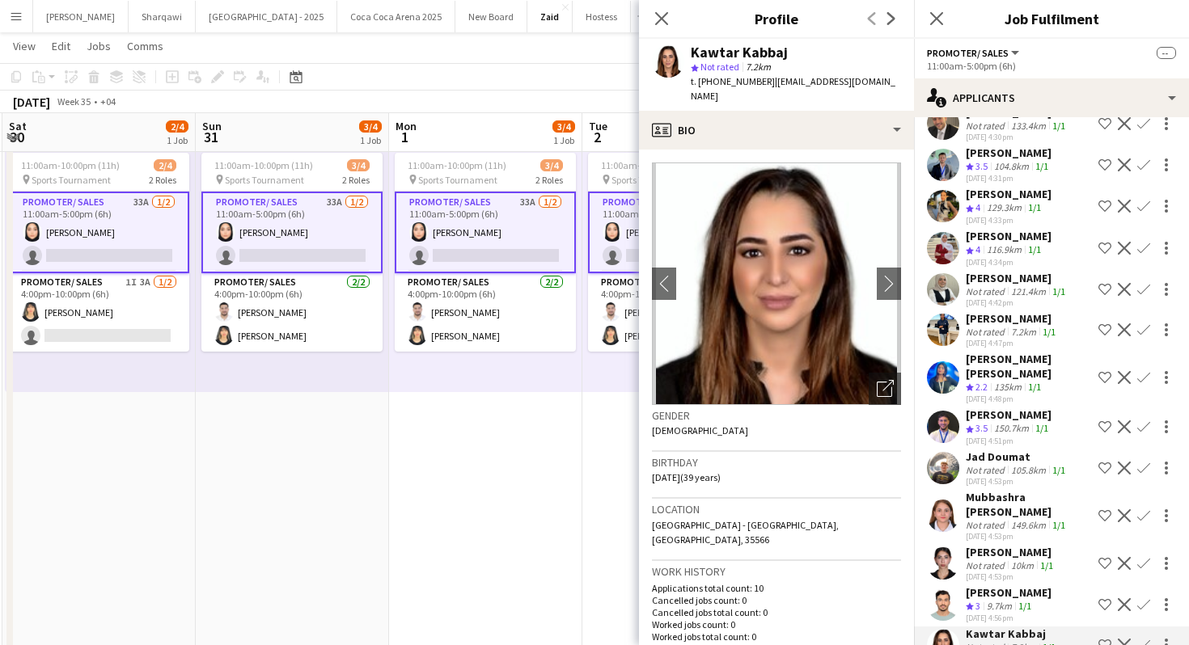
click at [1030, 613] on div "[DATE] 4:56pm" at bounding box center [1009, 618] width 86 height 11
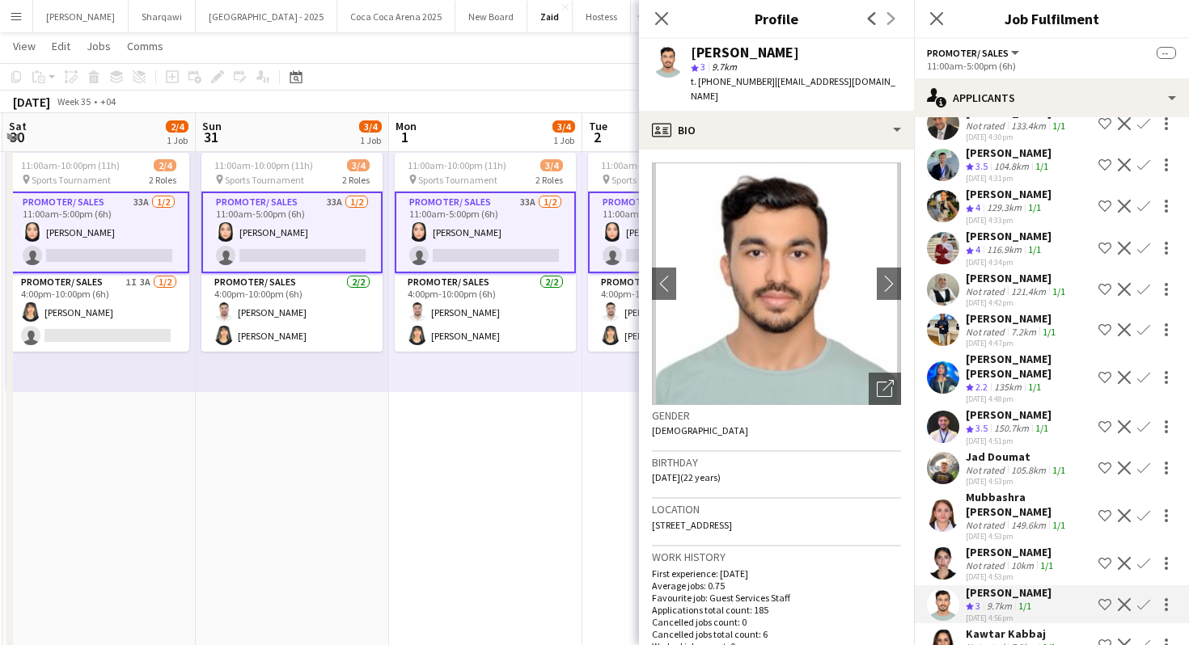
click at [1027, 572] on div "[DATE] 4:53pm" at bounding box center [1011, 577] width 91 height 11
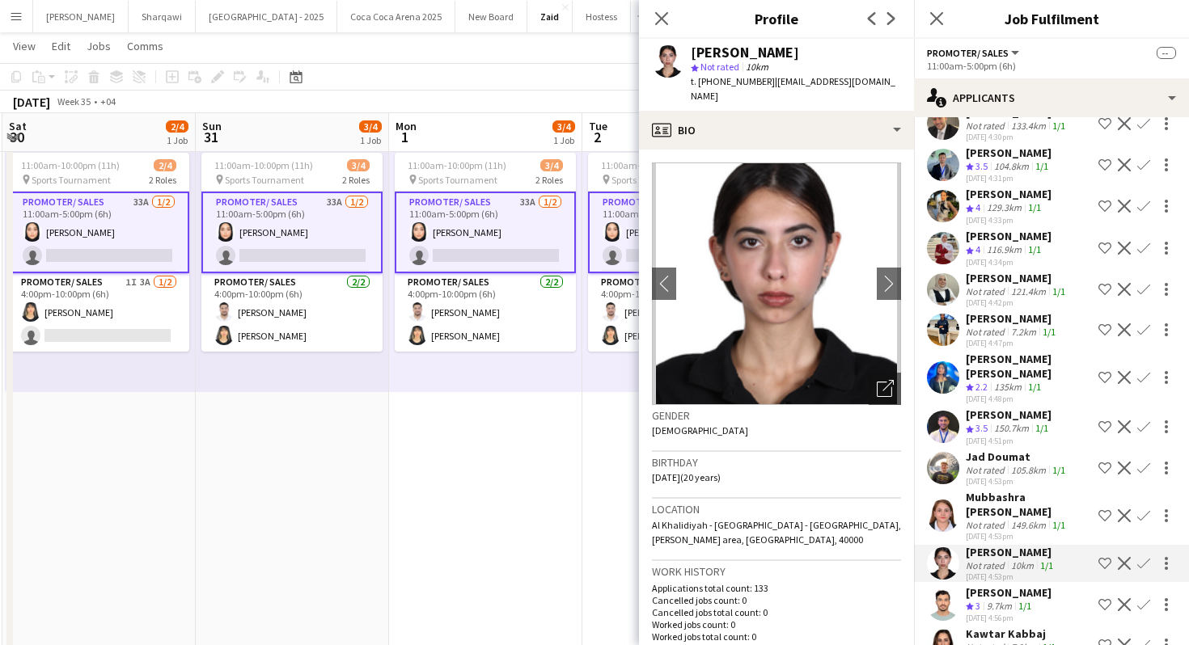
click at [1033, 531] on div "[DATE] 4:53pm" at bounding box center [1029, 536] width 126 height 11
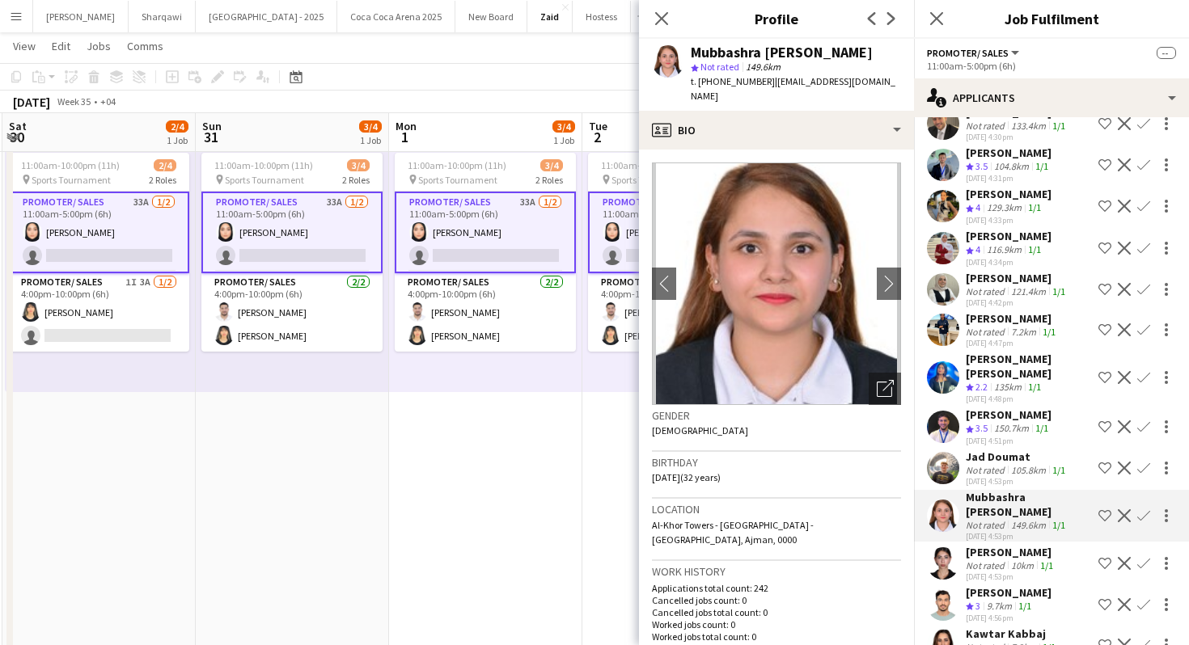
click at [1029, 476] on div "[DATE] 4:53pm" at bounding box center [1017, 481] width 103 height 11
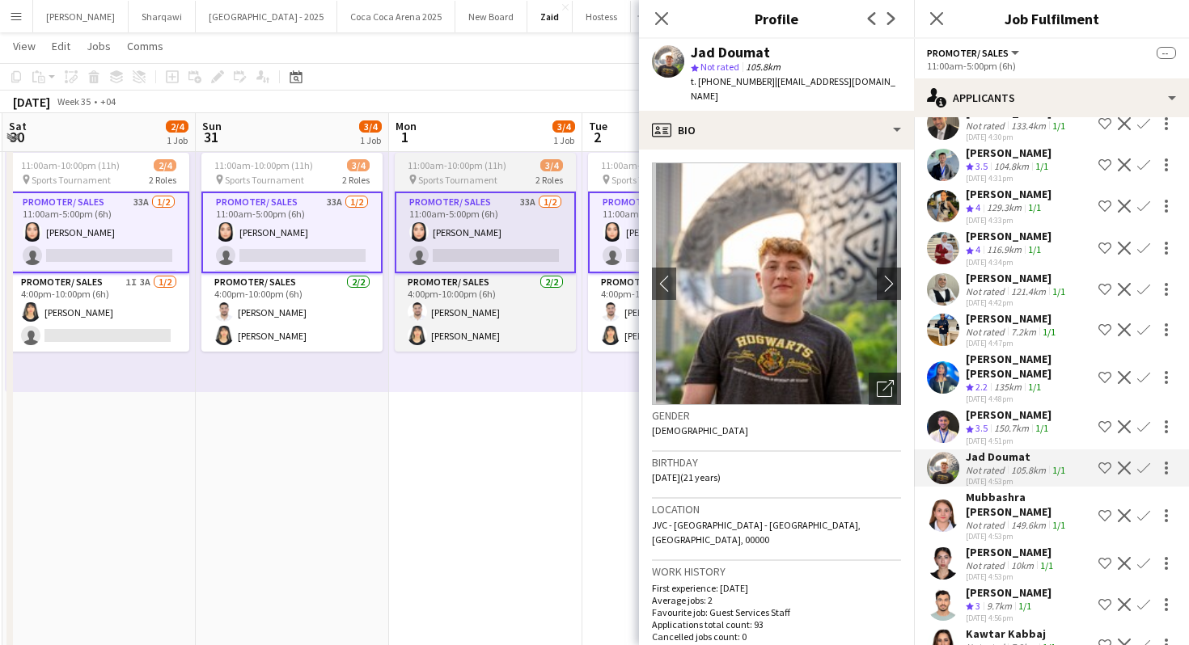
click at [445, 175] on span "Sports Tournament" at bounding box center [457, 180] width 79 height 12
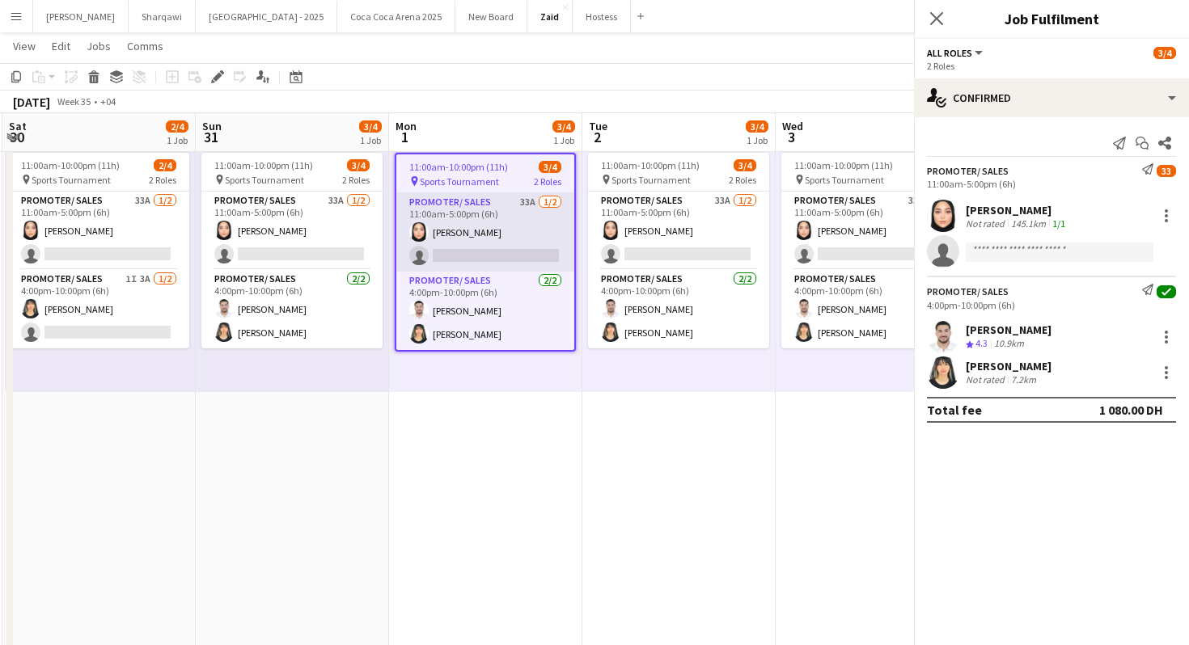
click at [500, 228] on app-card-role "Promoter/ Sales 33A [DATE] 11:00am-5:00pm (6h) [PERSON_NAME] single-neutral-act…" at bounding box center [485, 232] width 178 height 78
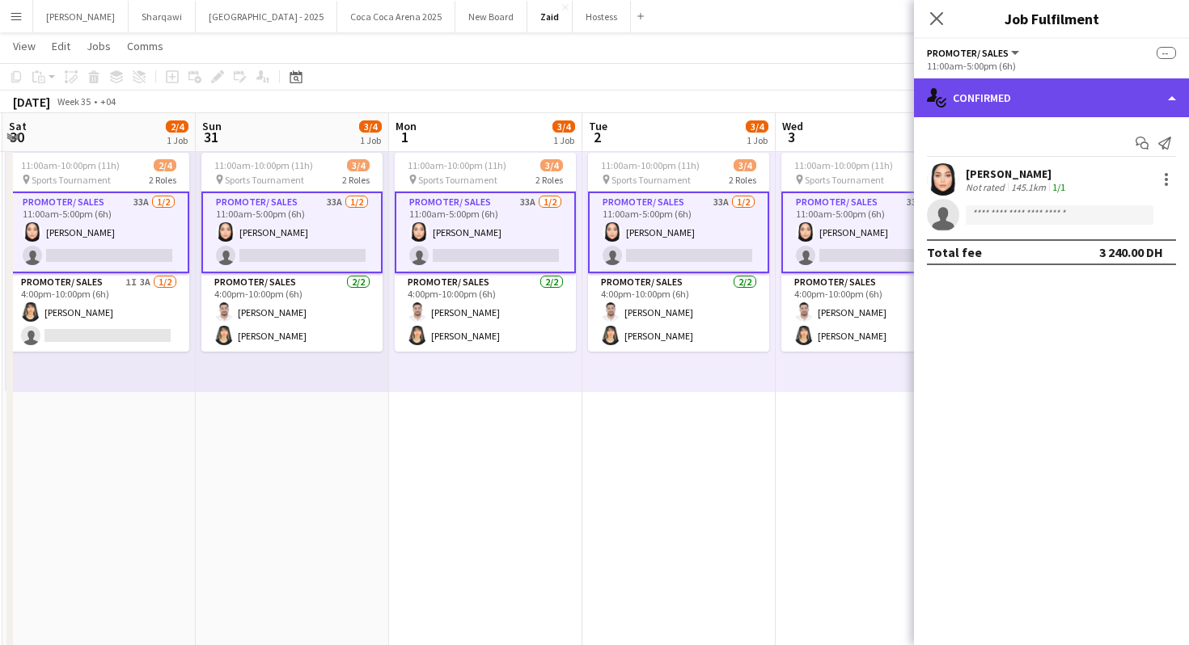
click at [1069, 110] on div "single-neutral-actions-check-2 Confirmed" at bounding box center [1051, 97] width 275 height 39
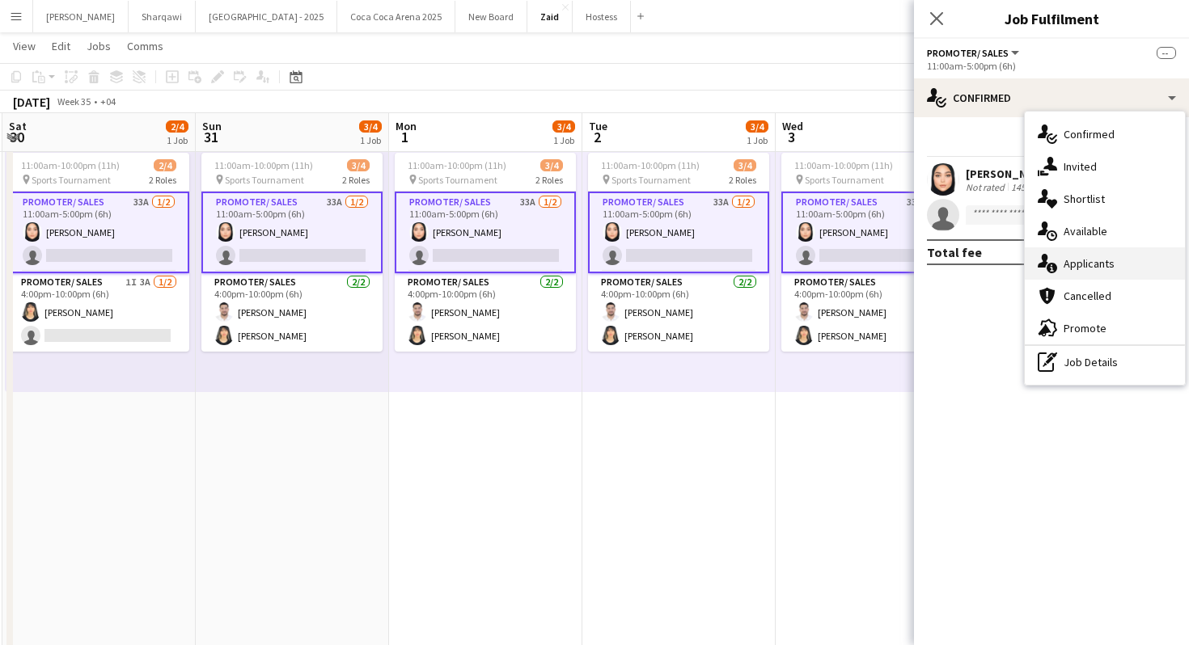
click at [1114, 255] on div "single-neutral-actions-information Applicants" at bounding box center [1105, 263] width 160 height 32
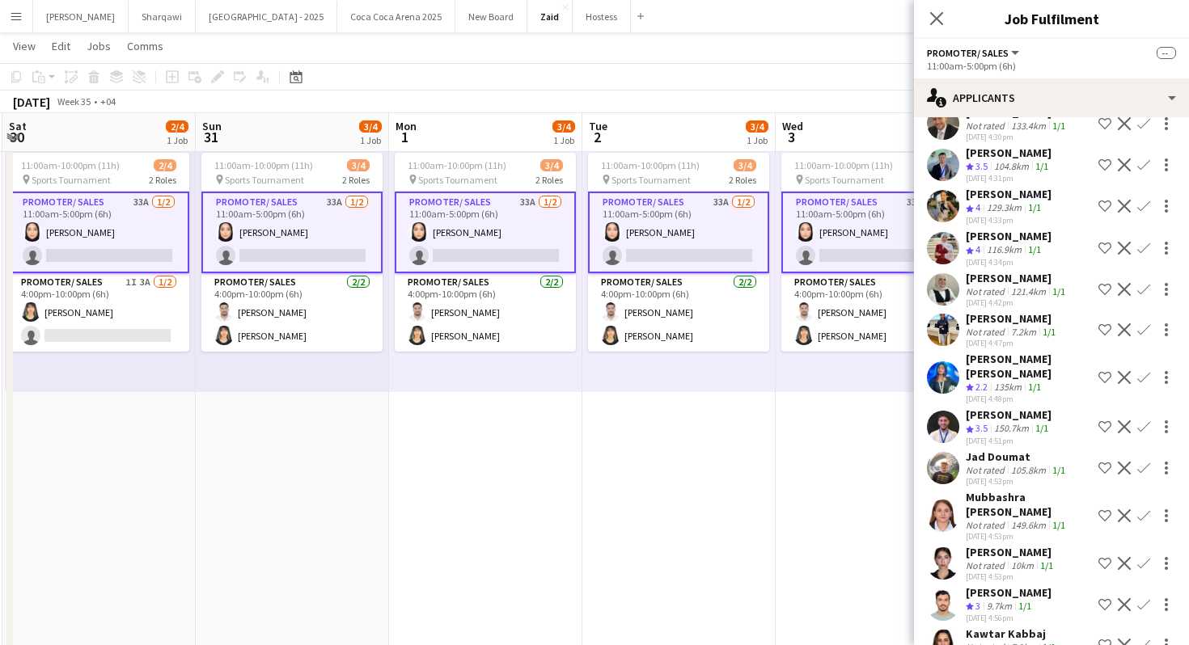
click at [1028, 519] on div "149.6km" at bounding box center [1028, 525] width 41 height 12
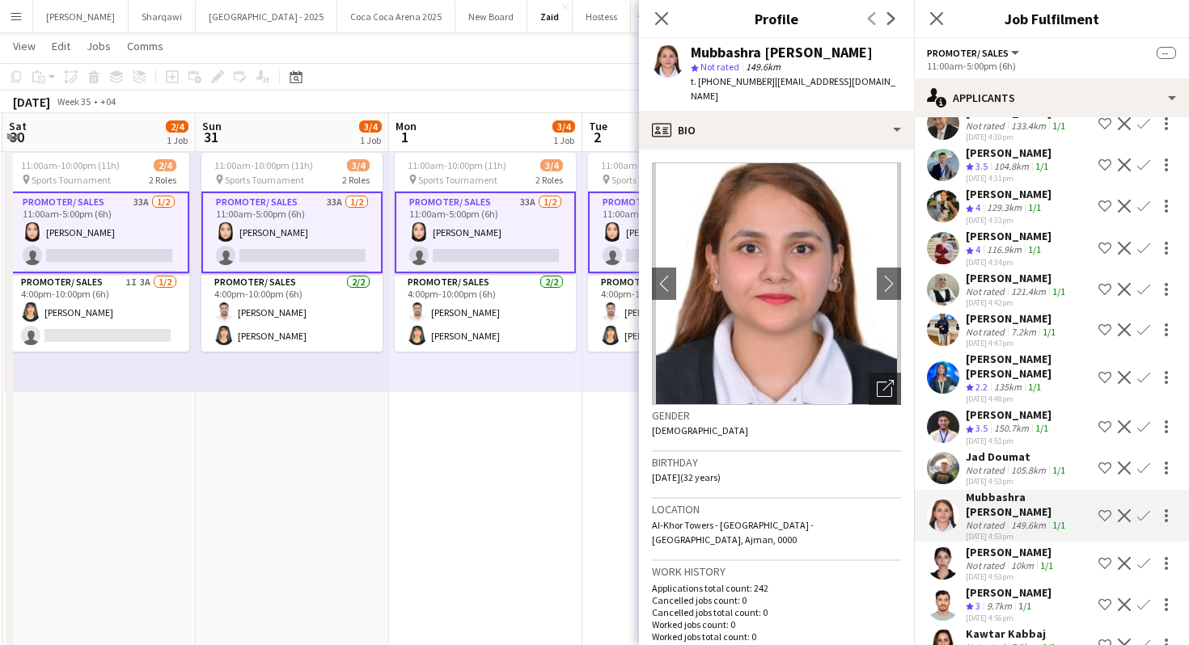
click at [1012, 464] on div "105.8km" at bounding box center [1028, 470] width 41 height 12
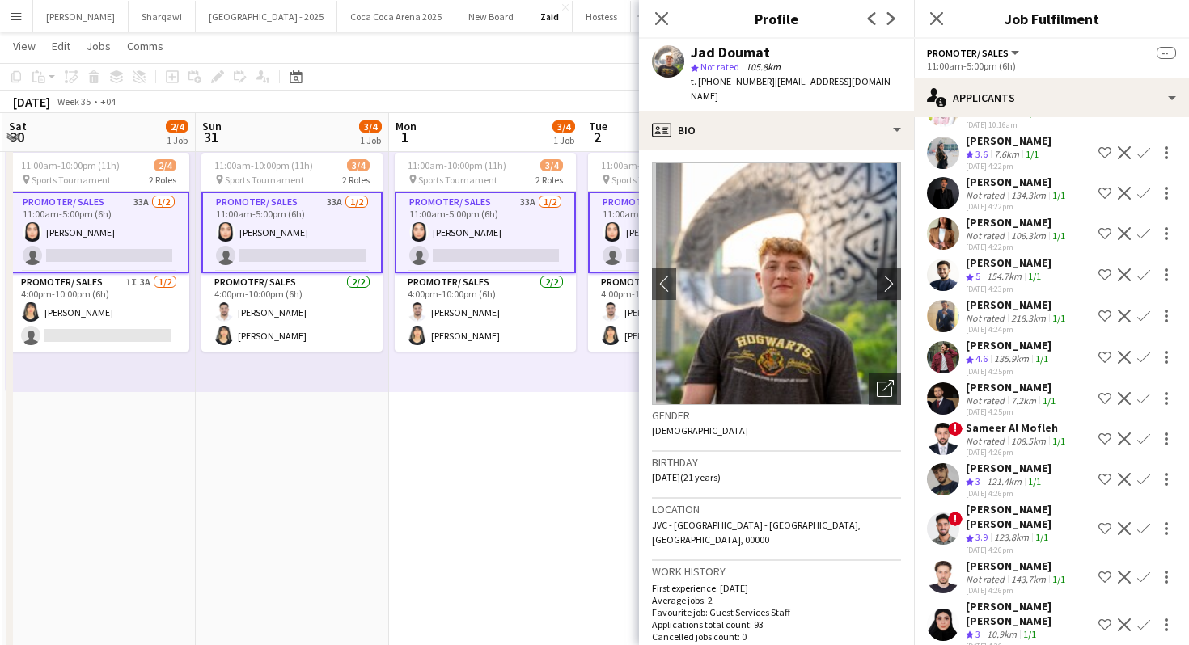
scroll to position [195, 0]
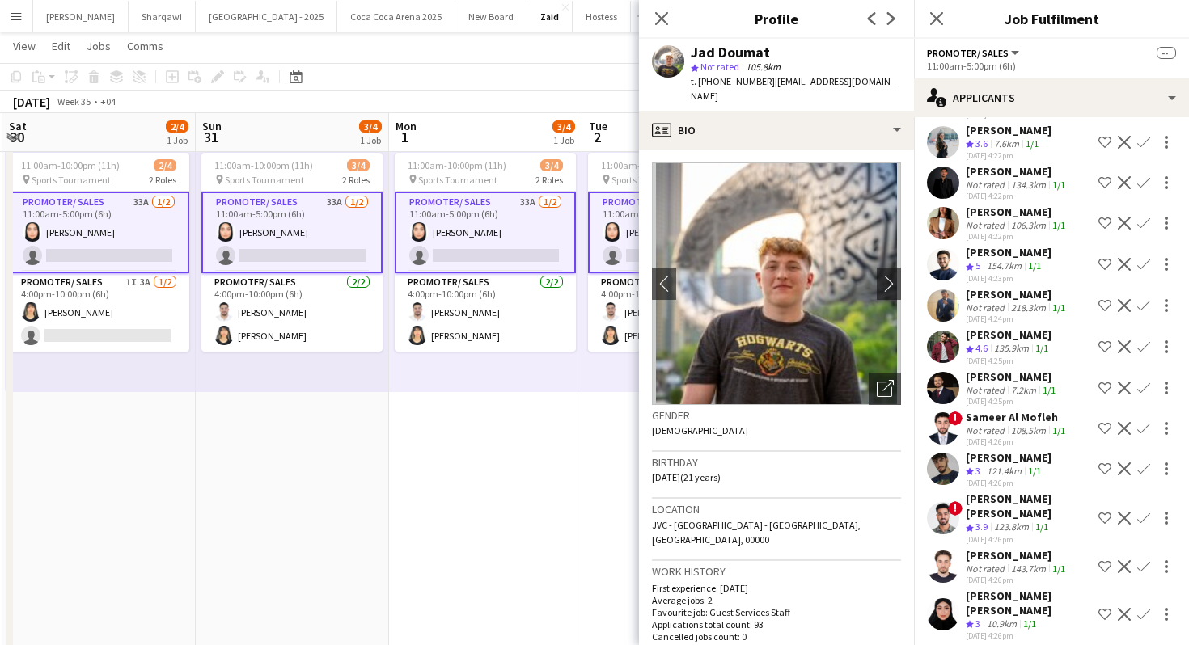
click at [1002, 396] on div "Not rated" at bounding box center [987, 390] width 42 height 12
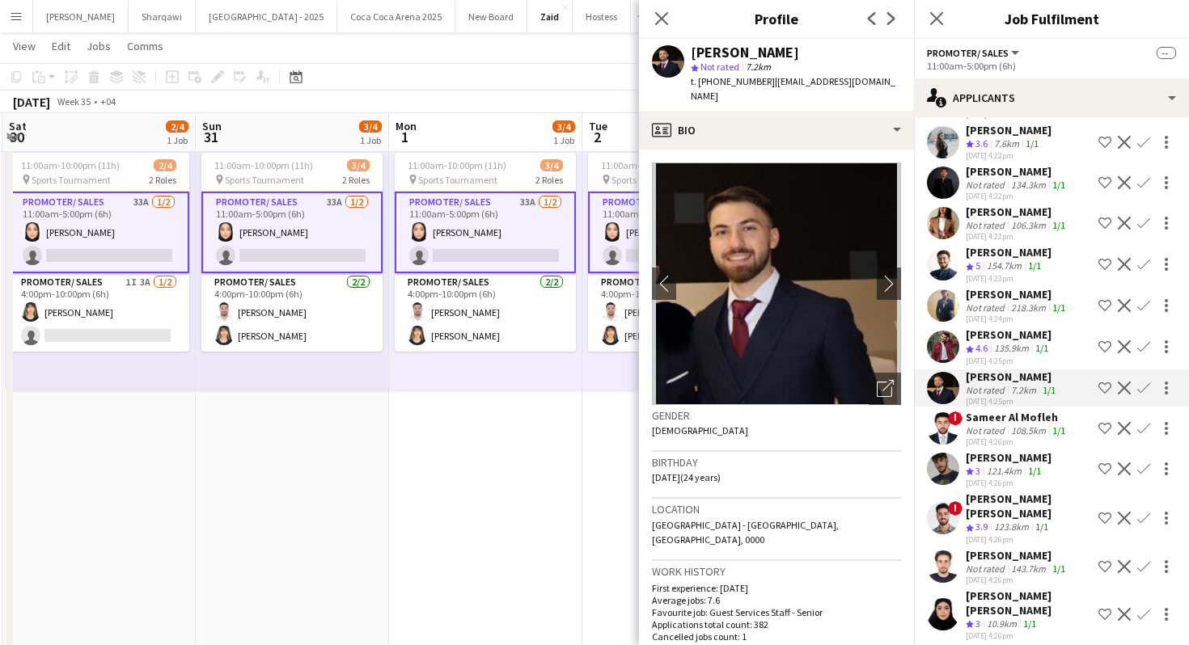
click at [803, 150] on app-crew-profile-bio "chevron-left chevron-right Open photos pop-in Gender [DEMOGRAPHIC_DATA] Birthda…" at bounding box center [776, 398] width 275 height 496
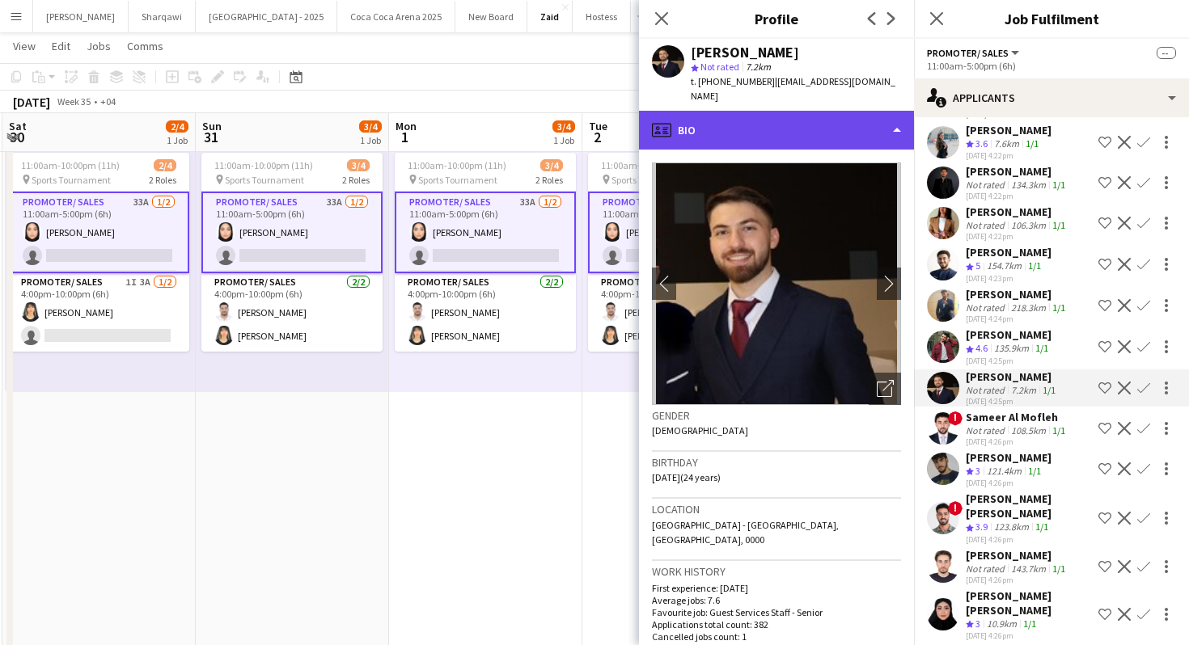
click at [806, 125] on div "profile Bio" at bounding box center [776, 130] width 275 height 39
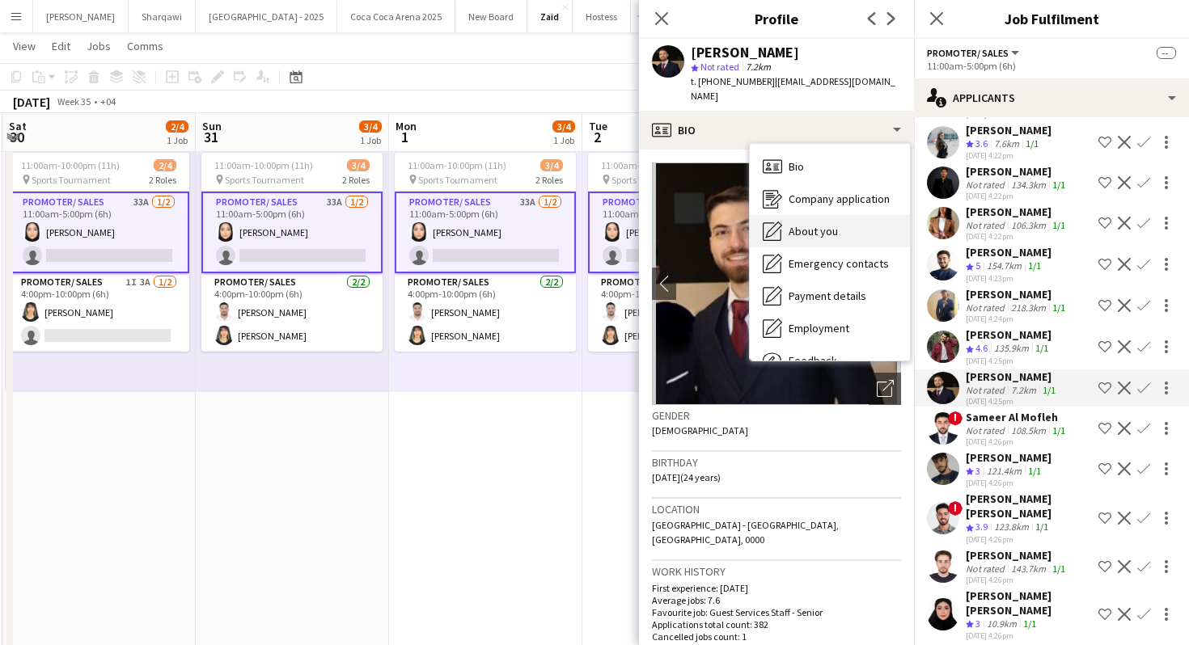
click at [855, 222] on div "About you About you" at bounding box center [830, 231] width 160 height 32
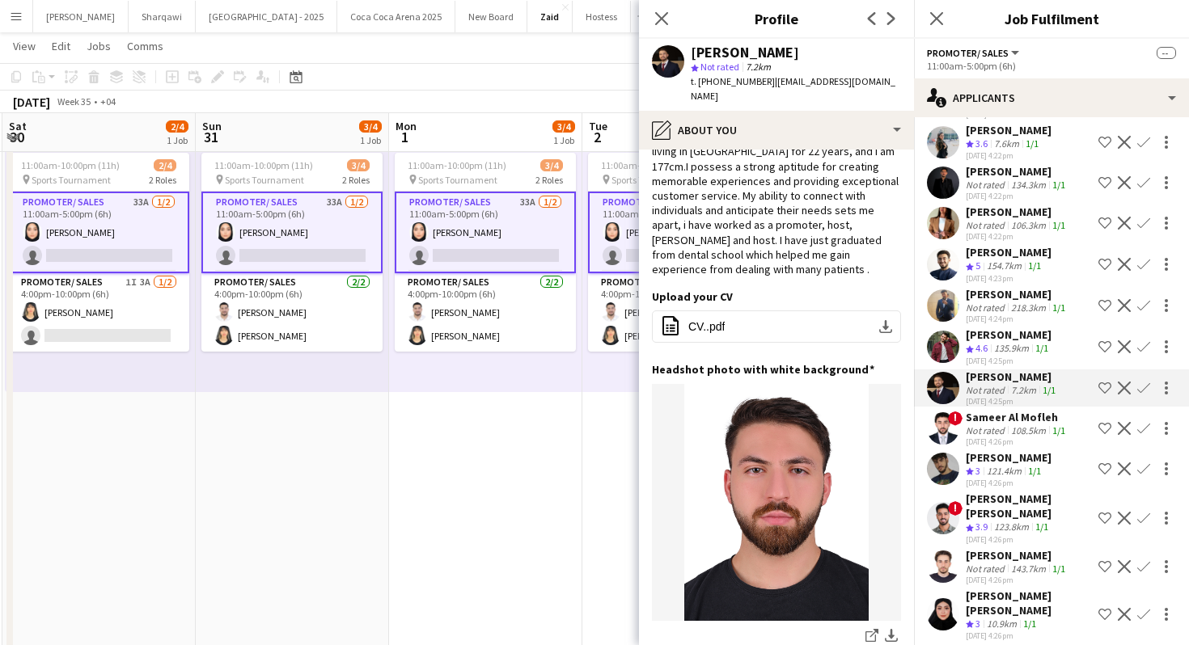
scroll to position [0, 0]
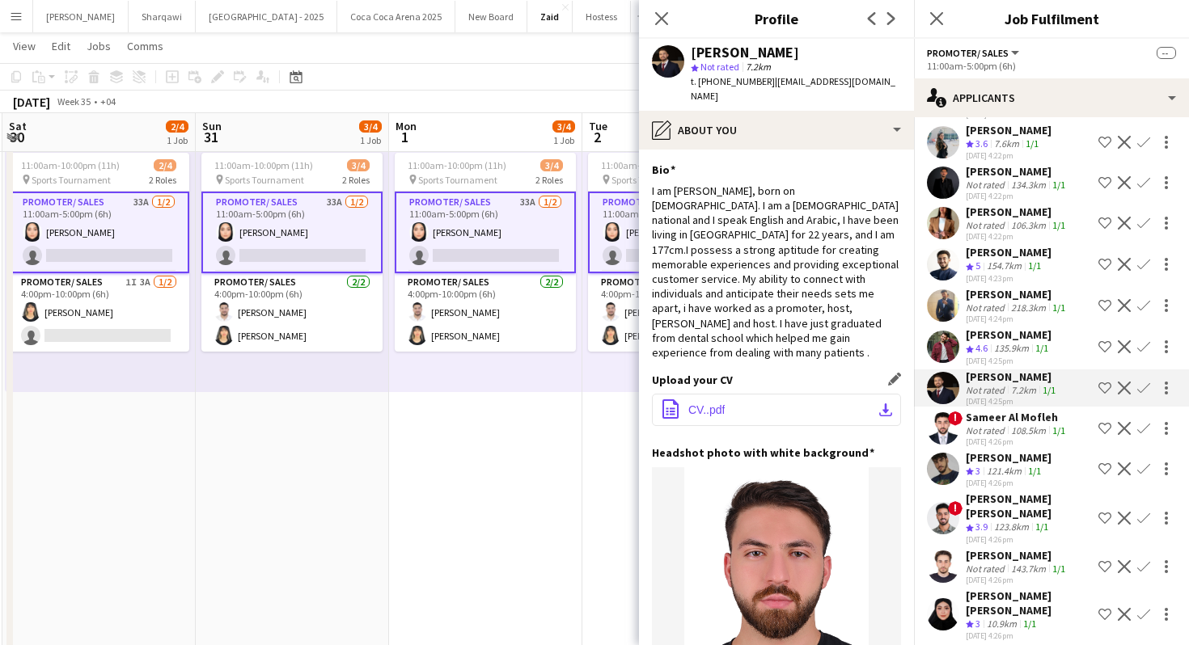
click at [729, 394] on button "office-file-sheet CV..pdf download-bottom" at bounding box center [776, 410] width 249 height 32
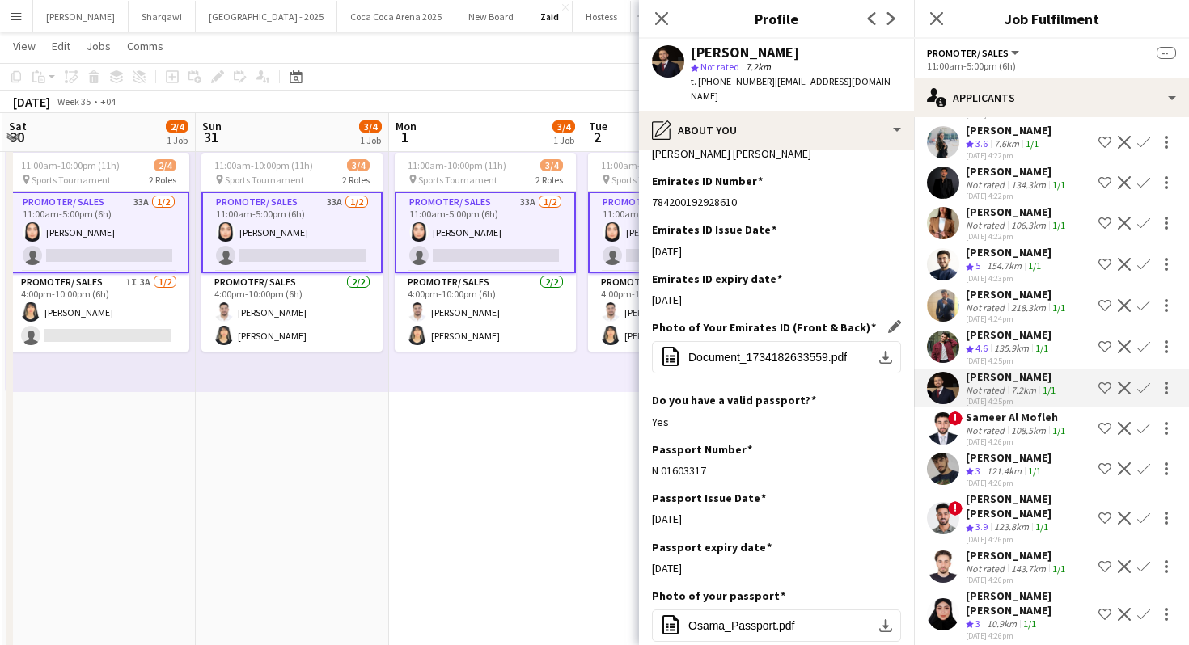
scroll to position [812, 0]
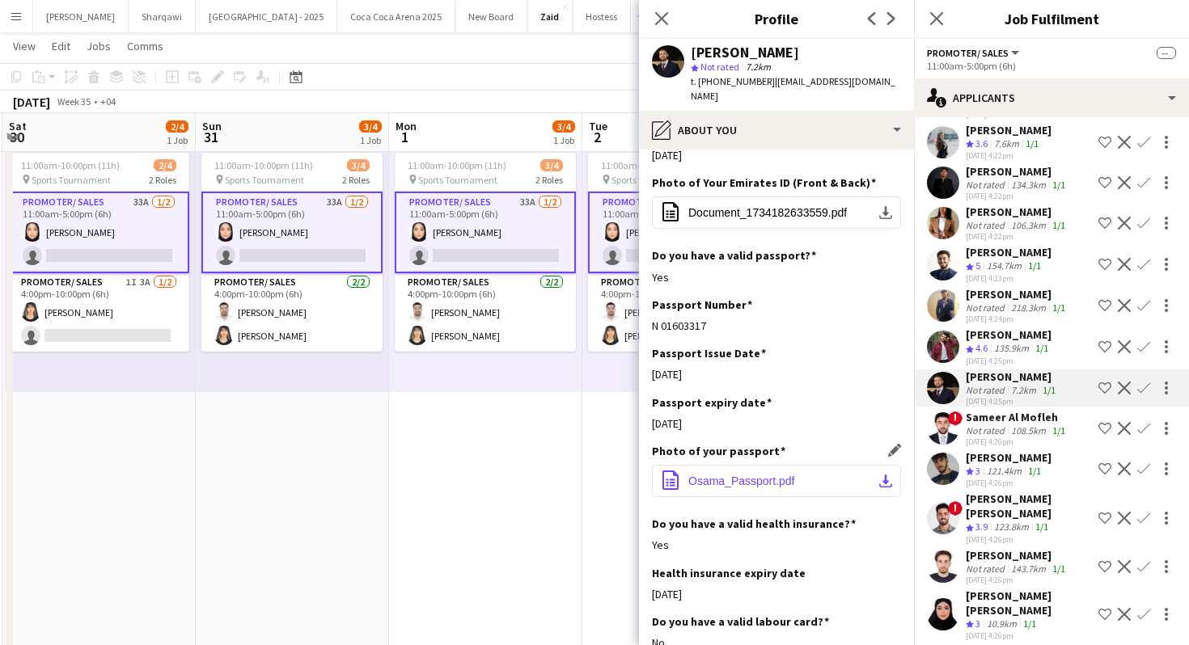
click at [766, 475] on span "Osama_Passport.pdf" at bounding box center [741, 481] width 107 height 13
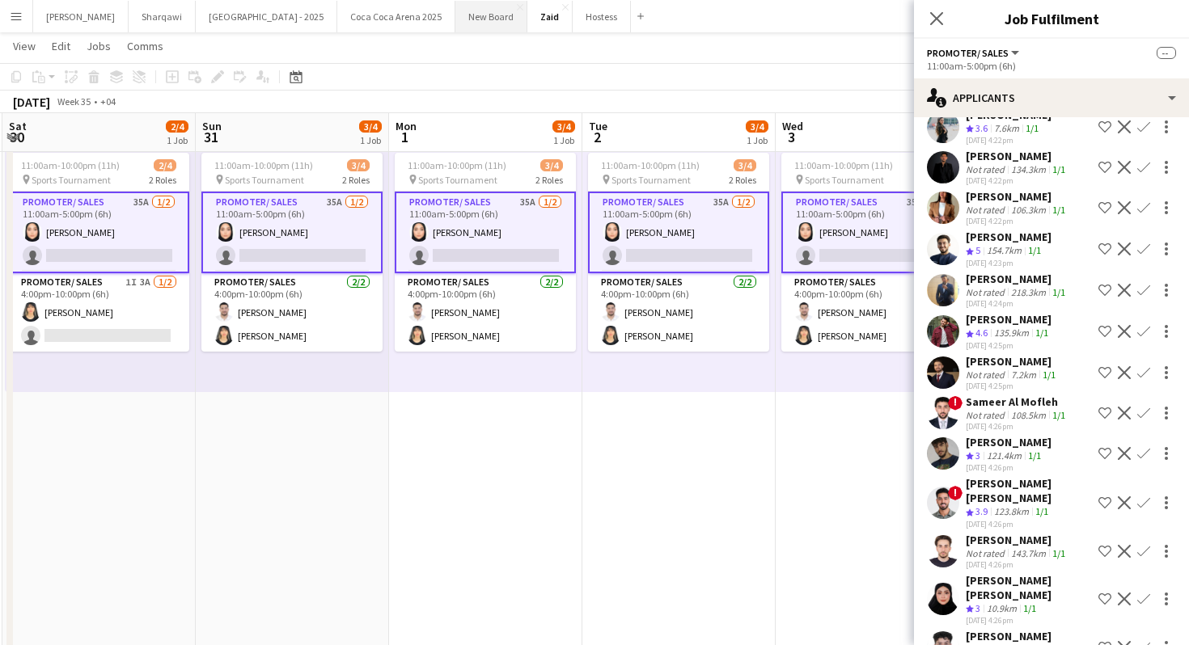
scroll to position [257, 0]
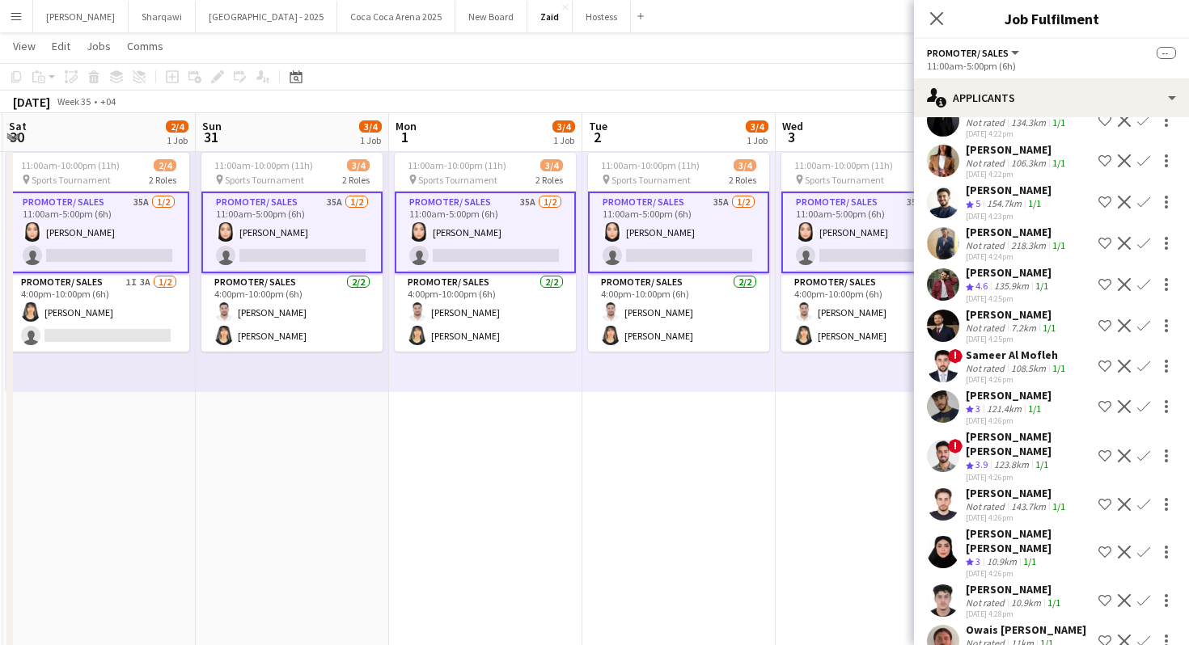
click at [1050, 334] on app-skills-label "1/1" at bounding box center [1048, 328] width 13 height 12
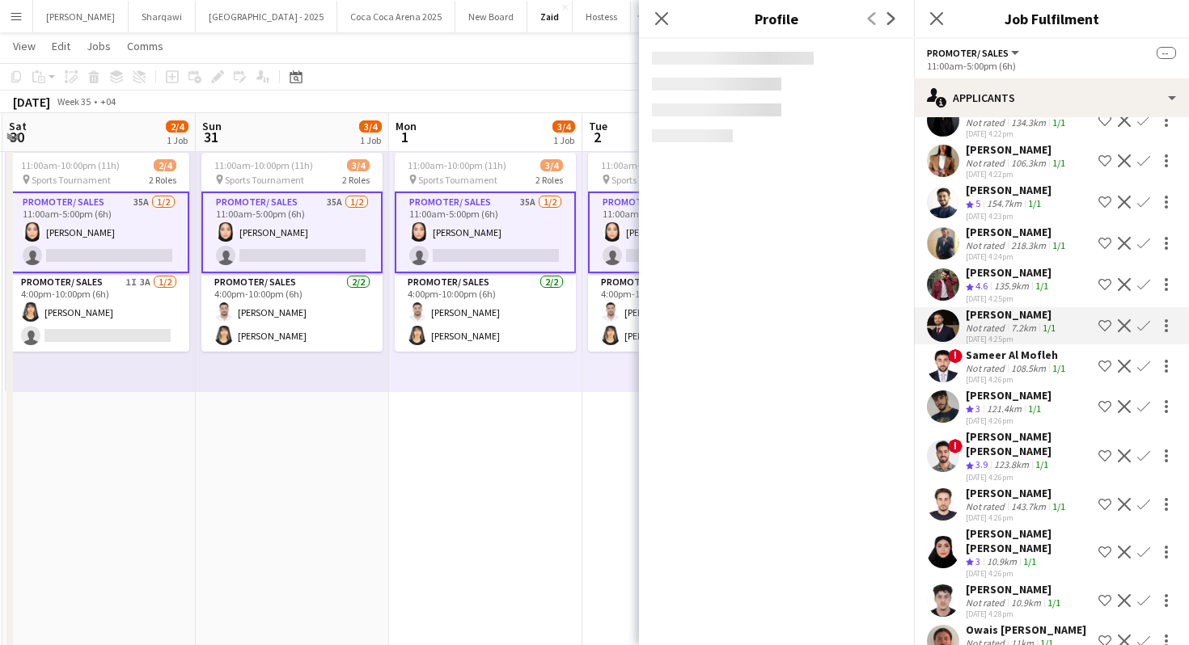
click at [1140, 332] on app-icon "Confirm" at bounding box center [1143, 325] width 13 height 13
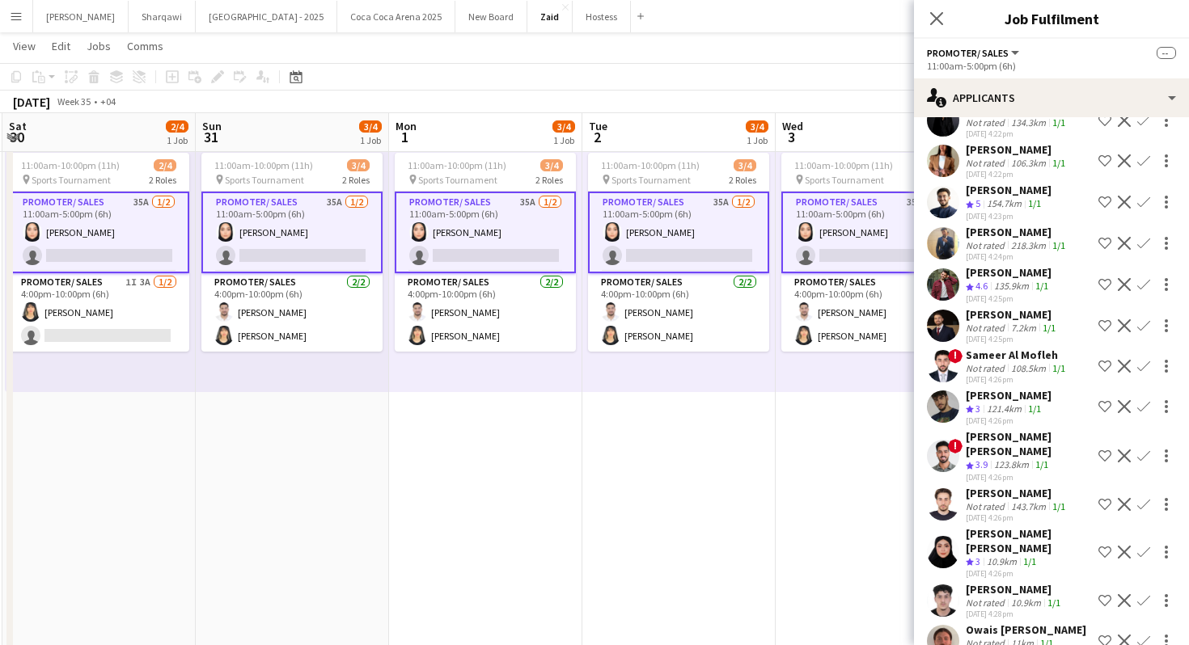
click at [1140, 332] on app-icon "Confirm" at bounding box center [1143, 325] width 13 height 13
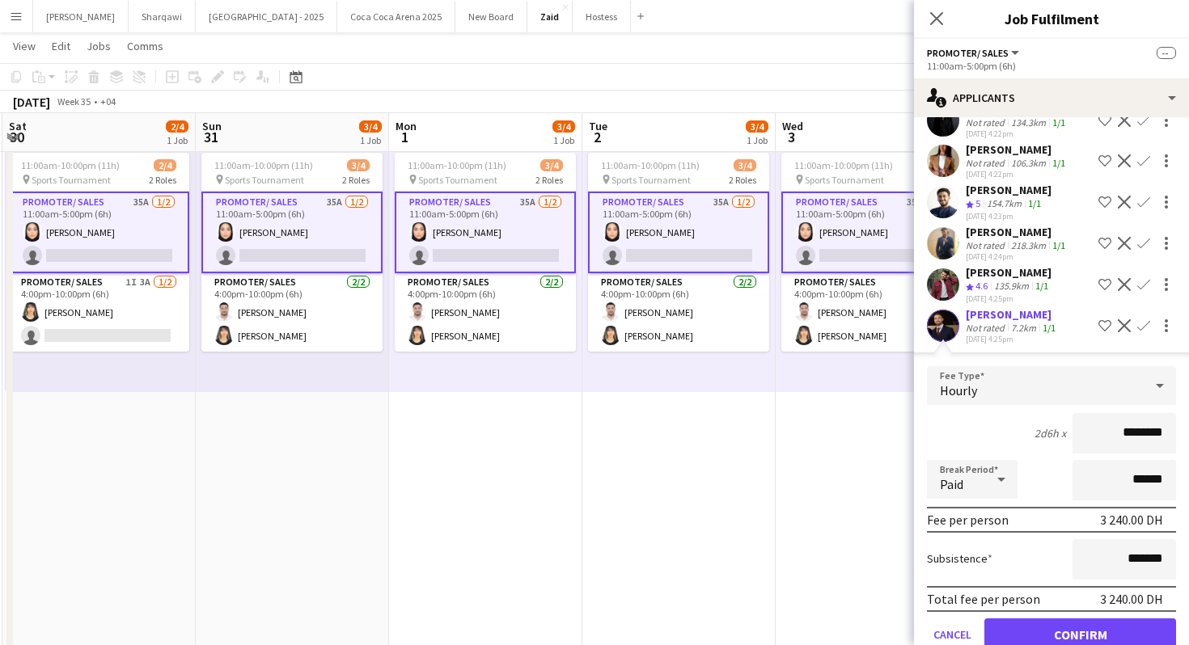
scroll to position [358, 0]
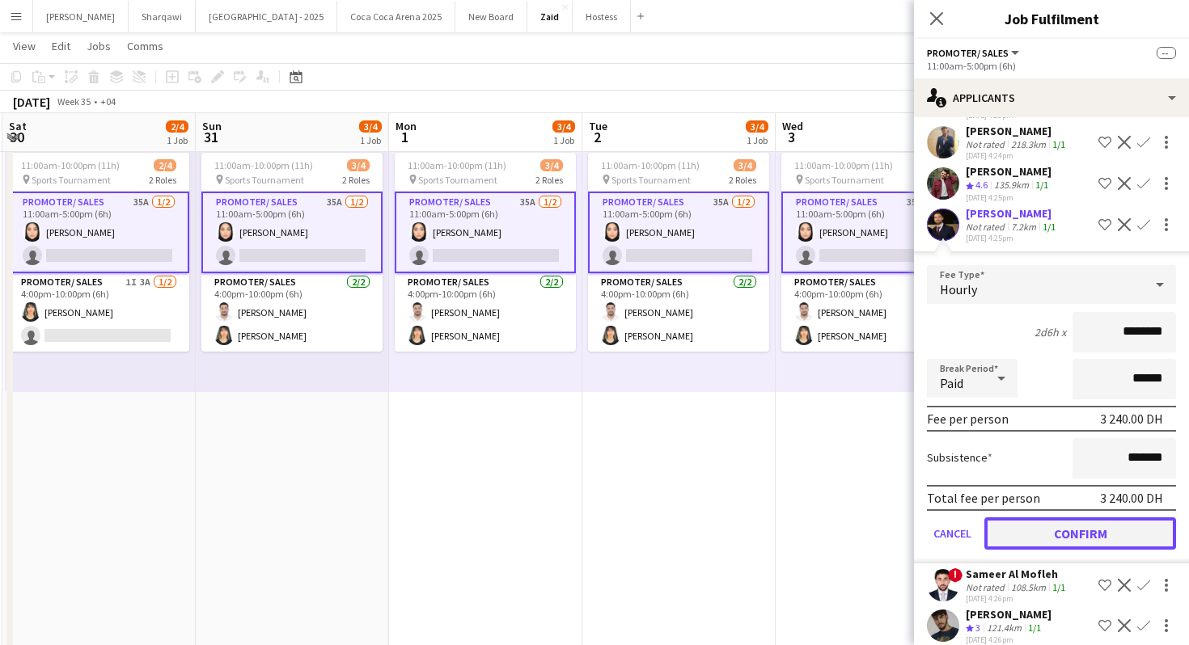
click at [1038, 530] on button "Confirm" at bounding box center [1080, 534] width 192 height 32
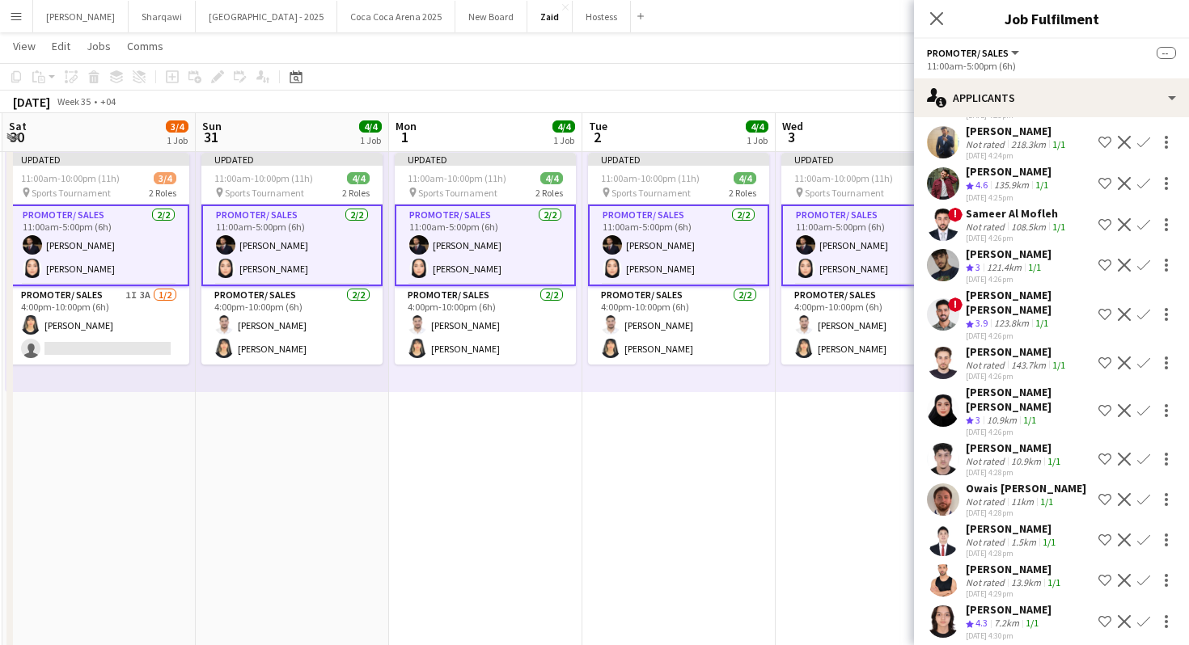
click at [834, 418] on app-date-cell "Updated 11:00am-10:00pm (11h) 4/4 pin Sports Tournament 2 Roles Promoter/ Sales…" at bounding box center [872, 468] width 193 height 731
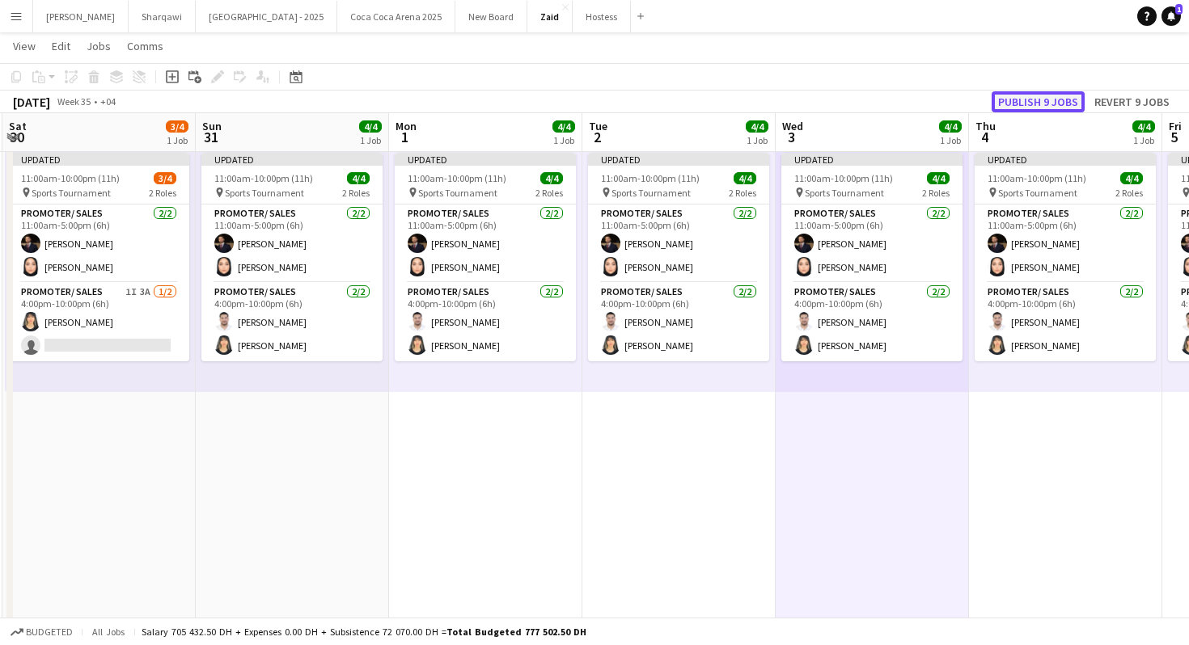
click at [1049, 109] on button "Publish 9 jobs" at bounding box center [1037, 101] width 93 height 21
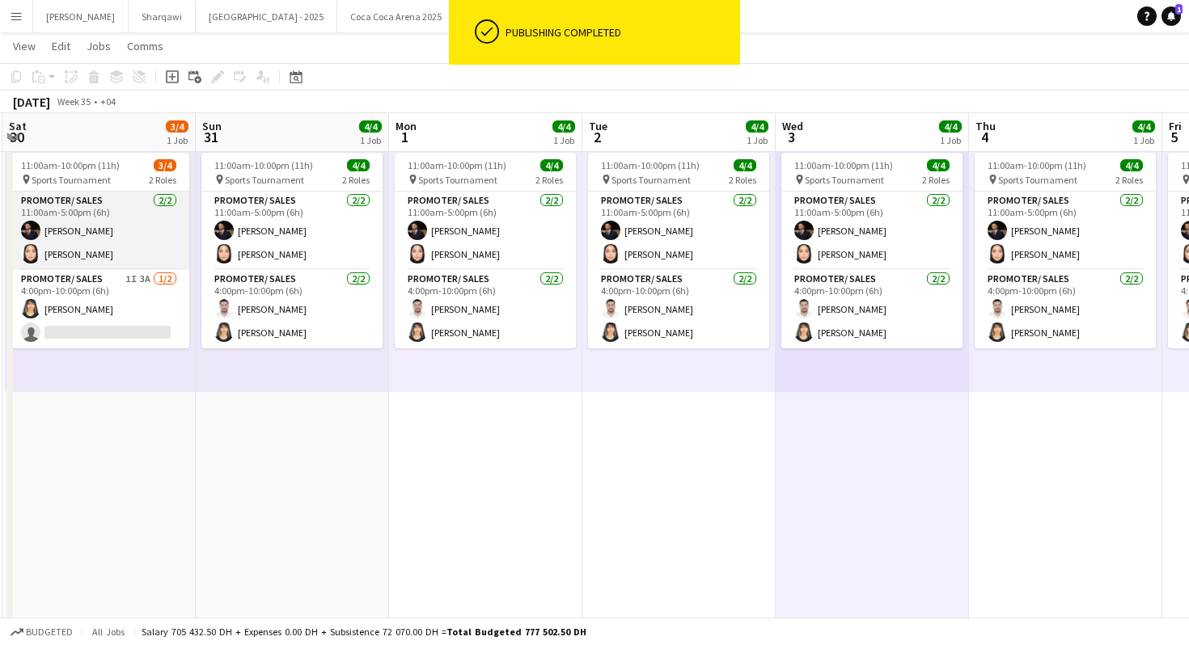
click at [152, 213] on app-card-role "Promoter/ Sales [DATE] 11:00am-5:00pm (6h) [PERSON_NAME] [PERSON_NAME]" at bounding box center [98, 231] width 181 height 78
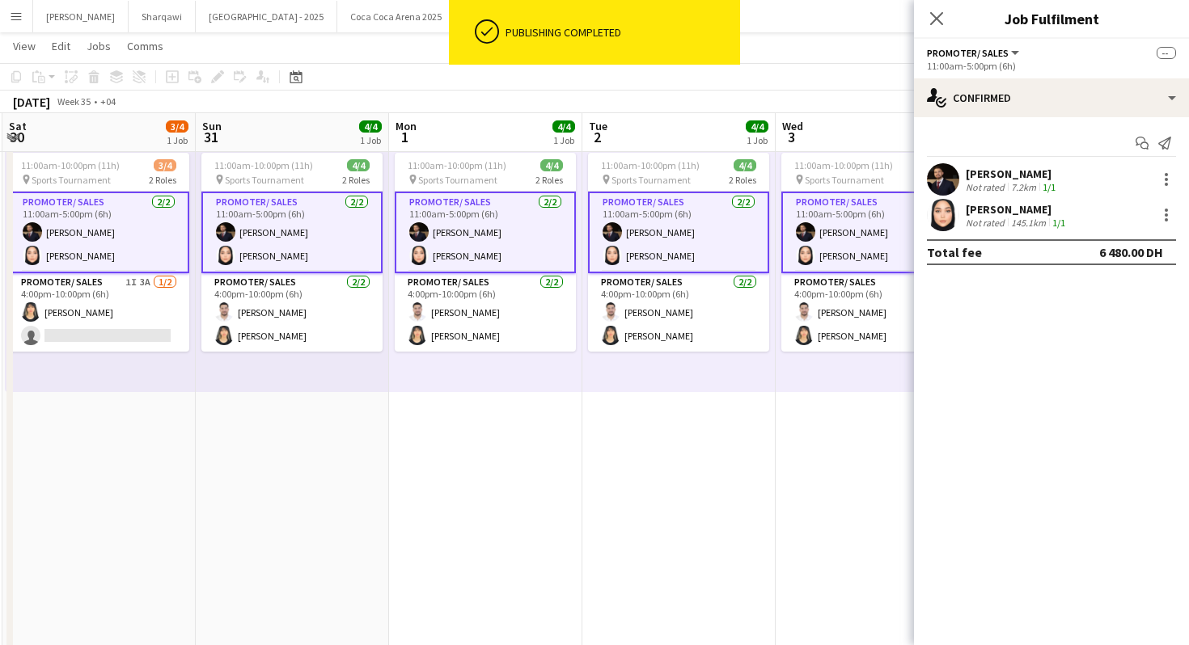
click at [152, 213] on app-card-role "Promoter/ Sales [DATE] 11:00am-5:00pm (6h) [PERSON_NAME] [PERSON_NAME]" at bounding box center [98, 233] width 181 height 82
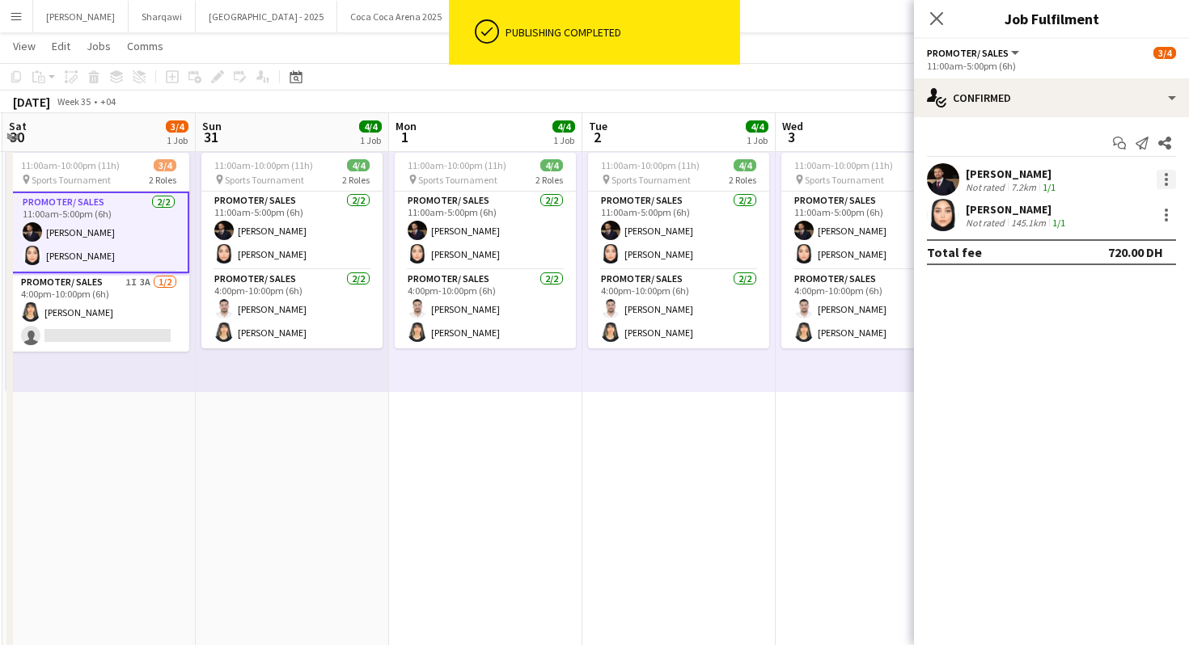
click at [1170, 181] on div at bounding box center [1165, 179] width 19 height 19
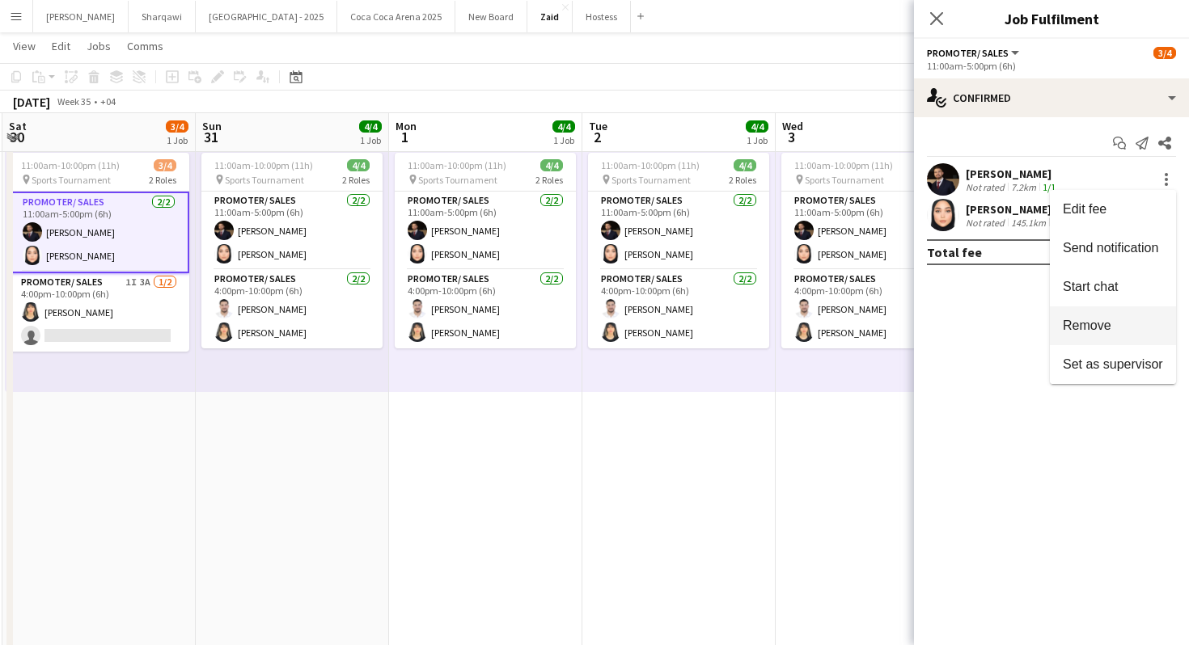
click at [1078, 333] on button "Remove" at bounding box center [1113, 325] width 126 height 39
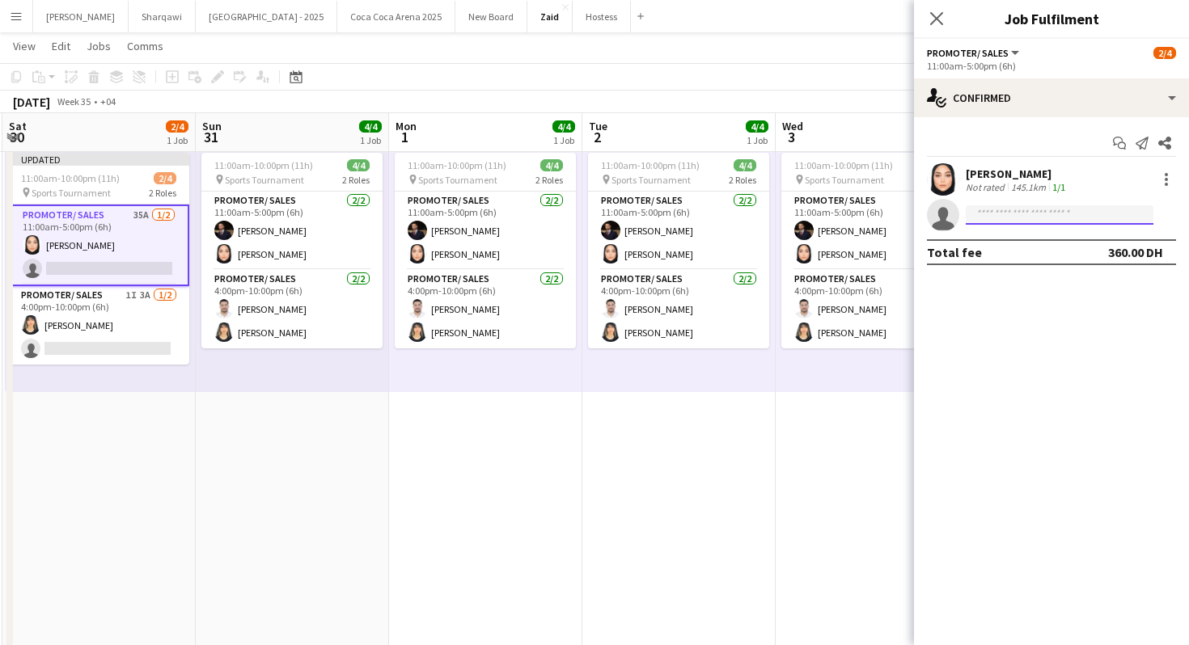
click at [1055, 213] on input at bounding box center [1060, 214] width 188 height 19
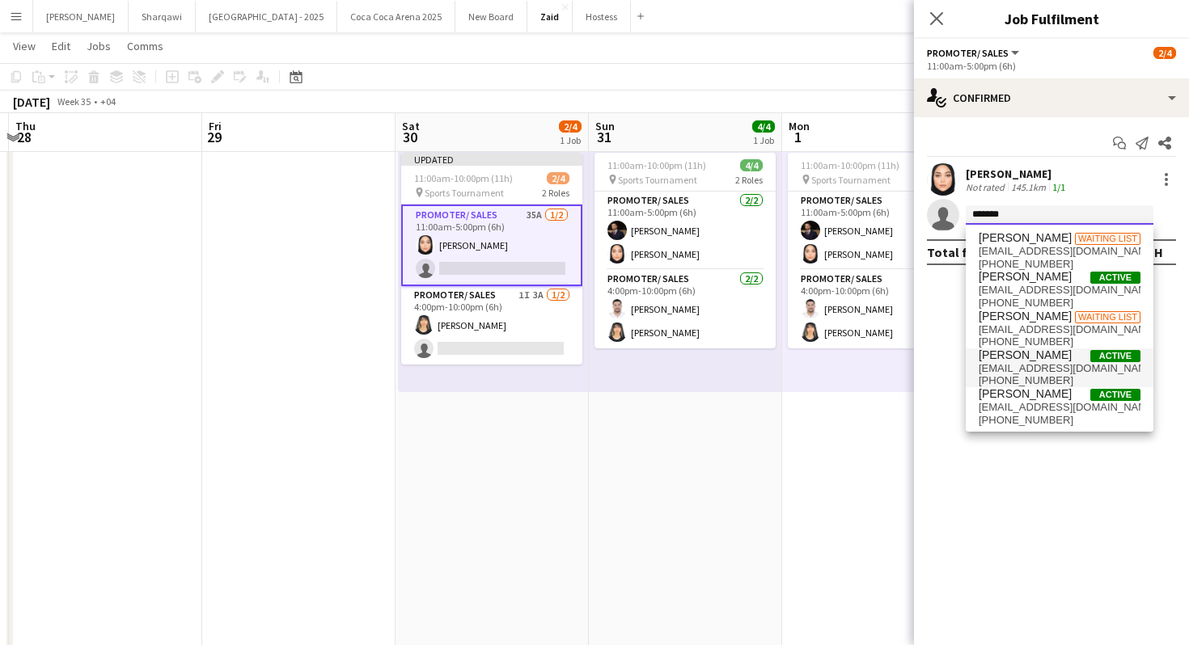
scroll to position [1, 0]
type input "*******"
click at [1066, 298] on span "[PHONE_NUMBER]" at bounding box center [1060, 302] width 162 height 13
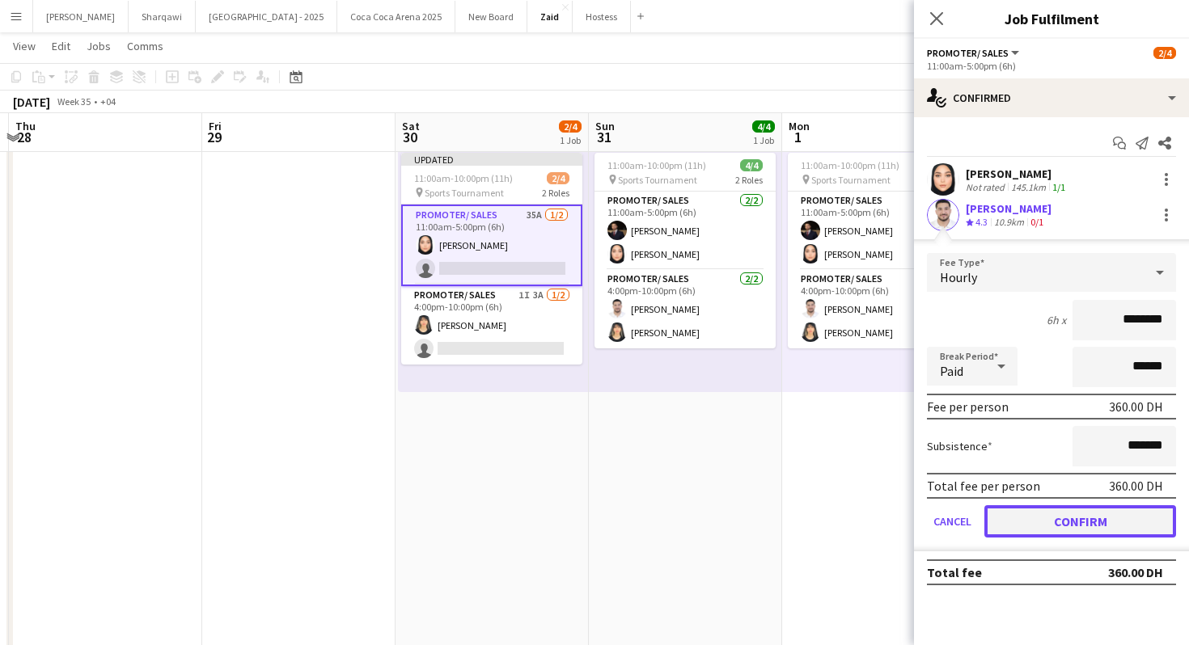
click at [1110, 515] on button "Confirm" at bounding box center [1080, 521] width 192 height 32
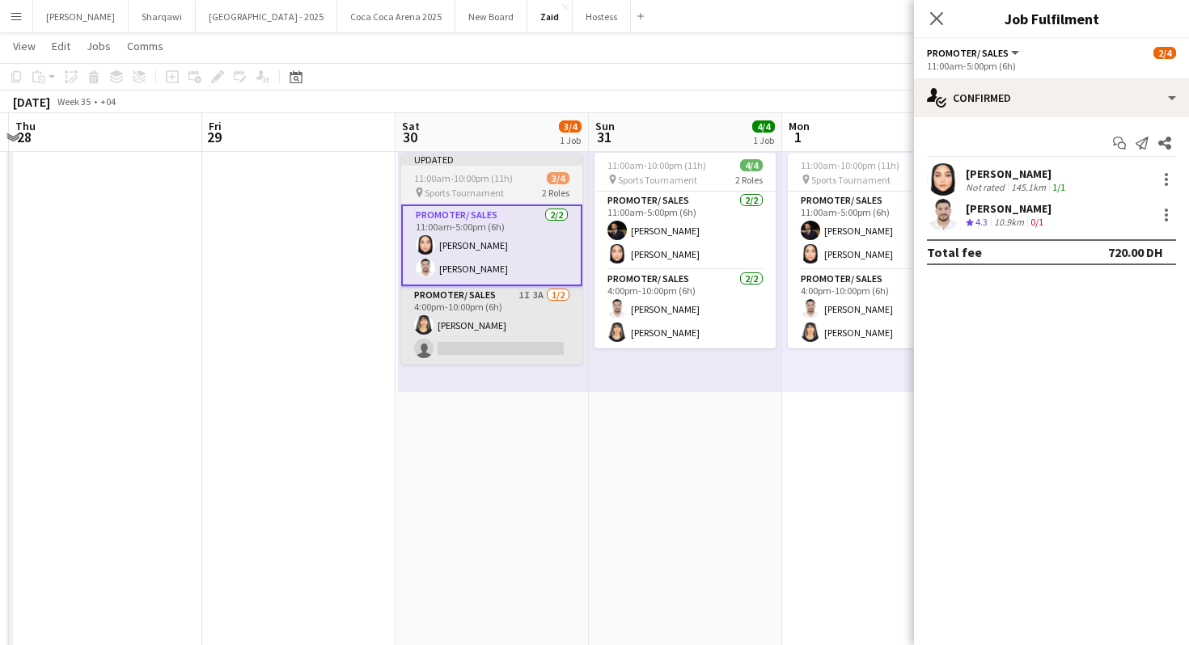
click at [561, 324] on app-card-role "Promoter/ Sales 1I 3A [DATE] 4:00pm-10:00pm (6h) [PERSON_NAME] single-neutral-a…" at bounding box center [491, 325] width 181 height 78
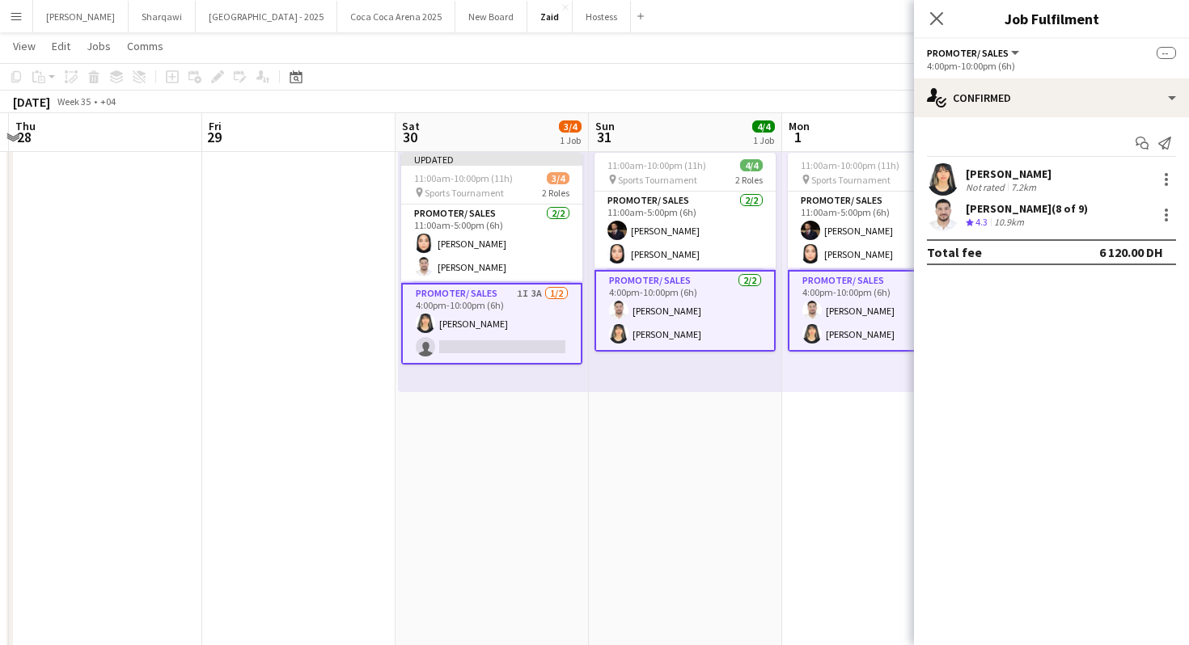
click at [561, 324] on app-card-role "Promoter/ Sales 1I 3A [DATE] 4:00pm-10:00pm (6h) [PERSON_NAME] single-neutral-a…" at bounding box center [491, 324] width 181 height 82
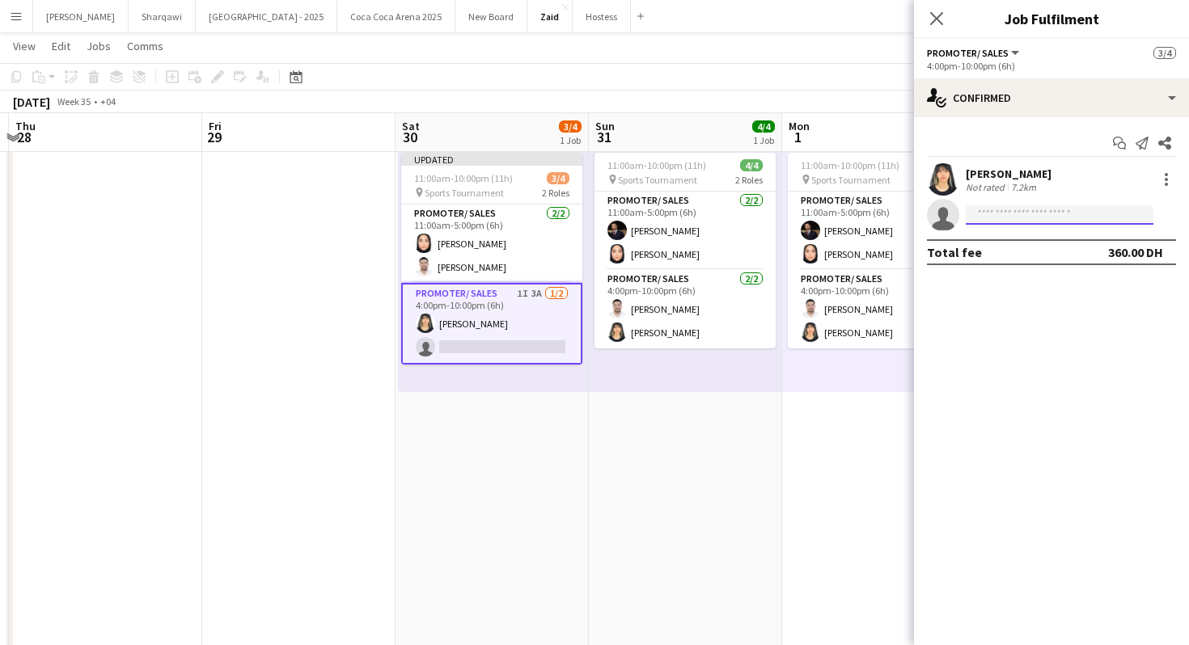
click at [1020, 210] on input at bounding box center [1060, 214] width 188 height 19
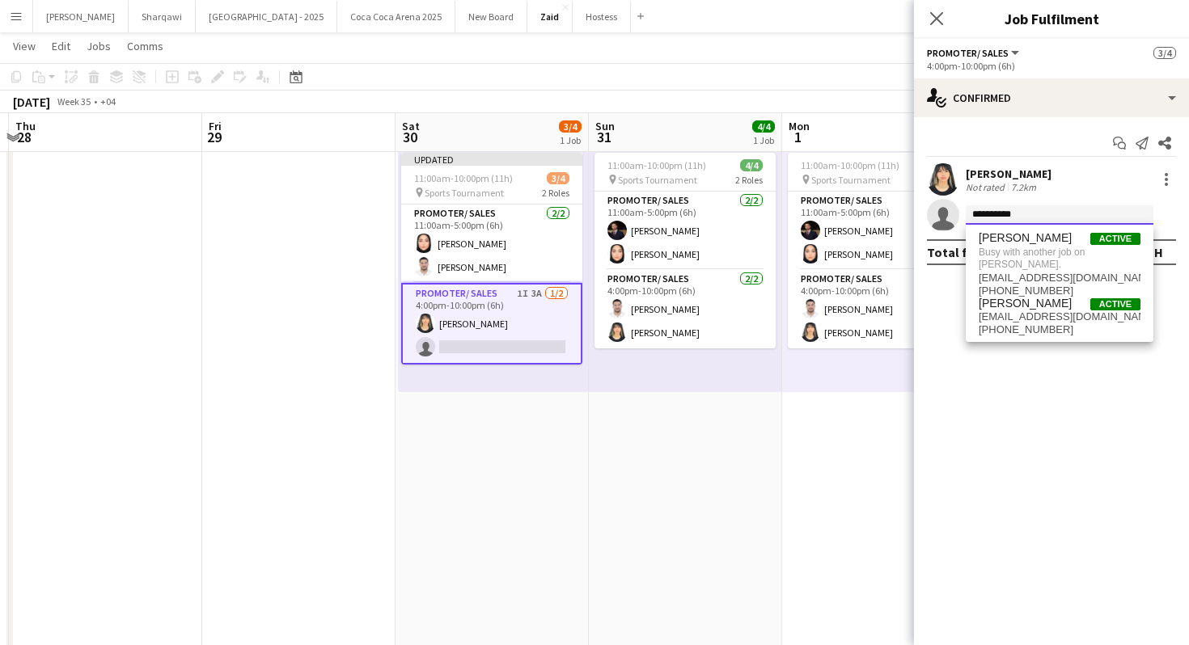
type input "**********"
click at [823, 476] on app-date-cell "11:00am-10:00pm (11h) 4/4 pin Sports Tournament 2 Roles Promoter/ Sales [DATE] …" at bounding box center [878, 468] width 193 height 731
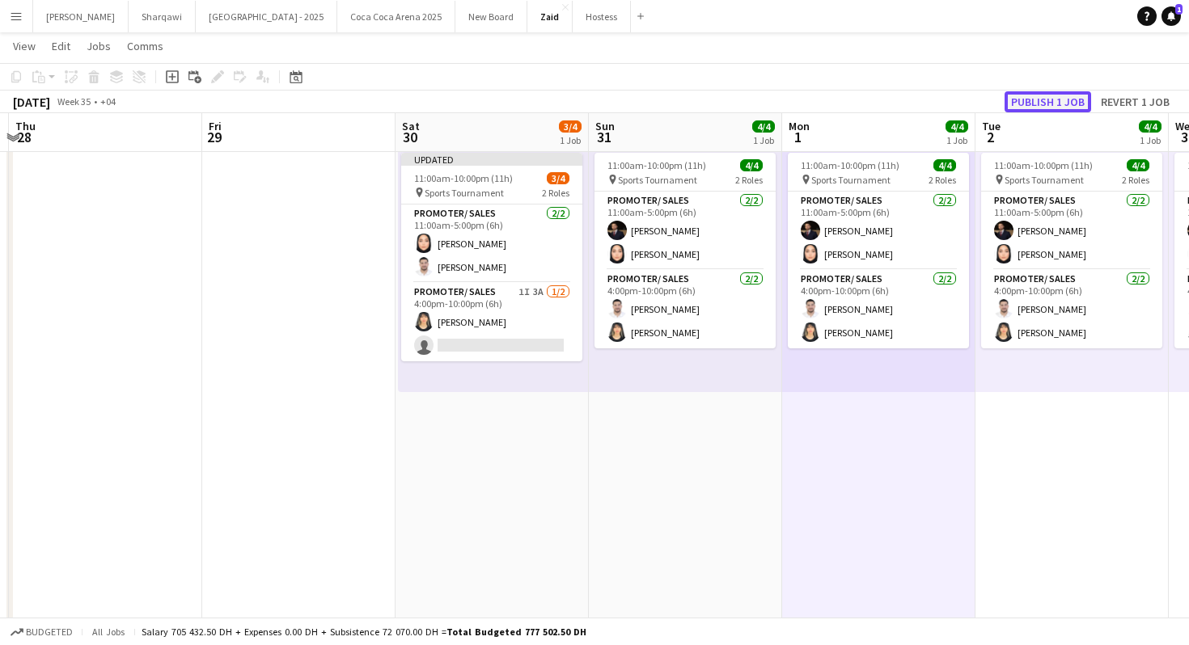
click at [1042, 99] on button "Publish 1 job" at bounding box center [1047, 101] width 87 height 21
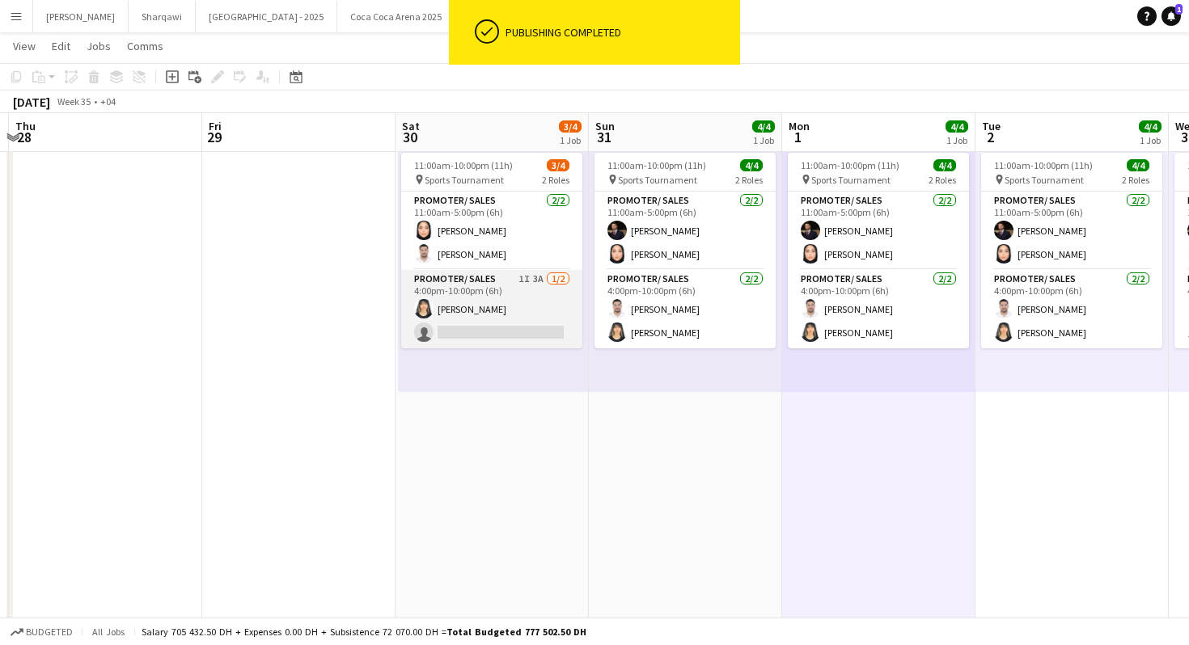
click at [550, 312] on app-card-role "Promoter/ Sales 1I 3A [DATE] 4:00pm-10:00pm (6h) [PERSON_NAME] single-neutral-a…" at bounding box center [491, 309] width 181 height 78
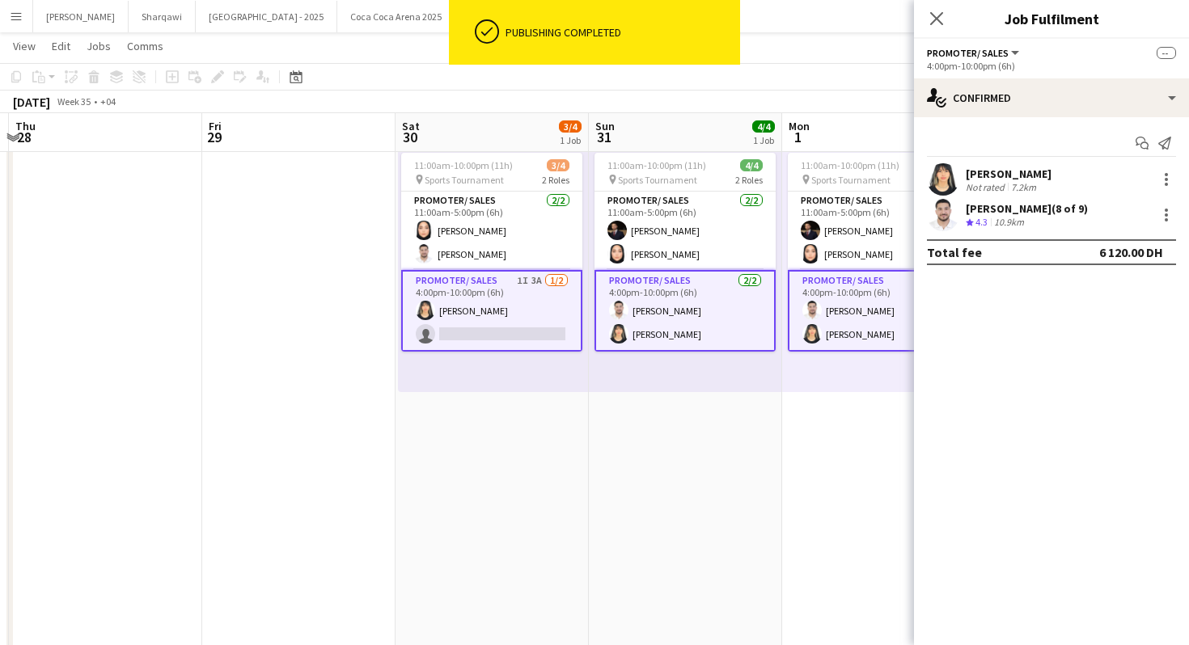
click at [506, 331] on app-card-role "Promoter/ Sales 1I 3A [DATE] 4:00pm-10:00pm (6h) [PERSON_NAME] single-neutral-a…" at bounding box center [491, 311] width 181 height 82
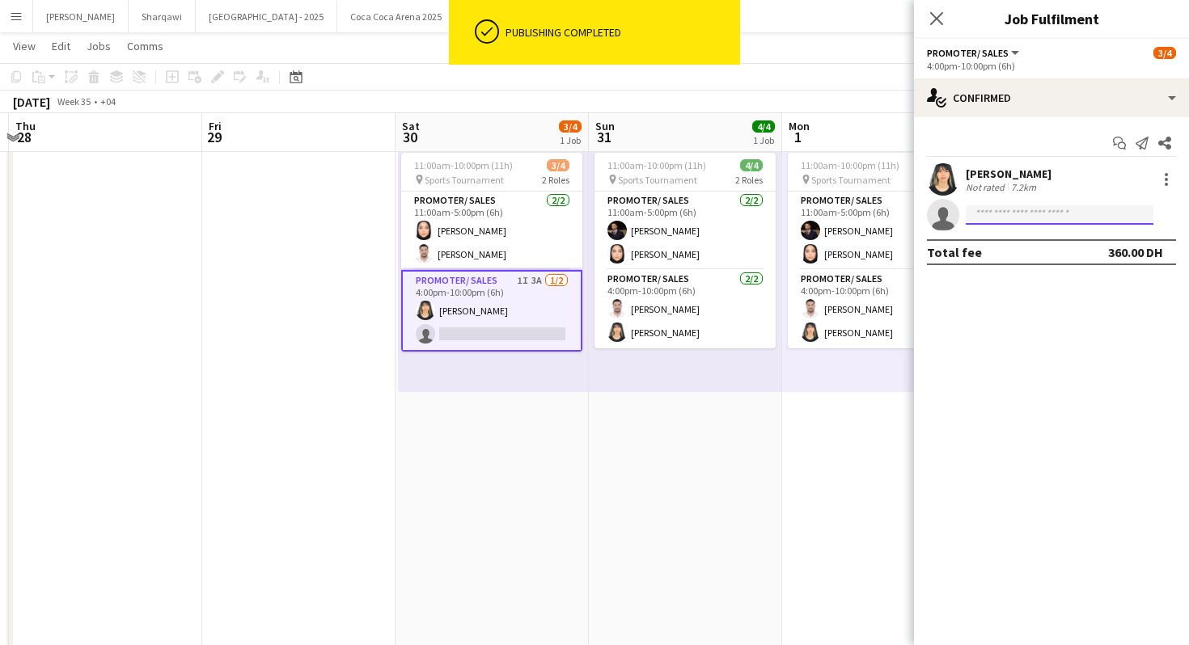
click at [987, 223] on input at bounding box center [1060, 214] width 188 height 19
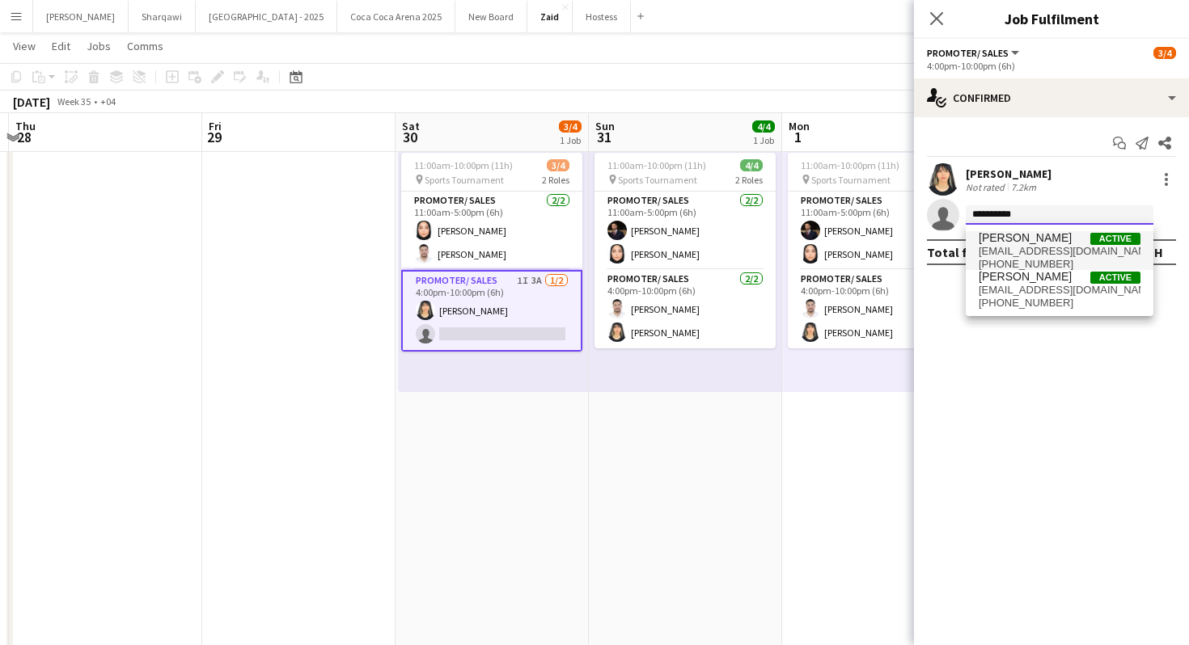
type input "**********"
click at [1076, 267] on span "[PHONE_NUMBER]" at bounding box center [1060, 264] width 162 height 13
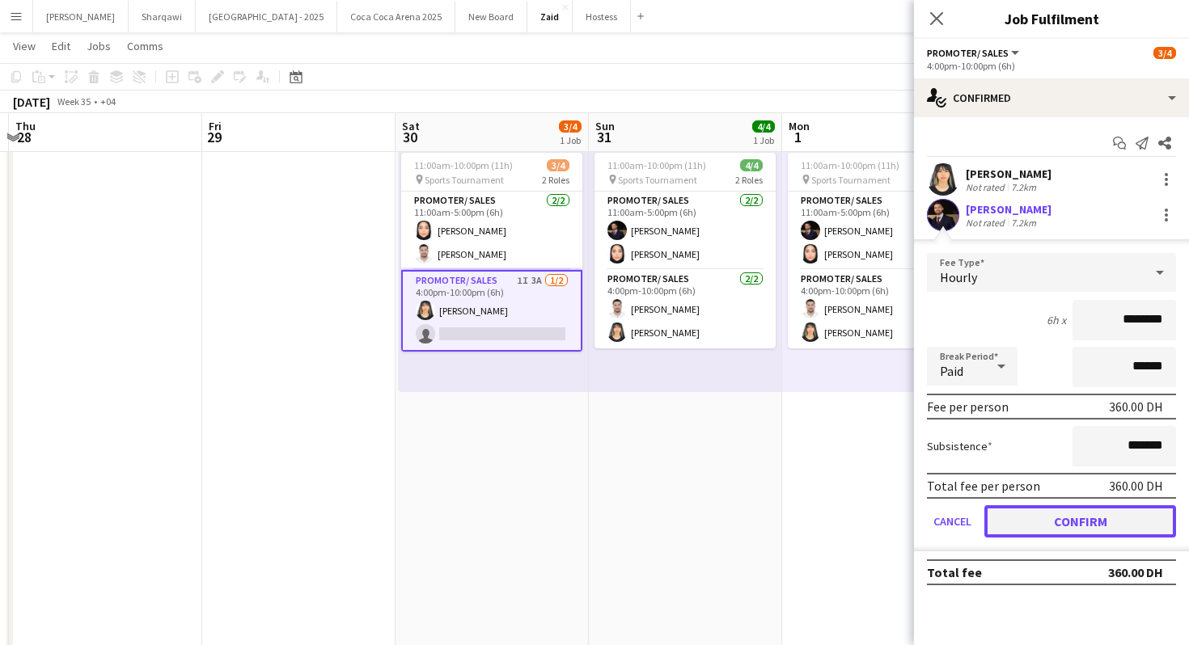
click at [1072, 522] on button "Confirm" at bounding box center [1080, 521] width 192 height 32
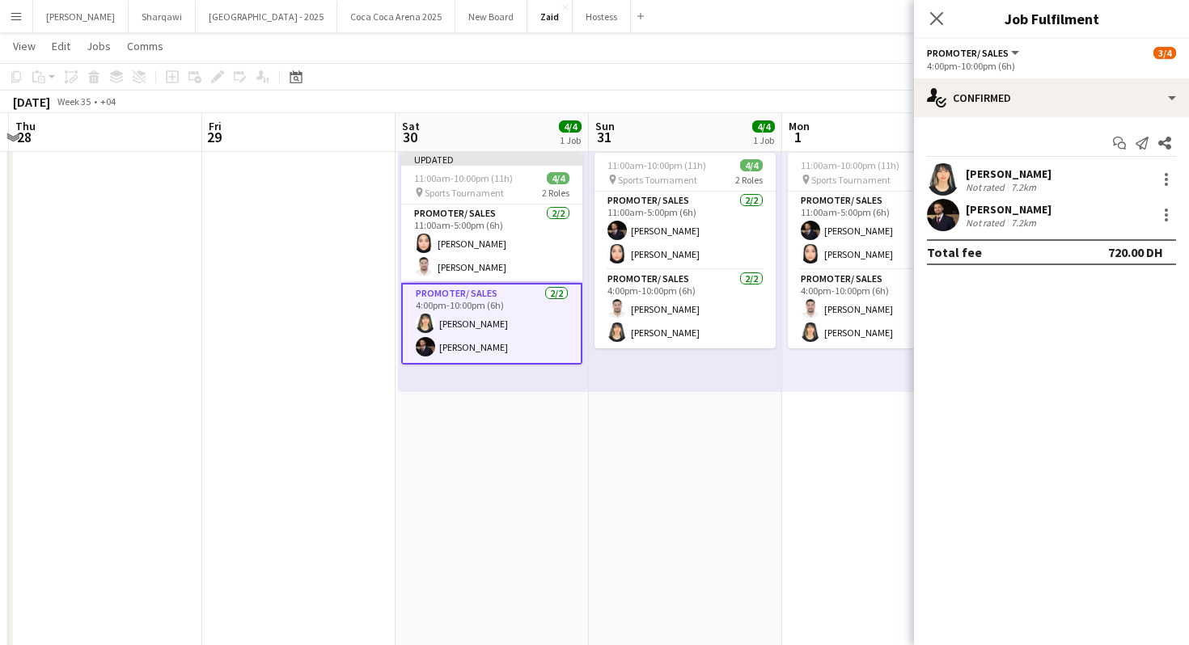
click at [716, 359] on div "11:00am-10:00pm (11h) 4/4 pin Sports Tournament 2 Roles Promoter/ Sales [DATE] …" at bounding box center [685, 268] width 193 height 247
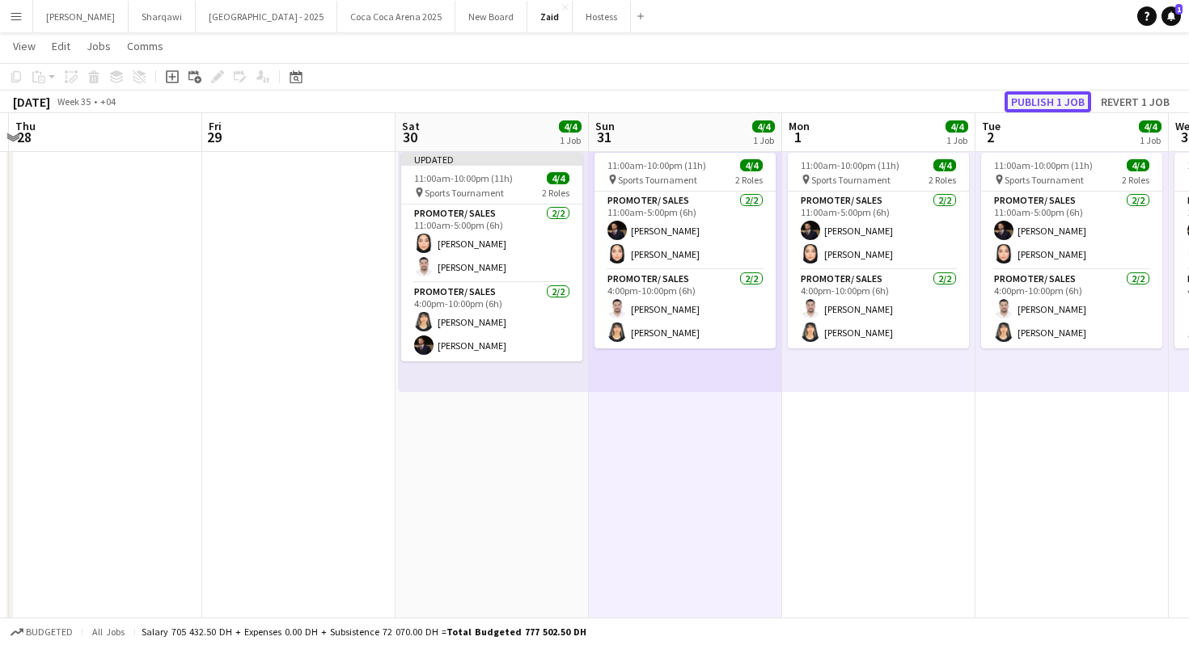
click at [1067, 104] on button "Publish 1 job" at bounding box center [1047, 101] width 87 height 21
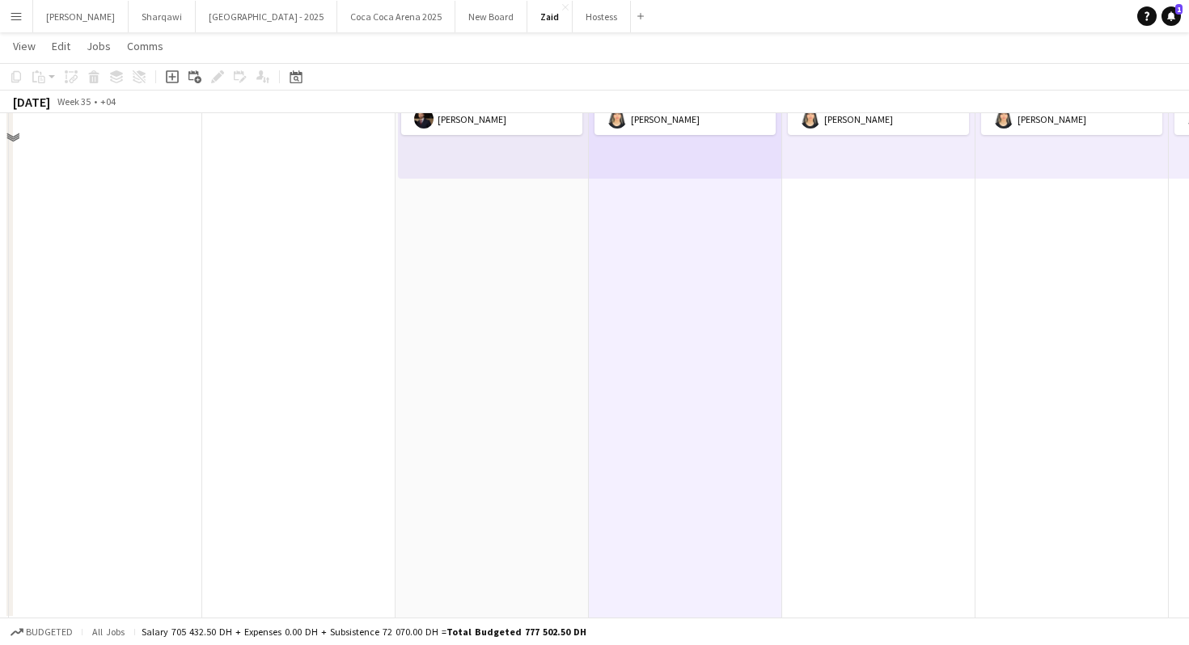
scroll to position [0, 0]
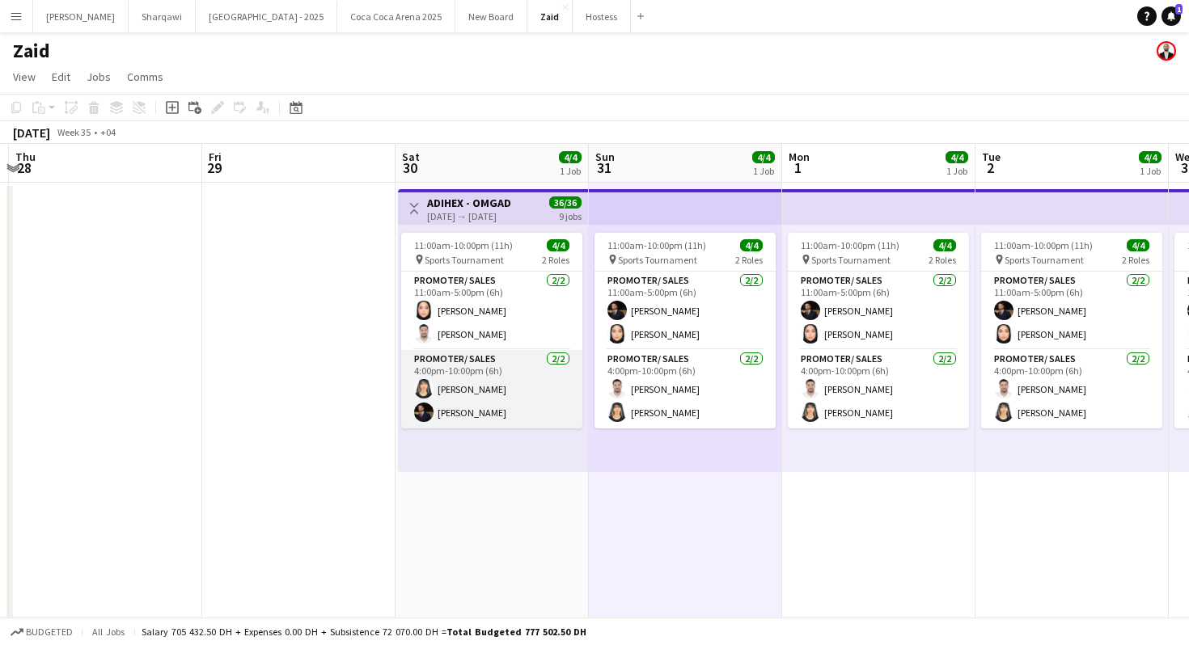
click at [518, 374] on app-card-role "Promoter/ Sales [DATE] 4:00pm-10:00pm (6h) [PERSON_NAME] [PERSON_NAME]" at bounding box center [491, 389] width 181 height 78
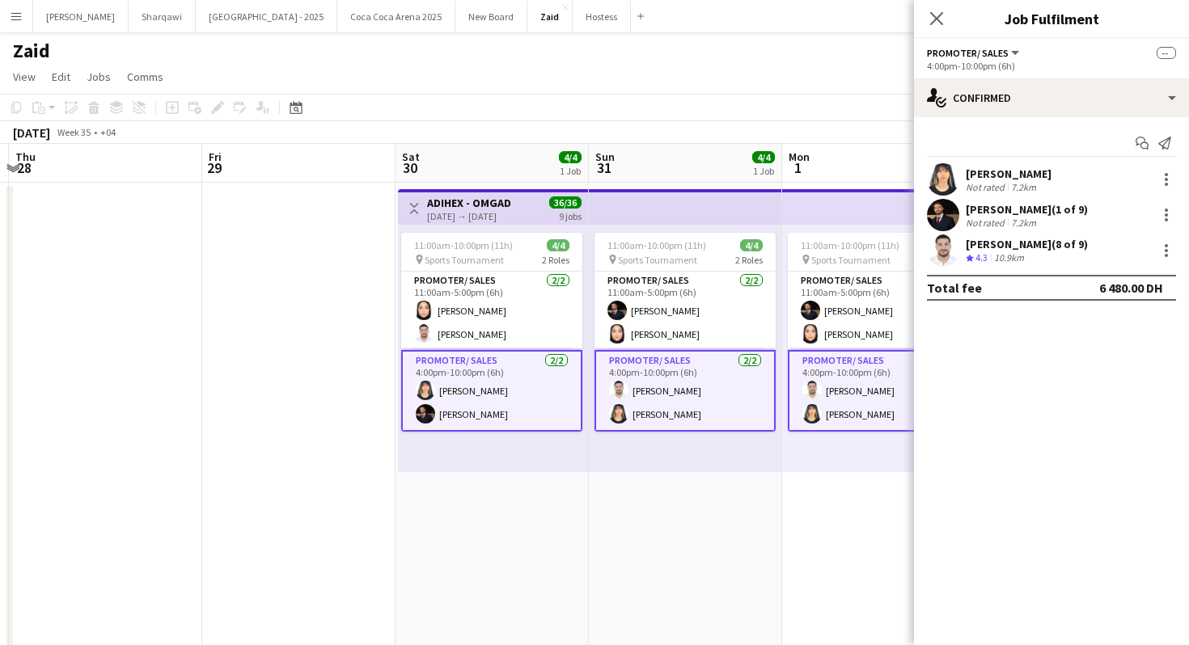
click at [1033, 209] on div "[PERSON_NAME] (1 of 9)" at bounding box center [1027, 209] width 122 height 15
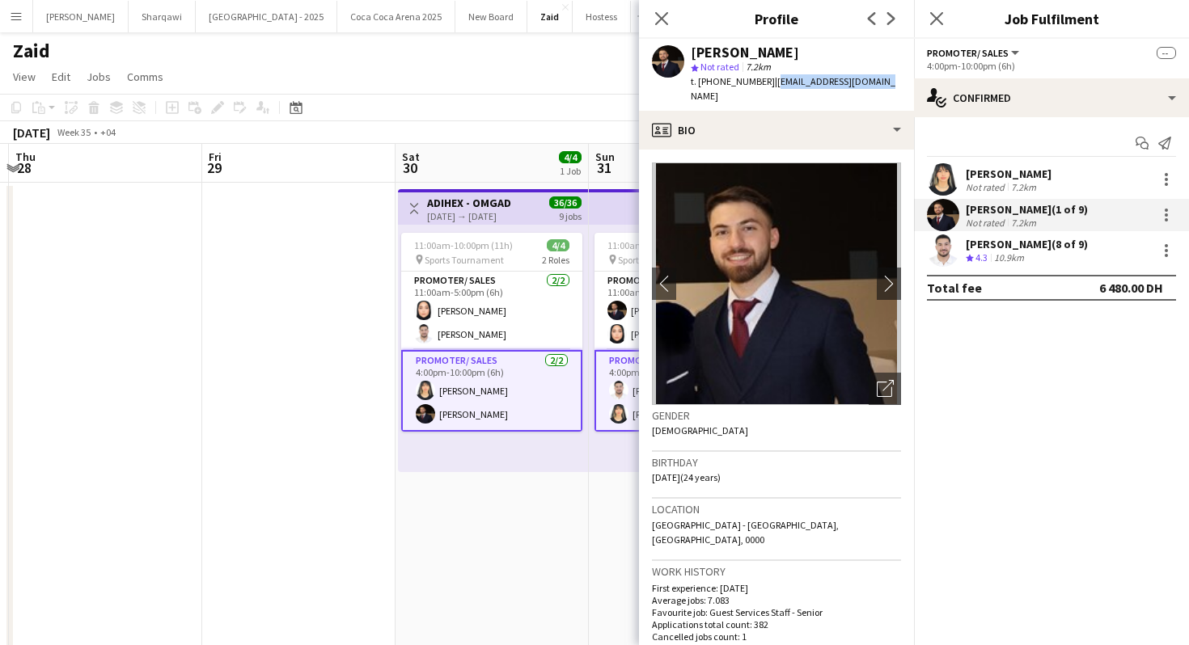
drag, startPoint x: 772, startPoint y: 85, endPoint x: 885, endPoint y: 85, distance: 112.4
click at [885, 85] on div "[PERSON_NAME] star Not rated 7.2km t. [PHONE_NUMBER] | [EMAIL_ADDRESS][DOMAIN_N…" at bounding box center [776, 75] width 275 height 72
copy span "[EMAIL_ADDRESS][DOMAIN_NAME]"
click at [728, 83] on span "t. [PHONE_NUMBER]" at bounding box center [733, 81] width 84 height 12
drag, startPoint x: 699, startPoint y: 79, endPoint x: 764, endPoint y: 82, distance: 65.5
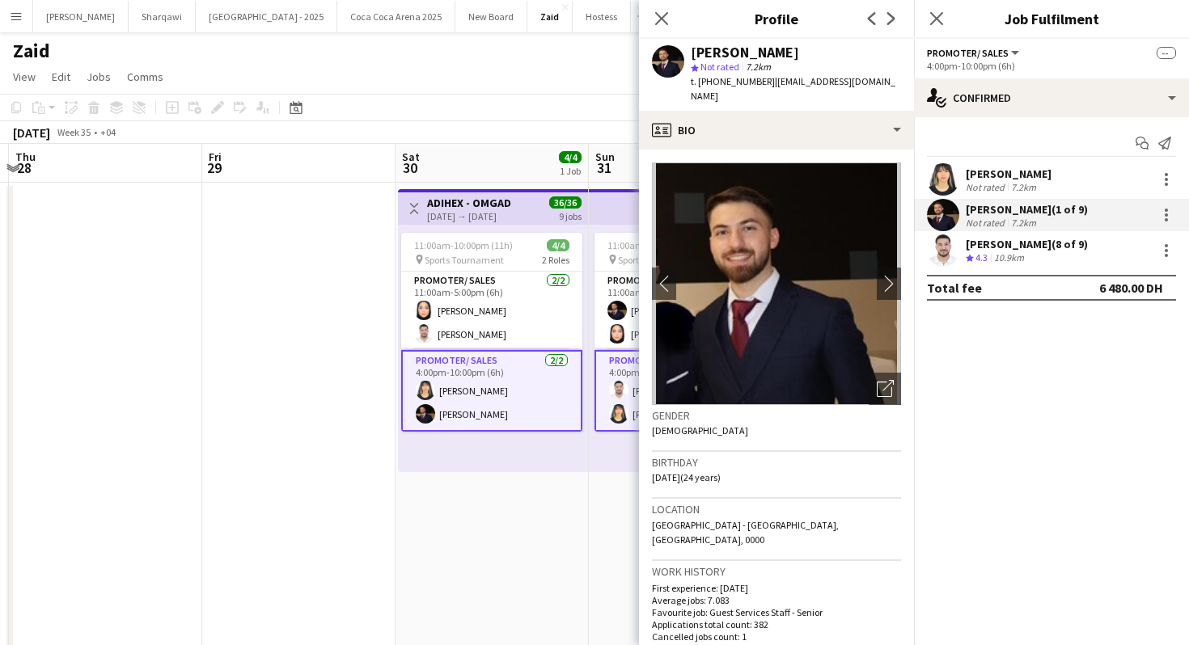
click at [764, 82] on span "t. [PHONE_NUMBER]" at bounding box center [733, 81] width 84 height 12
copy span "[PHONE_NUMBER]"
click at [754, 150] on app-crew-profile-bio "chevron-left chevron-right Open photos pop-in Gender [DEMOGRAPHIC_DATA] Birthda…" at bounding box center [776, 398] width 275 height 496
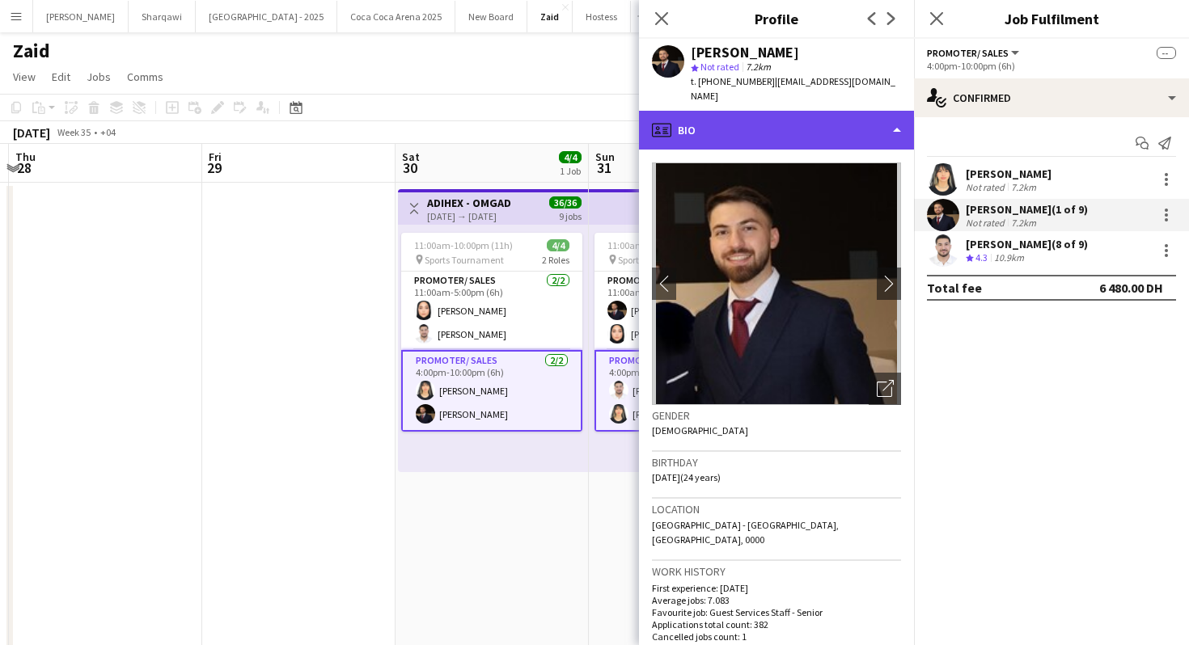
click at [754, 118] on div "profile Bio" at bounding box center [776, 130] width 275 height 39
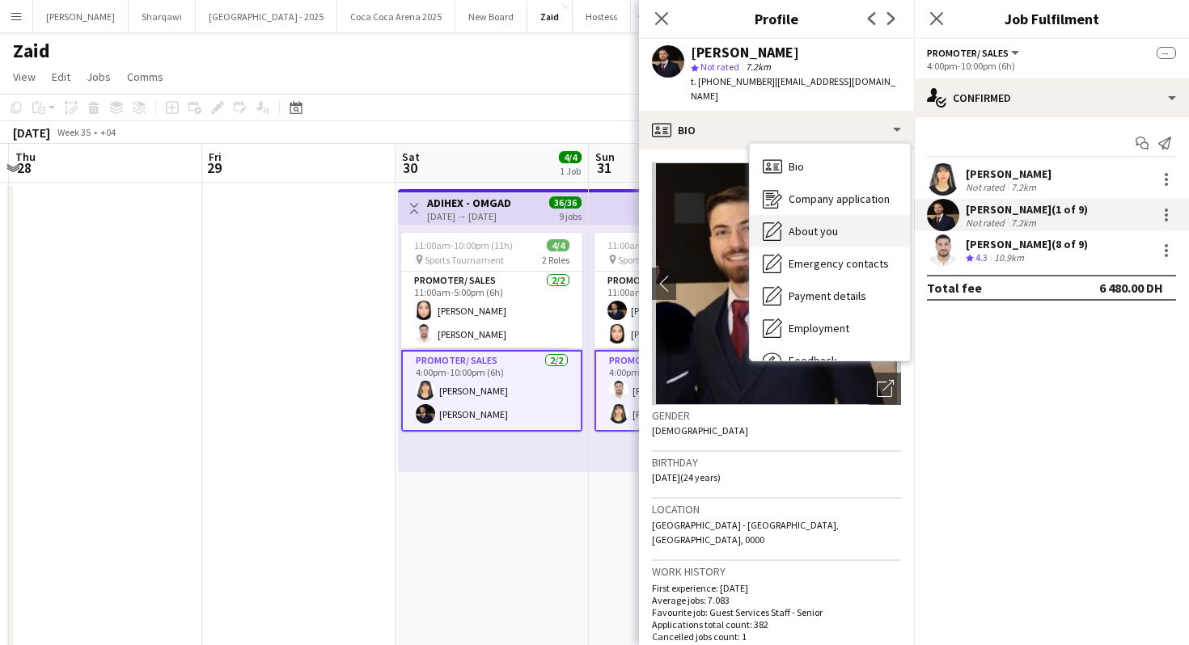
click at [813, 224] on span "About you" at bounding box center [812, 231] width 49 height 15
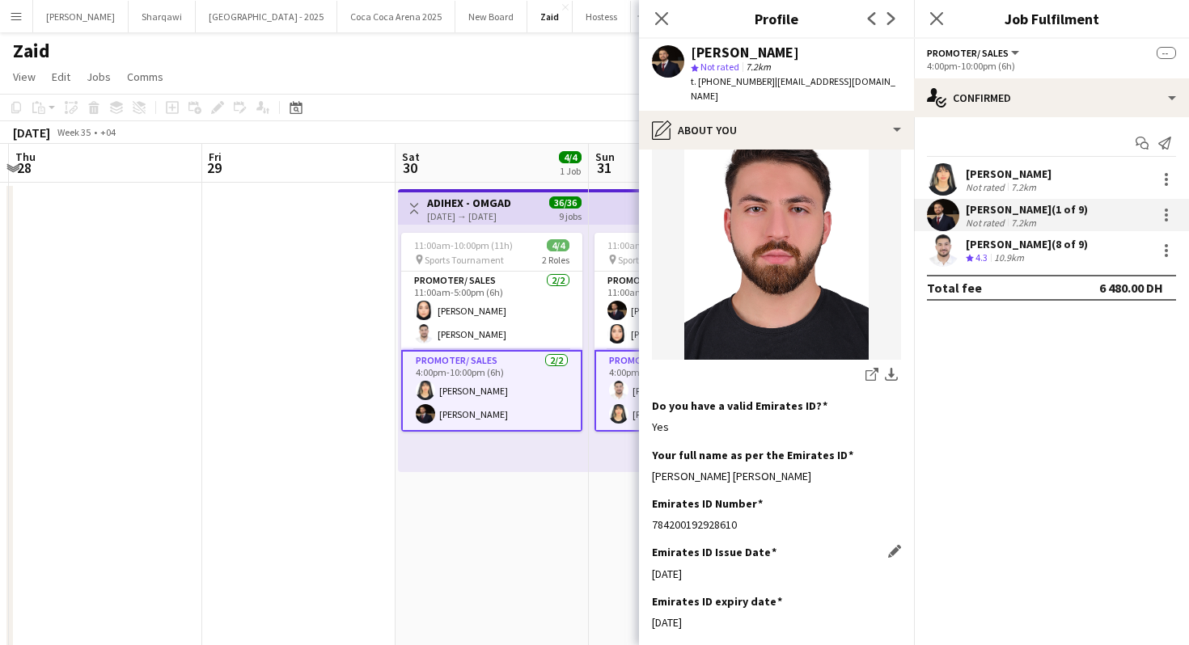
scroll to position [290, 0]
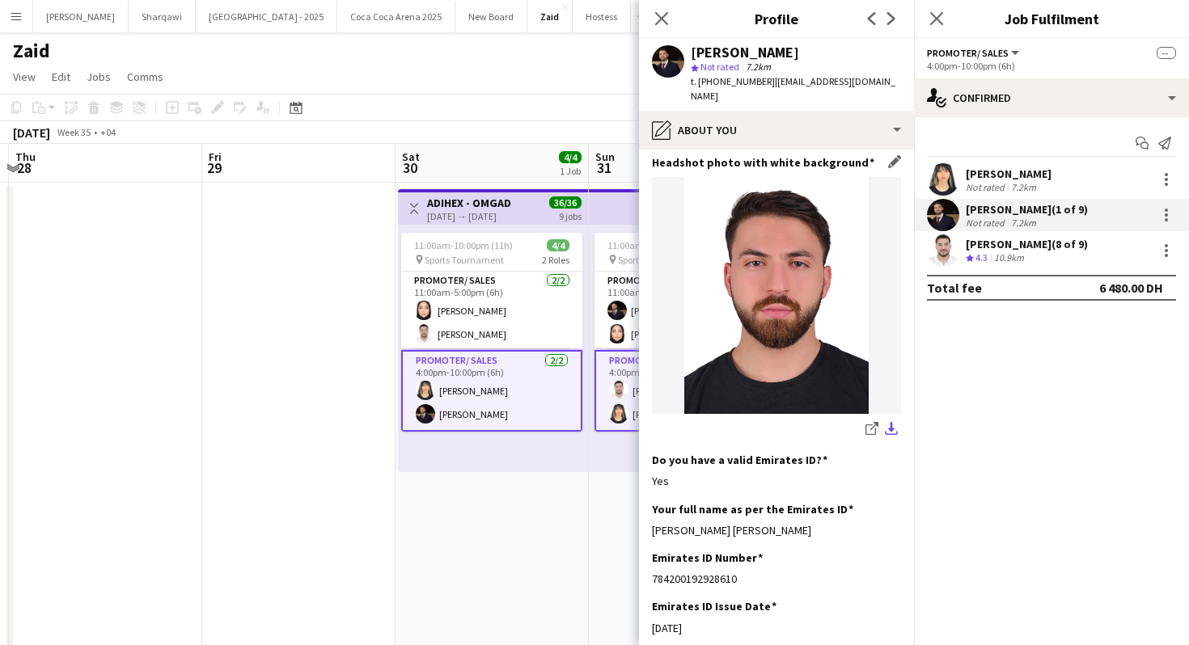
click at [890, 422] on app-icon "download-bottom" at bounding box center [891, 429] width 13 height 15
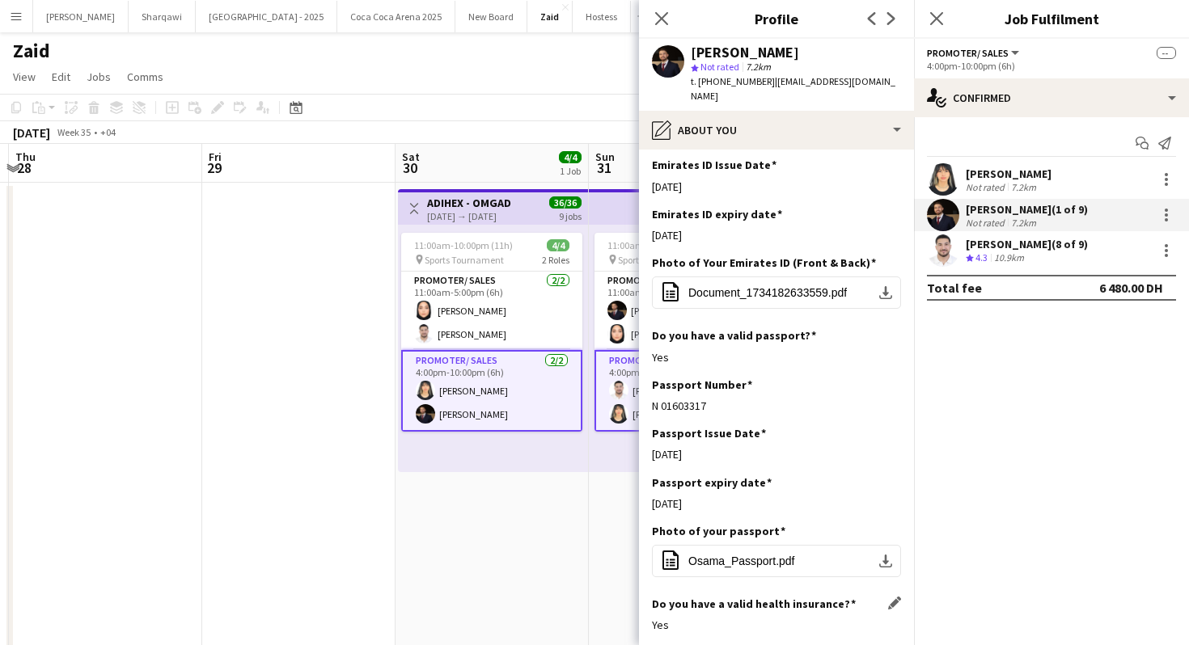
scroll to position [717, 0]
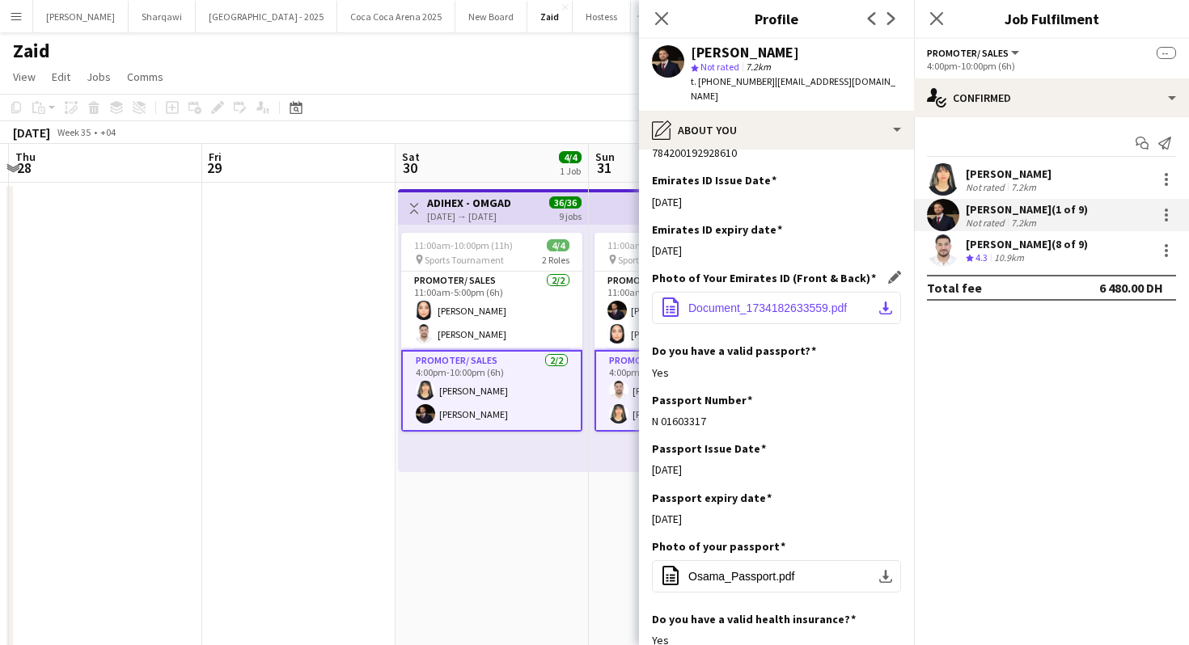
click at [890, 302] on app-icon "download-bottom" at bounding box center [885, 308] width 13 height 13
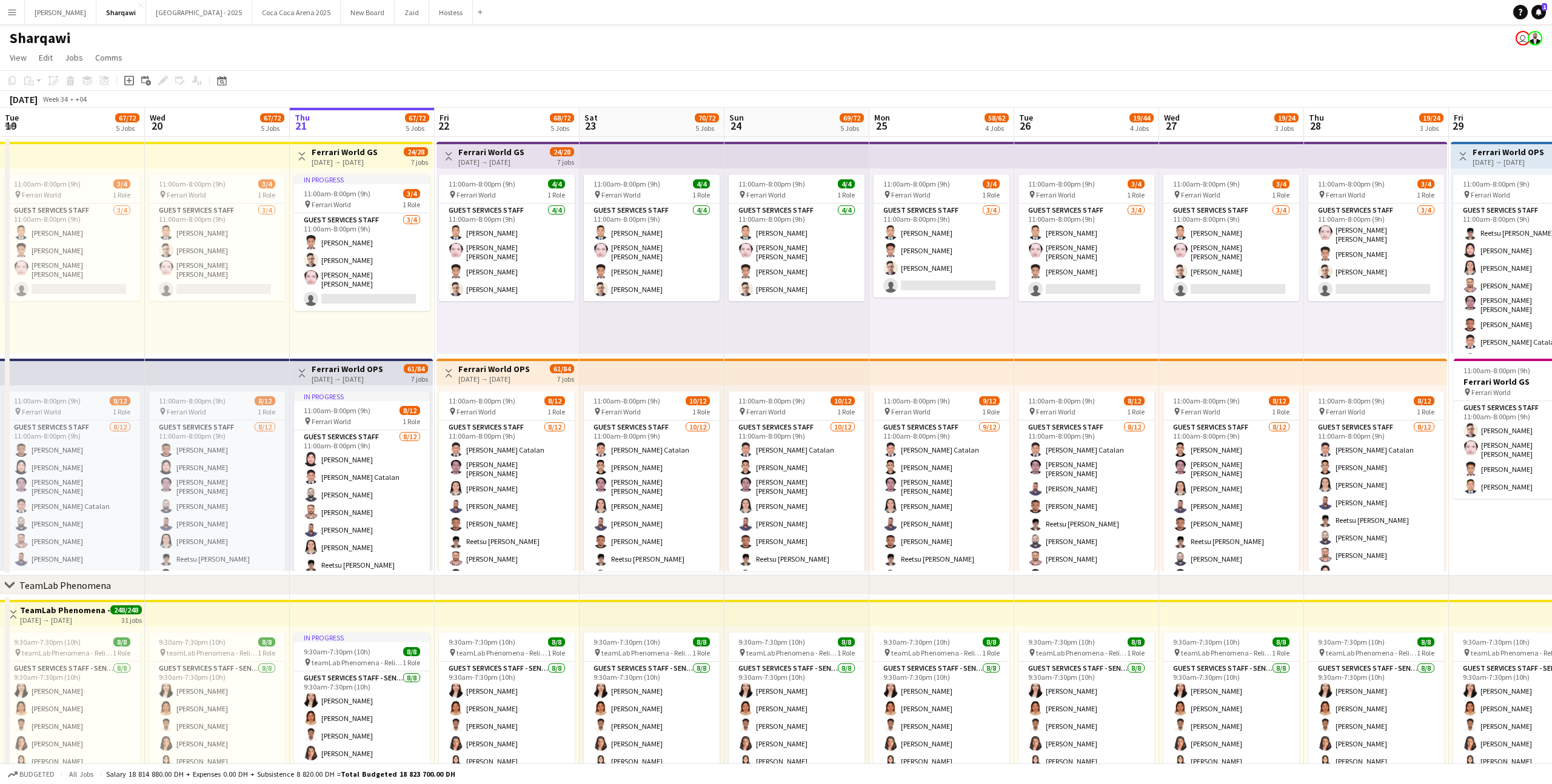
scroll to position [0, 339]
